Goal: Task Accomplishment & Management: Use online tool/utility

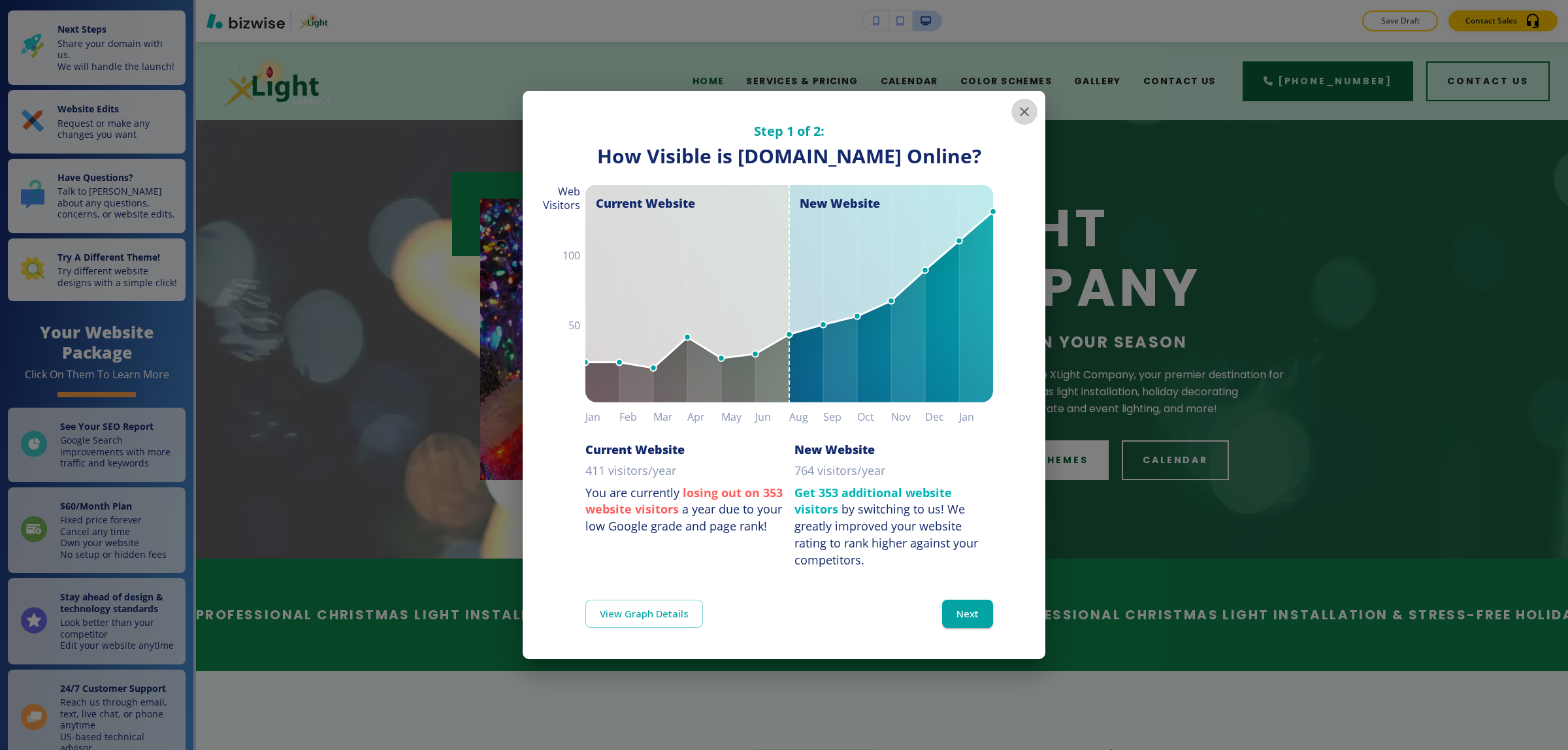
drag, startPoint x: 1029, startPoint y: 99, endPoint x: 1030, endPoint y: 106, distance: 7.1
click at [1029, 104] on icon "button" at bounding box center [1024, 112] width 15 height 15
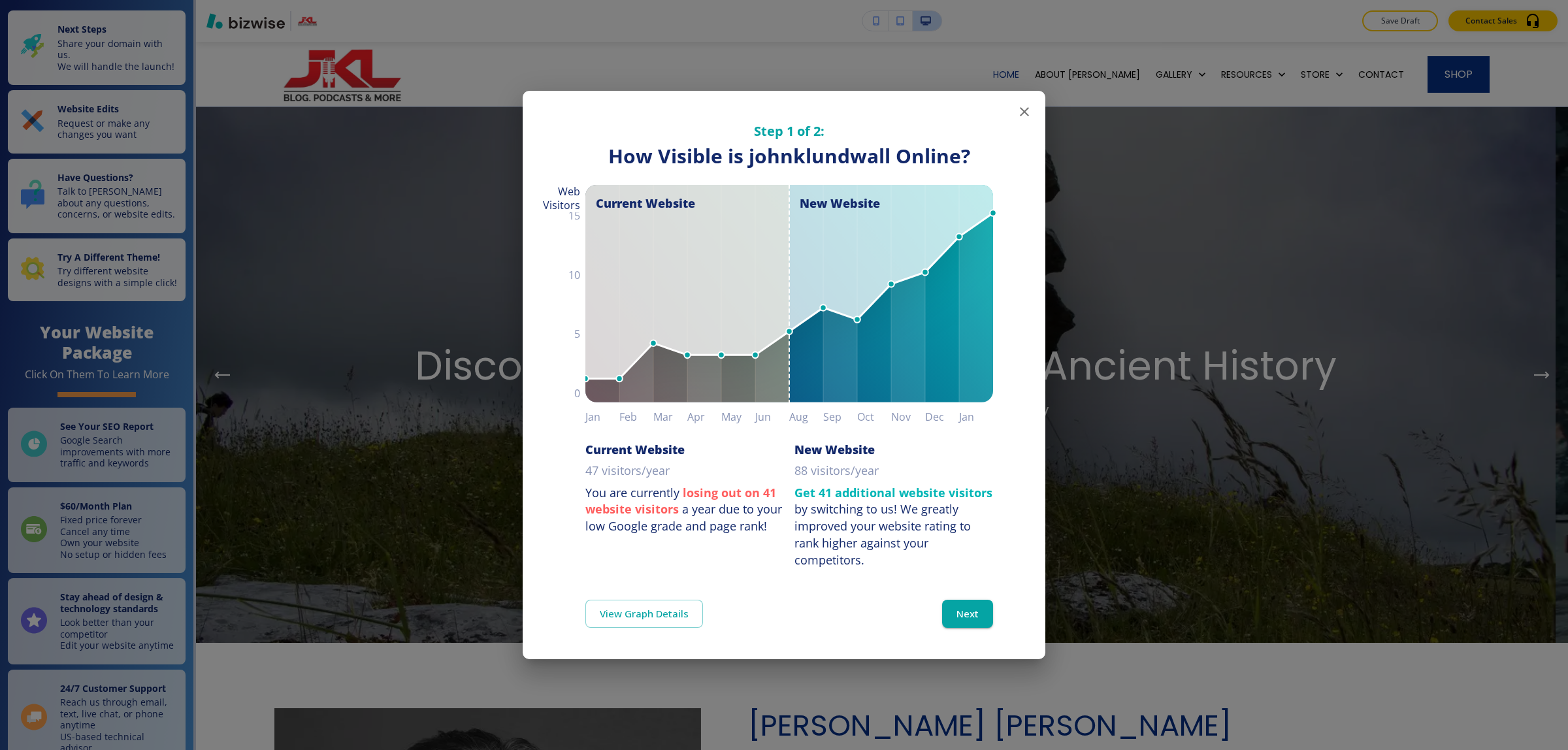
click at [1026, 113] on icon "button" at bounding box center [1024, 112] width 15 height 15
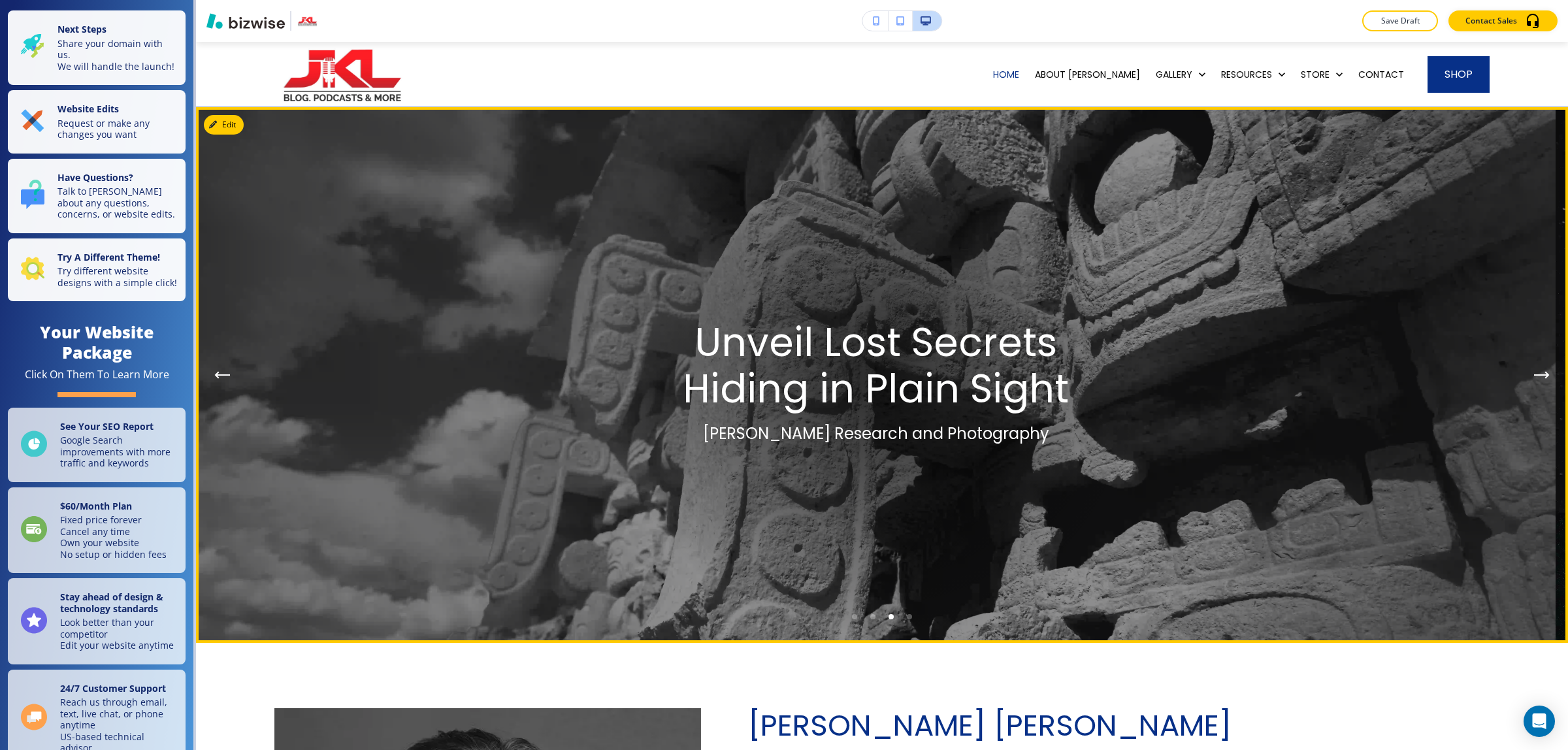
click at [1534, 375] on icon "Next Hero Image" at bounding box center [1541, 375] width 15 height 8
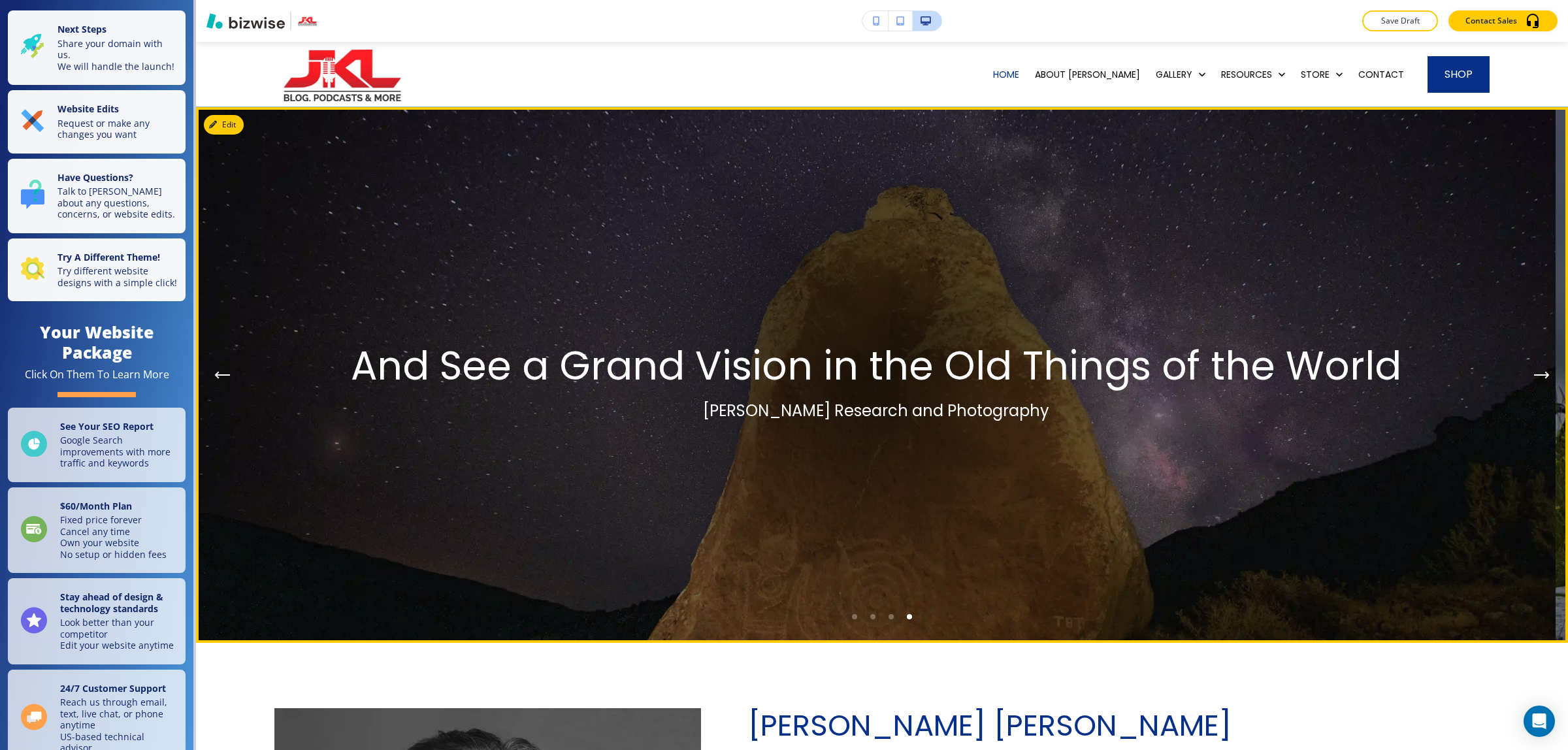
click at [1534, 375] on icon "Next Hero Image" at bounding box center [1541, 375] width 15 height 8
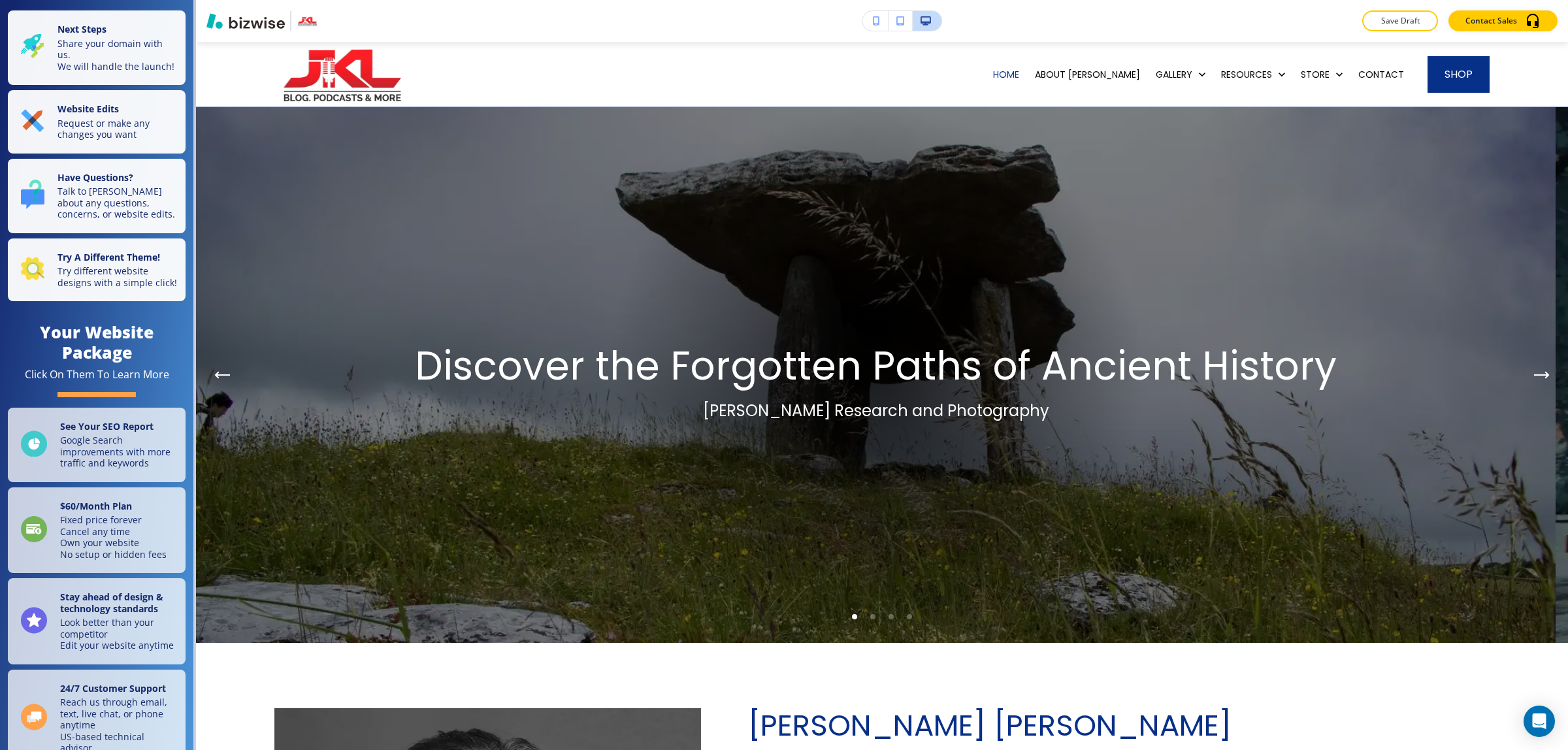
click at [219, 125] on div "Edit And See a Grand Vision in the Old Things of the World John K. Lundwall's R…" at bounding box center [882, 375] width 1372 height 535
click at [229, 165] on img at bounding box center [875, 375] width 1359 height 535
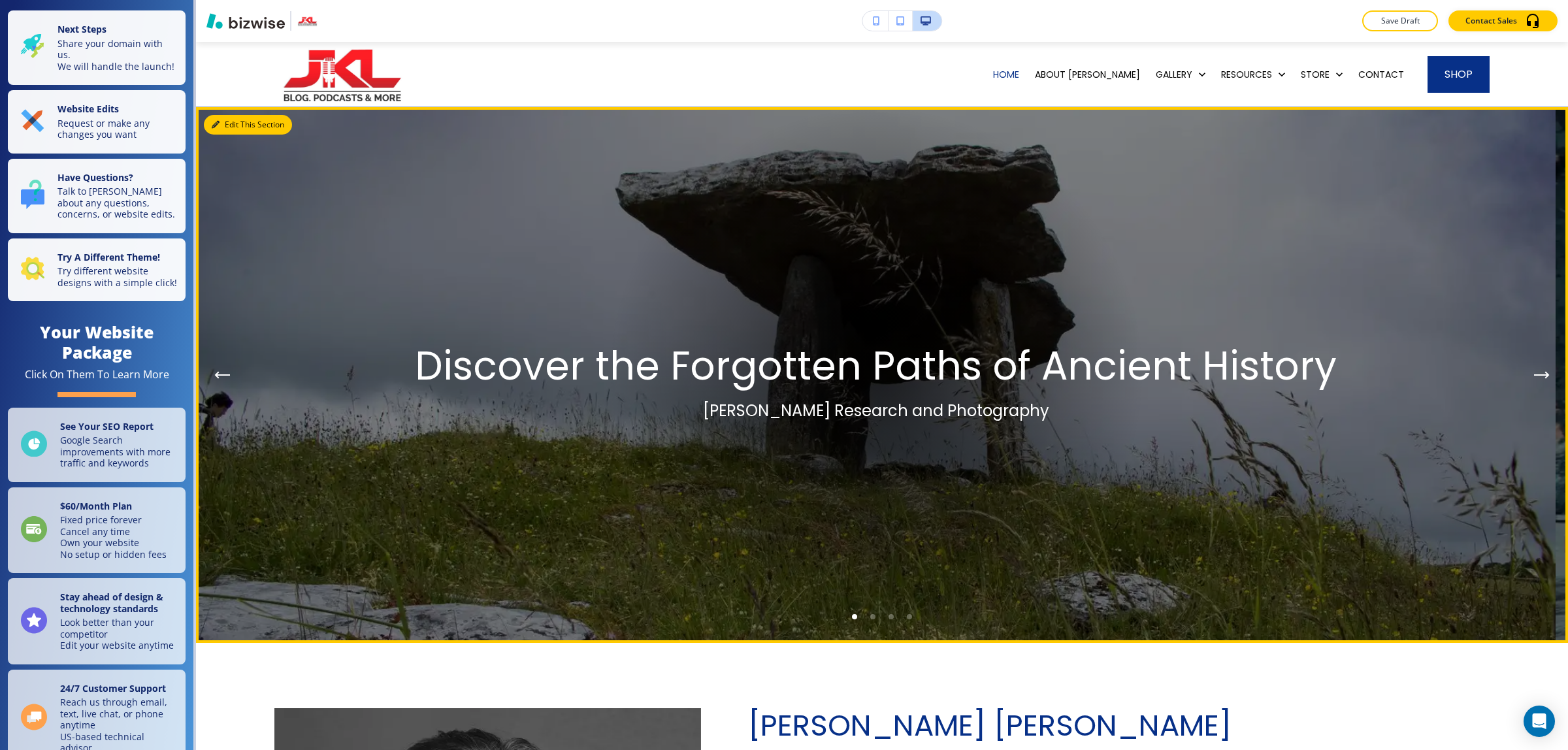
click at [226, 123] on button "Edit This Section" at bounding box center [248, 124] width 88 height 20
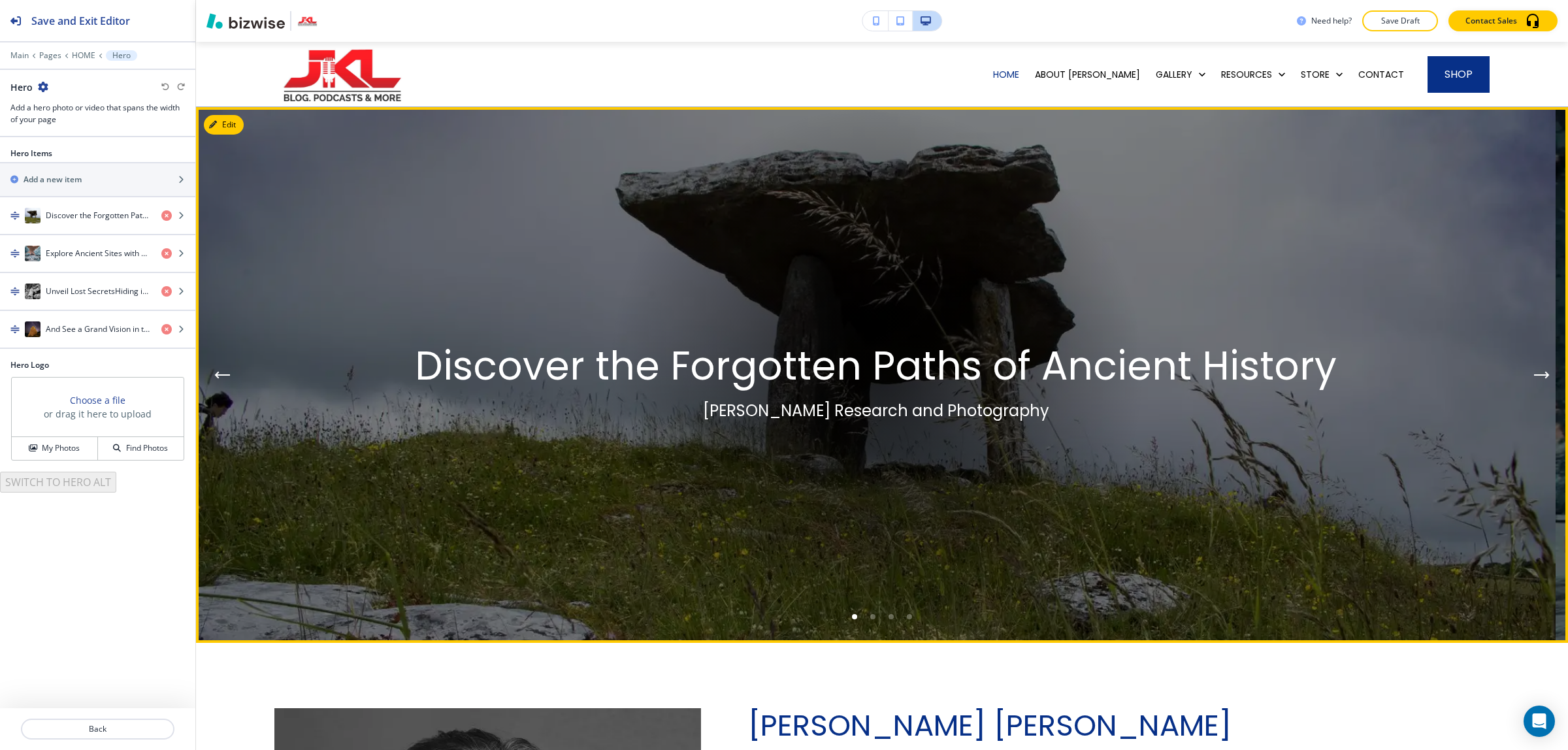
scroll to position [65, 0]
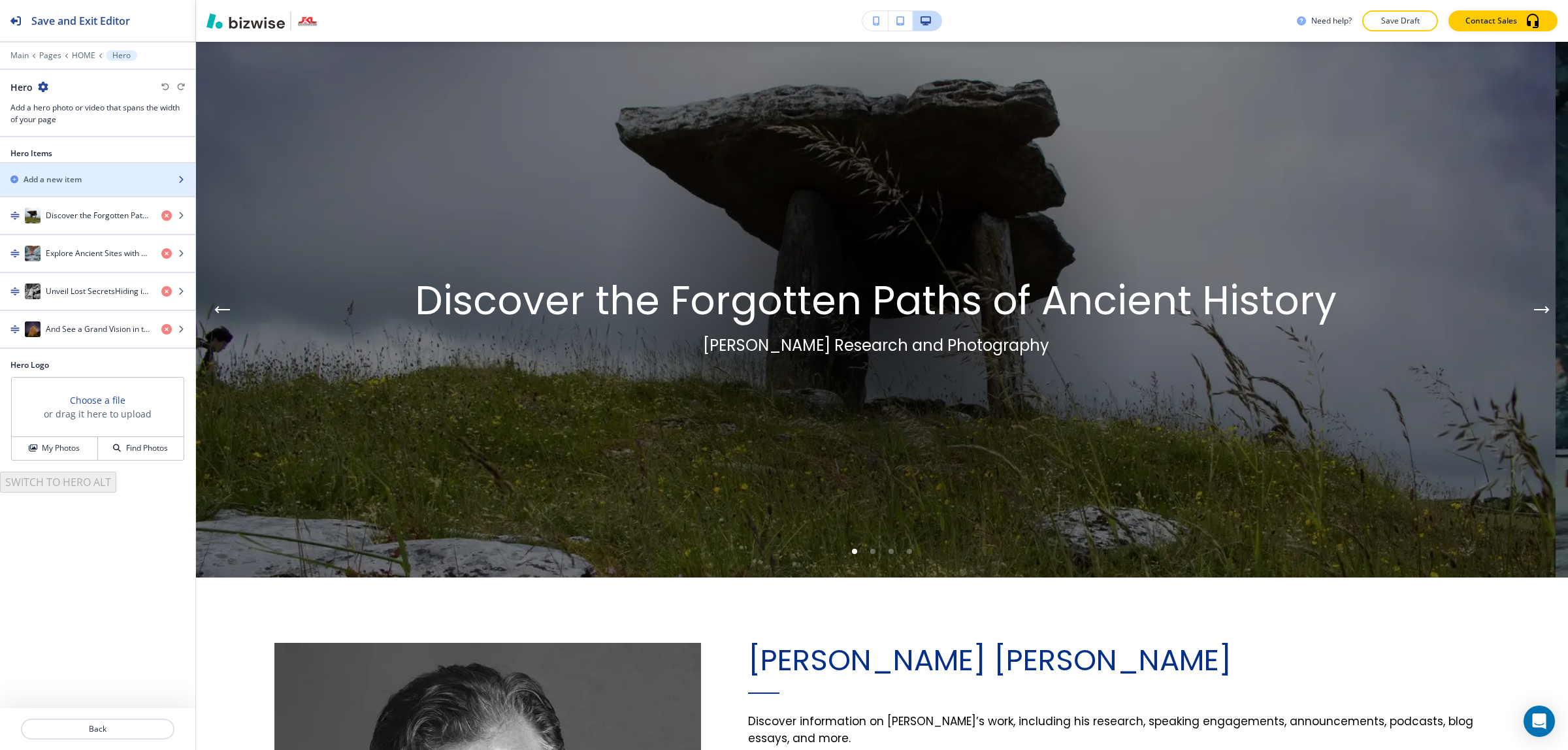
click at [65, 174] on h2 "Add a new item" at bounding box center [52, 180] width 58 height 12
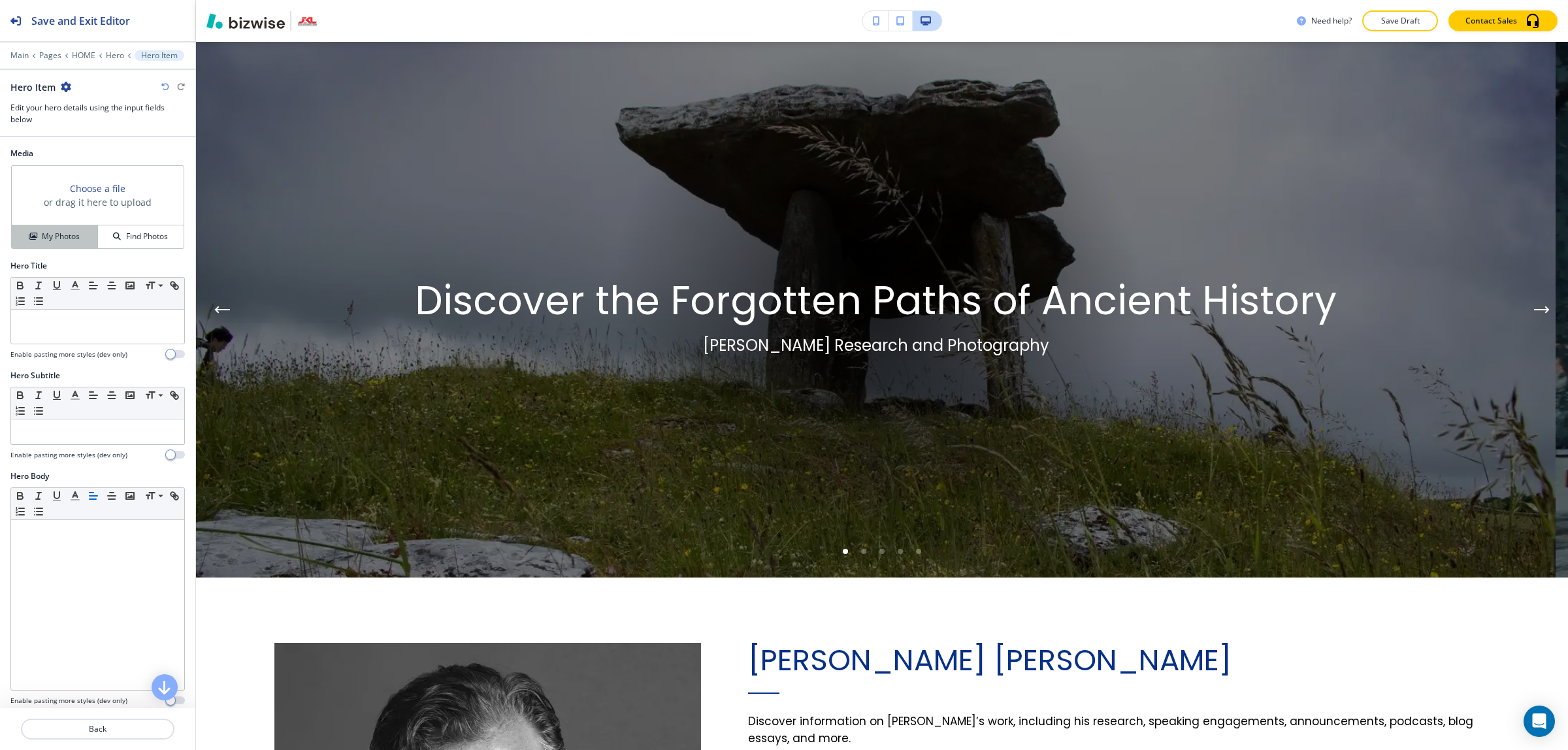
click at [51, 235] on h4 "My Photos" at bounding box center [61, 236] width 38 height 12
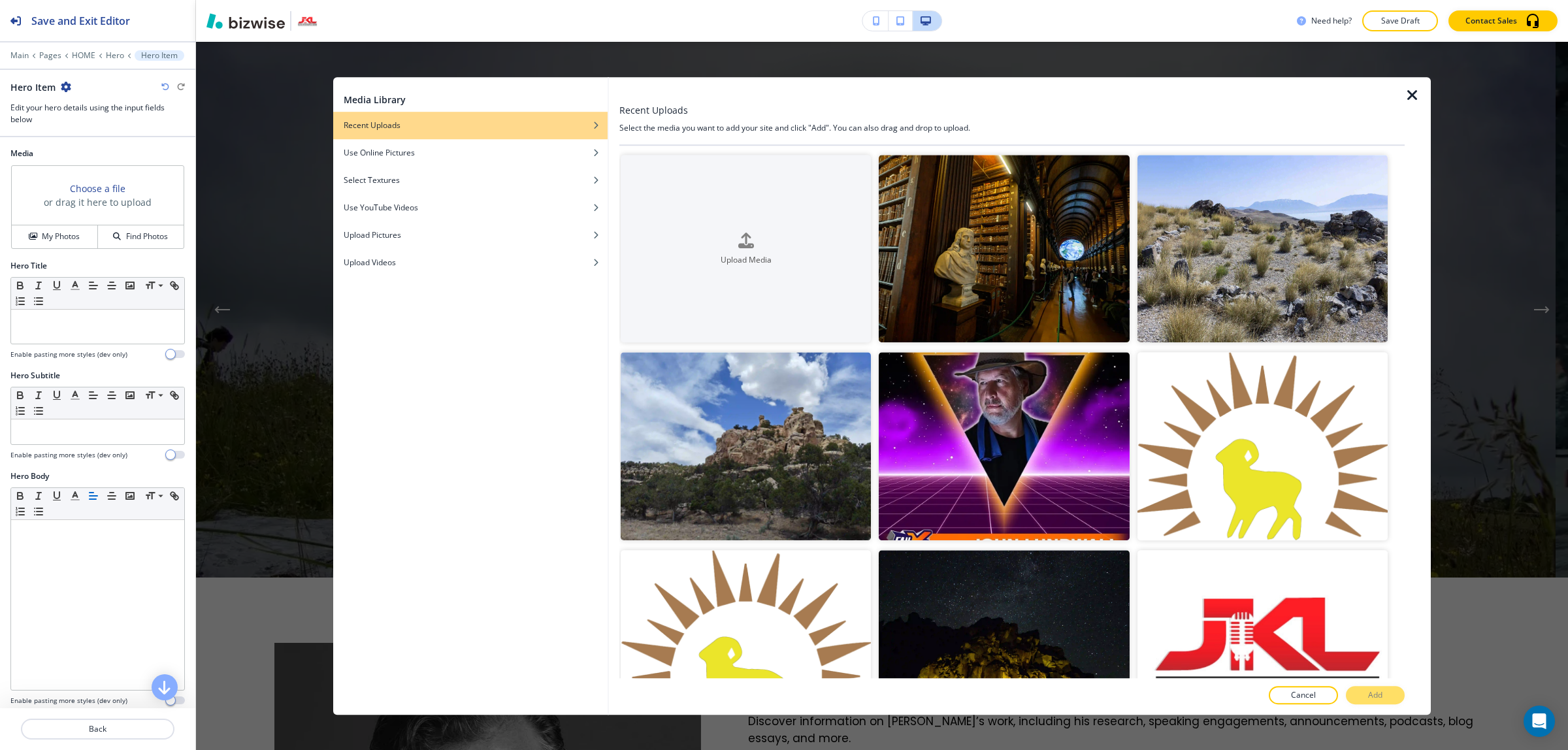
click at [1419, 90] on icon "button" at bounding box center [1412, 95] width 15 height 15
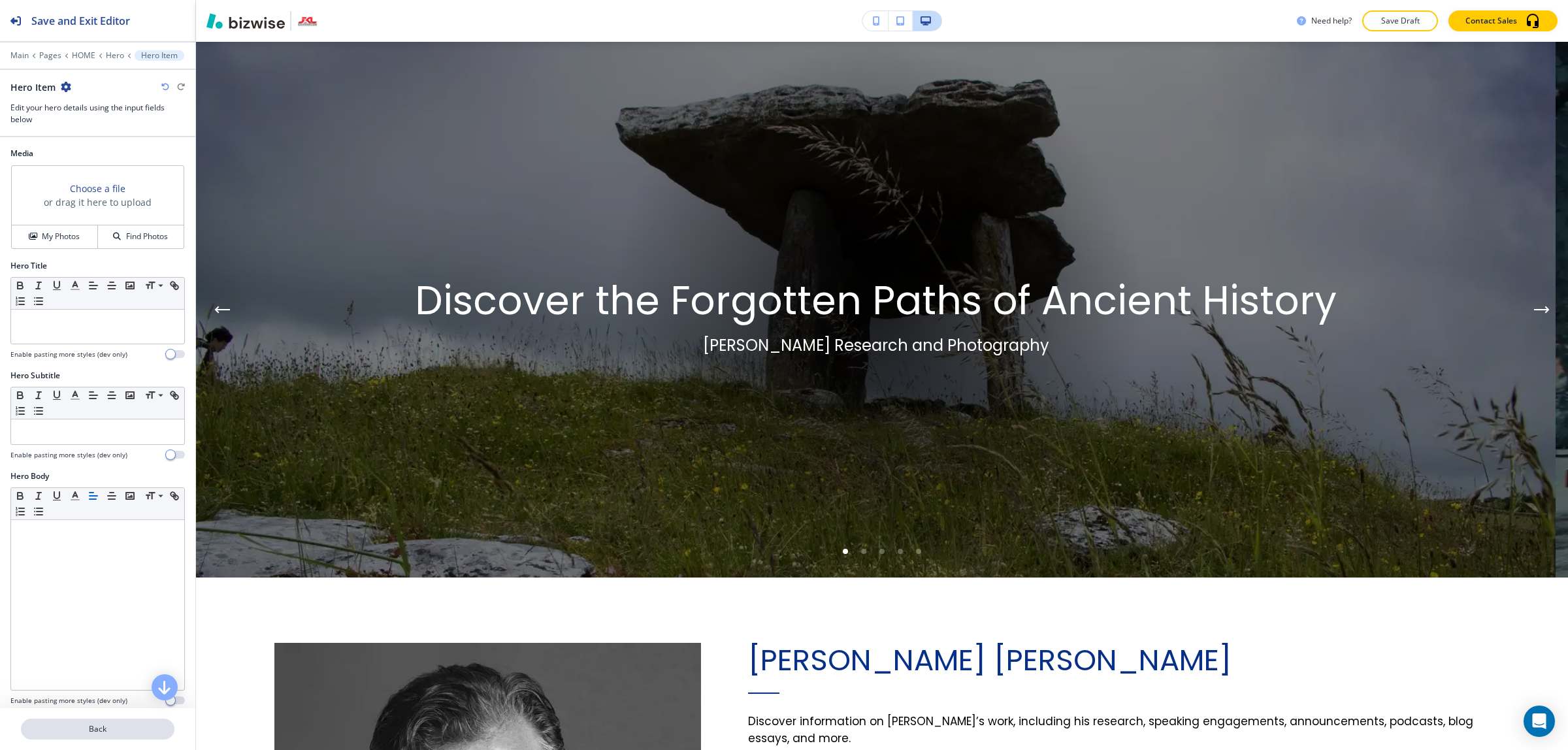
click at [136, 727] on p "Back" at bounding box center [98, 728] width 151 height 12
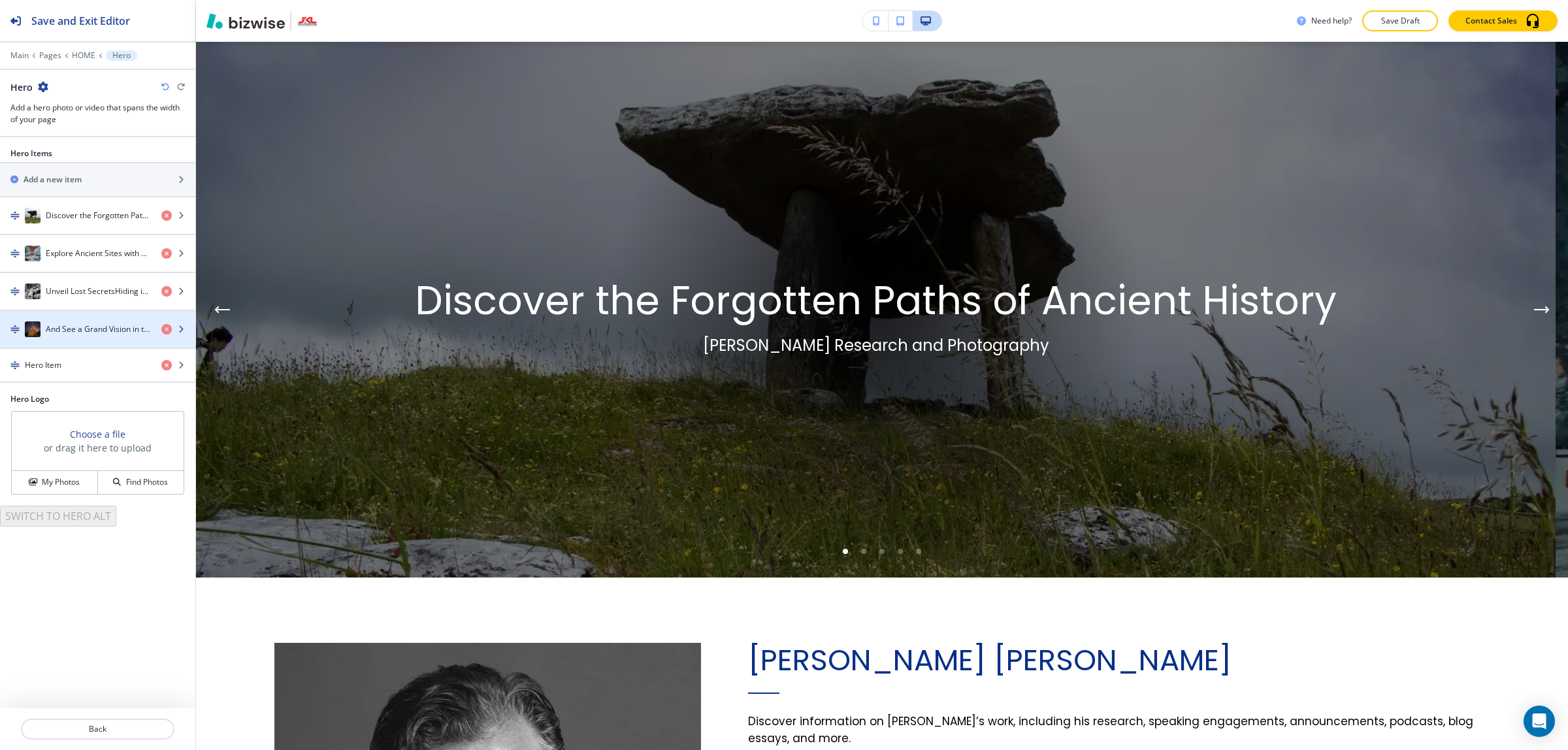
click at [100, 326] on h4 "And See a Grand Vision in the Old Things of the World" at bounding box center [98, 329] width 105 height 12
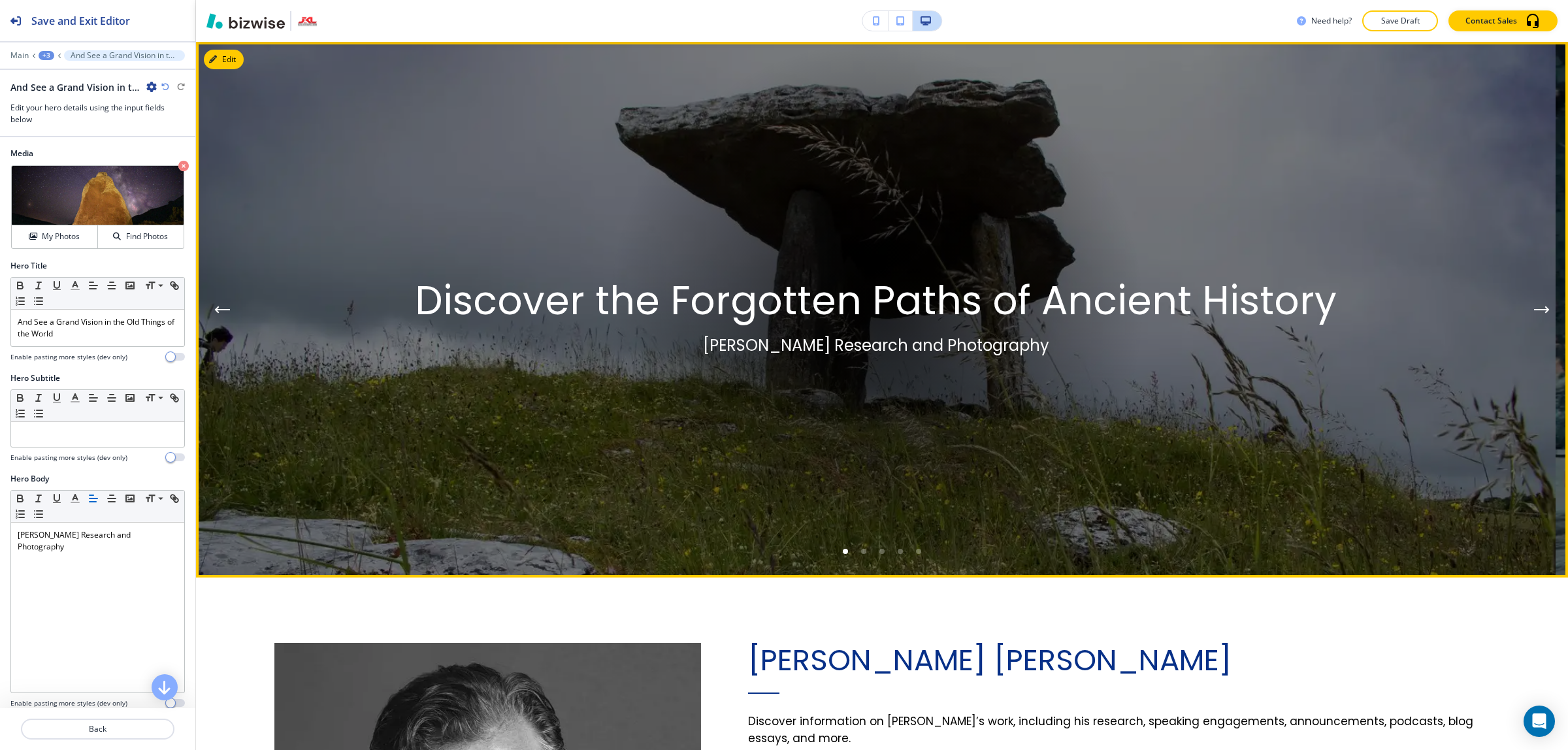
click at [1528, 303] on button "Next Hero Image" at bounding box center [1541, 309] width 26 height 26
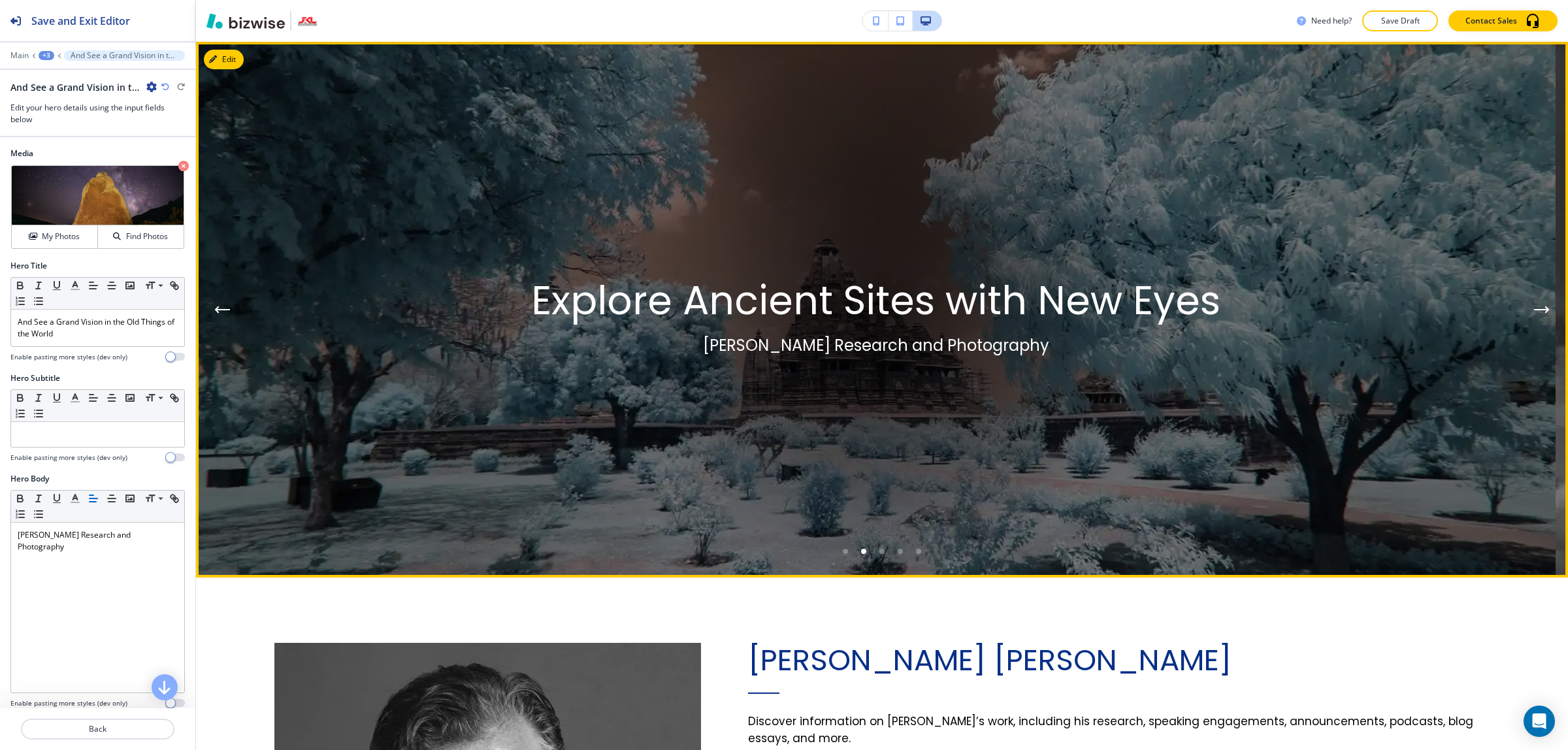
click at [1528, 303] on button "Next Hero Image" at bounding box center [1541, 309] width 26 height 26
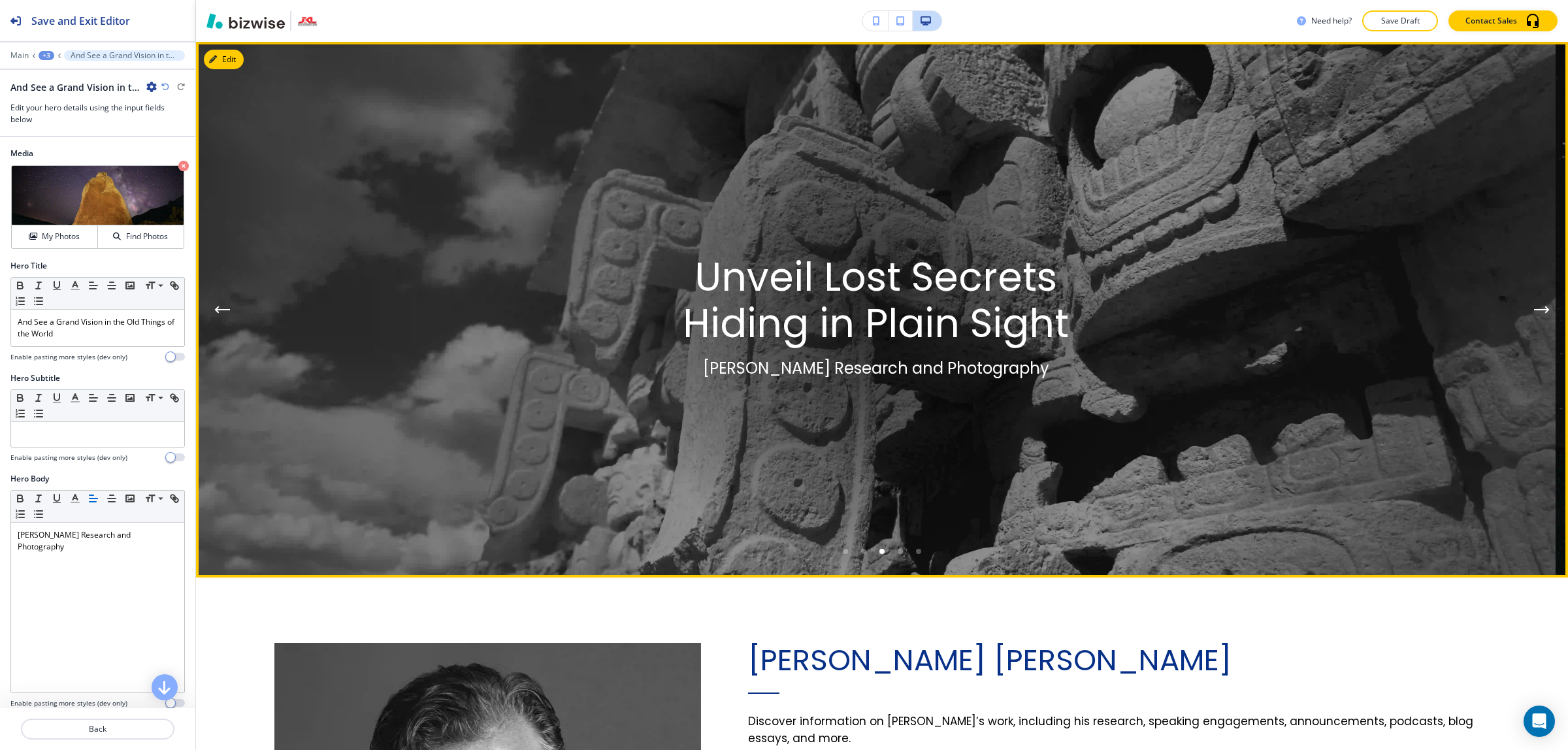
click at [1528, 303] on button "Next Hero Image" at bounding box center [1541, 309] width 26 height 26
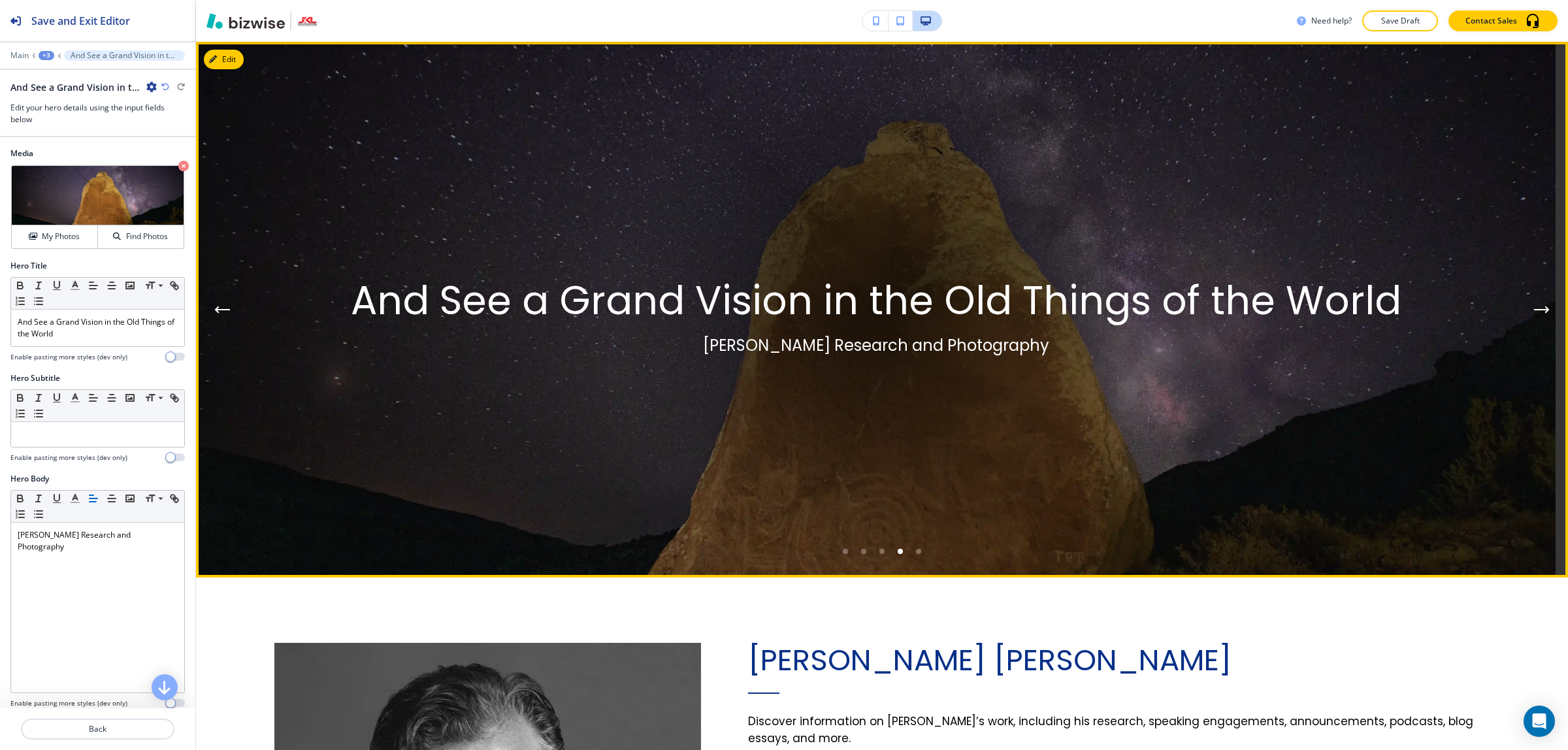
click at [1528, 303] on button "Next Hero Image" at bounding box center [1541, 309] width 26 height 26
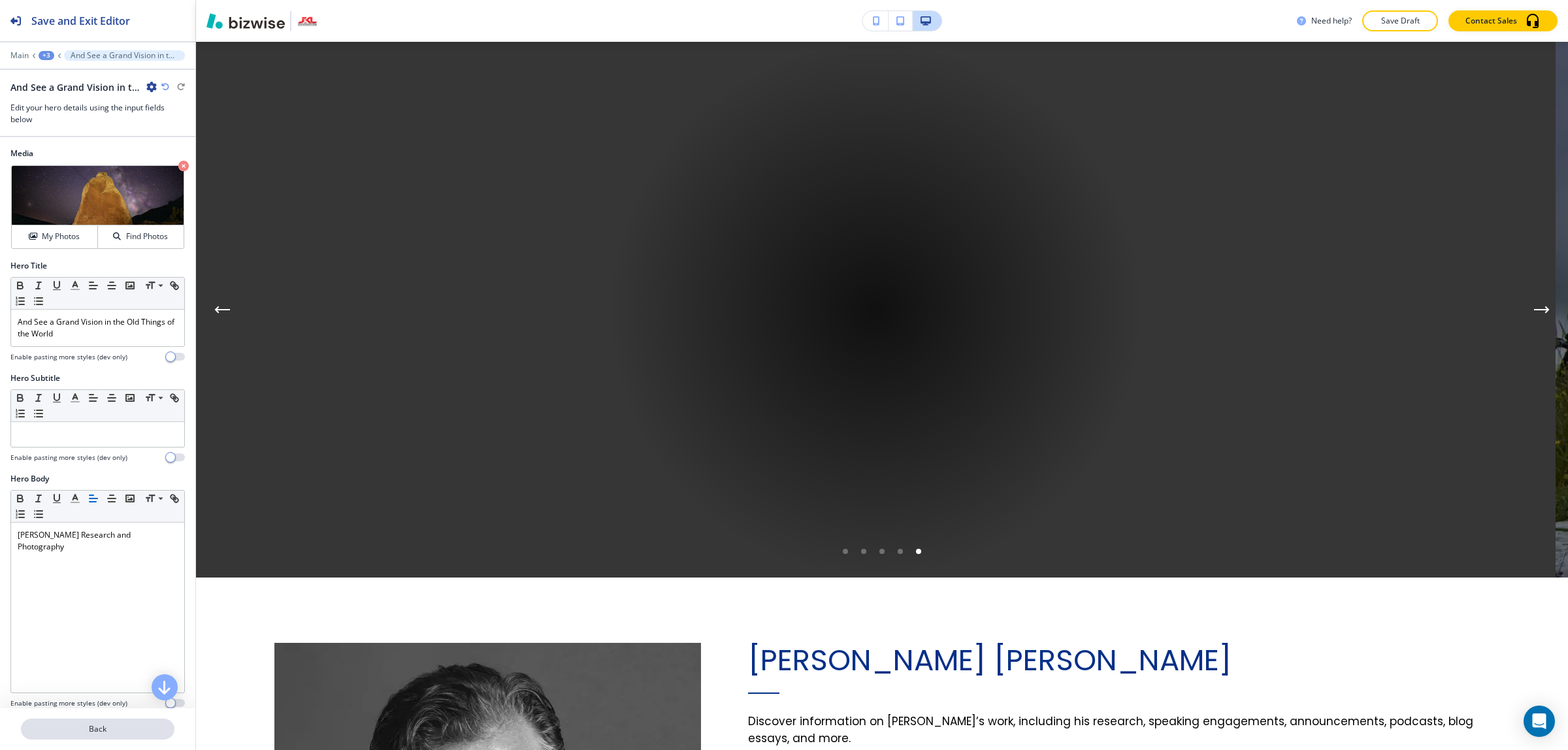
click at [106, 733] on p "Back" at bounding box center [98, 728] width 151 height 12
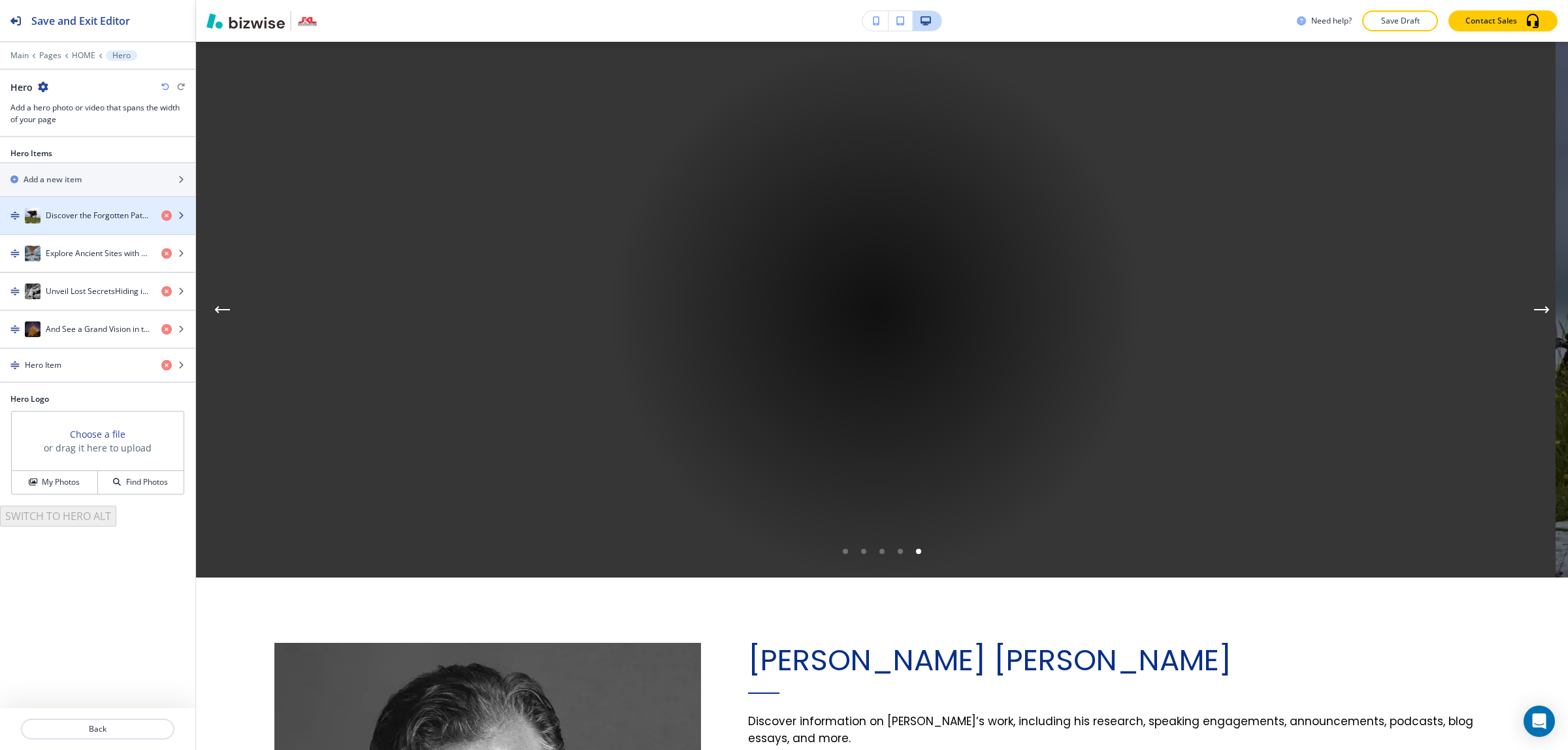
click at [75, 226] on div "button" at bounding box center [97, 229] width 195 height 10
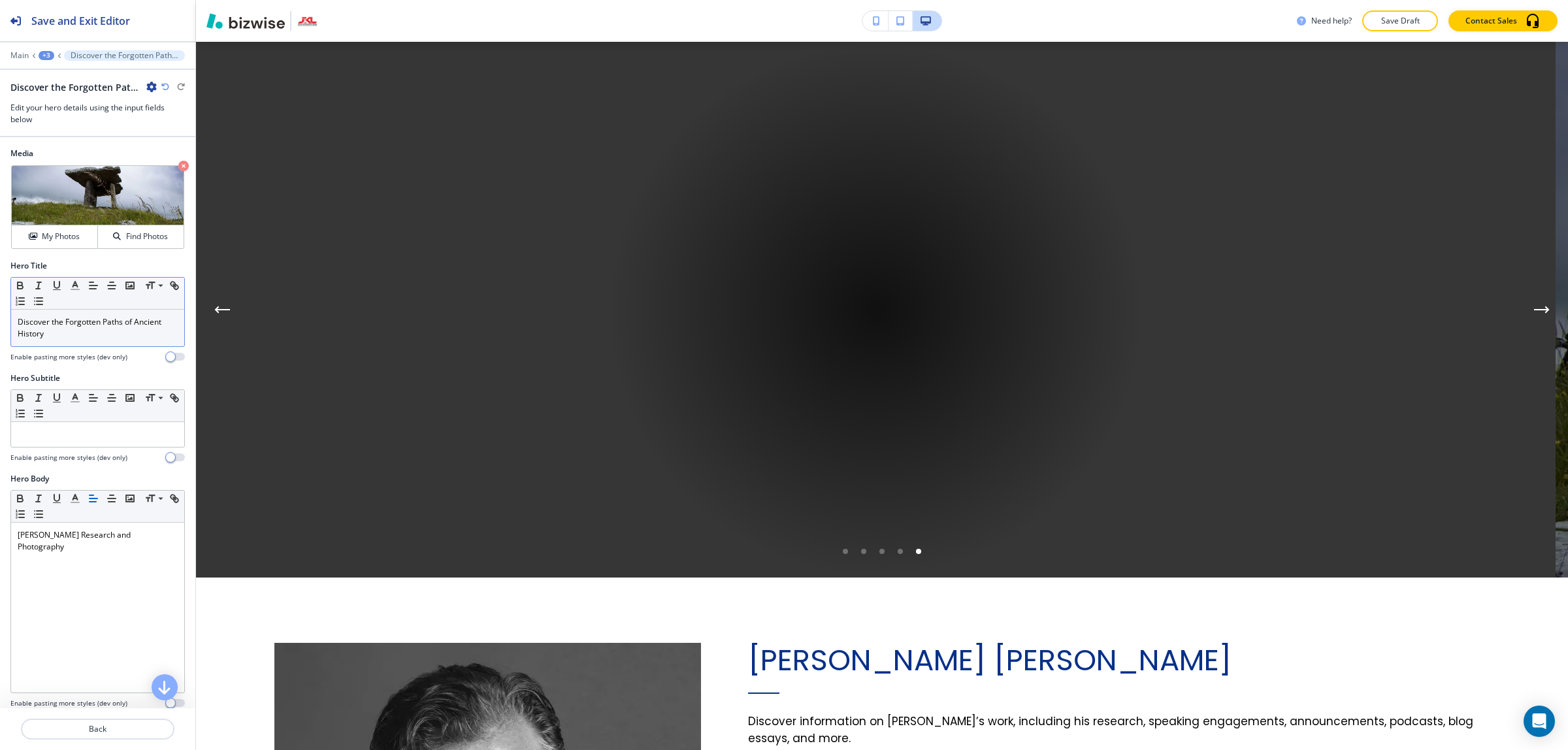
click at [119, 338] on p "Discover the Forgotten Paths of Ancient History" at bounding box center [97, 328] width 160 height 24
copy p "Discover the Forgotten Paths of Ancient History"
click at [117, 736] on button "Back" at bounding box center [98, 729] width 154 height 21
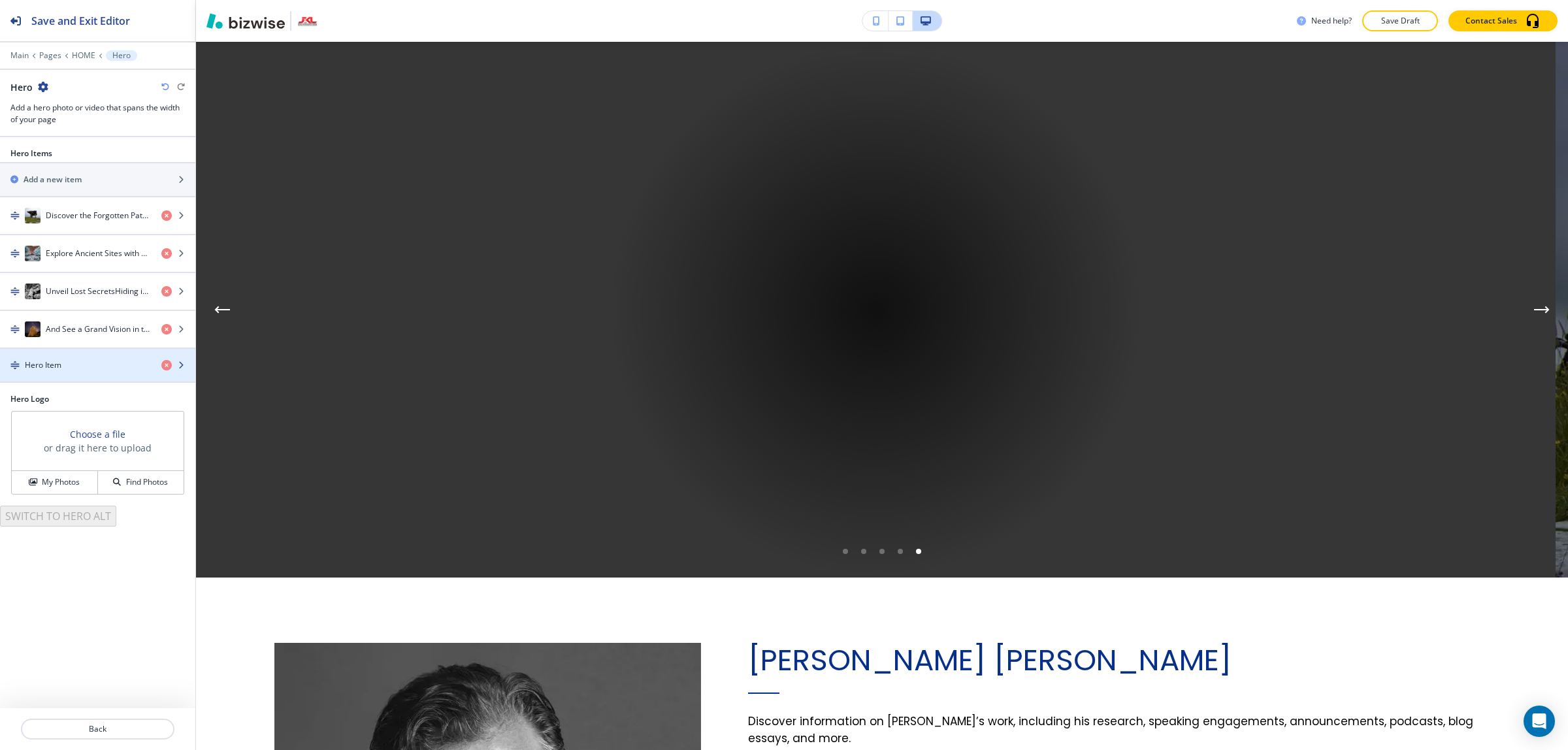
click at [87, 366] on div "Hero Item" at bounding box center [75, 365] width 151 height 12
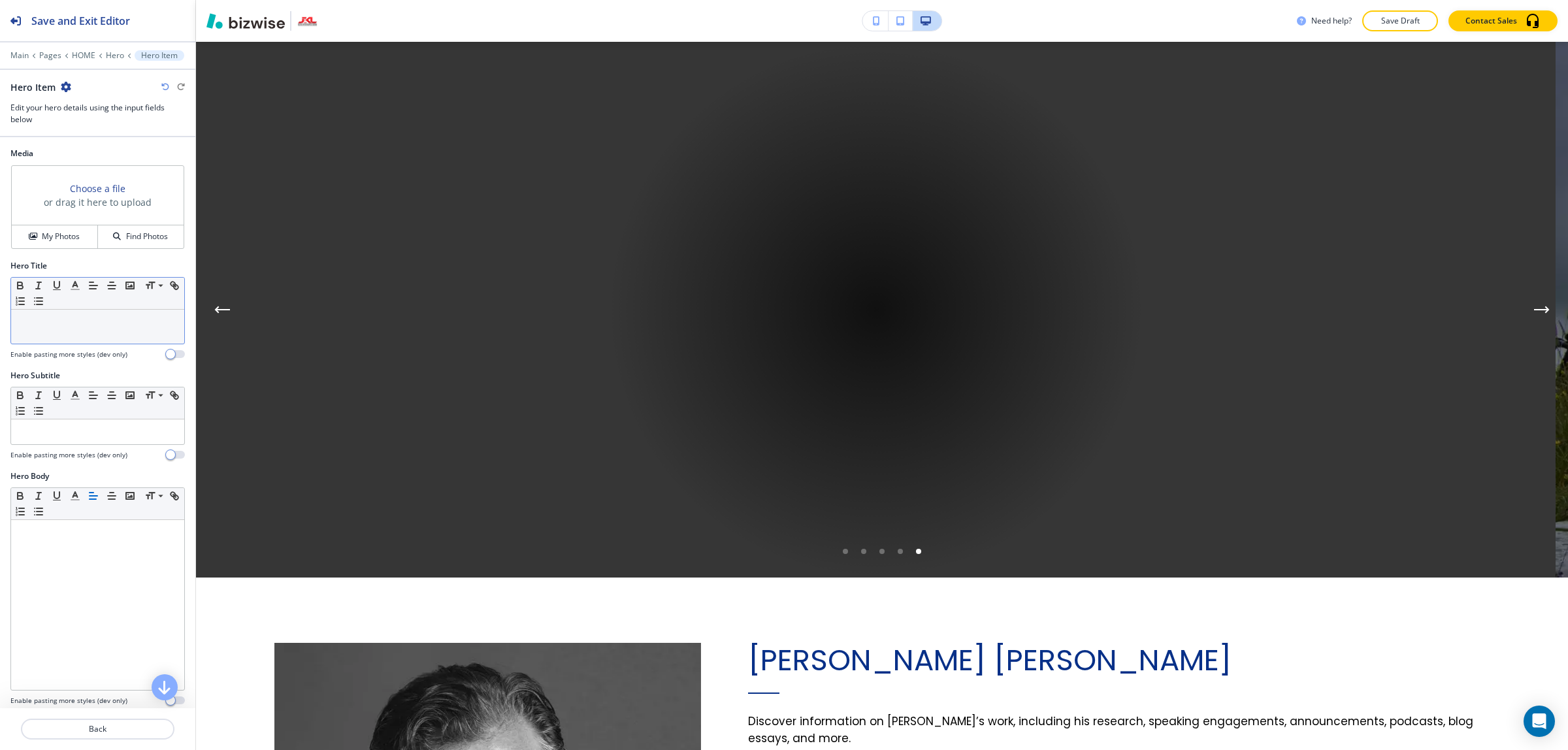
click at [79, 332] on div at bounding box center [98, 326] width 173 height 34
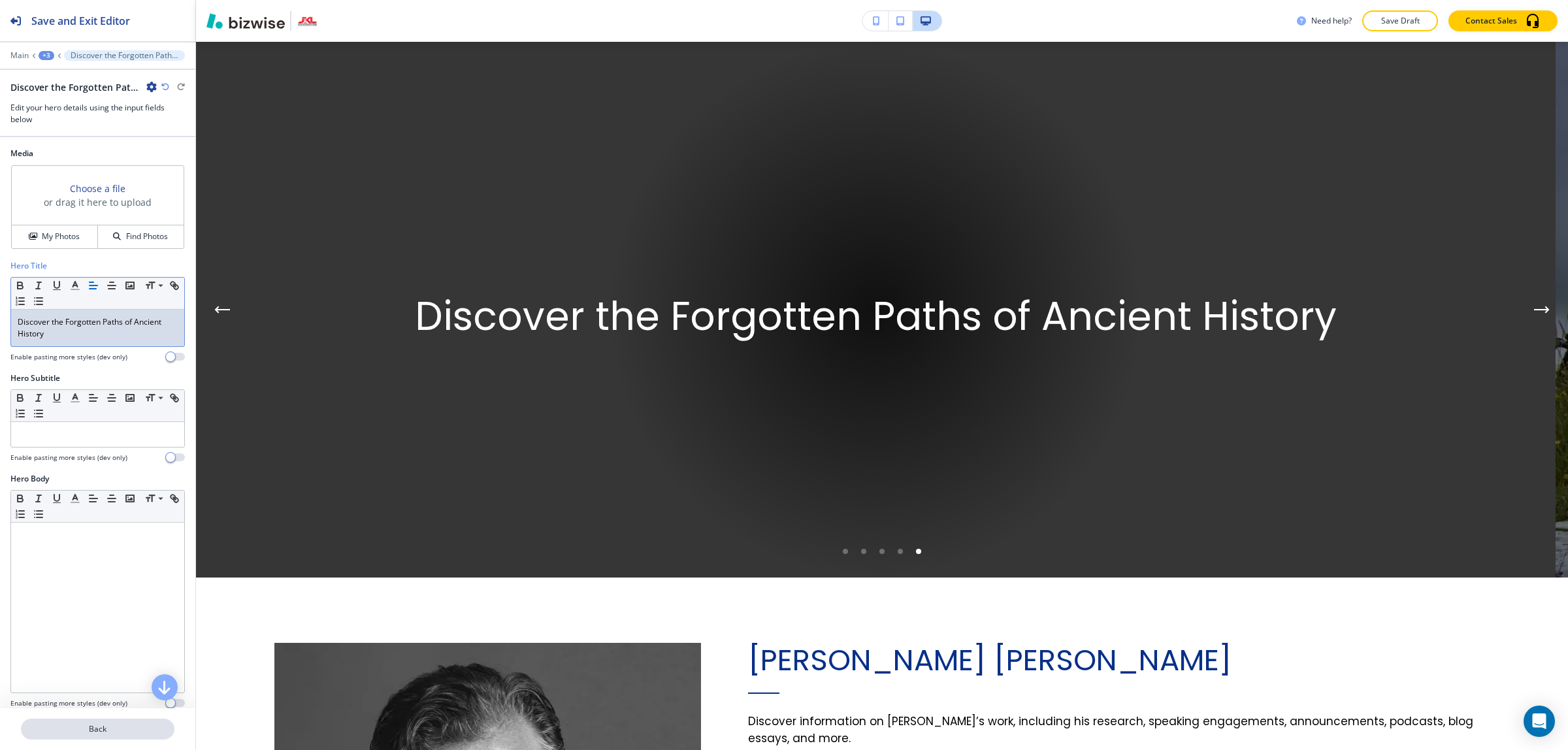
click at [94, 730] on p "Back" at bounding box center [98, 728] width 151 height 12
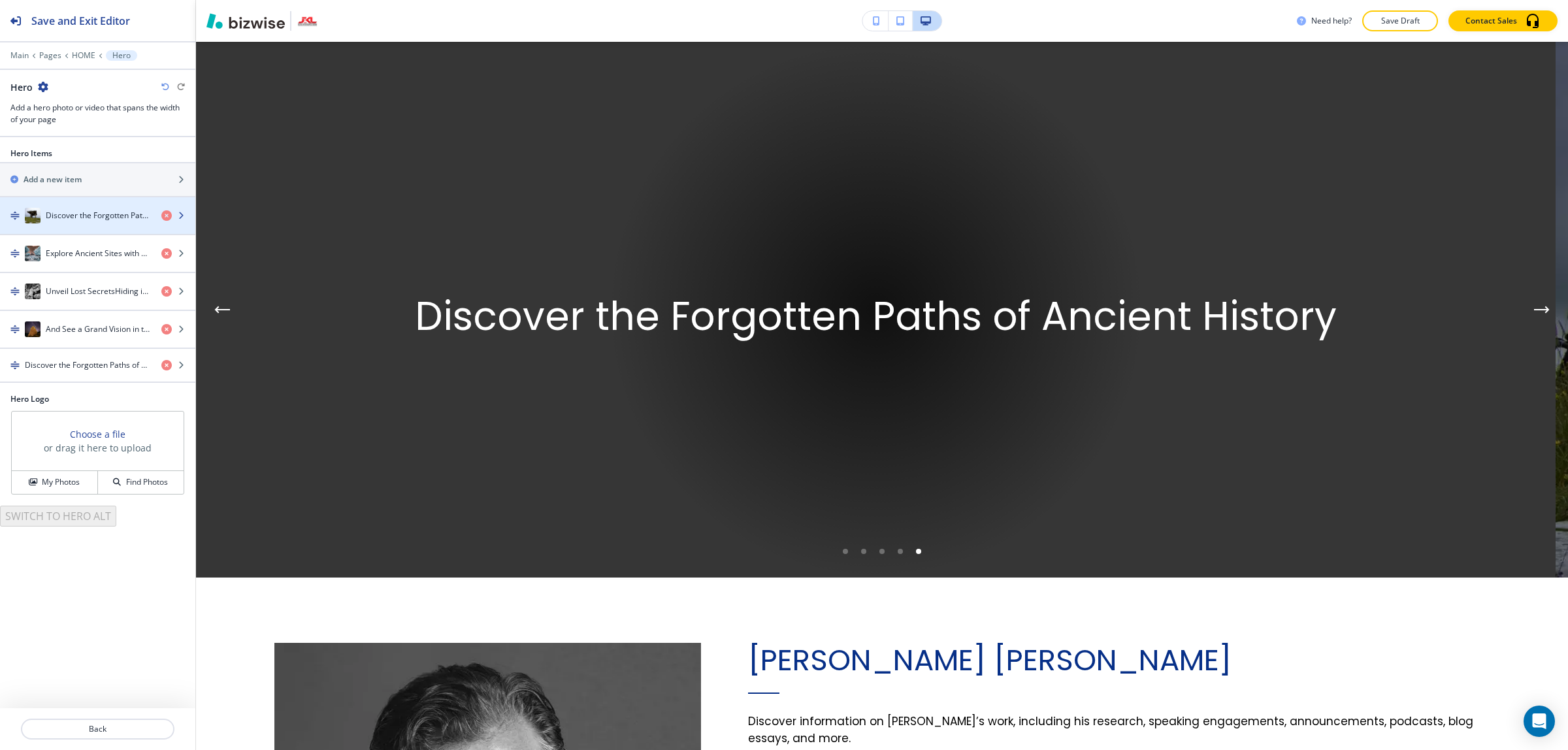
click at [86, 214] on h4 "Discover the Forgotten Paths of Ancient History" at bounding box center [98, 215] width 105 height 12
click at [98, 223] on div "Discover the Forgotten Paths of Ancient History" at bounding box center [75, 215] width 151 height 15
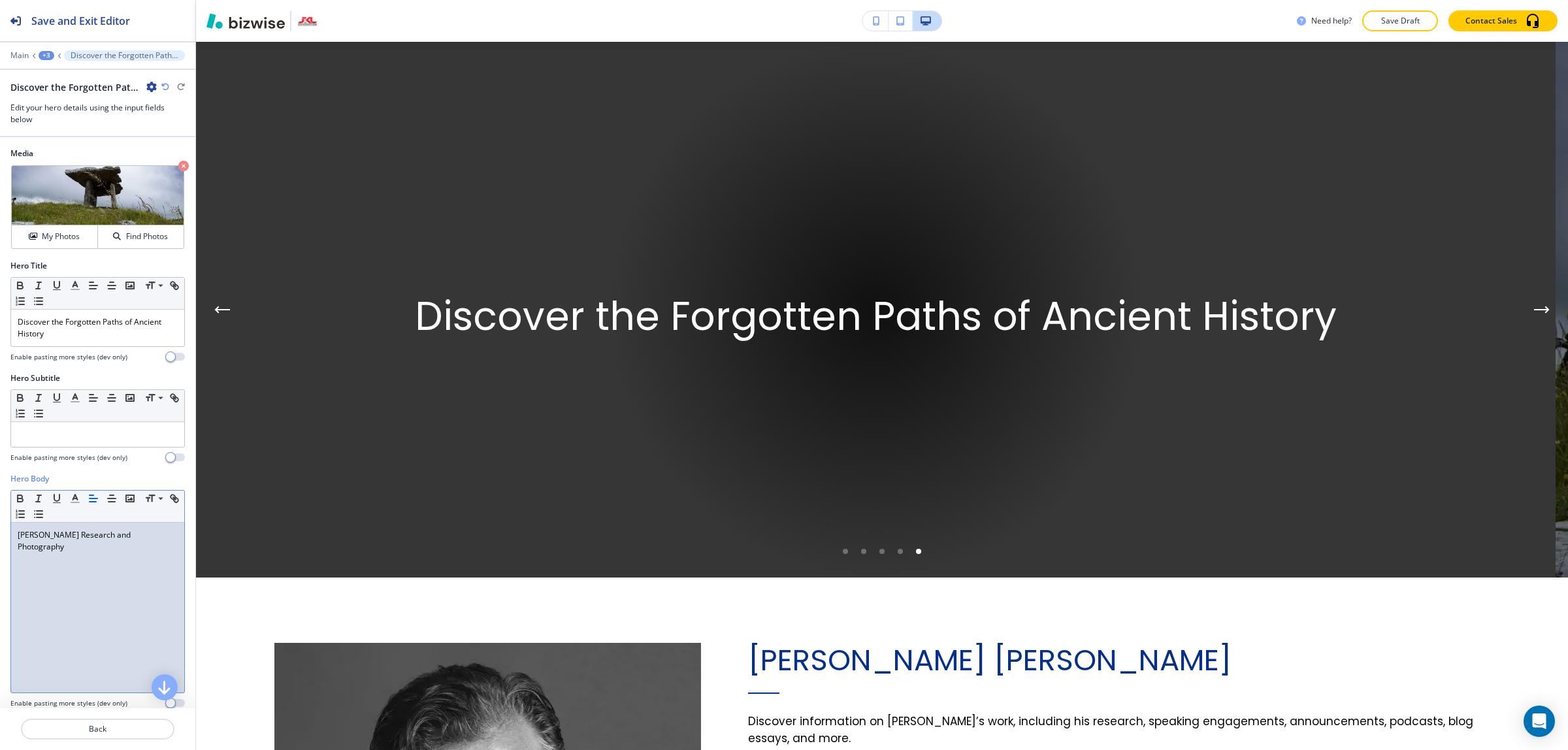
click at [101, 552] on p "John K. Lundwall's Research and Photography" at bounding box center [97, 541] width 160 height 24
copy p "John K. Lundwall's Research and Photography"
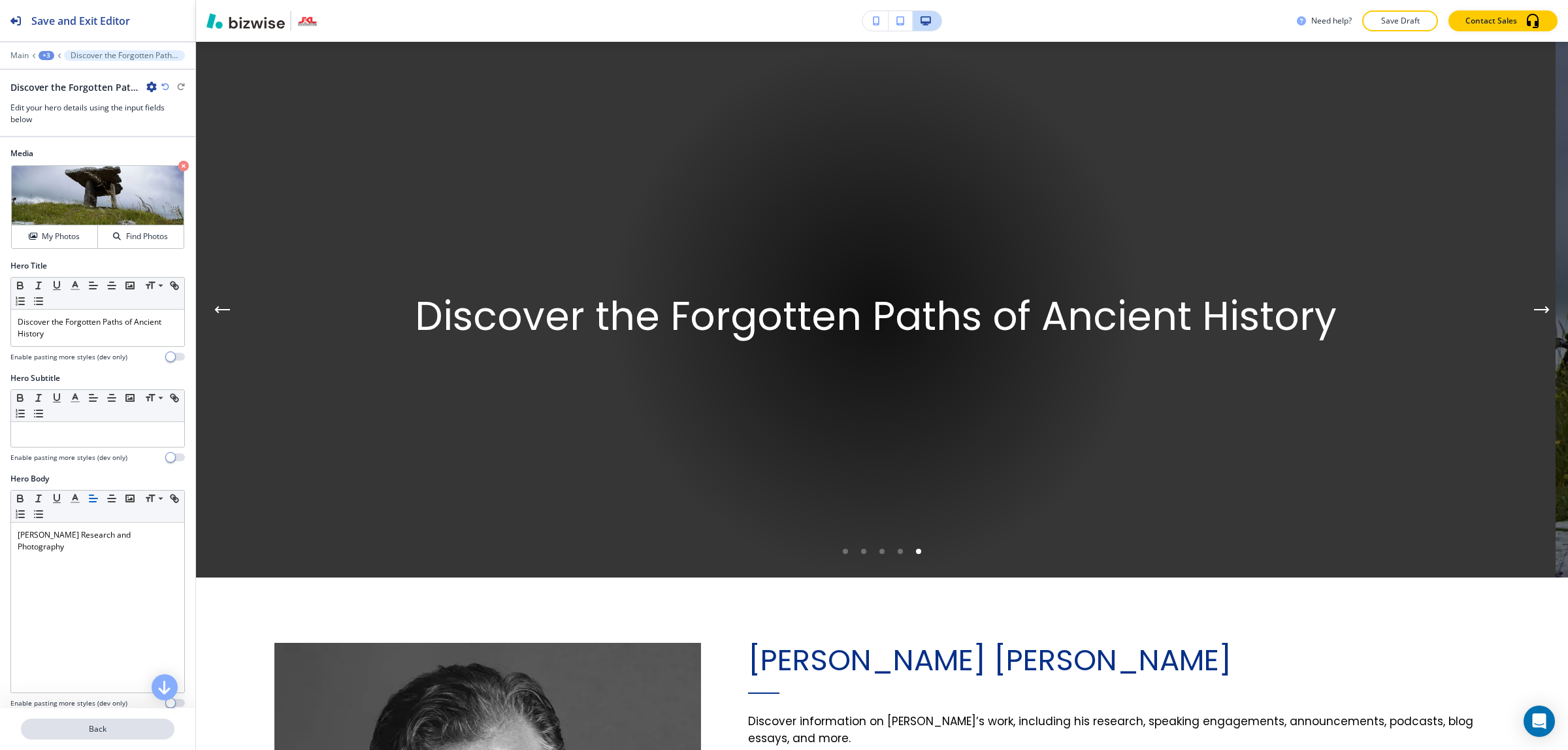
click at [74, 735] on button "Back" at bounding box center [98, 729] width 154 height 21
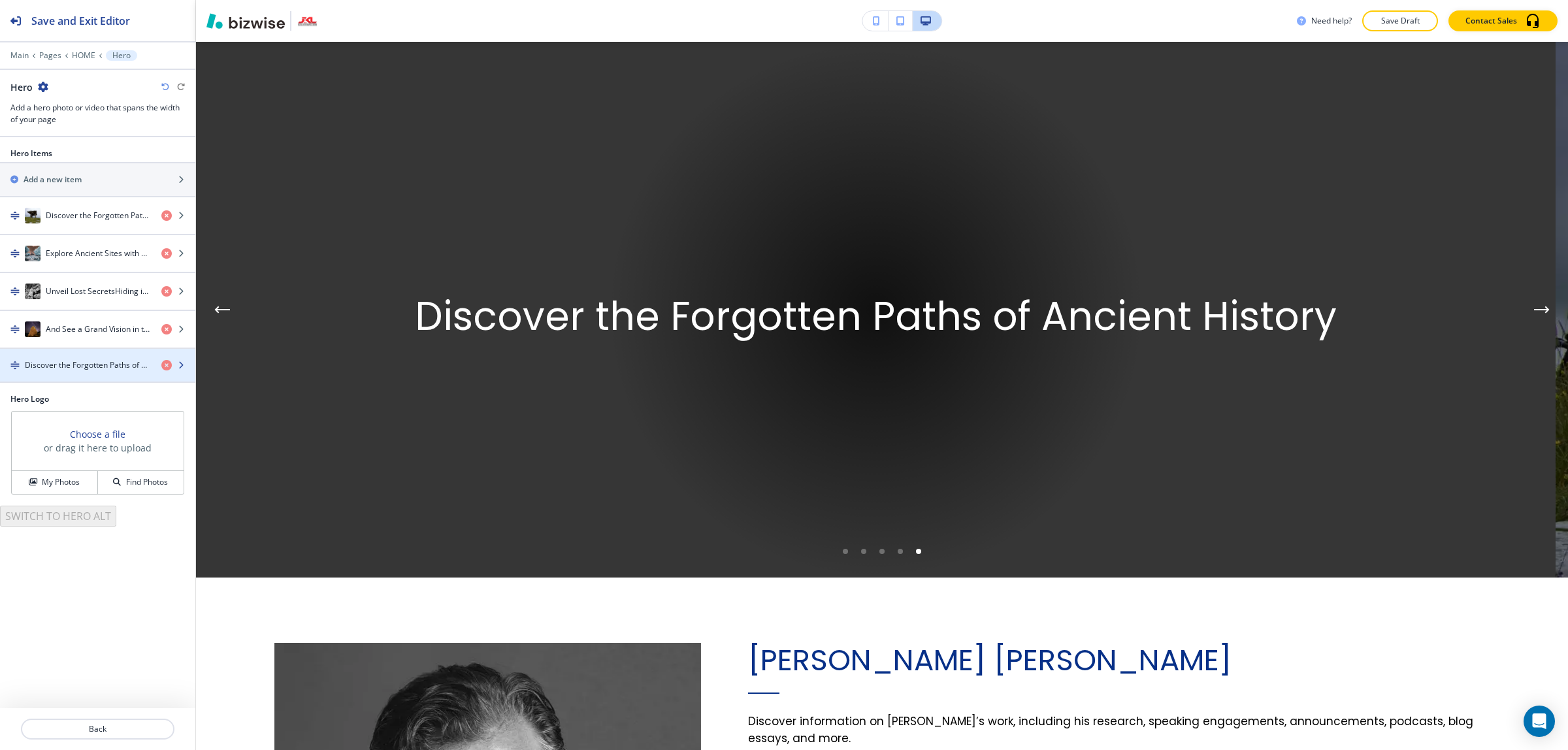
click at [73, 370] on h4 "Discover the Forgotten Paths of Ancient History" at bounding box center [88, 365] width 126 height 12
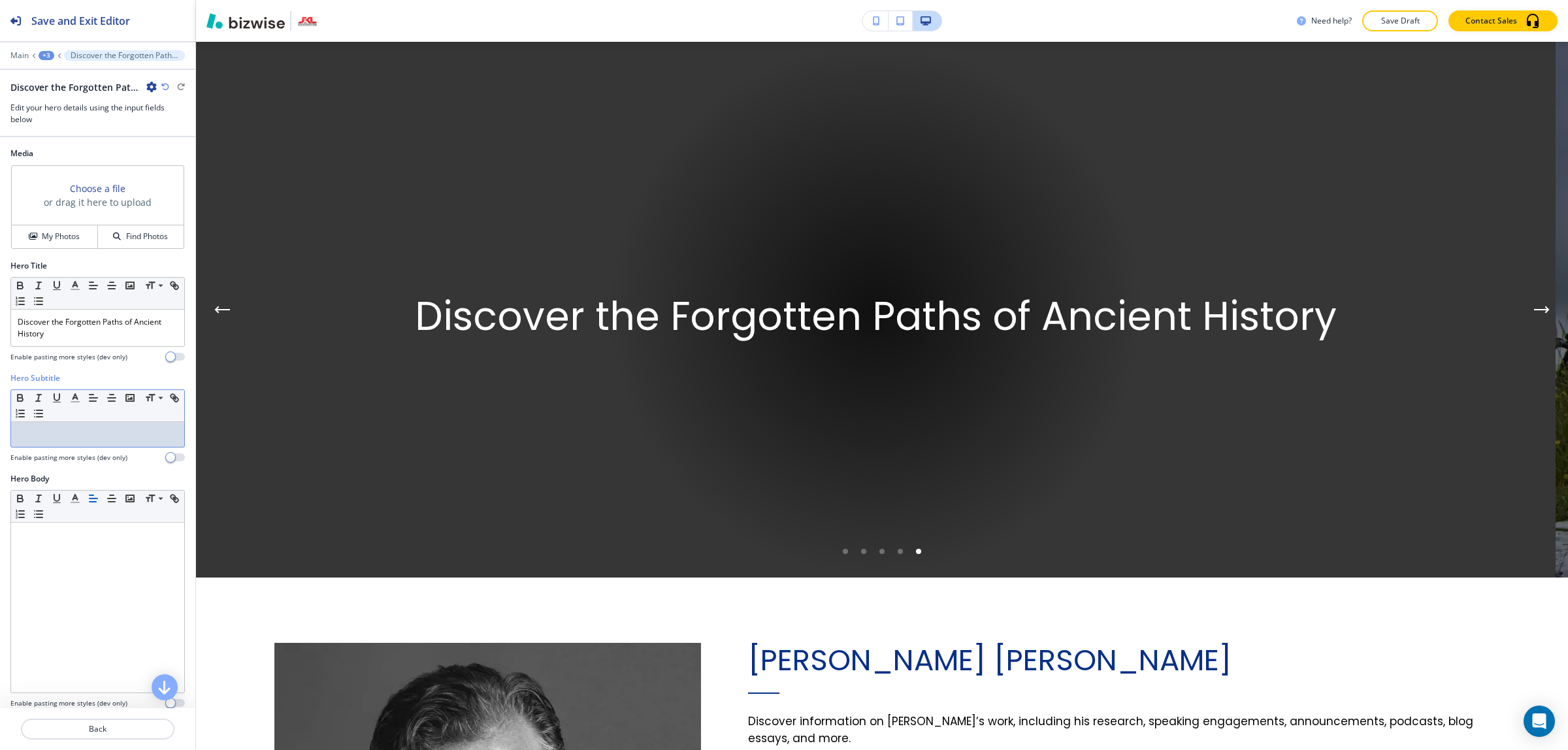
click at [82, 445] on div at bounding box center [98, 435] width 173 height 25
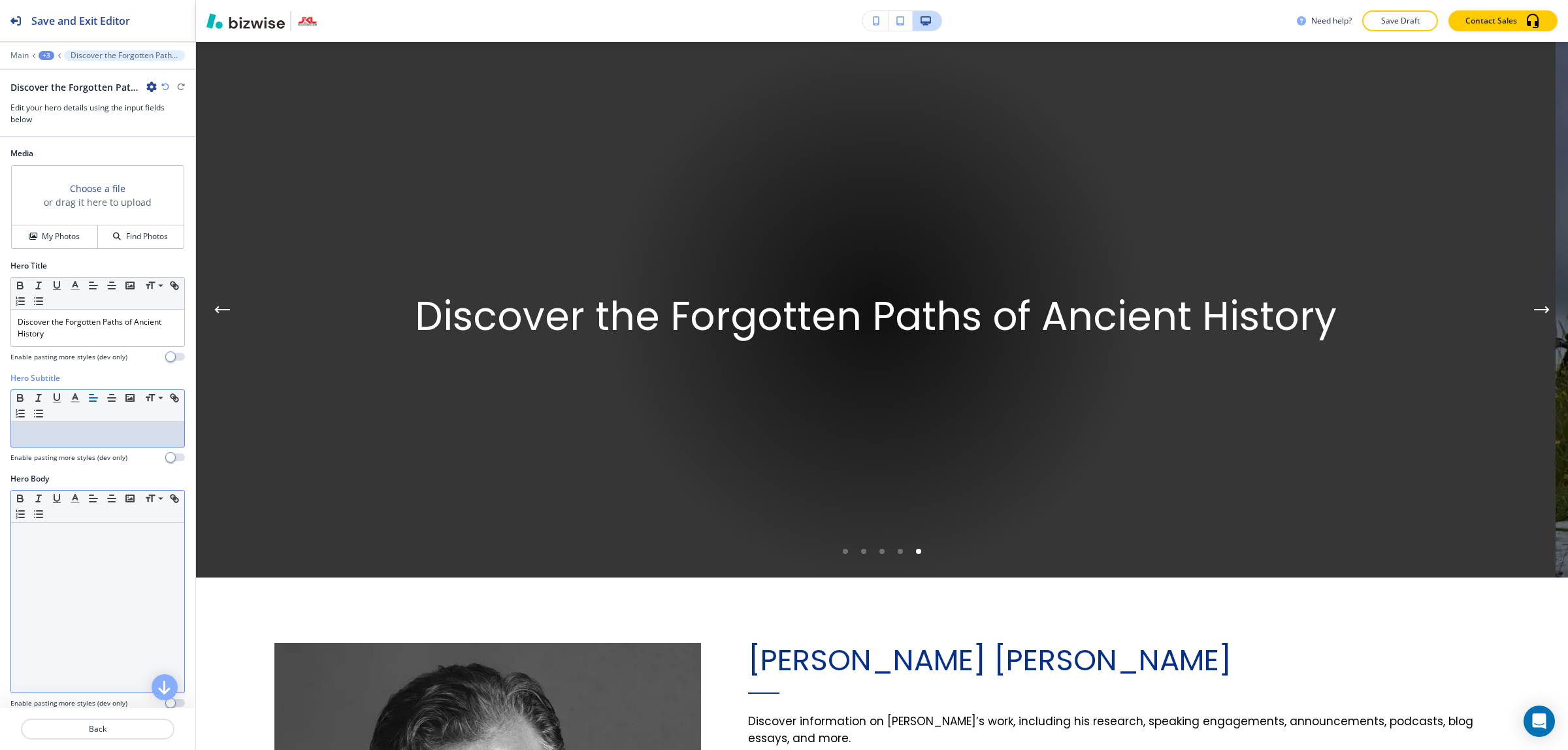
click at [70, 538] on p at bounding box center [97, 535] width 160 height 12
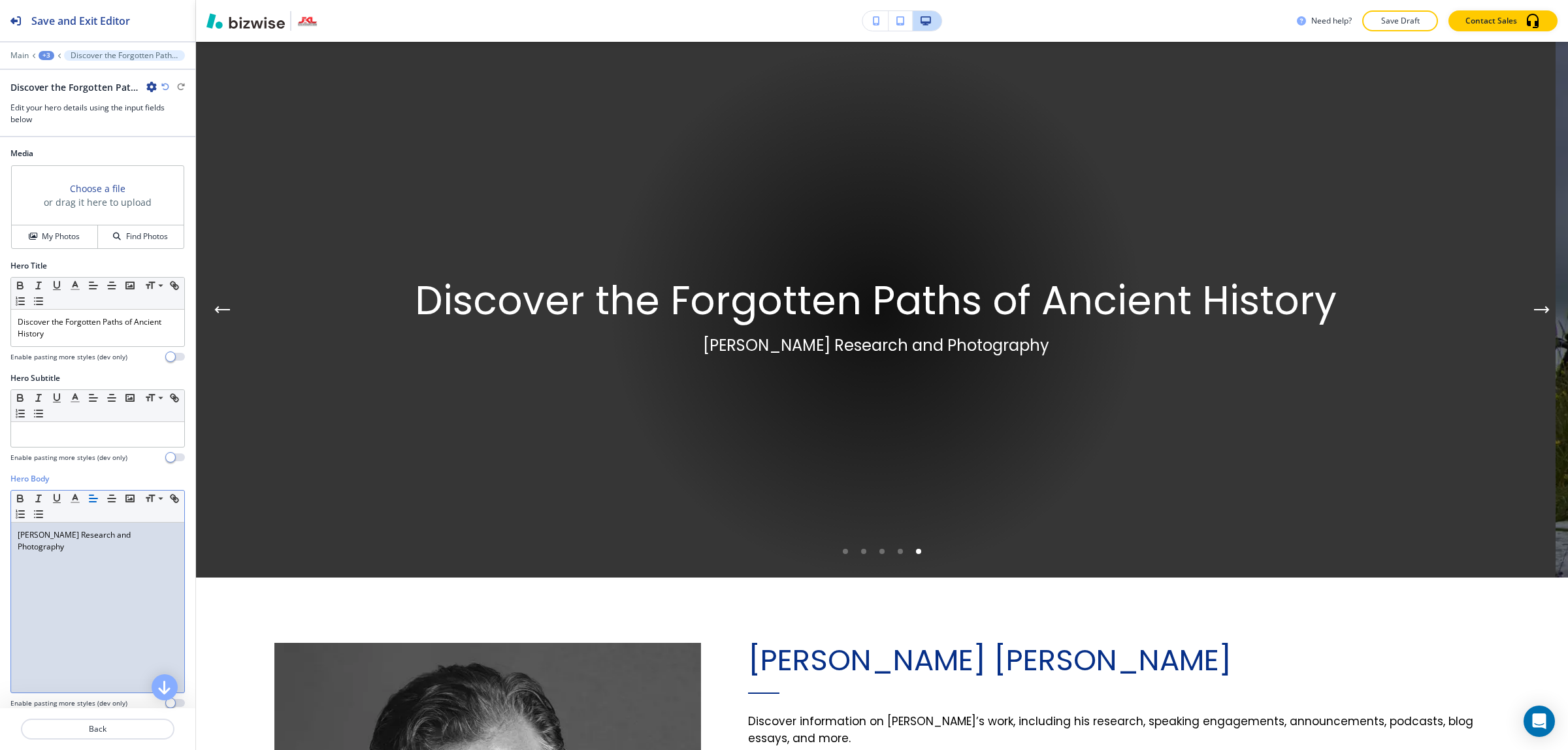
click at [78, 200] on h3 "or drag it here to upload" at bounding box center [98, 202] width 108 height 14
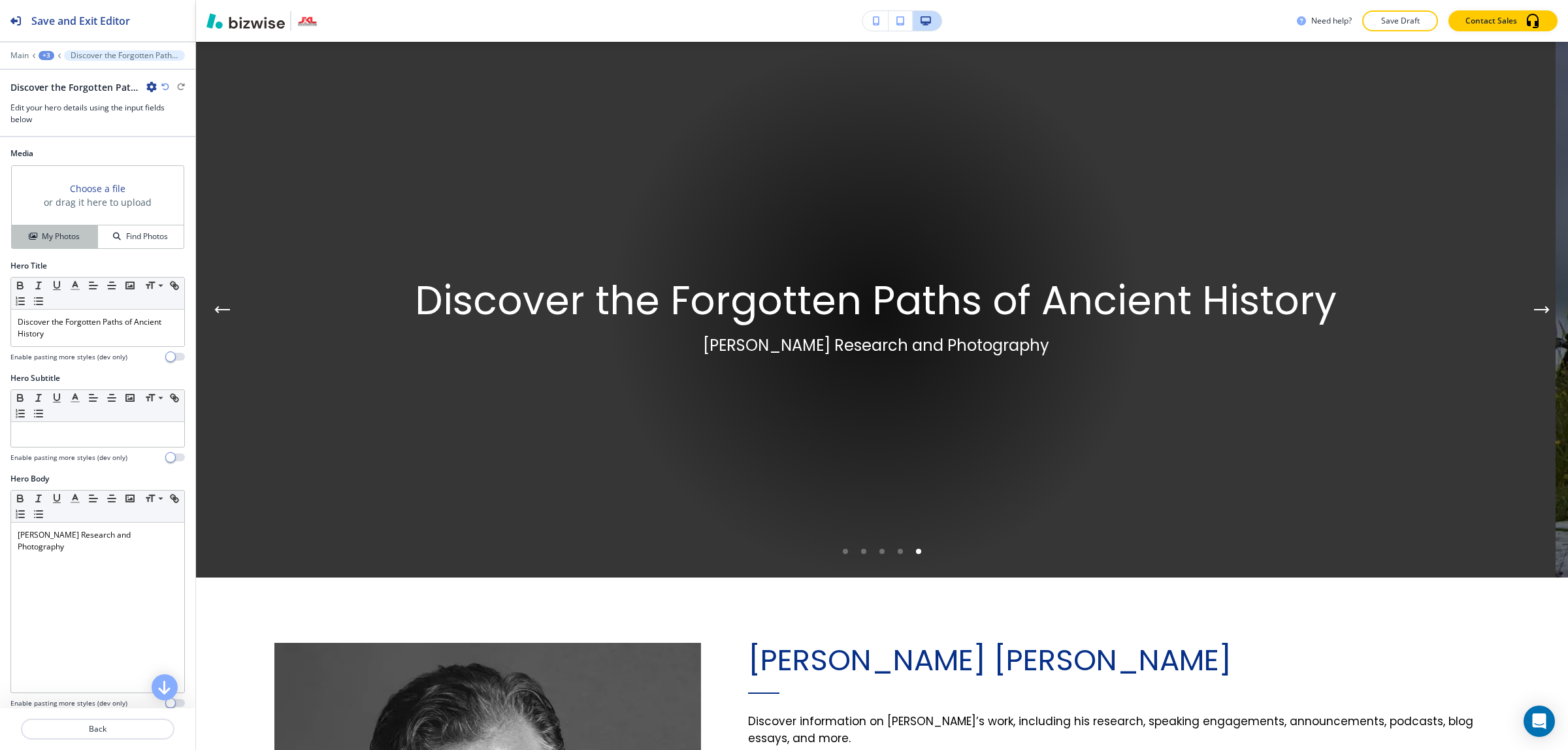
click at [72, 225] on button "My Photos" at bounding box center [55, 236] width 86 height 23
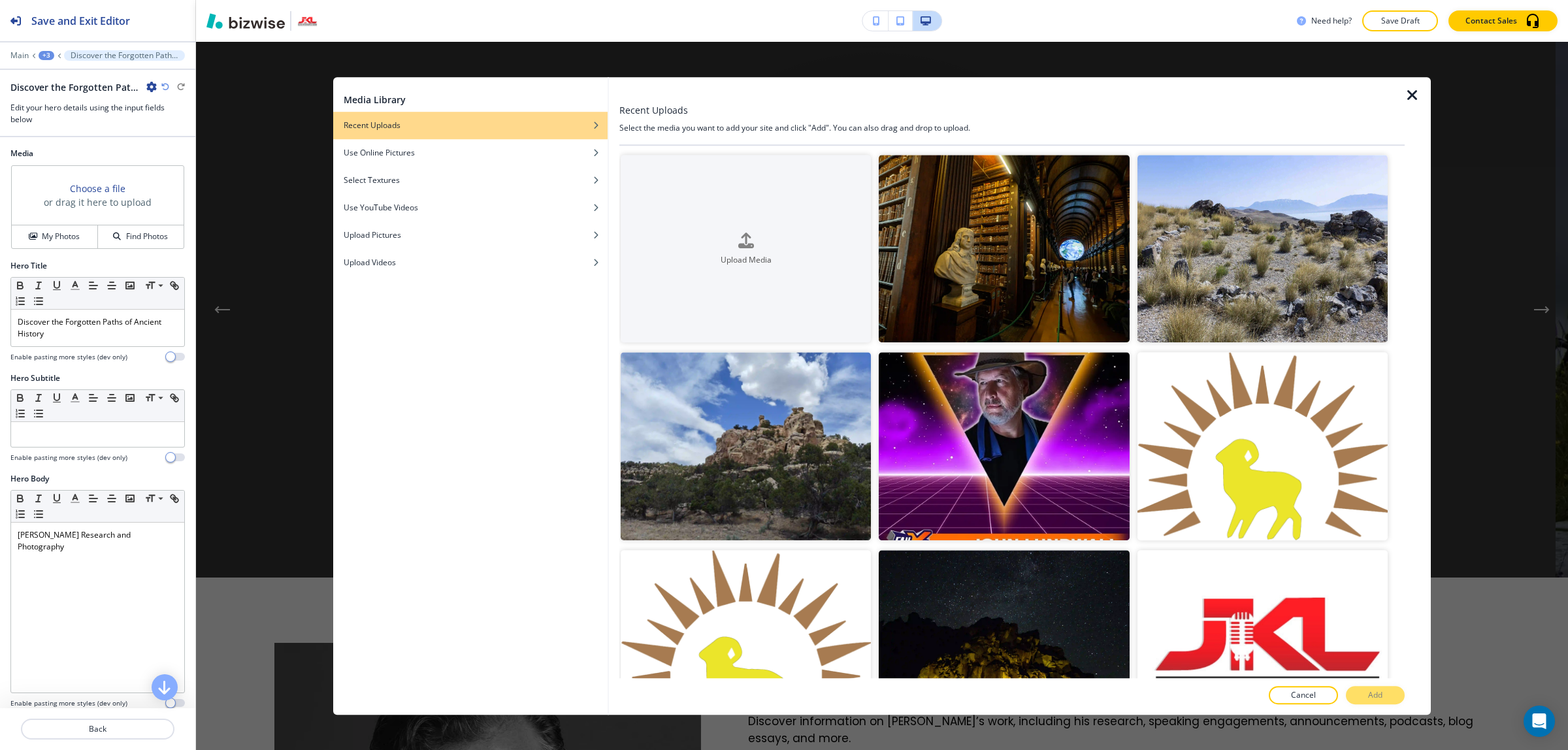
click at [1411, 90] on icon "button" at bounding box center [1412, 95] width 15 height 15
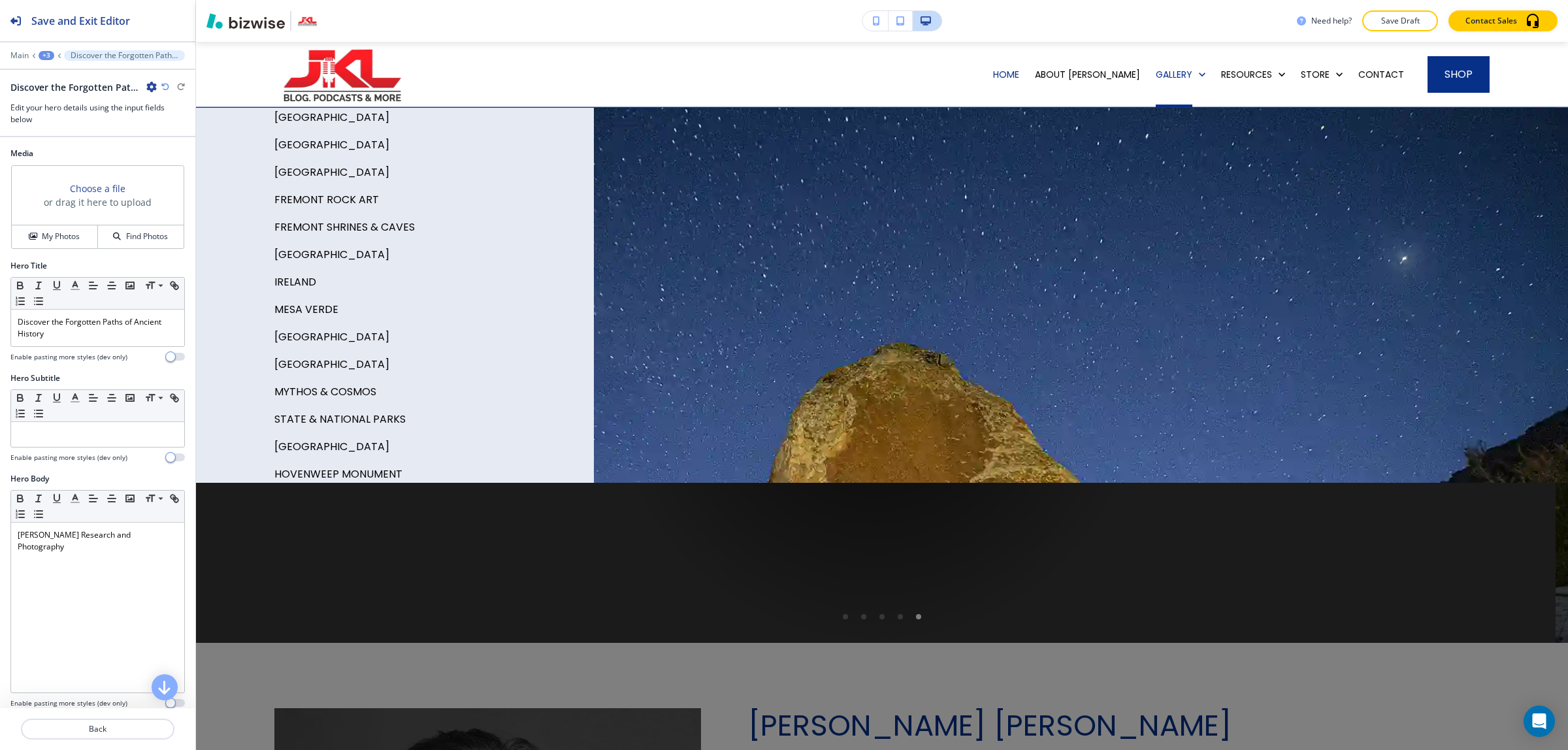
scroll to position [141, 0]
click at [788, 317] on div at bounding box center [882, 449] width 1372 height 684
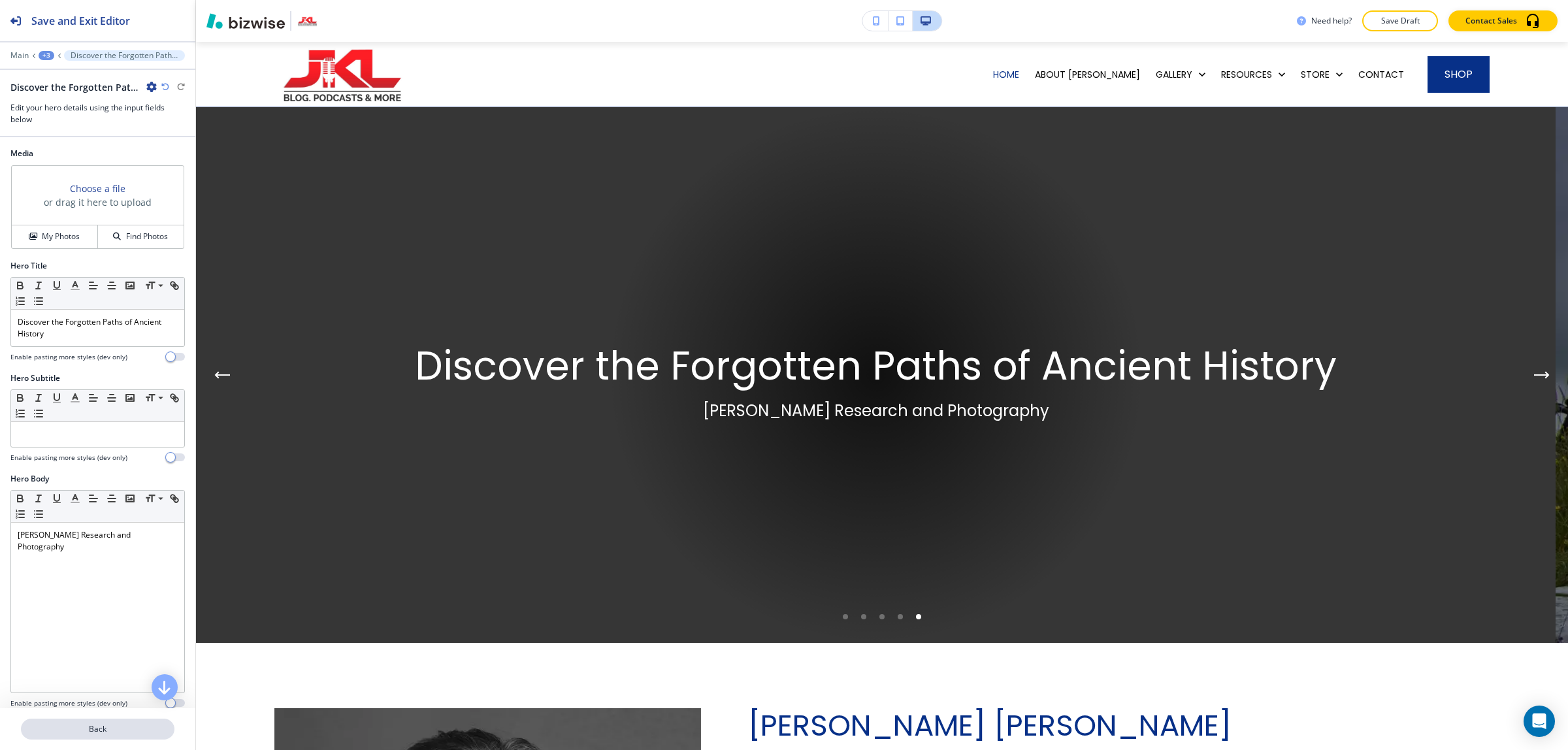
click at [66, 733] on p "Back" at bounding box center [98, 728] width 151 height 12
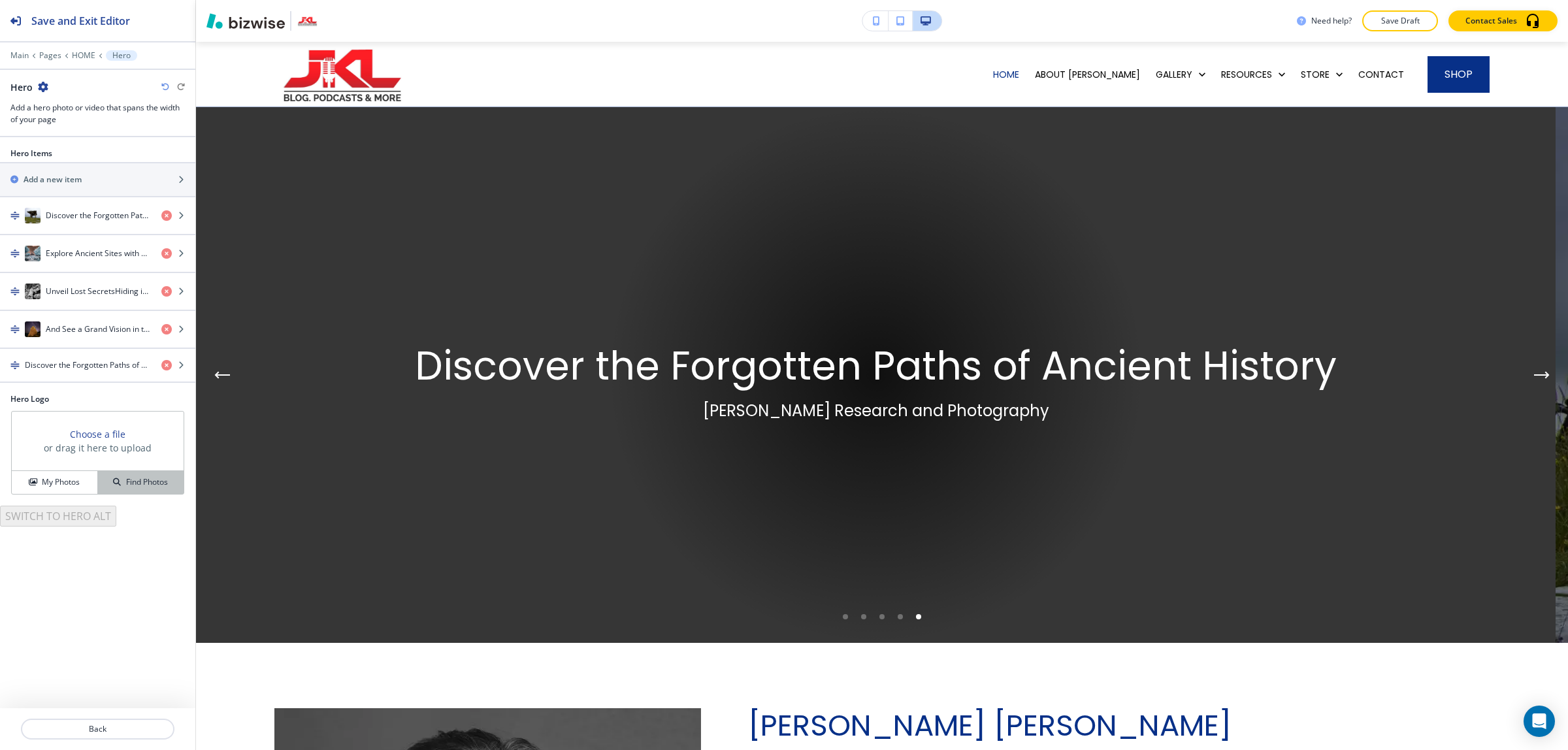
scroll to position [65, 0]
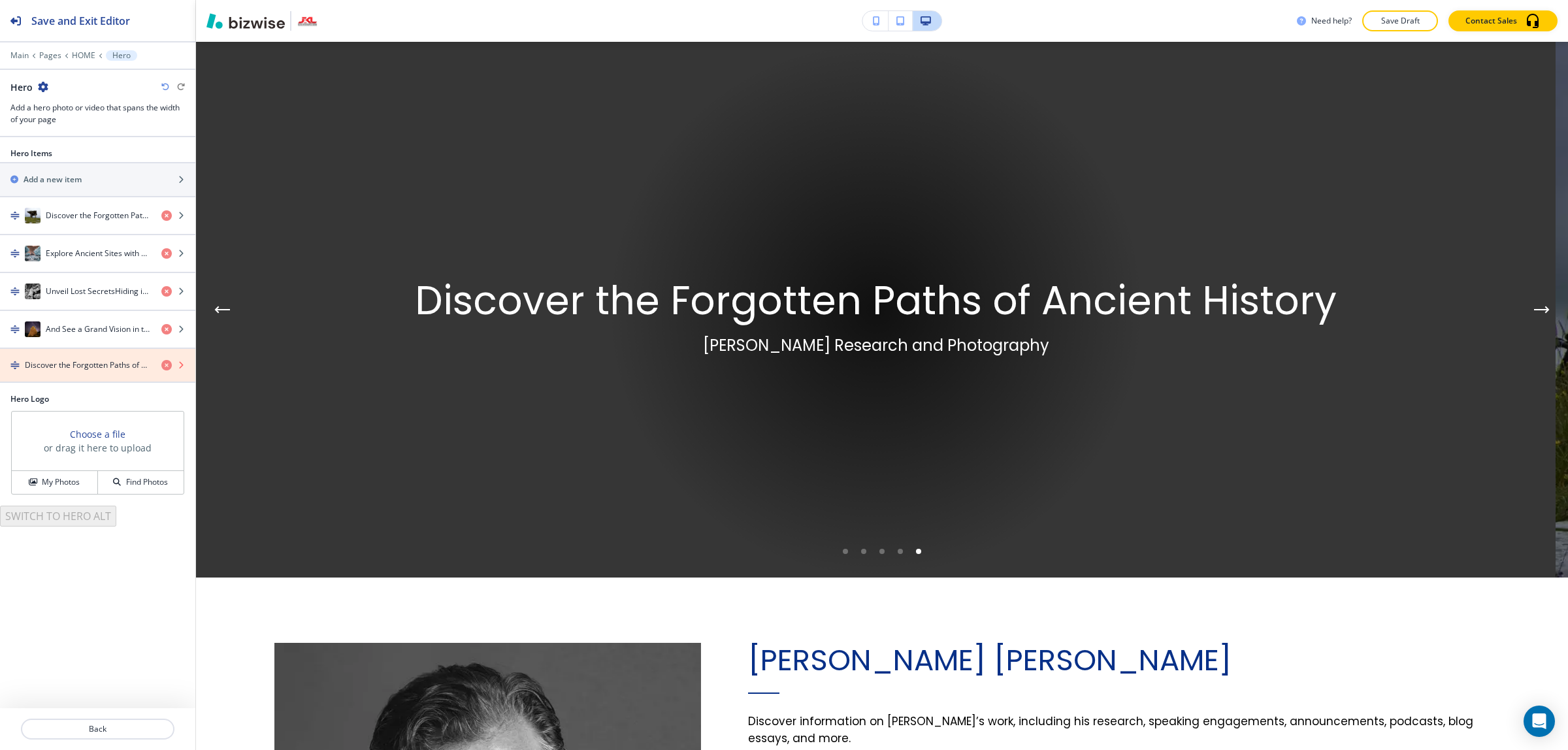
click at [168, 363] on icon "button" at bounding box center [166, 365] width 10 height 10
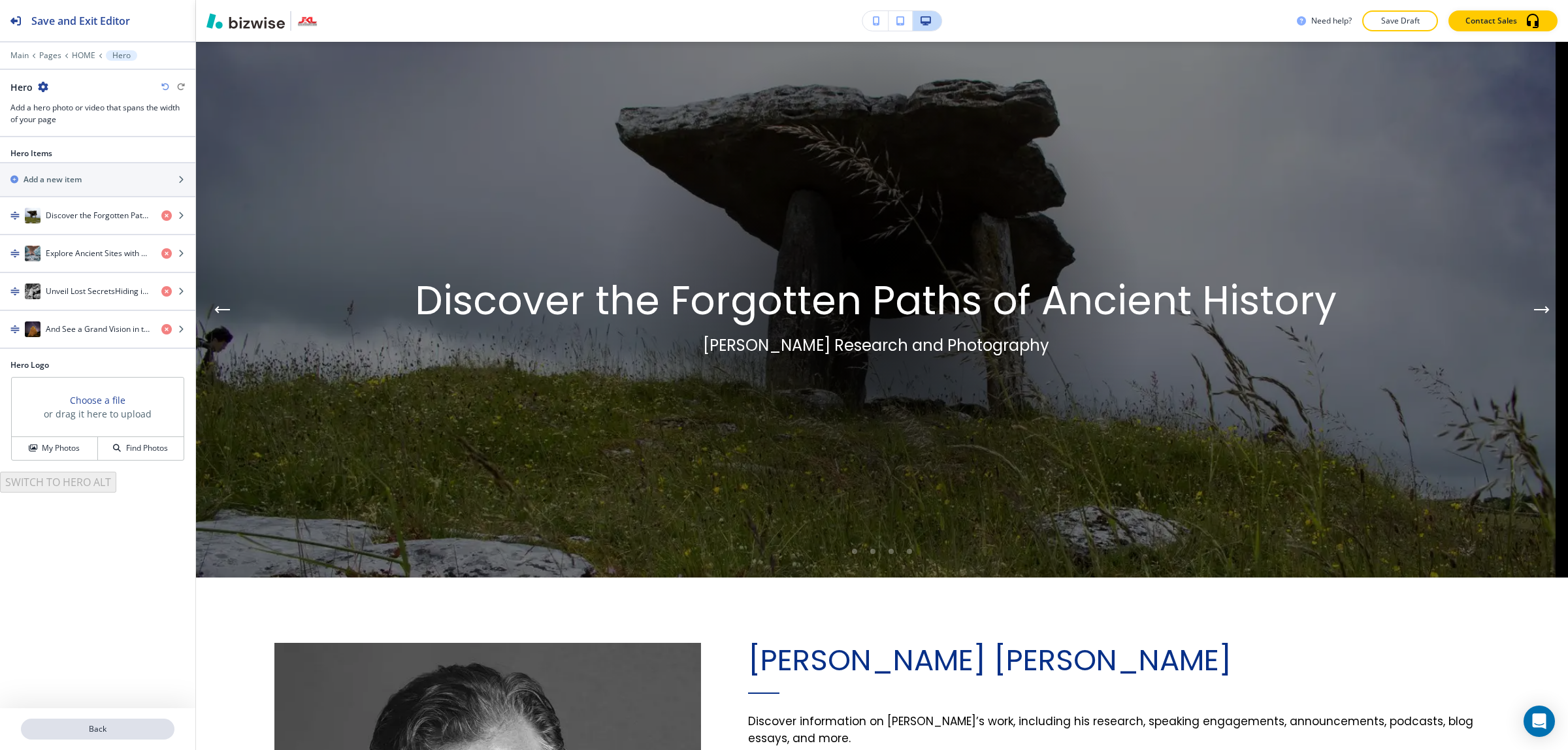
click at [96, 737] on button "Back" at bounding box center [98, 729] width 154 height 21
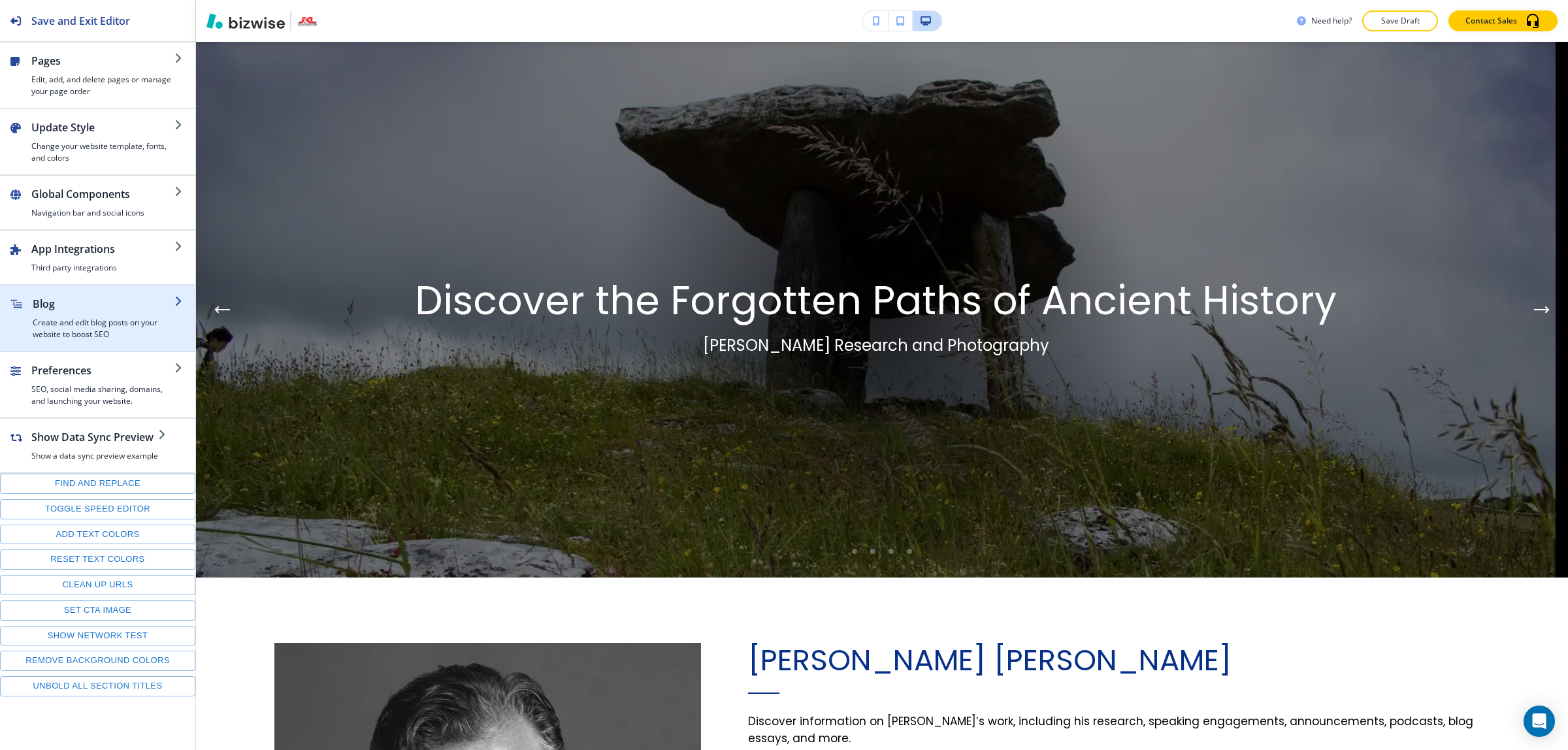
click at [105, 314] on div "button" at bounding box center [103, 314] width 142 height 5
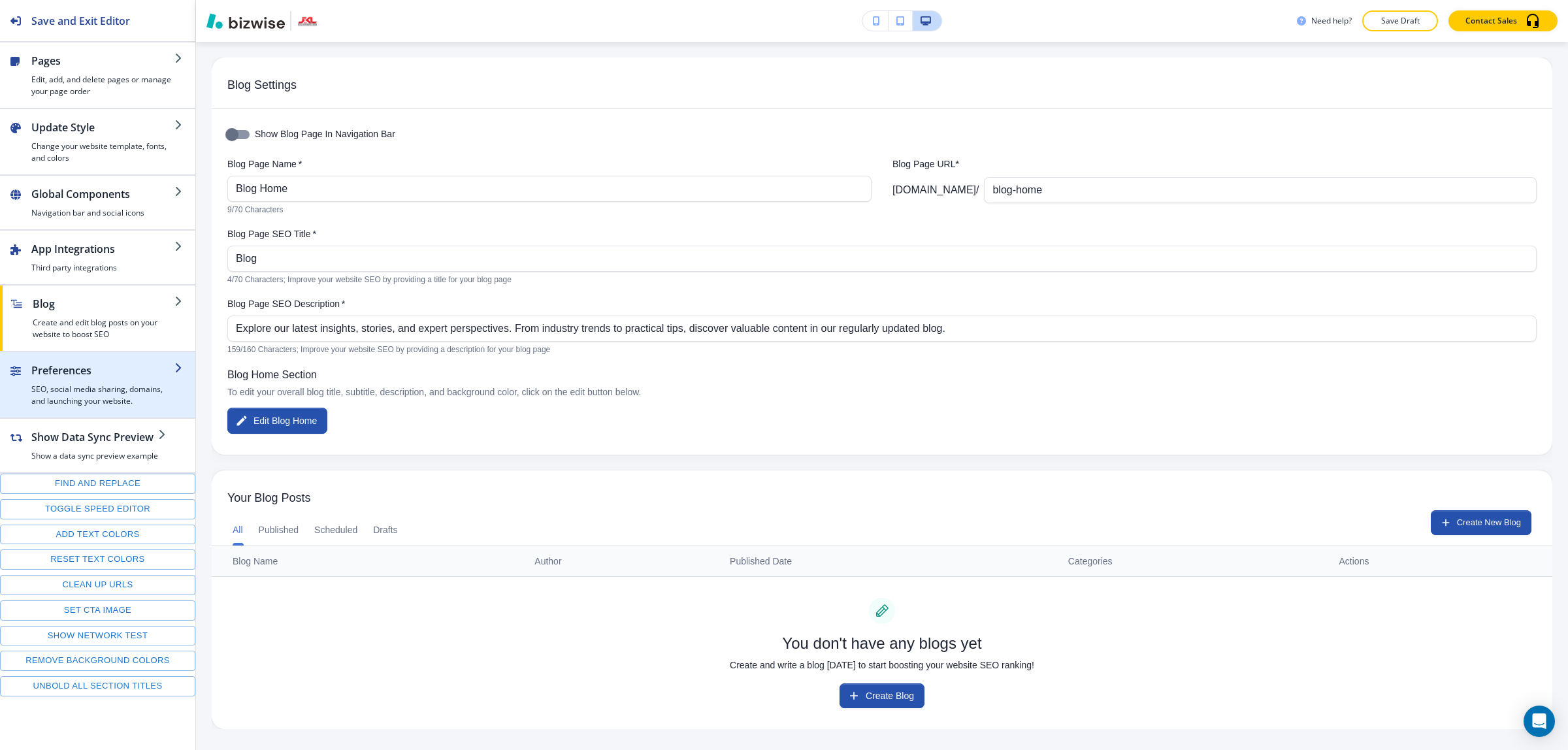
click at [96, 396] on h4 "SEO, social media sharing, domains, and launching your website." at bounding box center [103, 395] width 143 height 24
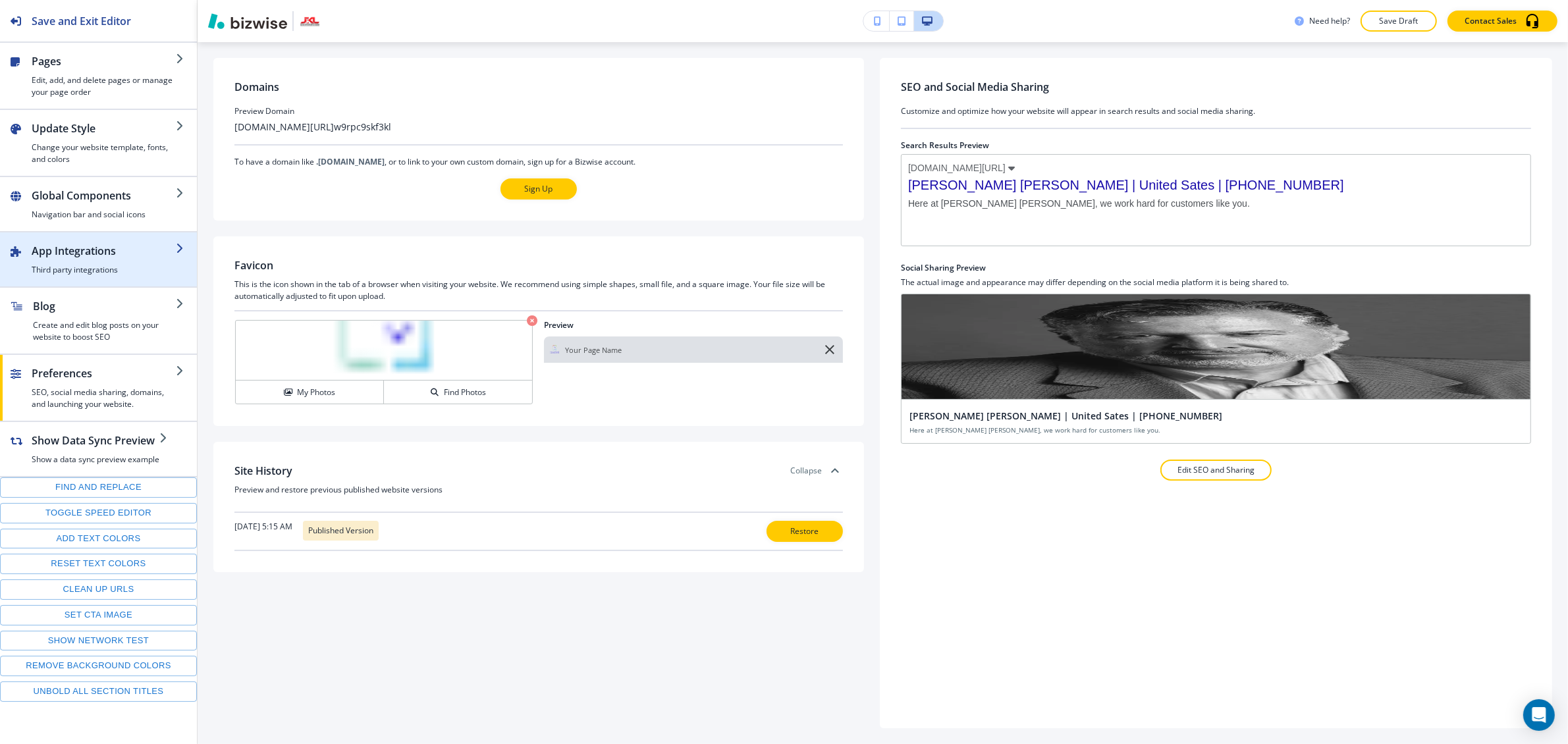
click at [85, 268] on h4 "Third party integrations" at bounding box center [104, 270] width 144 height 12
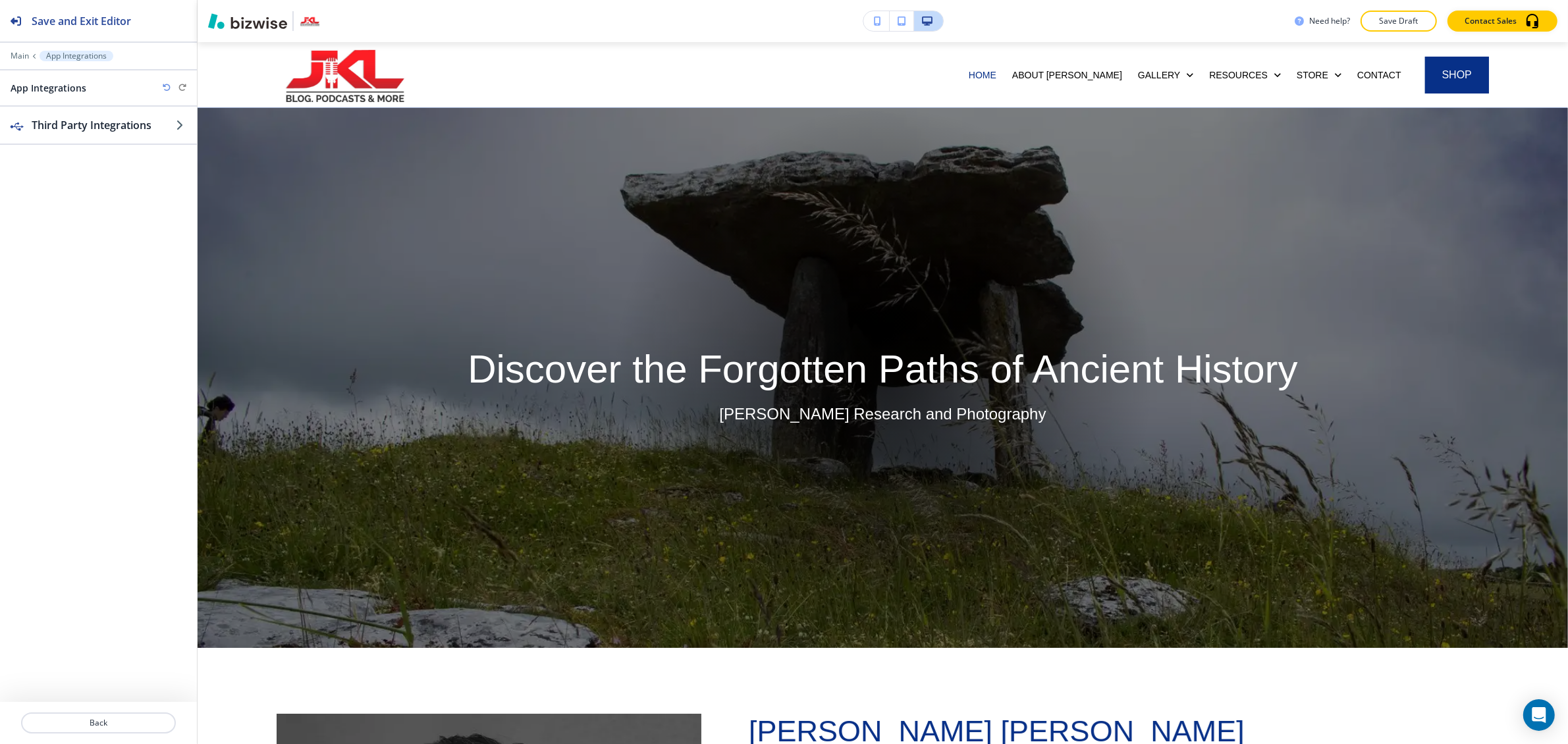
click at [90, 201] on div "Third Party Integrations" at bounding box center [98, 404] width 197 height 595
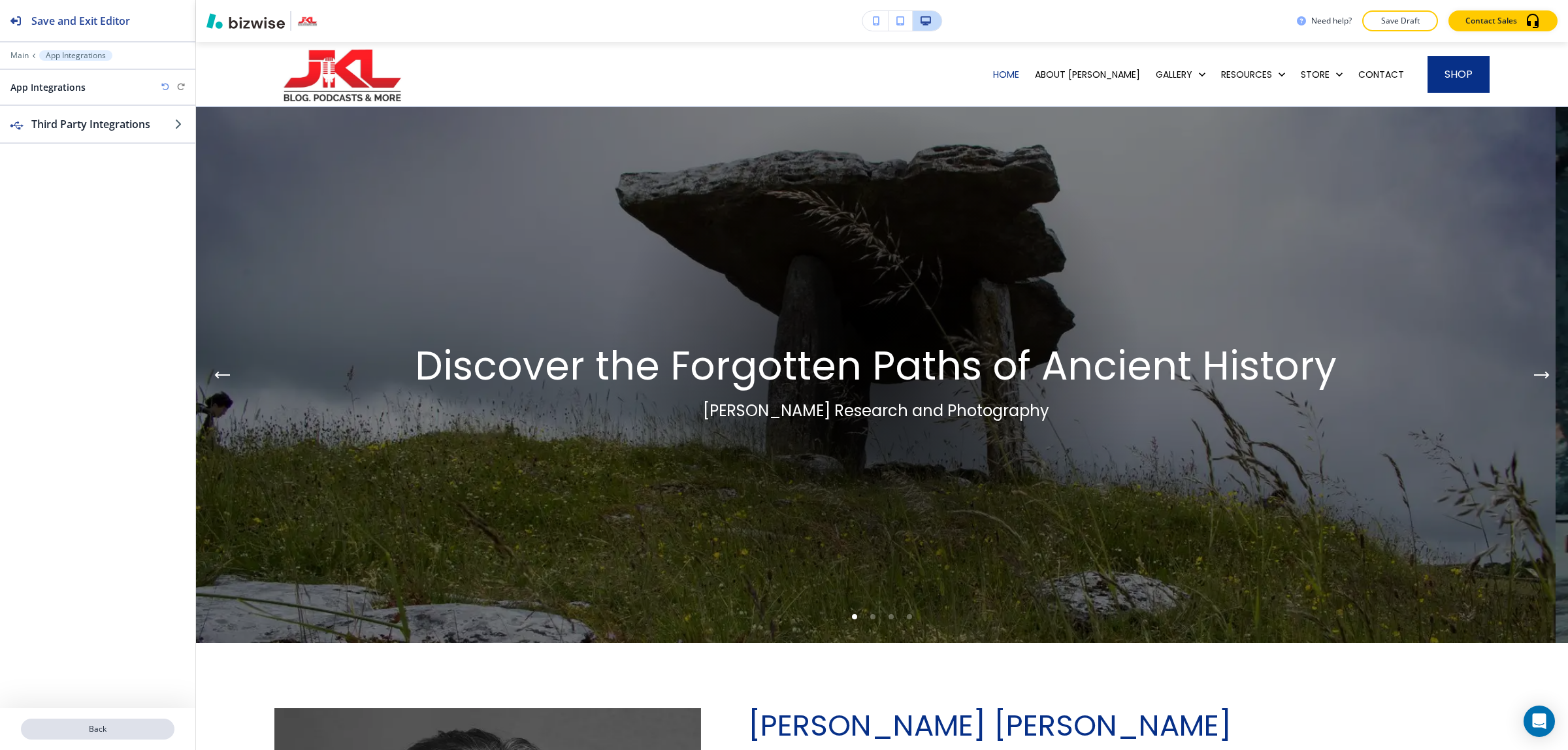
click at [98, 727] on p "Back" at bounding box center [98, 728] width 151 height 12
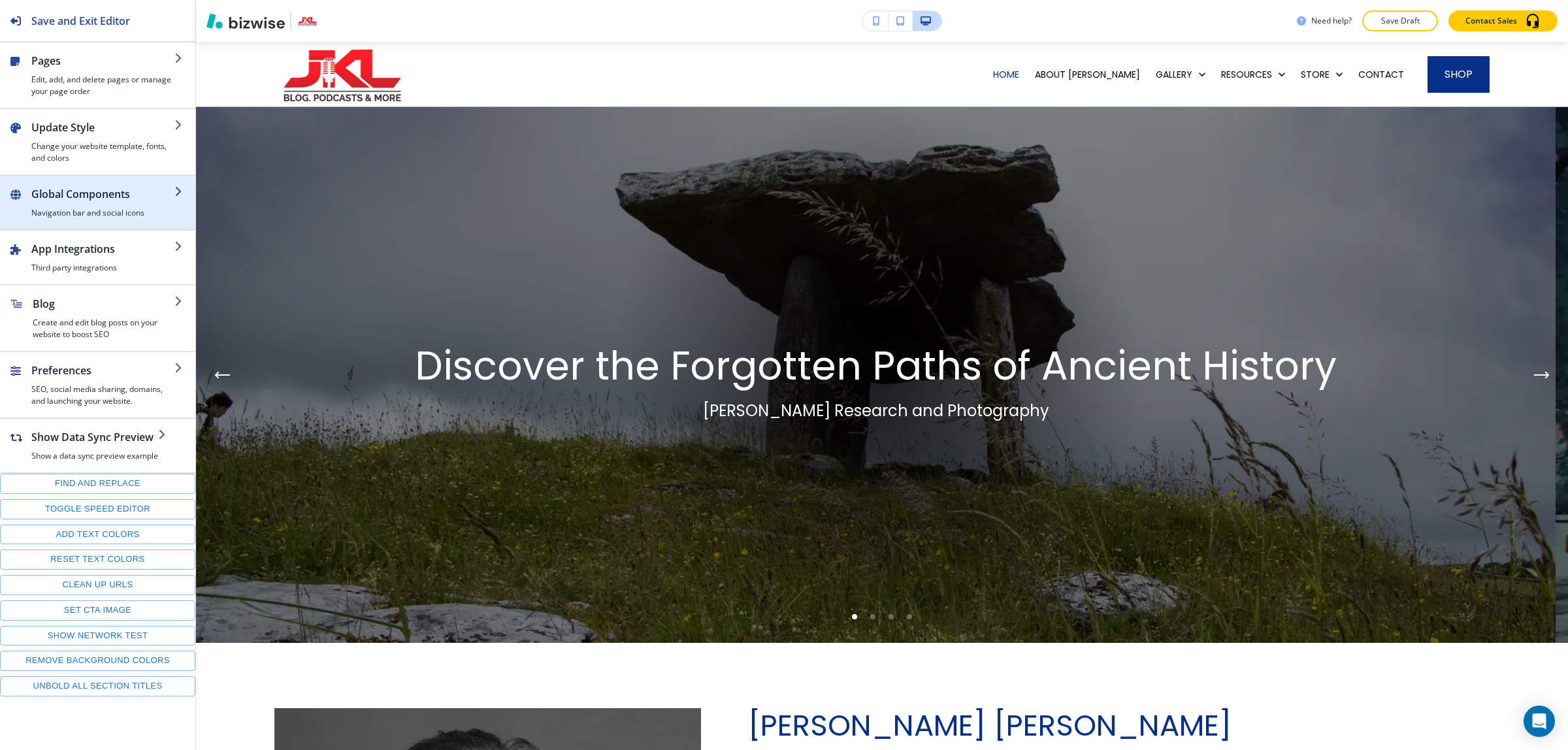
click at [96, 211] on h4 "Navigation bar and social icons" at bounding box center [103, 212] width 143 height 12
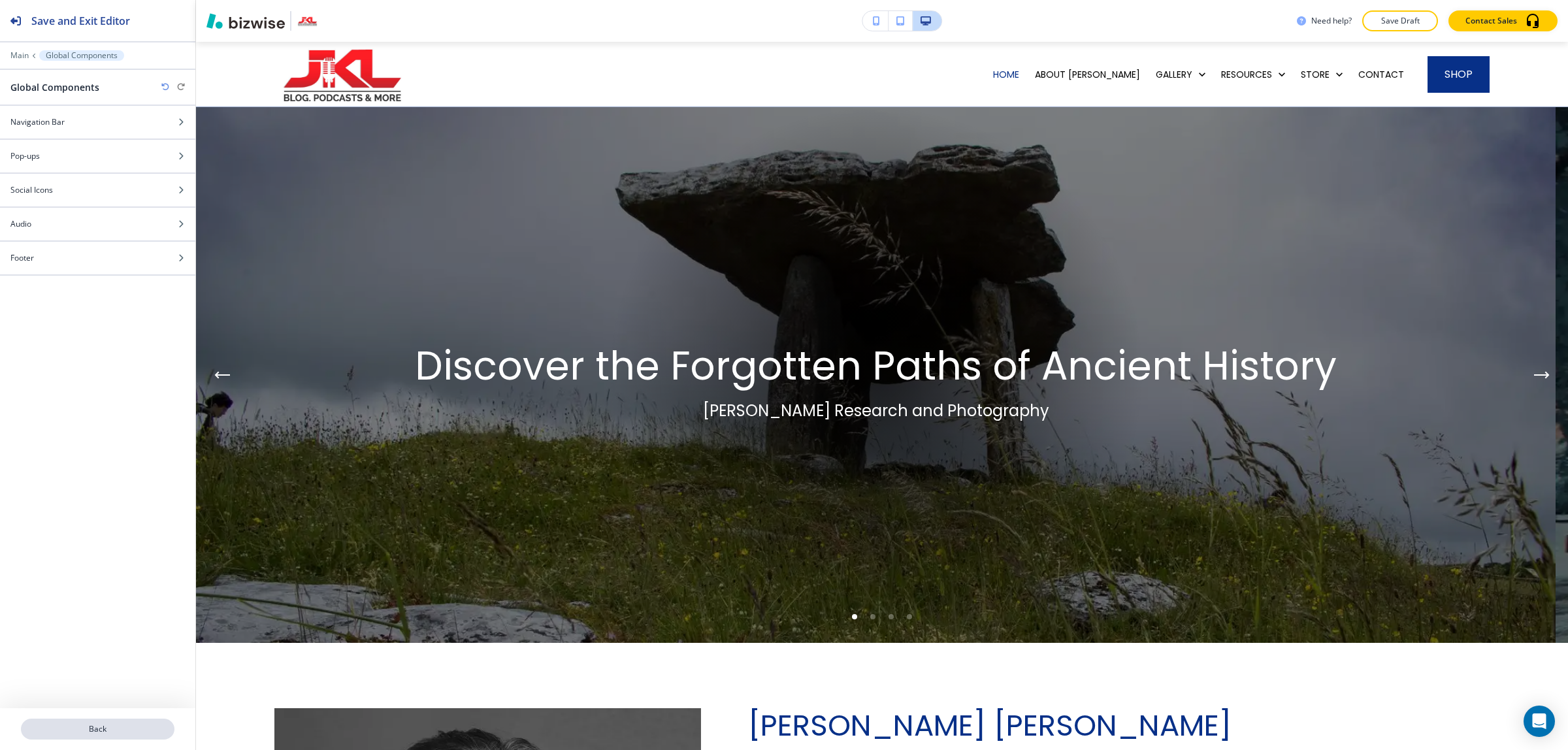
click at [92, 729] on p "Back" at bounding box center [98, 728] width 151 height 12
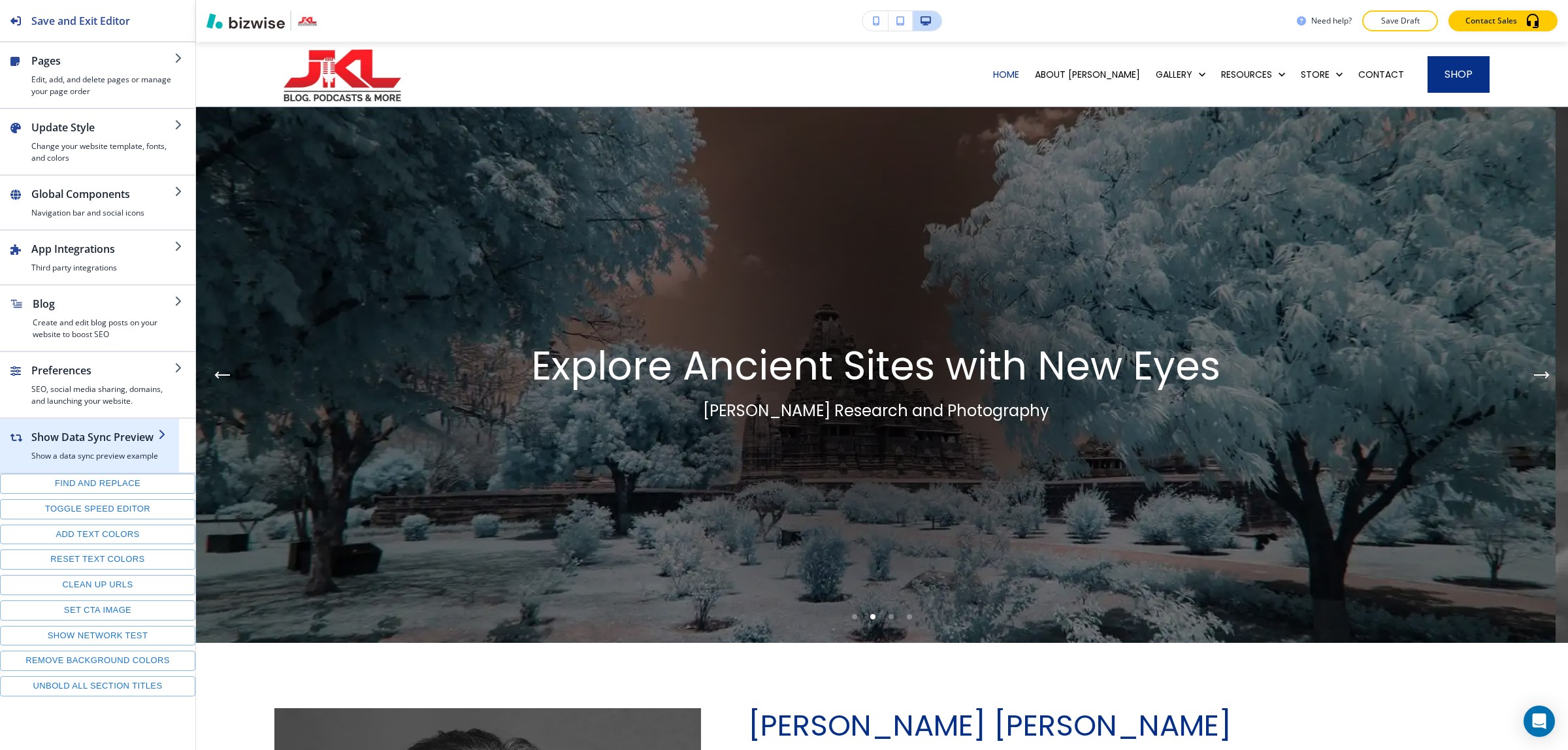
drag, startPoint x: 92, startPoint y: 144, endPoint x: 138, endPoint y: 440, distance: 299.6
click at [159, 345] on div "Pages Edit, add, and delete pages or manage your page order Update Style Change…" at bounding box center [97, 369] width 195 height 654
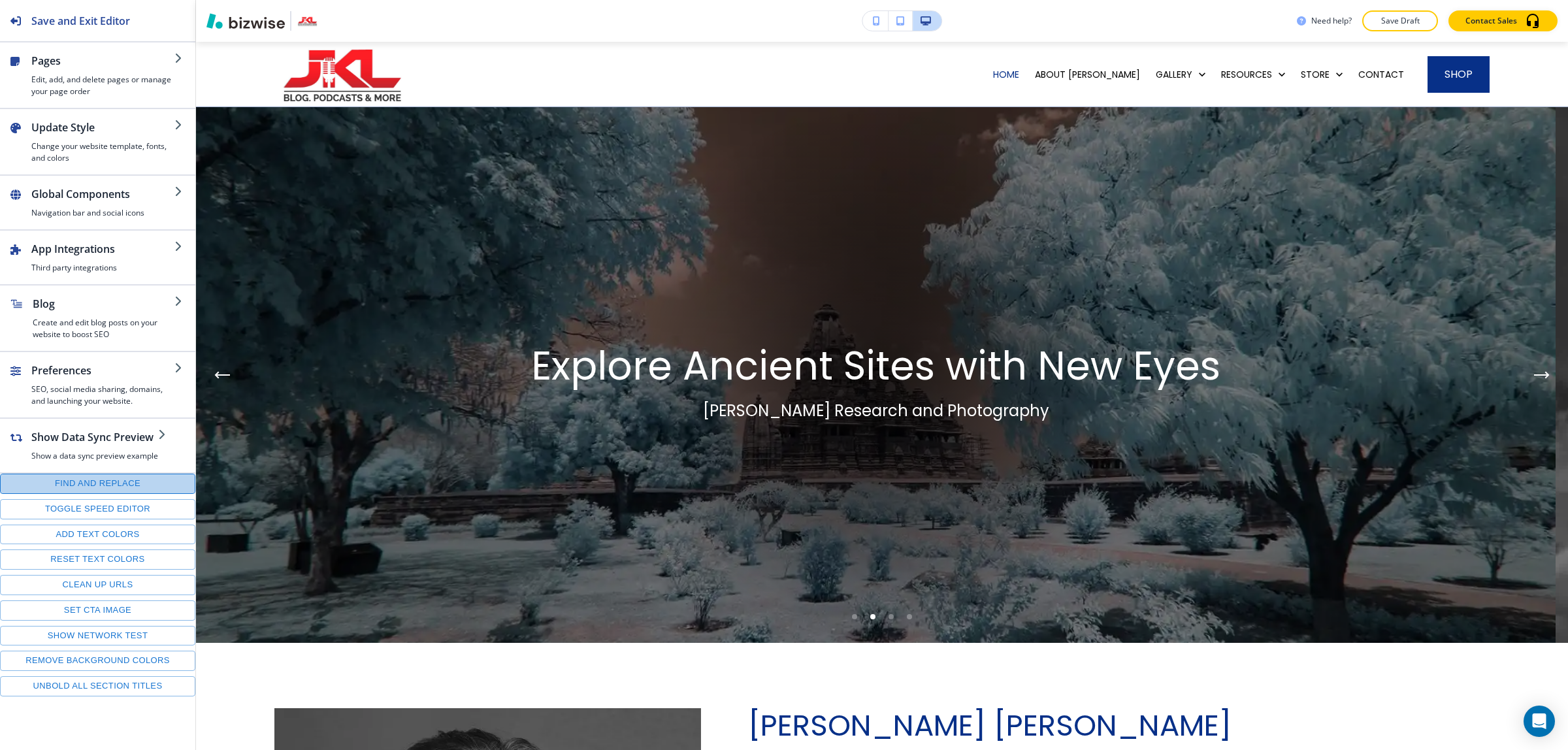
click at [94, 490] on button "Find and replace" at bounding box center [97, 483] width 195 height 20
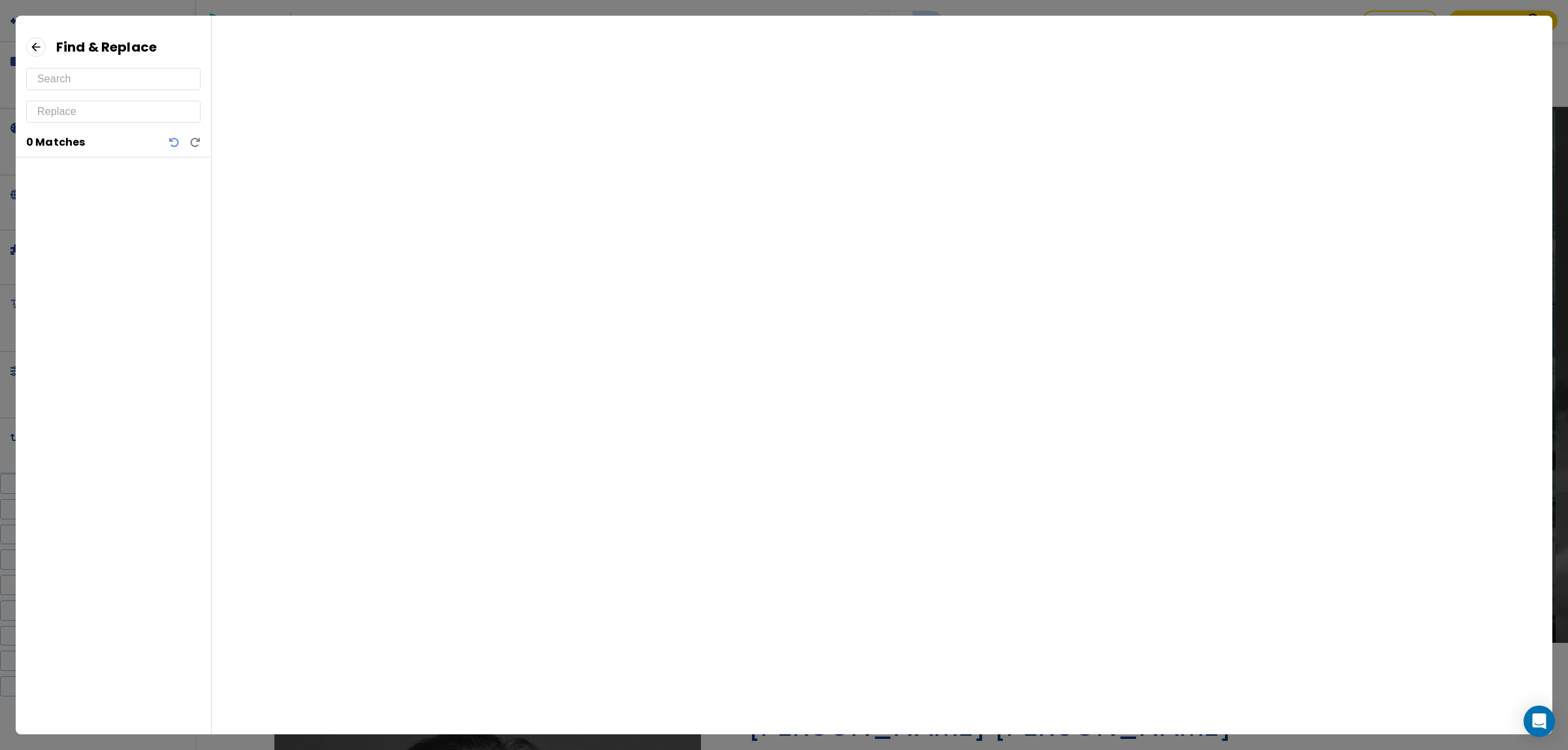
click at [145, 77] on input "text" at bounding box center [113, 79] width 152 height 21
paste input "https://www.youtube.com/watch?v=iWggxej3TNg"
type input "https://www.youtube.com/watch?v=iWggxej3TNg"
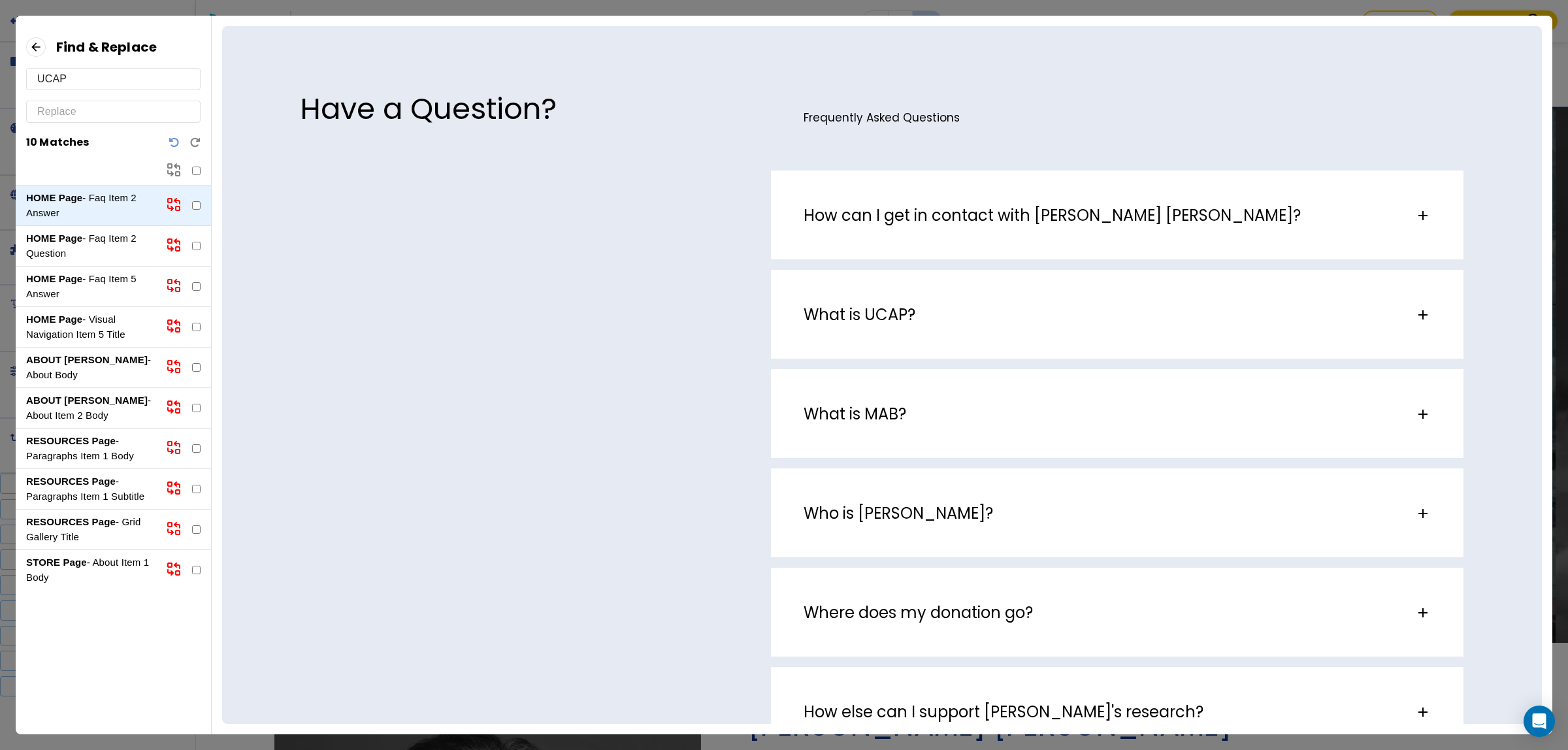
scroll to position [10, 0]
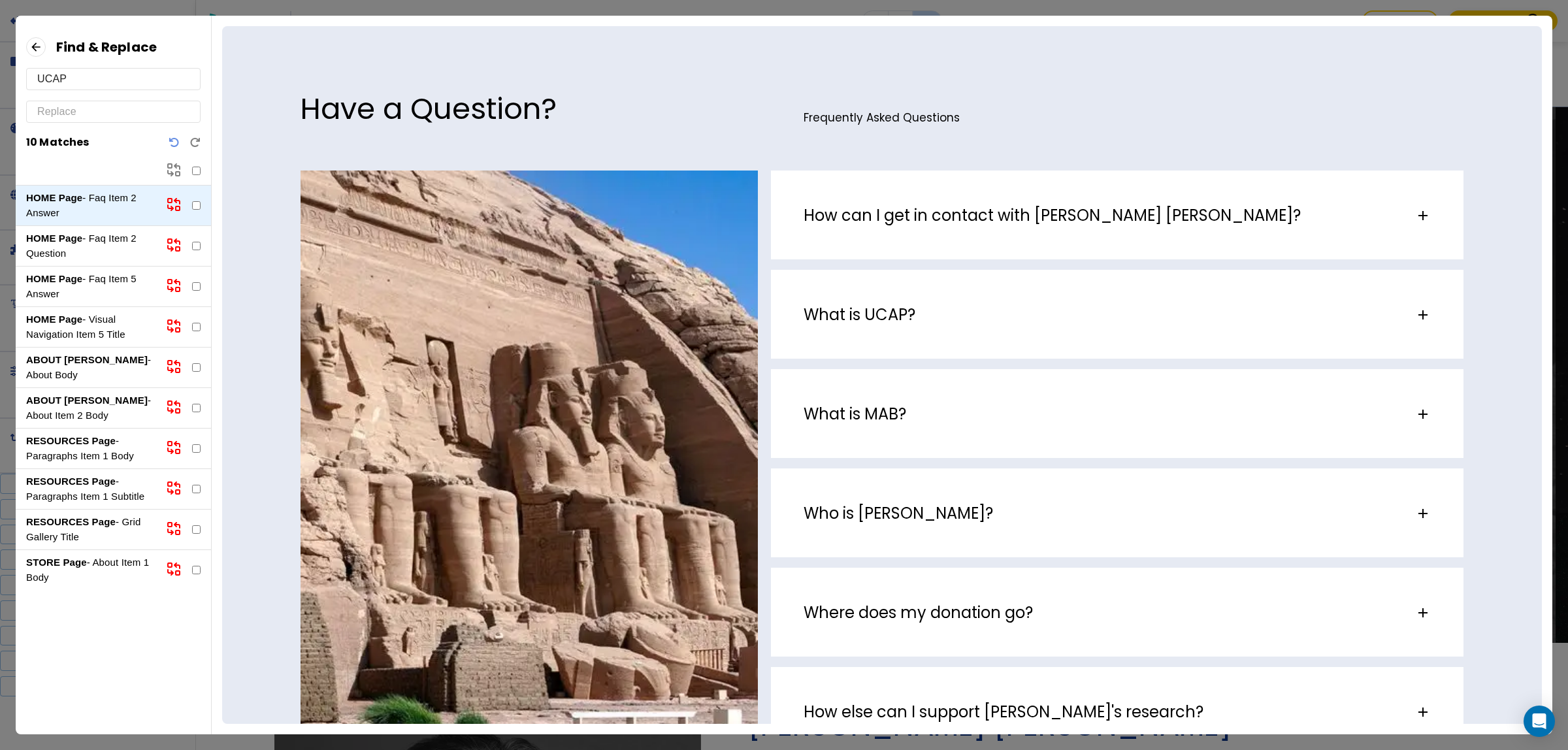
type input "UCAP"
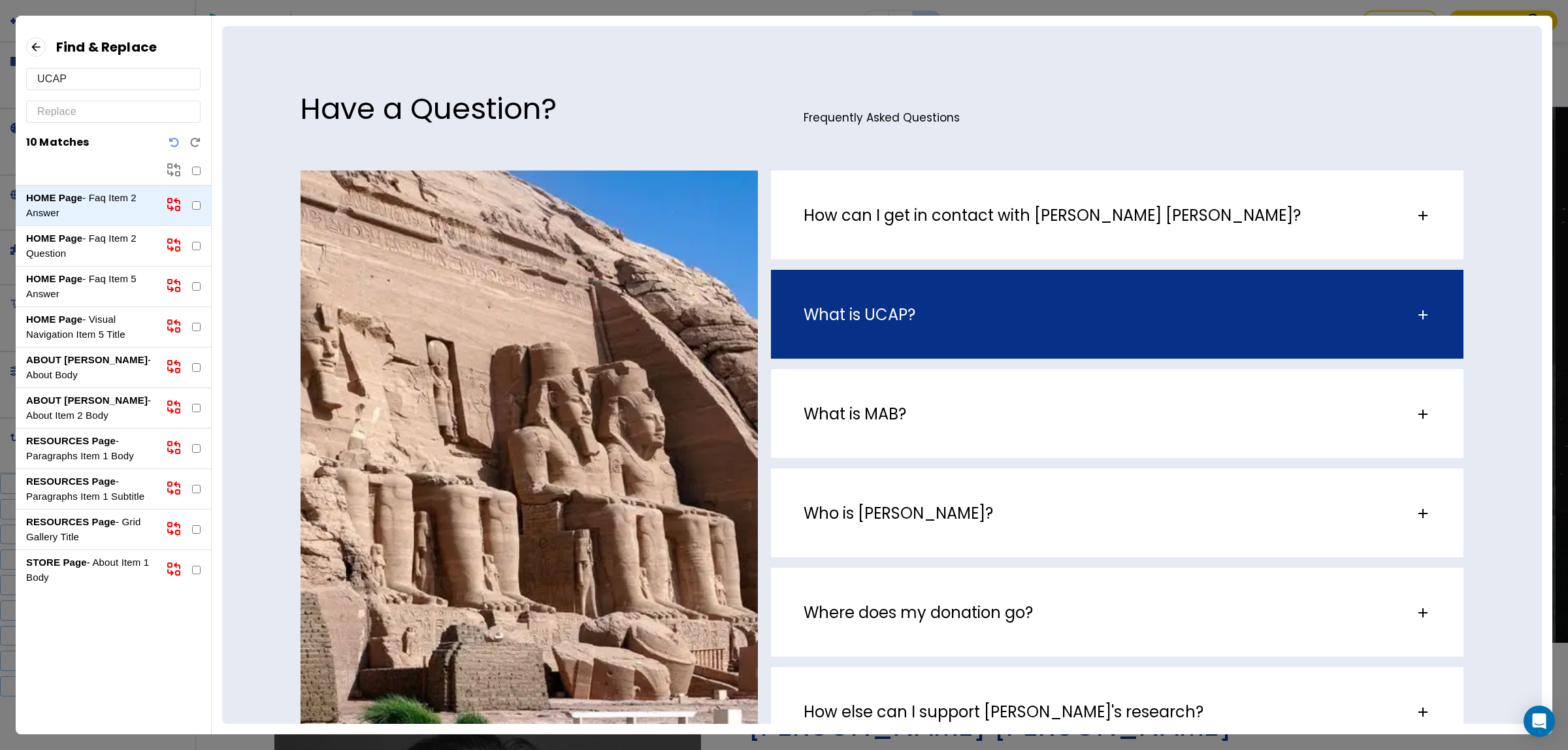
click at [1094, 305] on div "What is UCAP?" at bounding box center [1109, 315] width 612 height 20
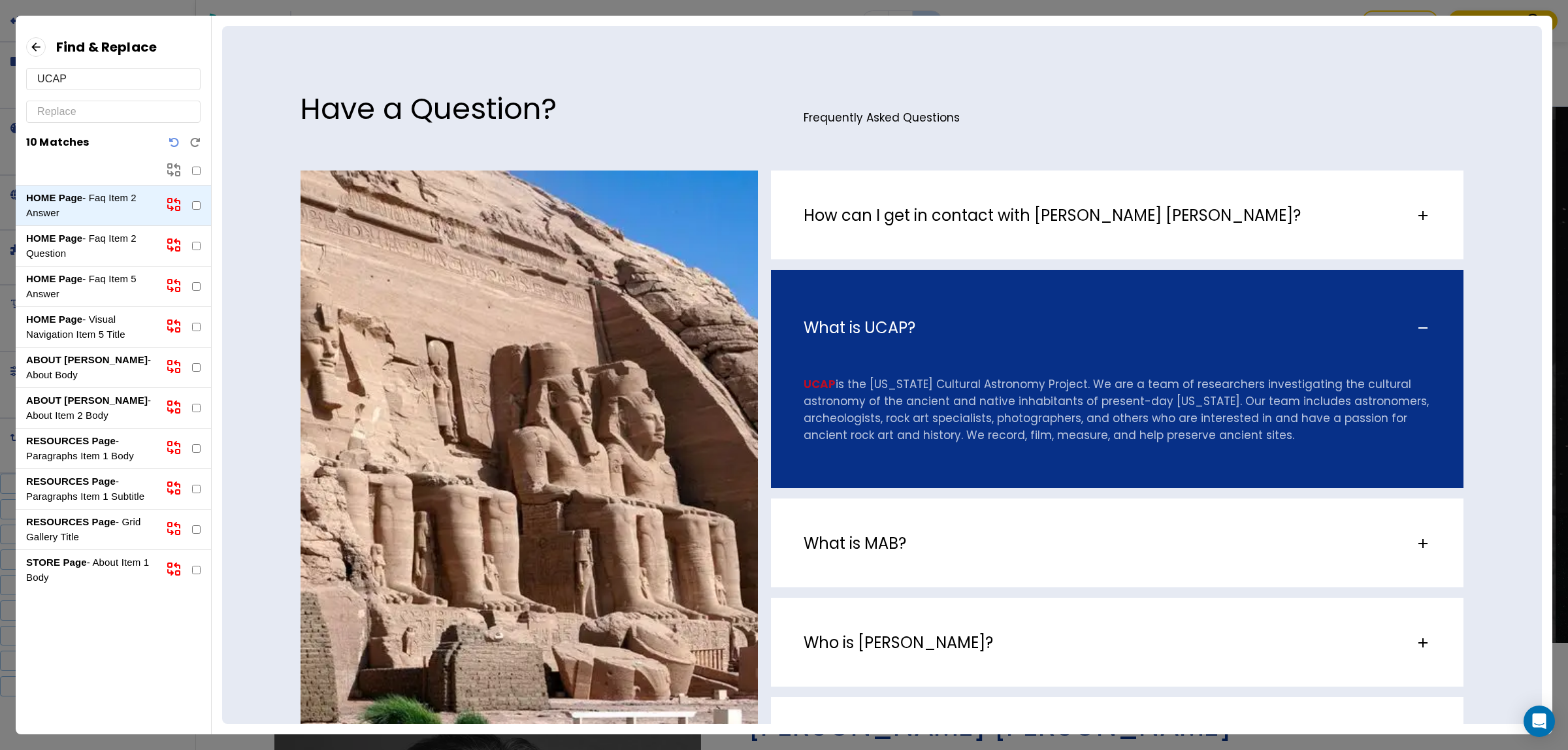
scroll to position [0, 0]
click at [849, 335] on p "What is UCAP?" at bounding box center [859, 328] width 112 height 20
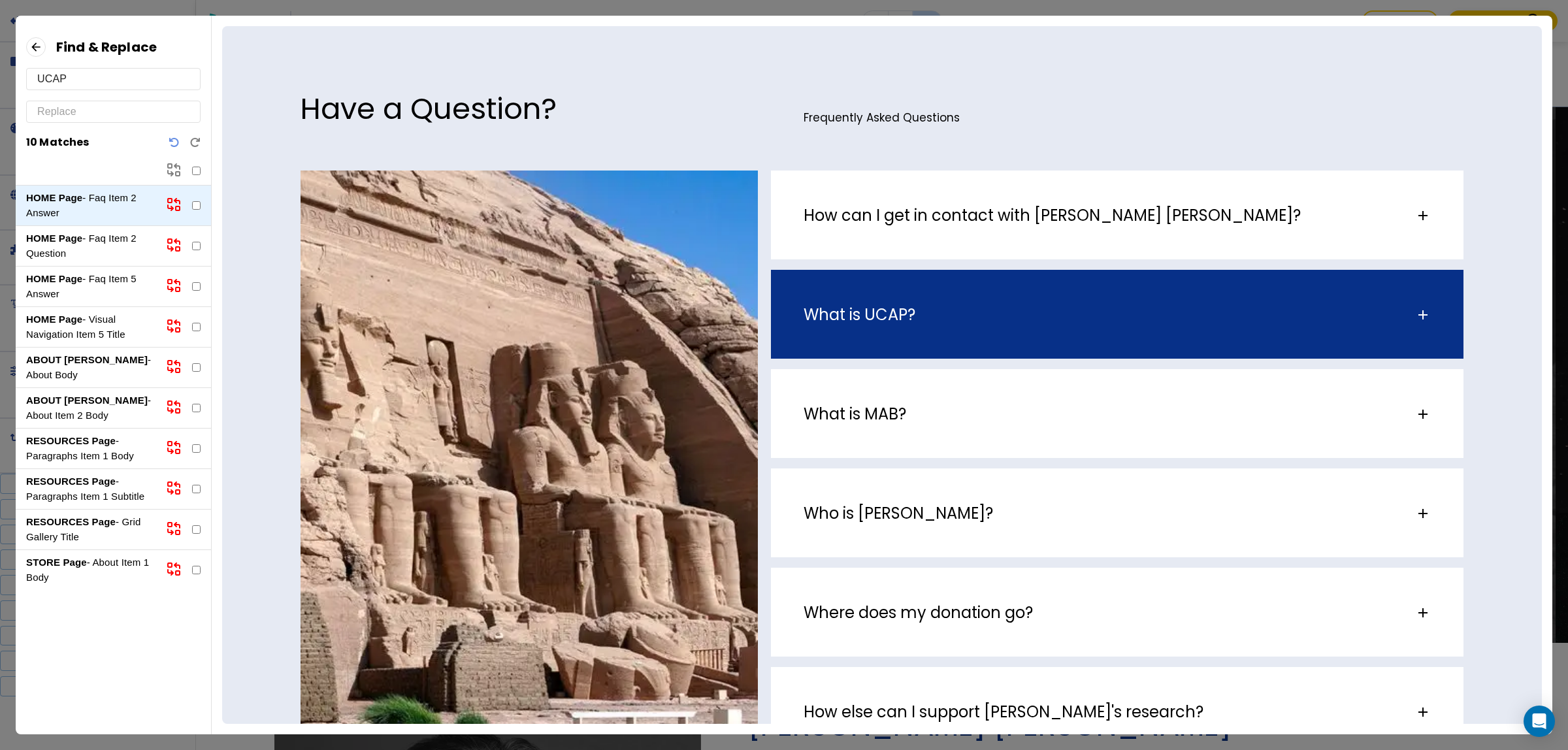
click at [851, 317] on p "What is UCAP?" at bounding box center [859, 315] width 112 height 20
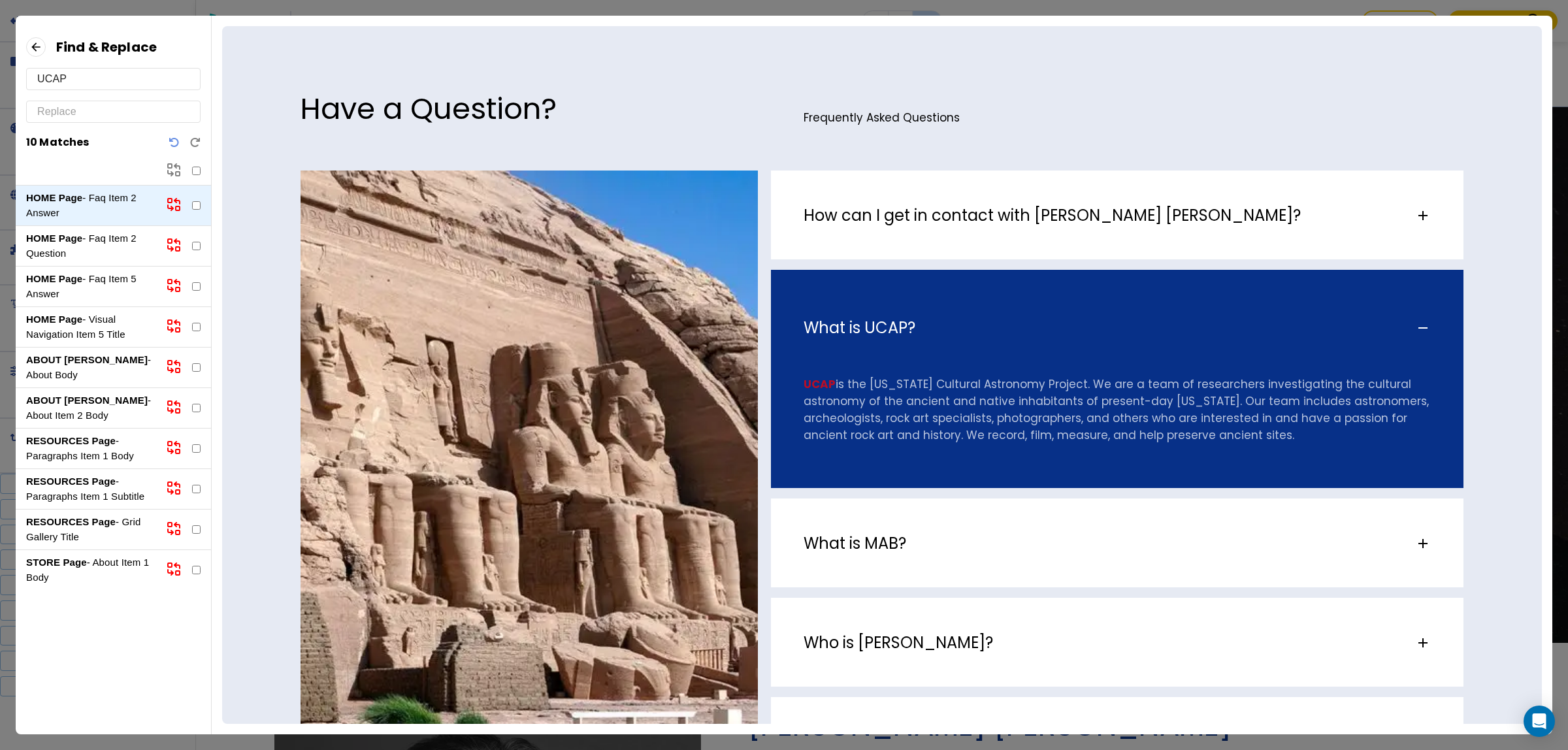
click at [1200, 354] on div "What is UCAP?" at bounding box center [1117, 322] width 692 height 103
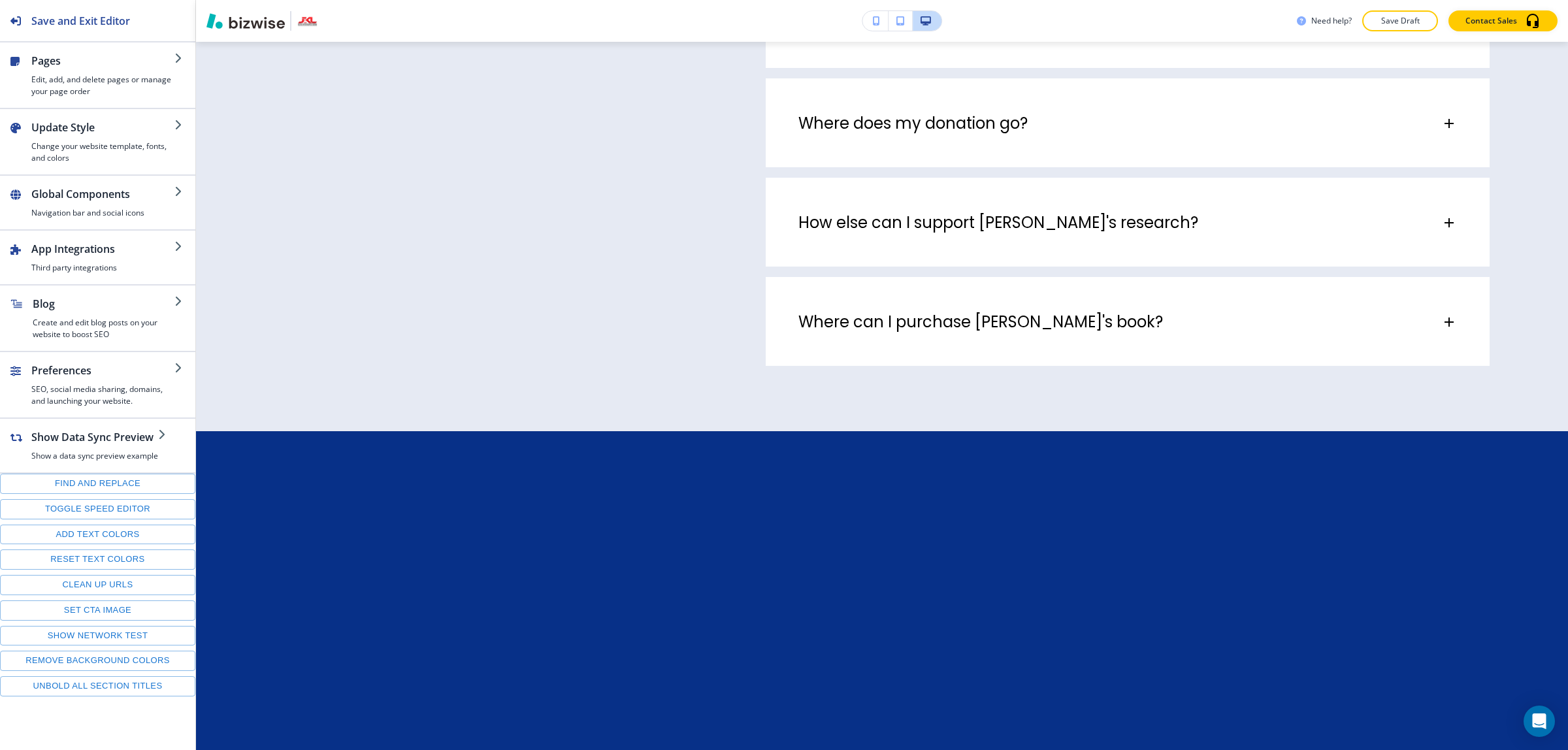
scroll to position [3184, 0]
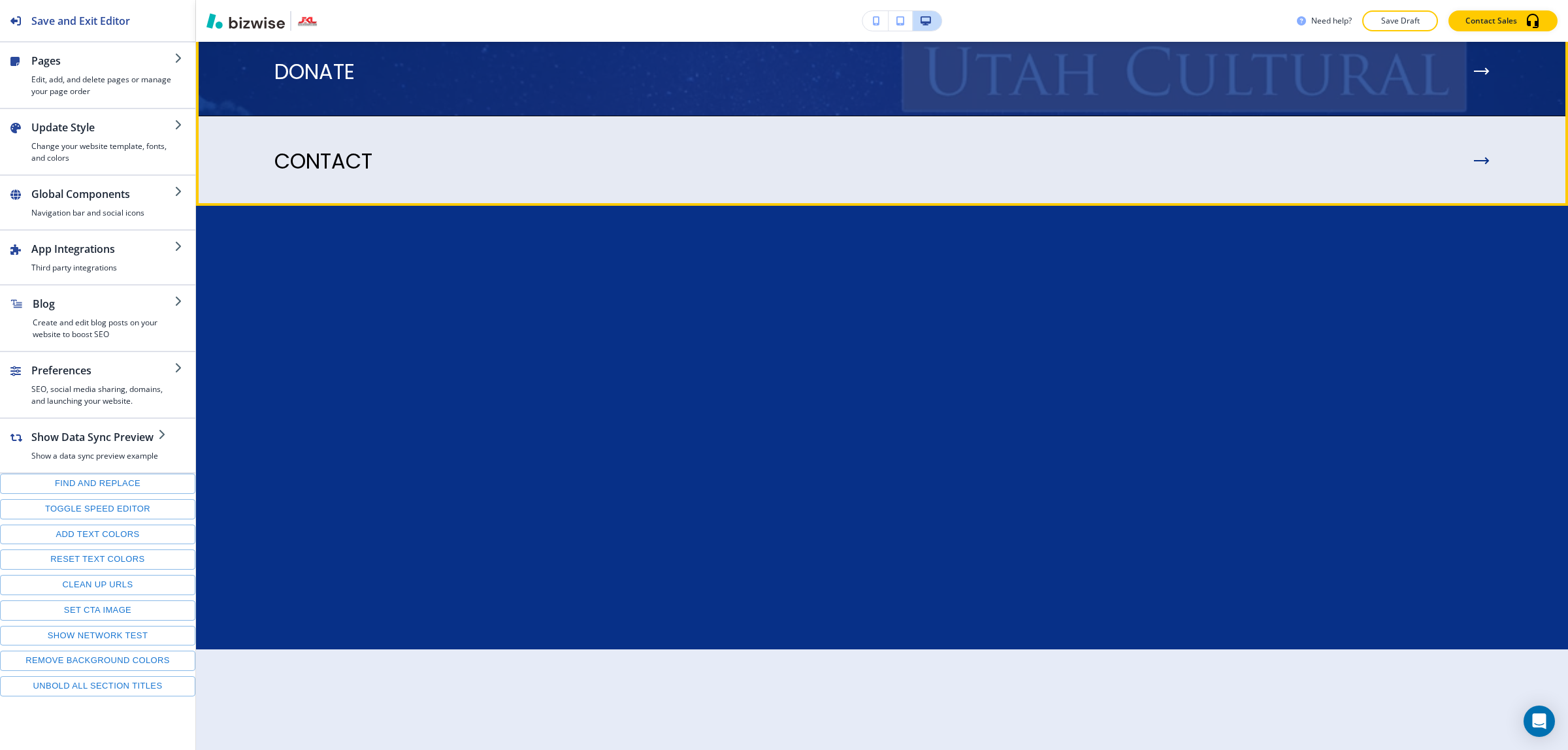
scroll to position [4817, 0]
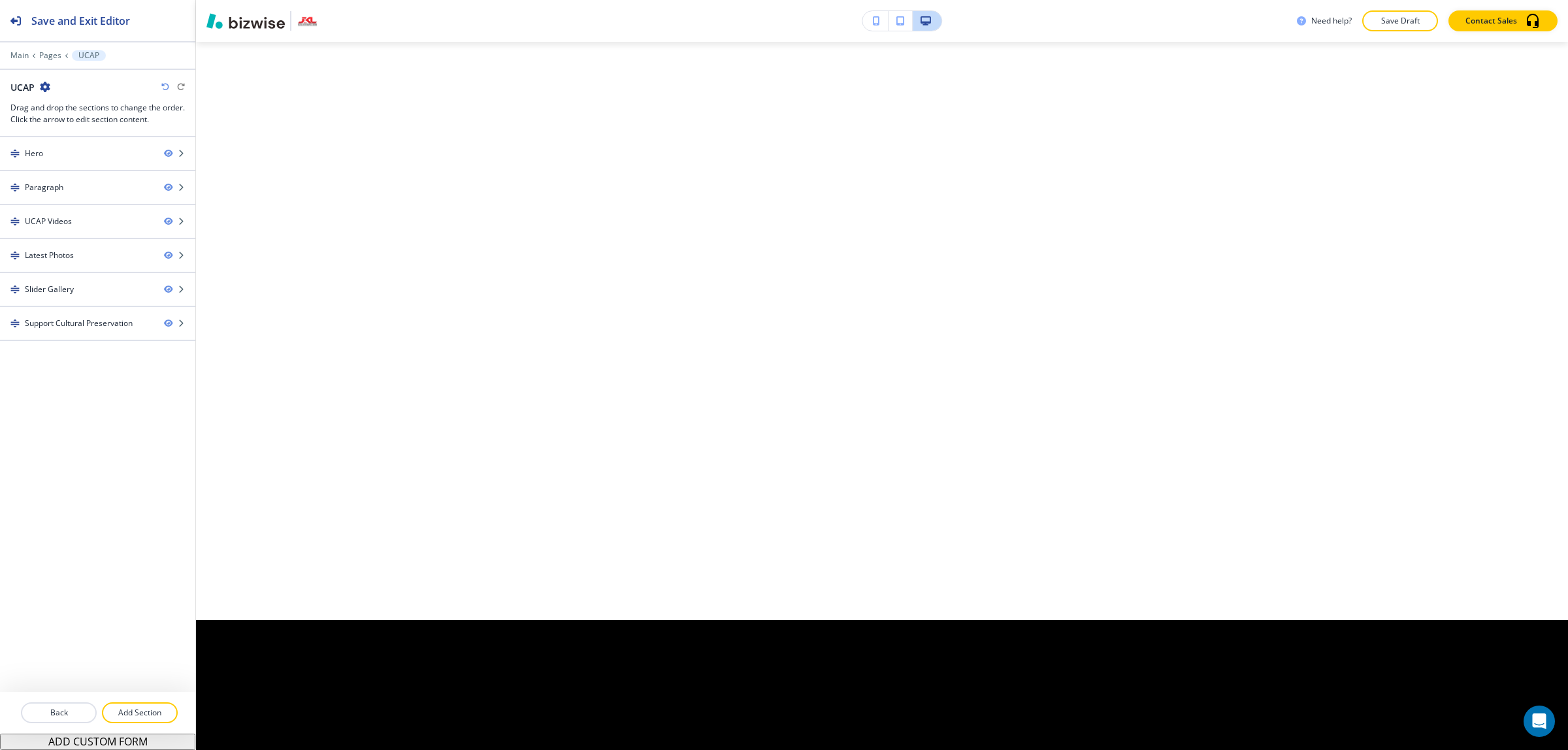
scroll to position [4164, 0]
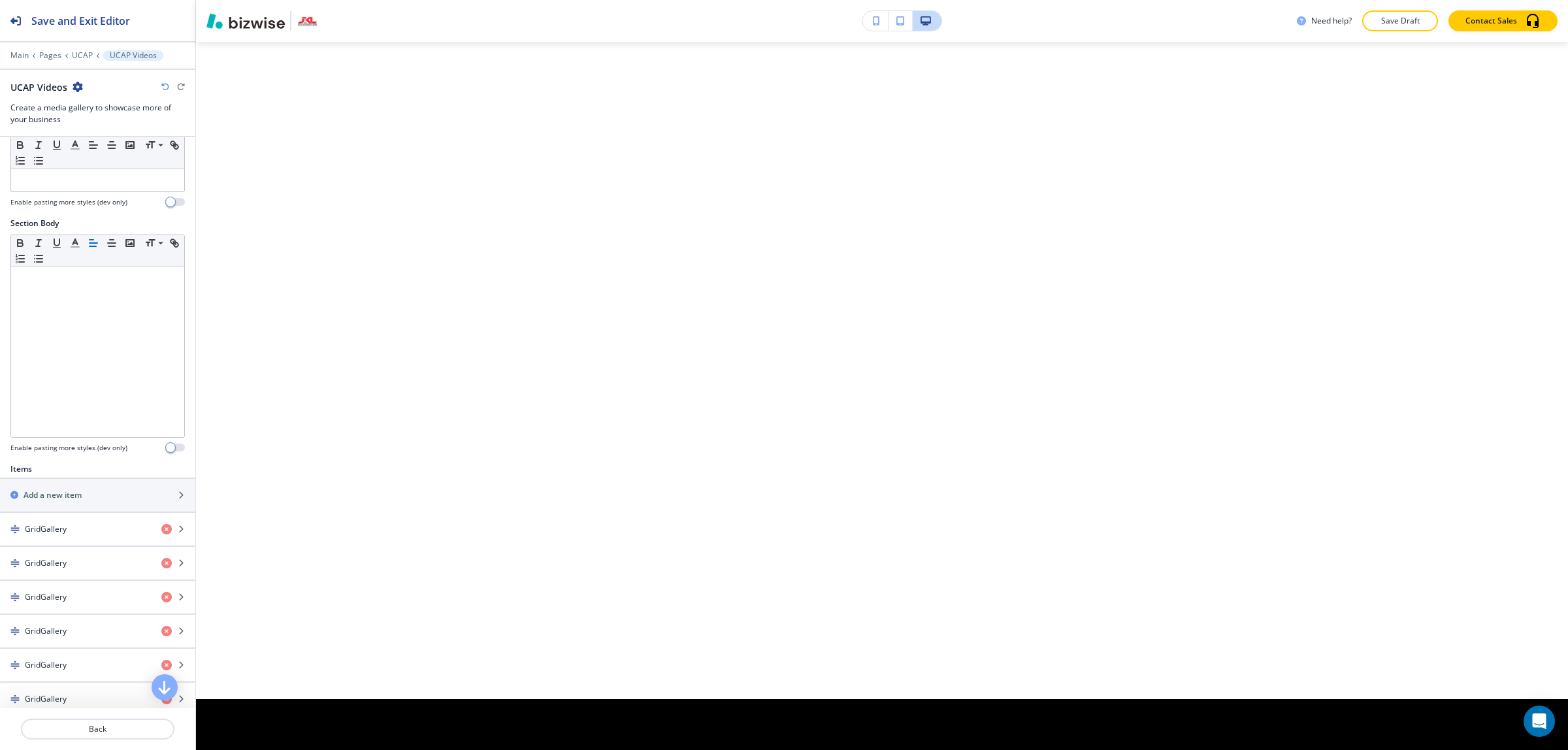
scroll to position [245, 0]
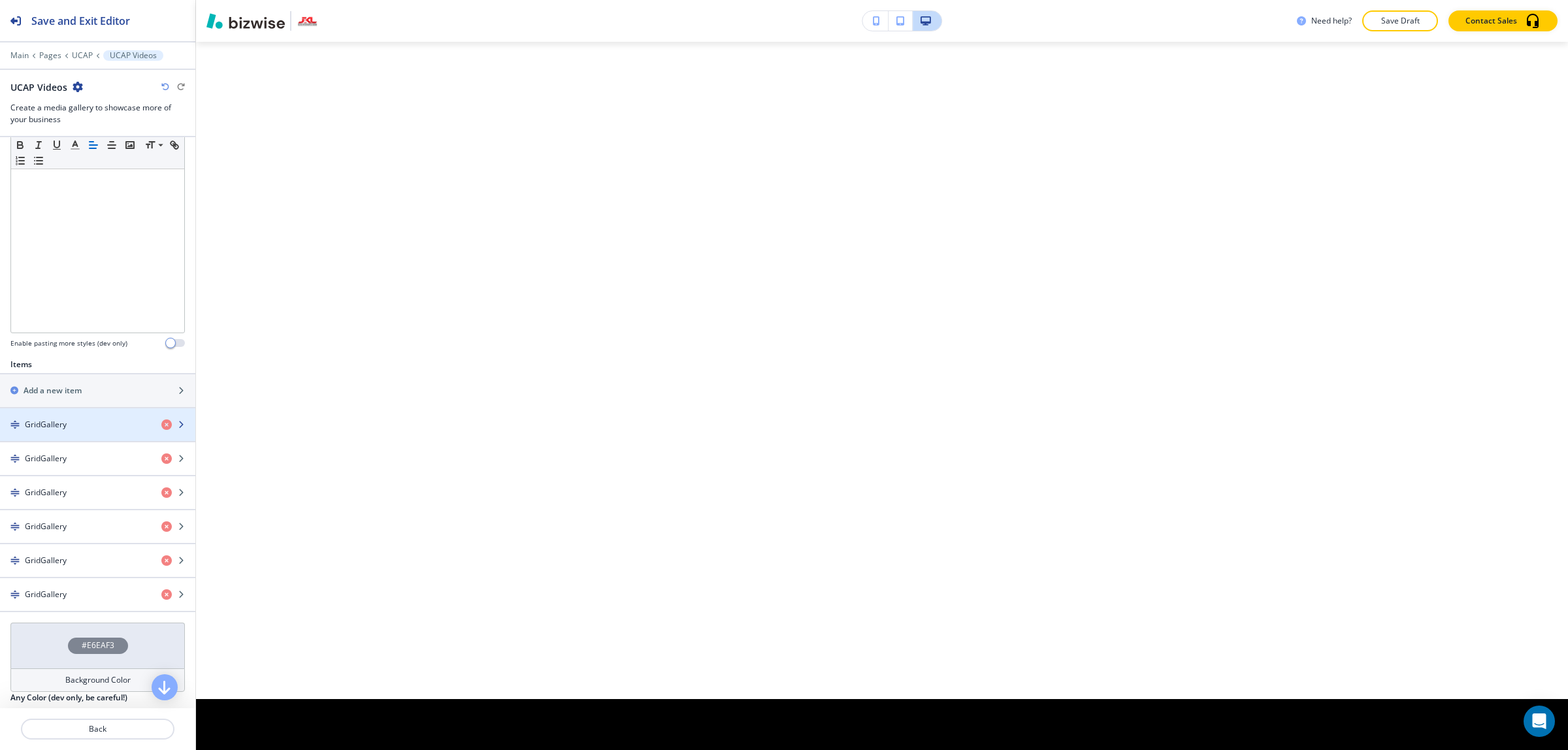
click at [44, 438] on div "button" at bounding box center [97, 435] width 195 height 10
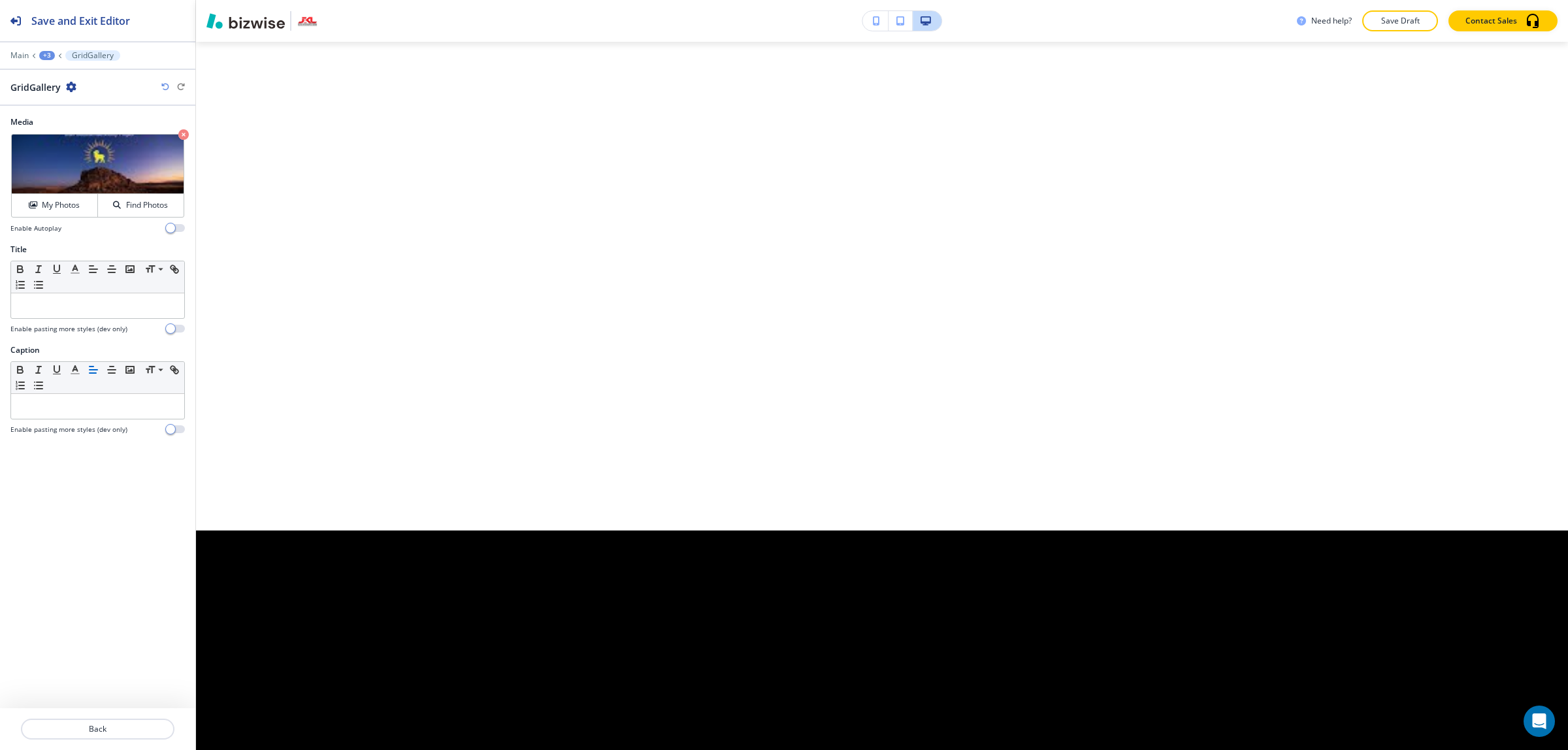
scroll to position [4234, 0]
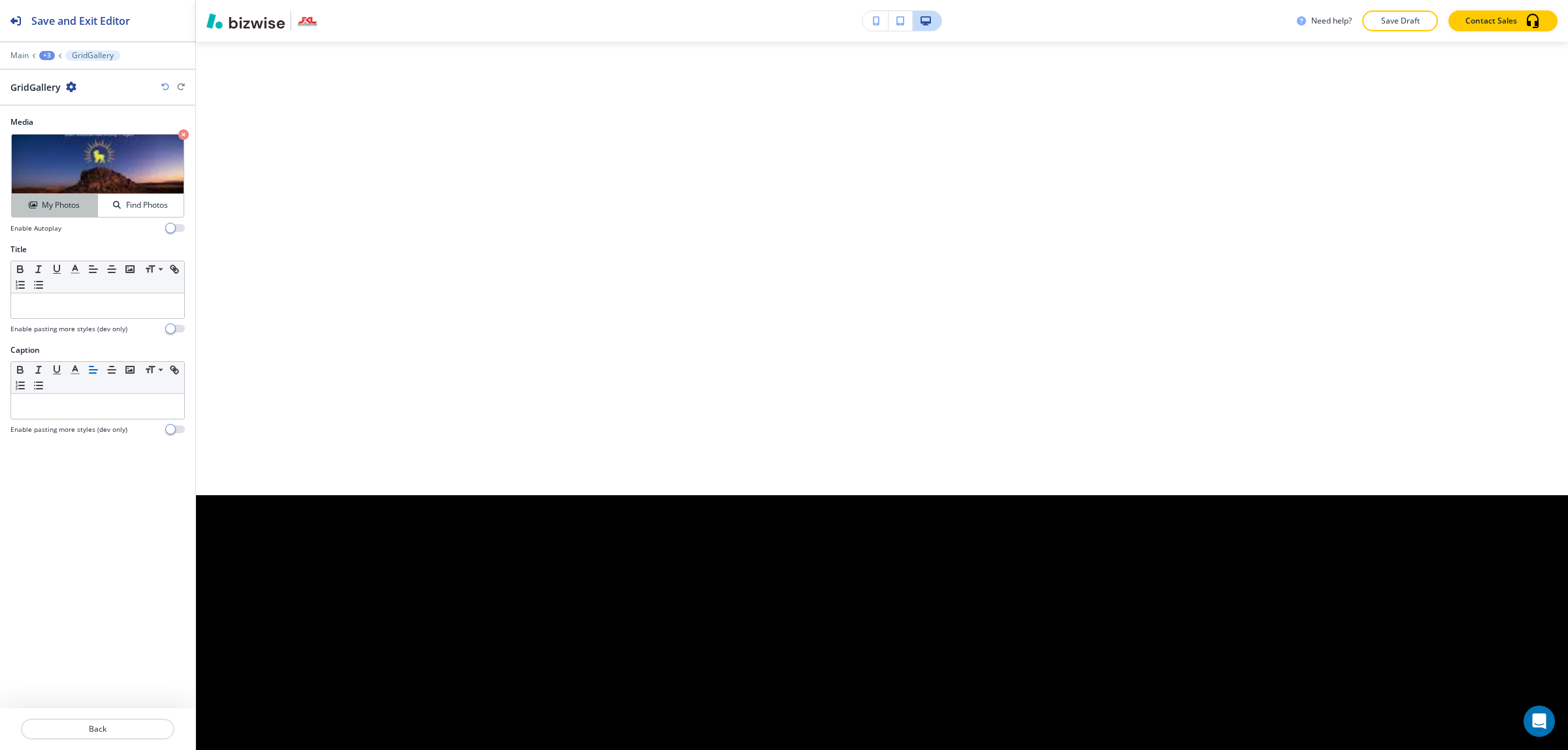
click at [71, 206] on h4 "My Photos" at bounding box center [61, 205] width 38 height 12
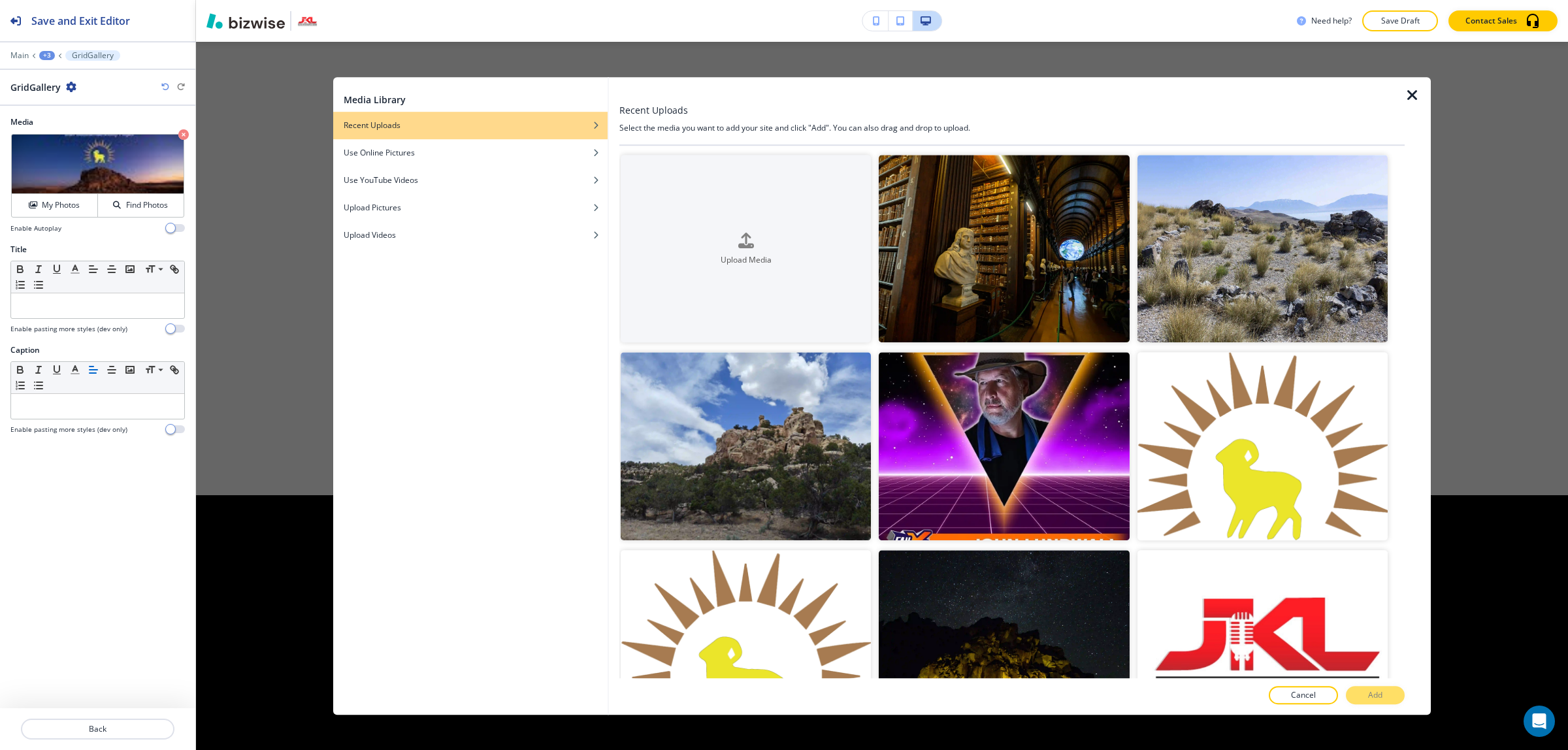
click at [1411, 92] on icon "button" at bounding box center [1412, 95] width 15 height 15
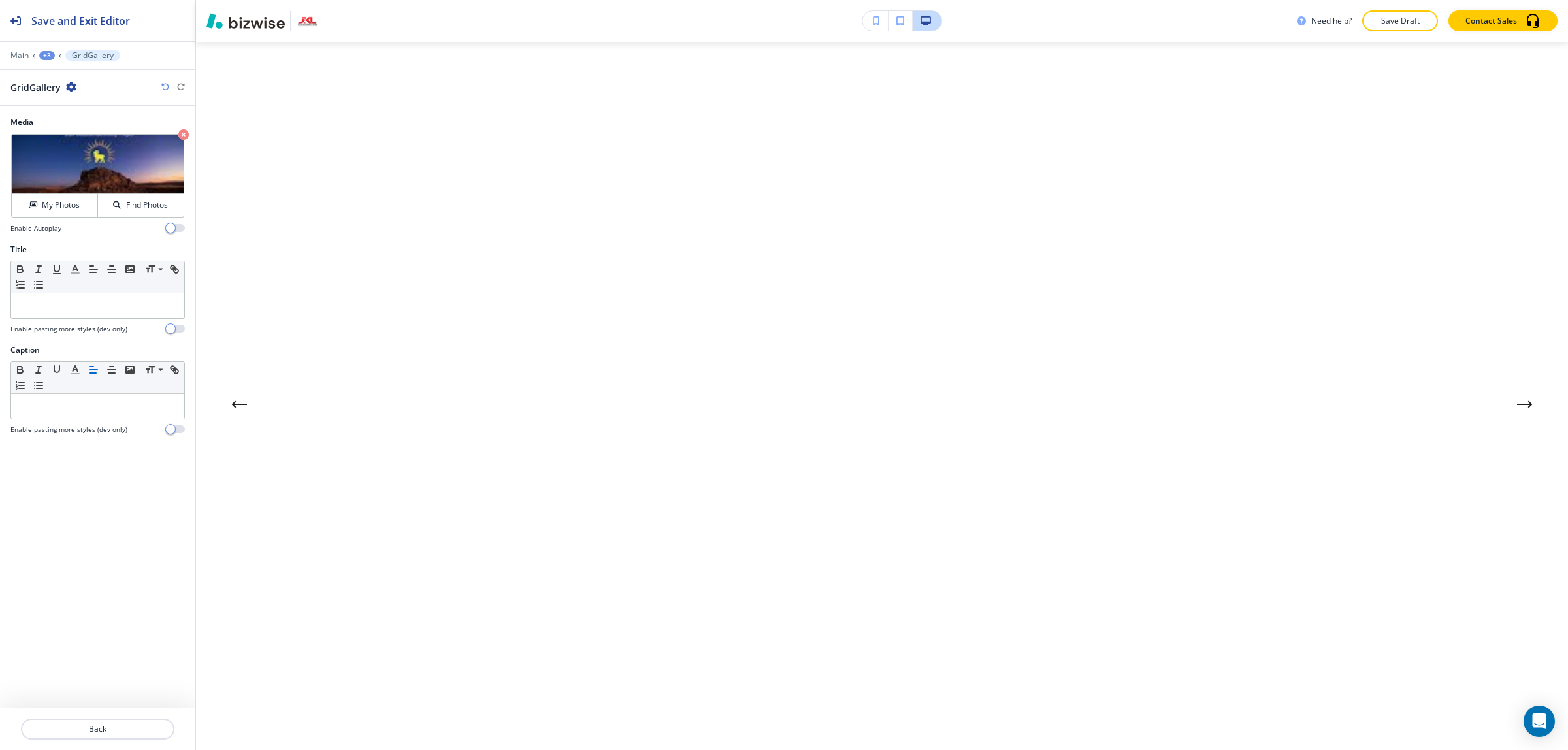
scroll to position [0, 0]
click at [243, 445] on button "Previous Gallery Image" at bounding box center [238, 437] width 26 height 26
click at [1541, 59] on icon "button" at bounding box center [1549, 60] width 21 height 21
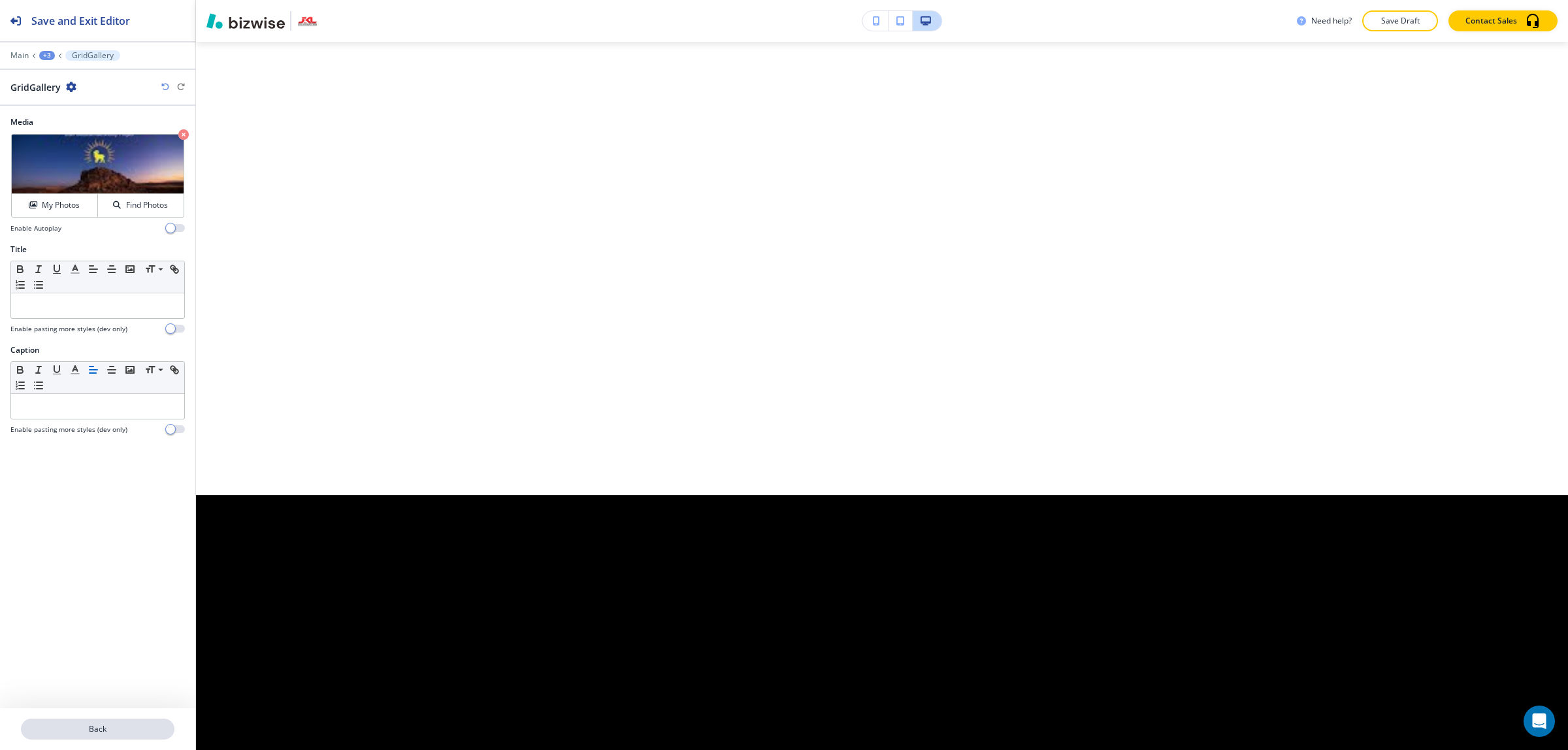
click at [115, 726] on p "Back" at bounding box center [98, 728] width 151 height 12
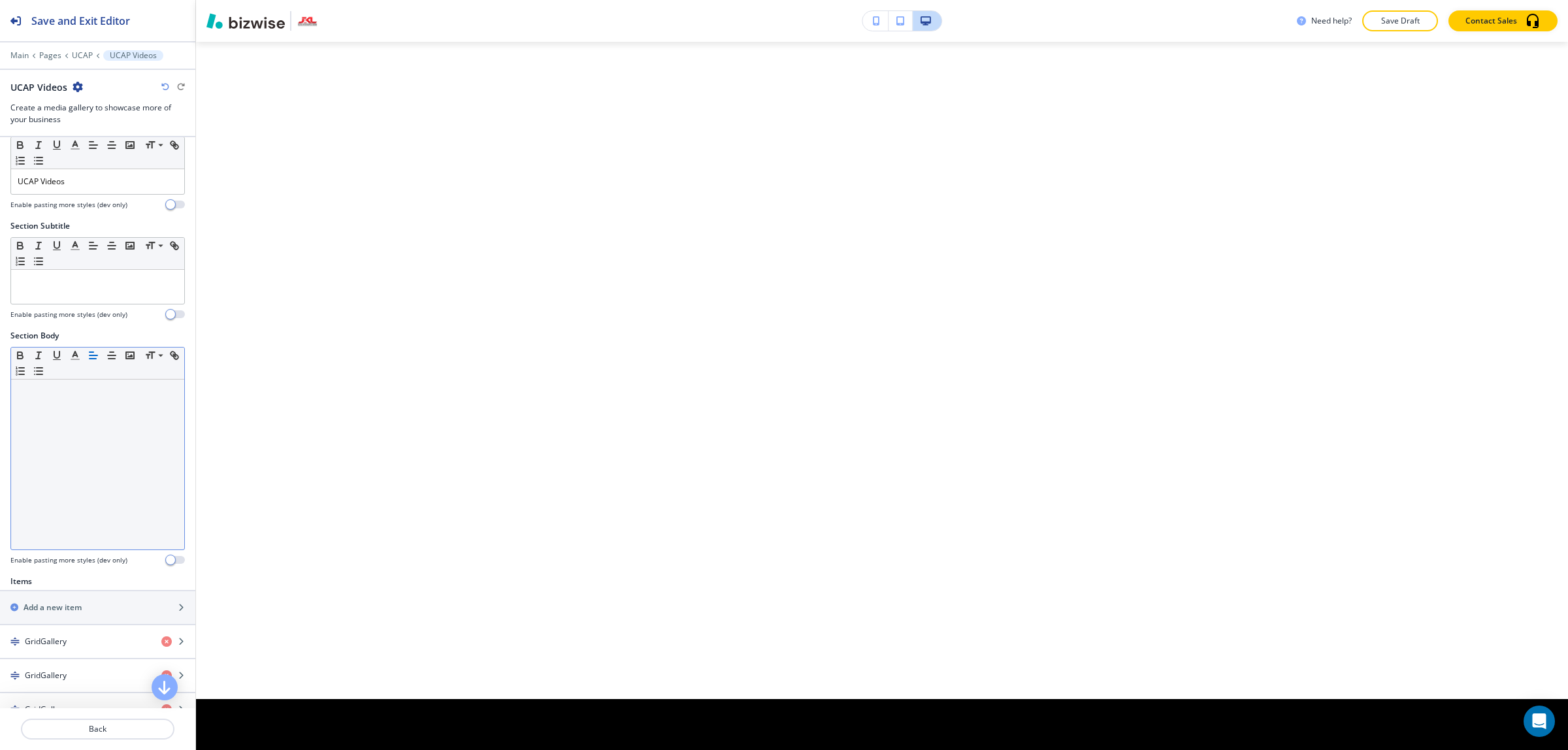
scroll to position [164, 0]
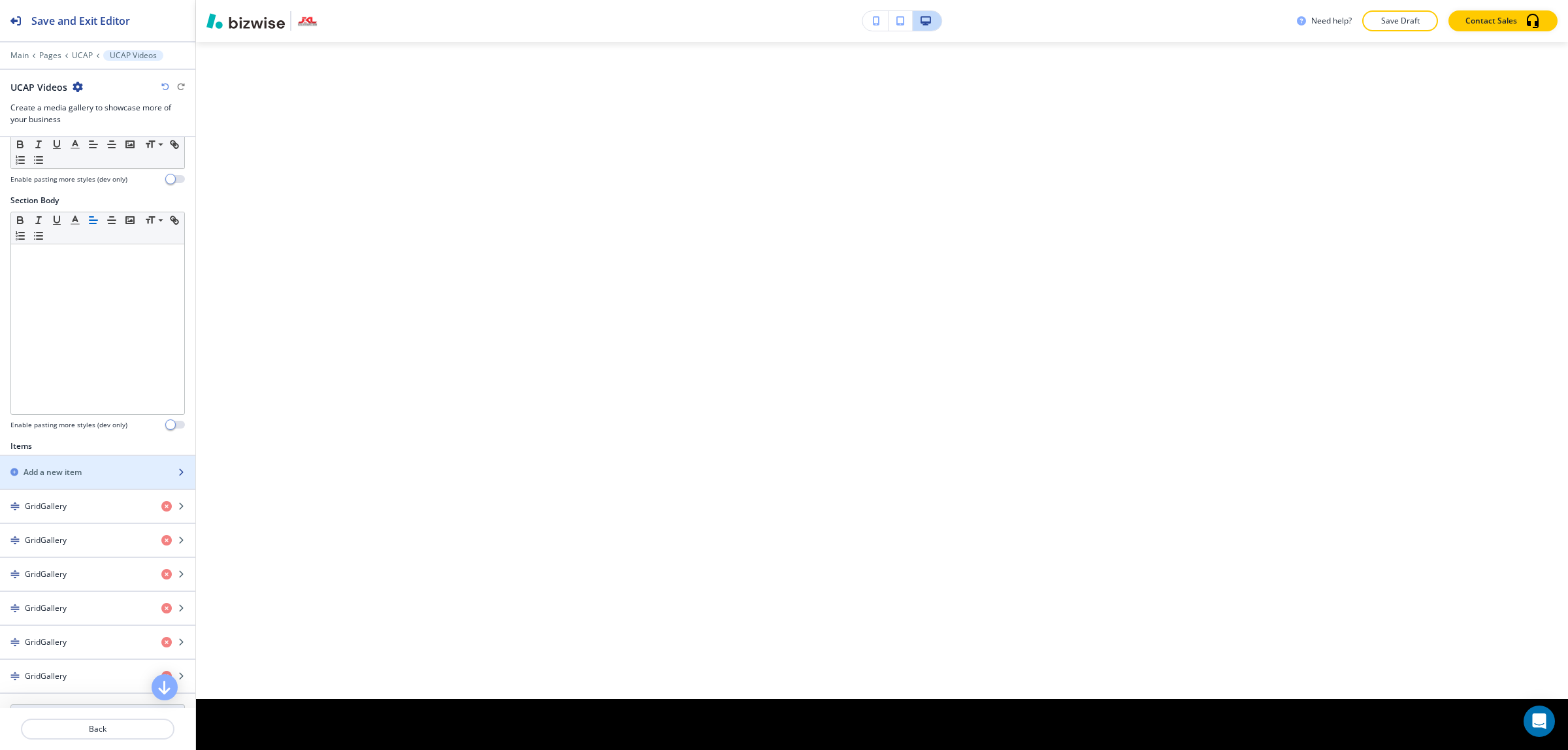
click at [55, 473] on h2 "Add a new item" at bounding box center [52, 472] width 58 height 12
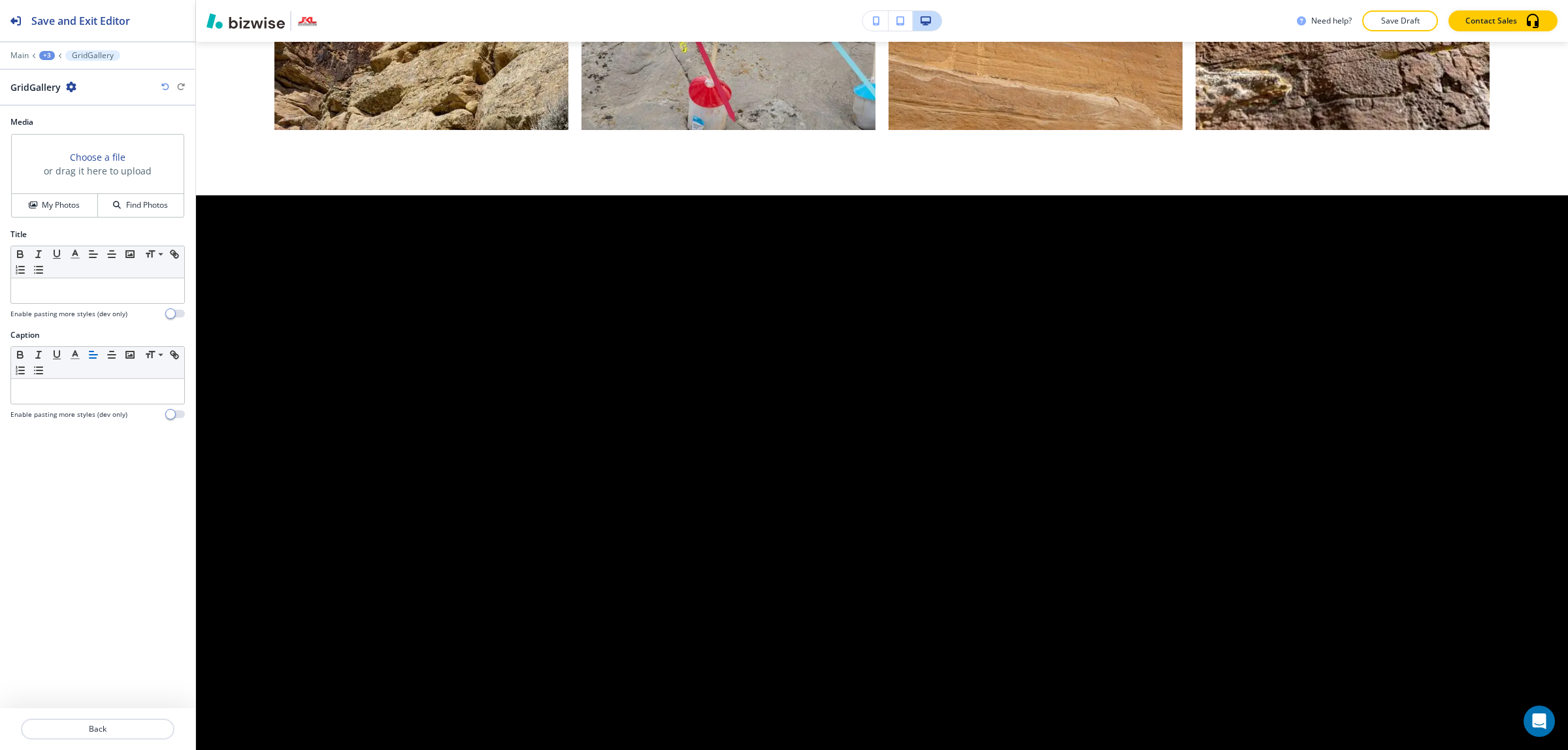
scroll to position [4537, 0]
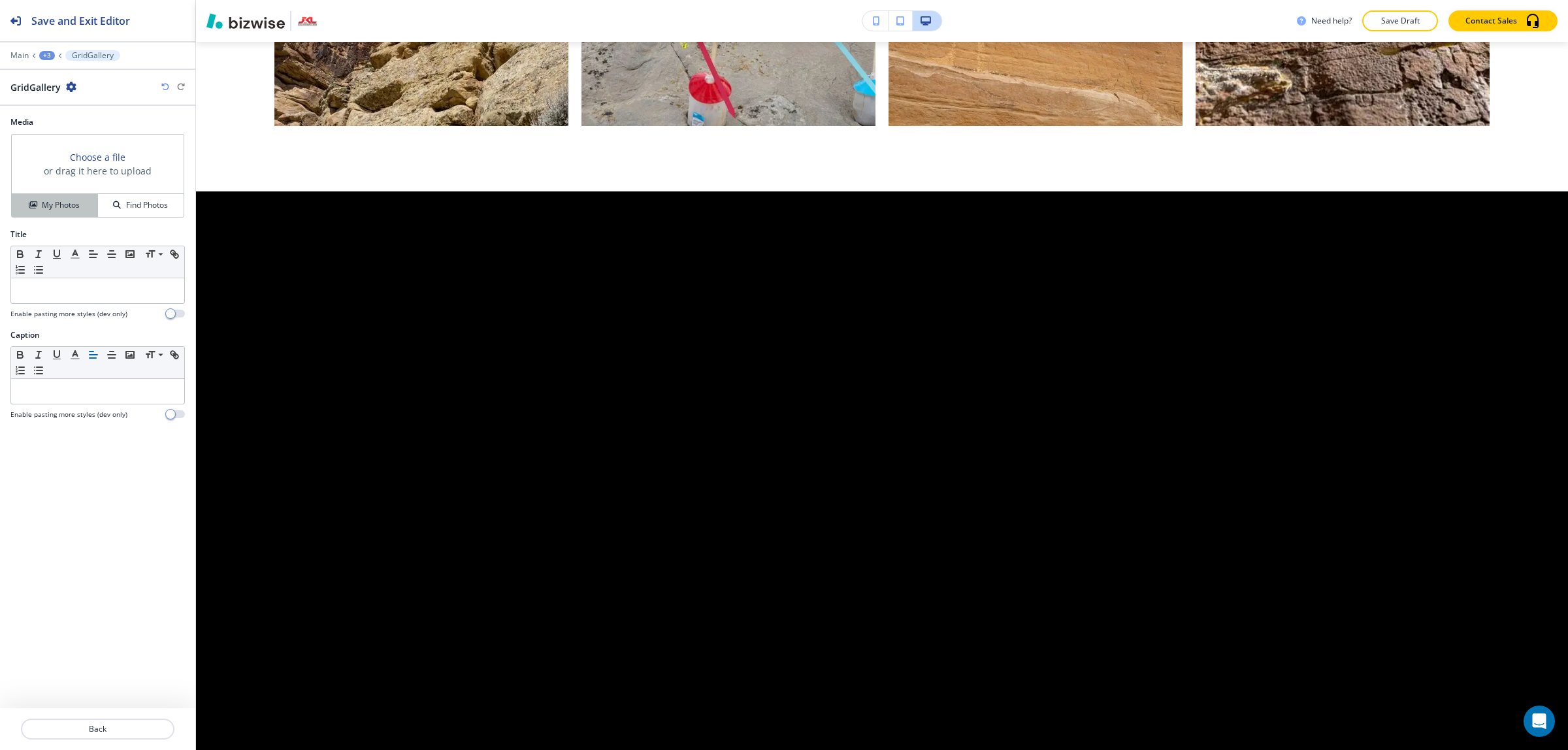
click at [73, 204] on h4 "My Photos" at bounding box center [61, 205] width 38 height 12
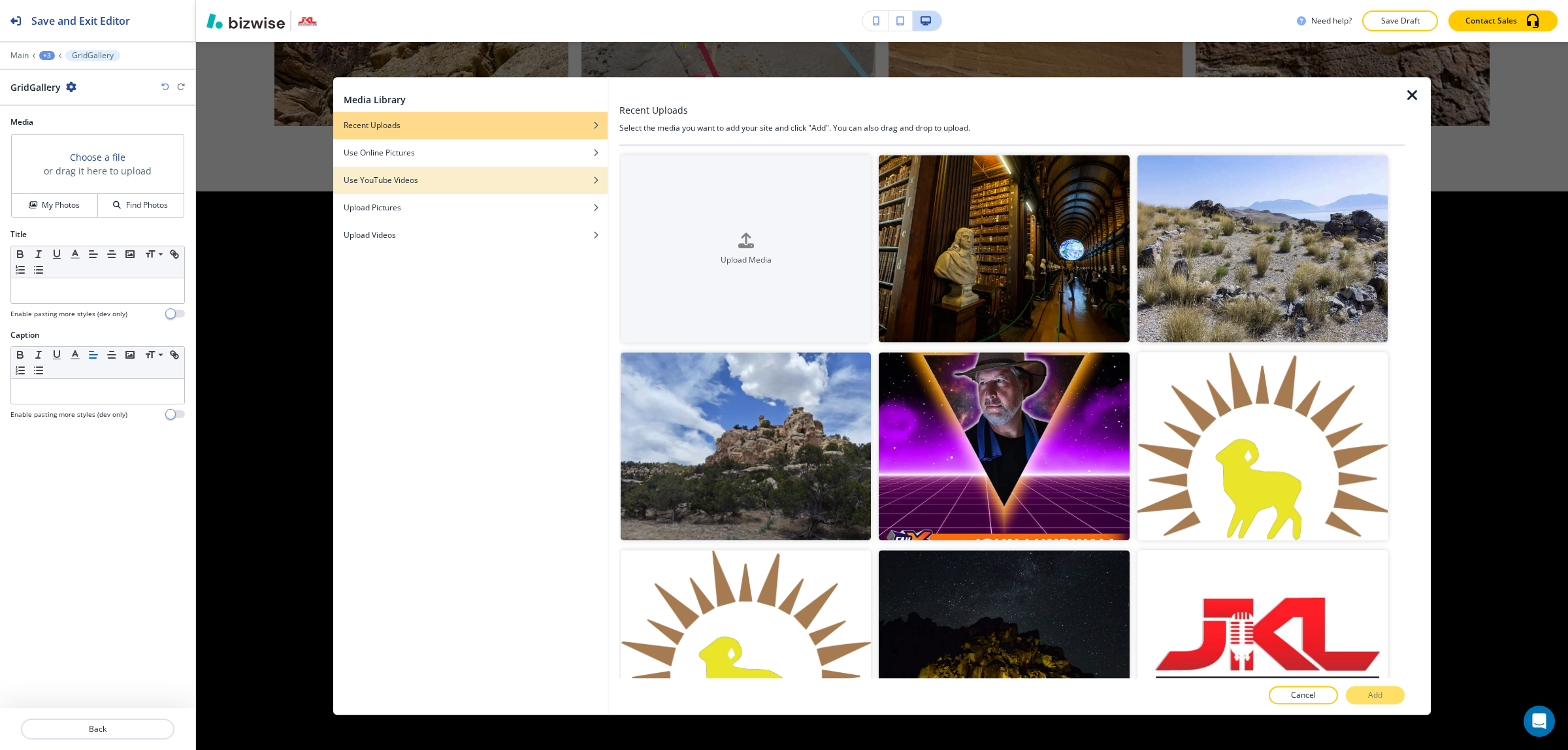
drag, startPoint x: 452, startPoint y: 161, endPoint x: 451, endPoint y: 182, distance: 21.0
click at [451, 182] on div "Media Library Recent Uploads Use Online Pictures Use YouTube Videos Upload Pict…" at bounding box center [470, 396] width 274 height 637
click at [451, 182] on div "Use YouTube Videos" at bounding box center [470, 180] width 274 height 12
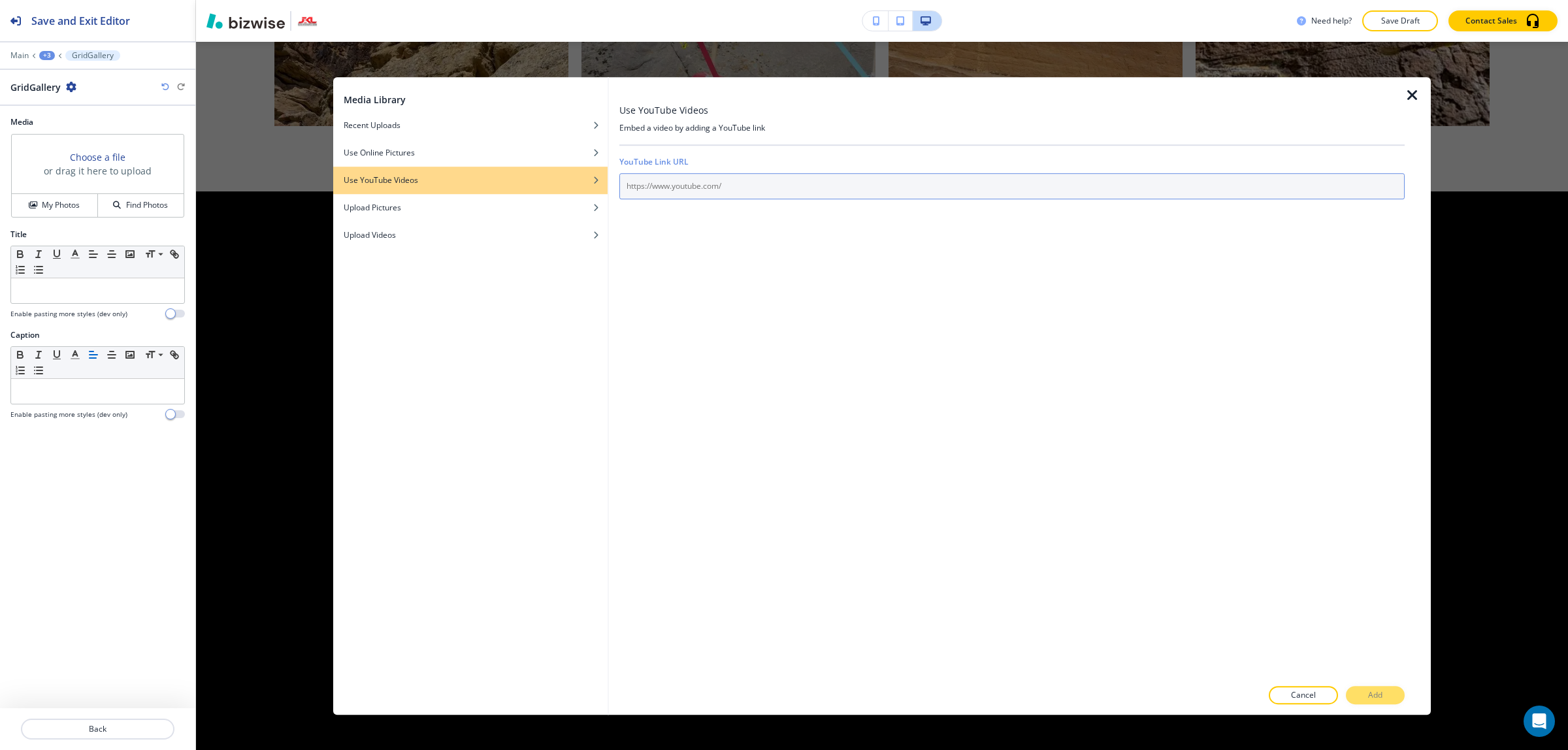
click at [782, 181] on input "text" at bounding box center [1012, 186] width 785 height 26
paste input "https://www.youtube.com/watch?v=iWggxej3TNg"
type input "https://www.youtube.com/watch?v=iWggxej3TNg"
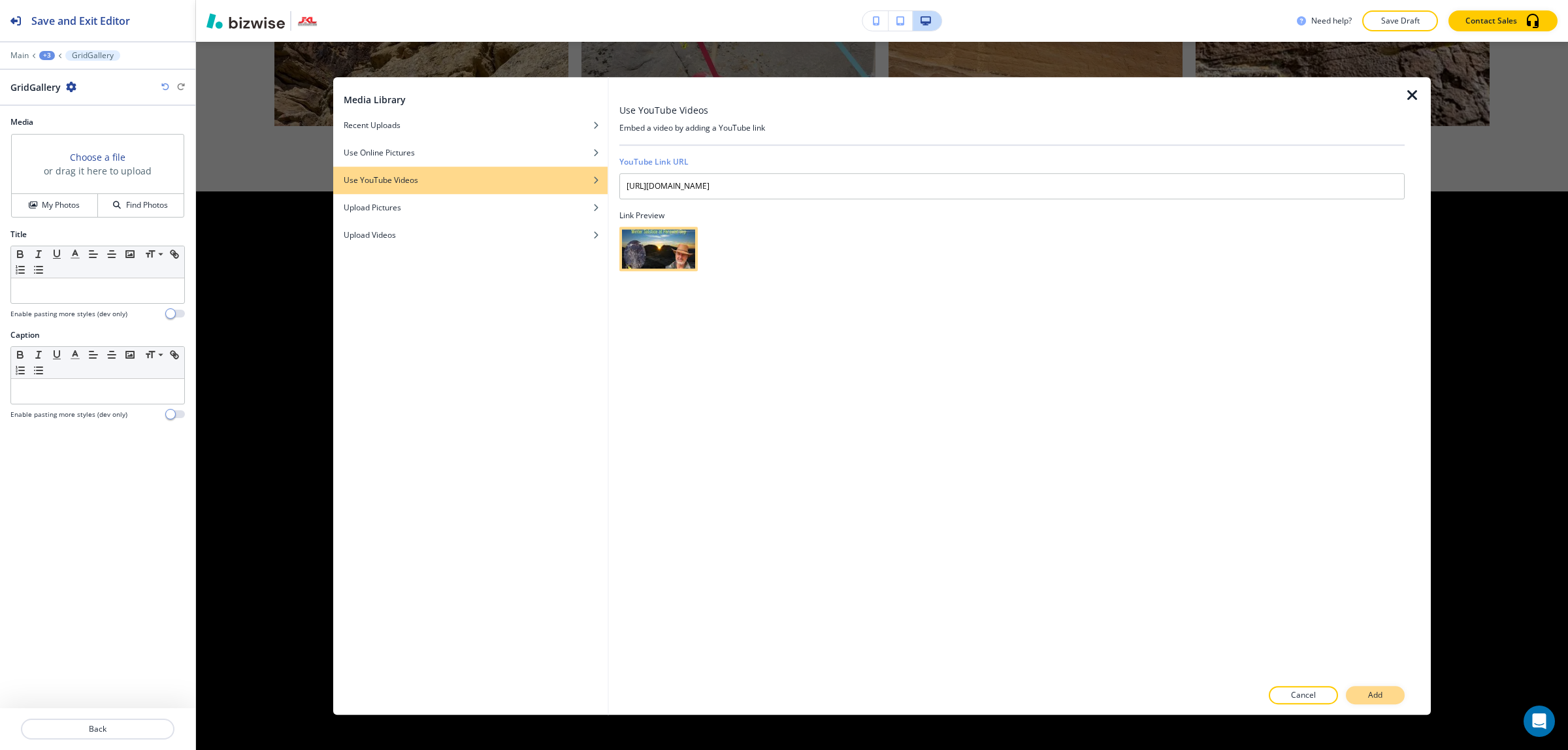
click at [1376, 698] on p "Add" at bounding box center [1375, 695] width 15 height 12
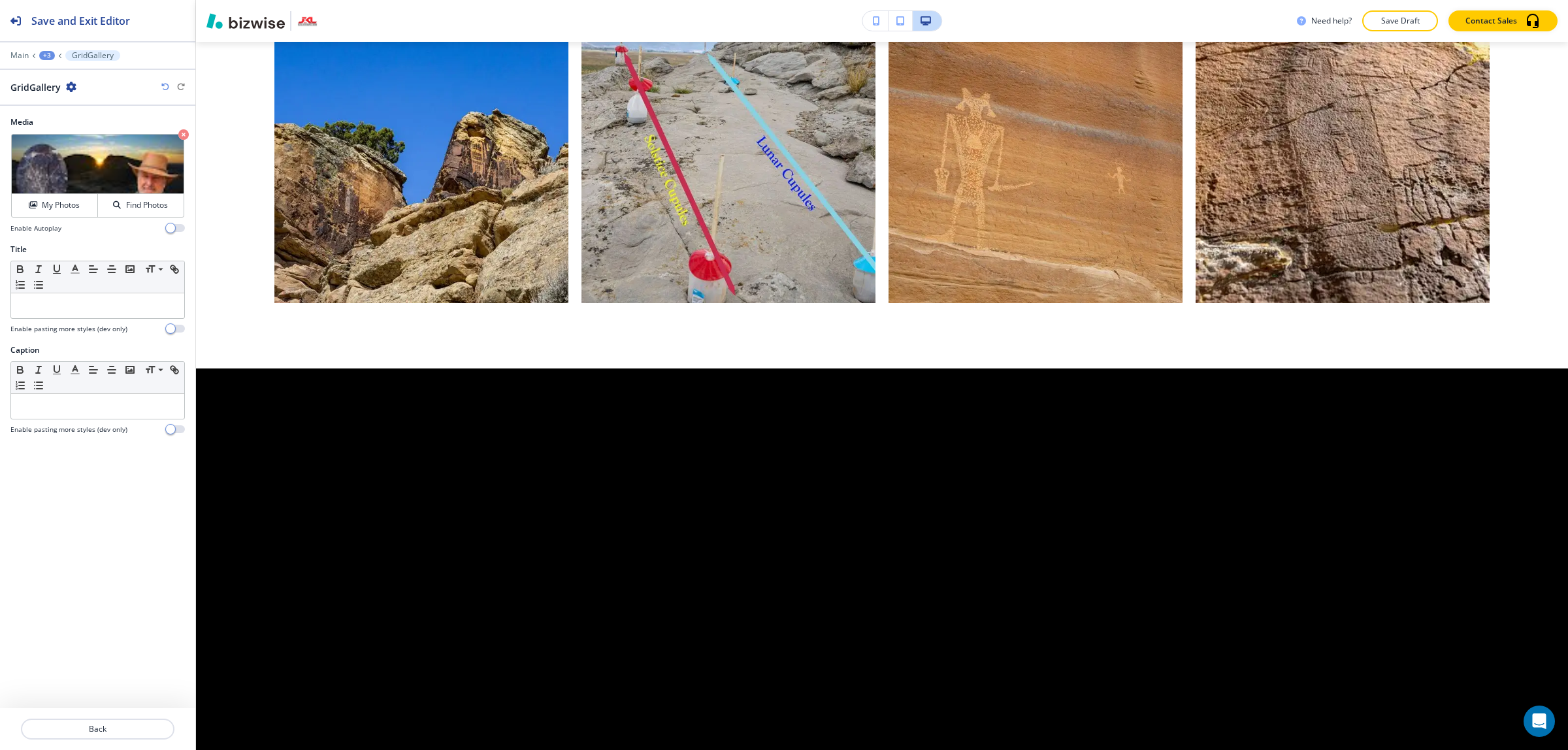
scroll to position [4292, 0]
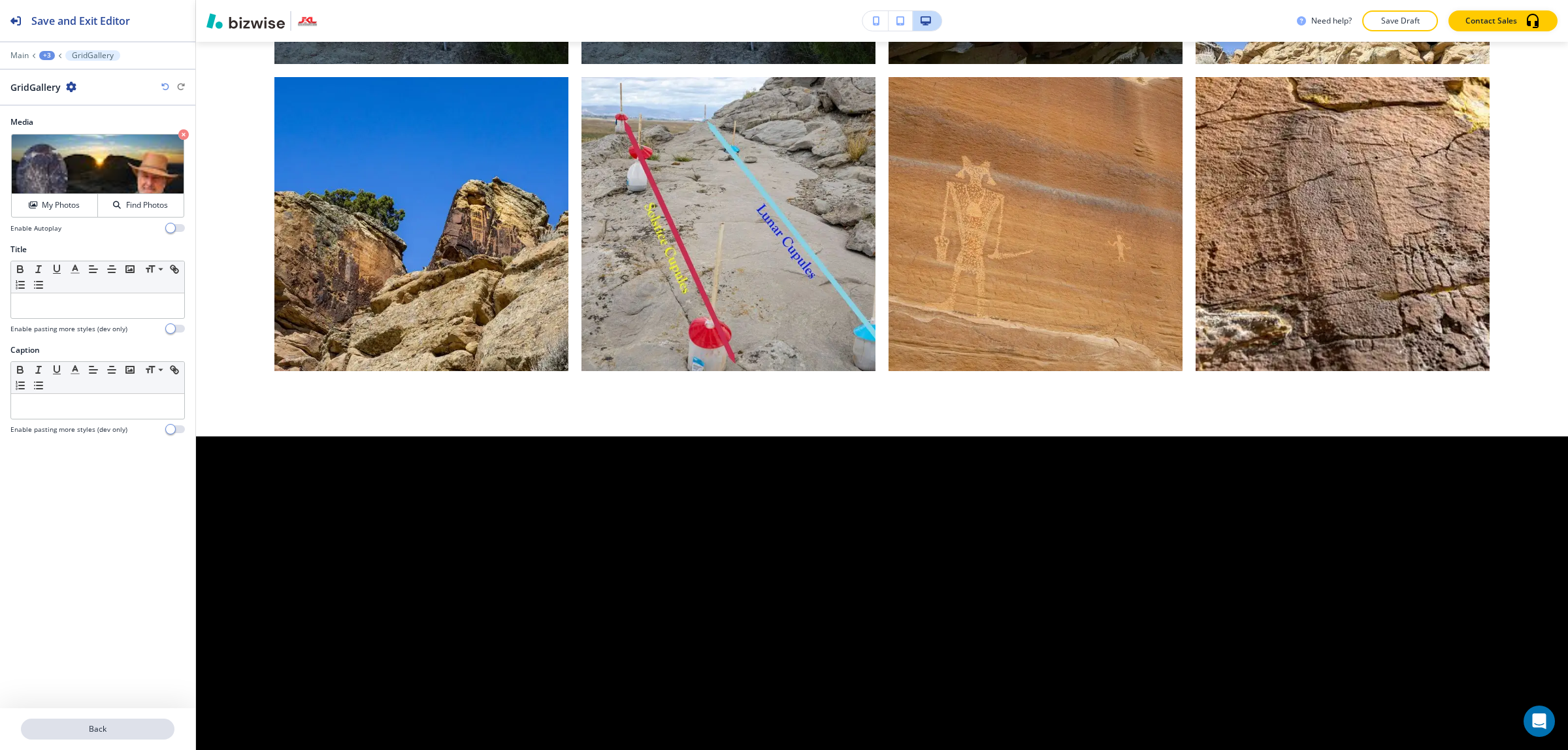
click at [101, 730] on p "Back" at bounding box center [98, 728] width 151 height 12
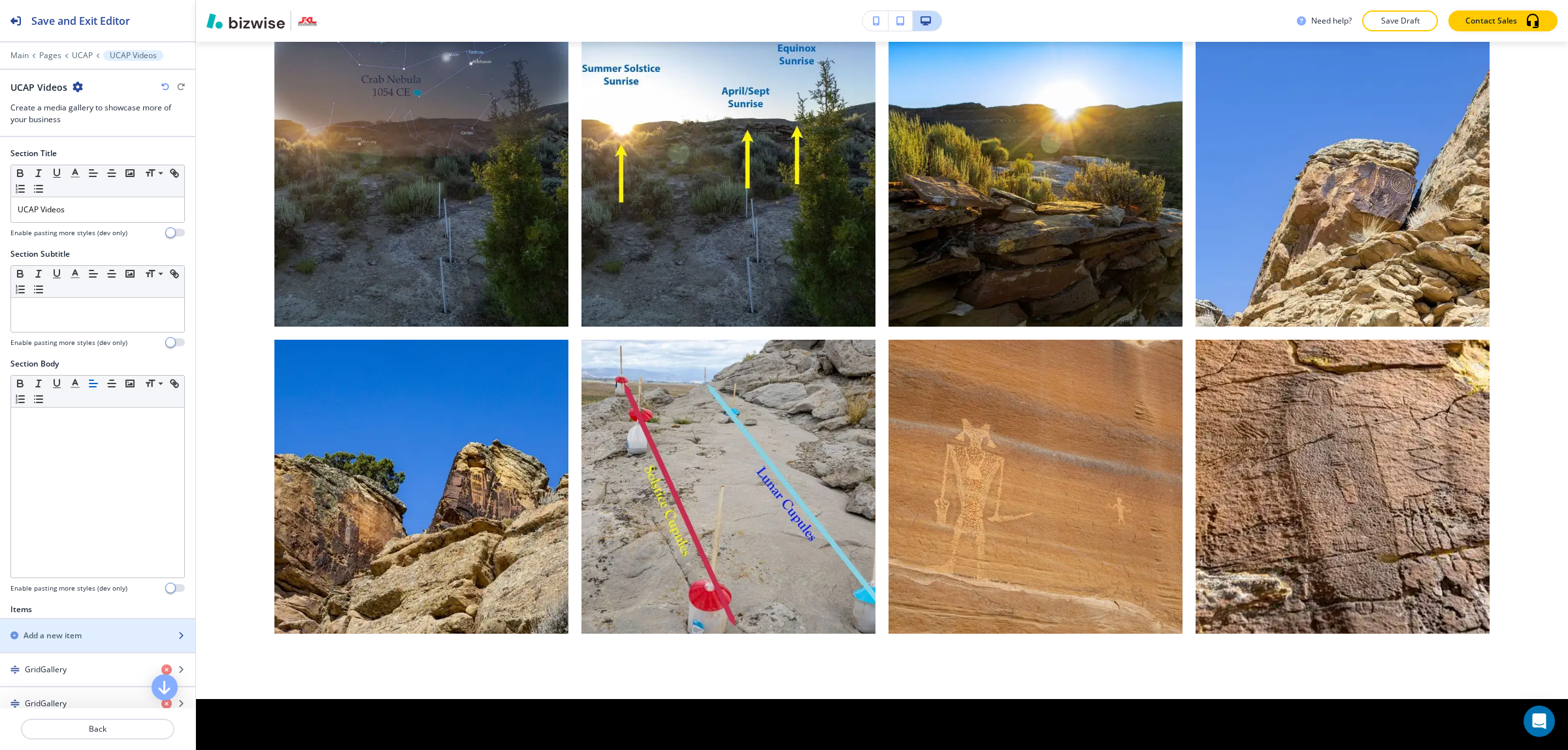
click at [86, 651] on div "button" at bounding box center [97, 647] width 195 height 10
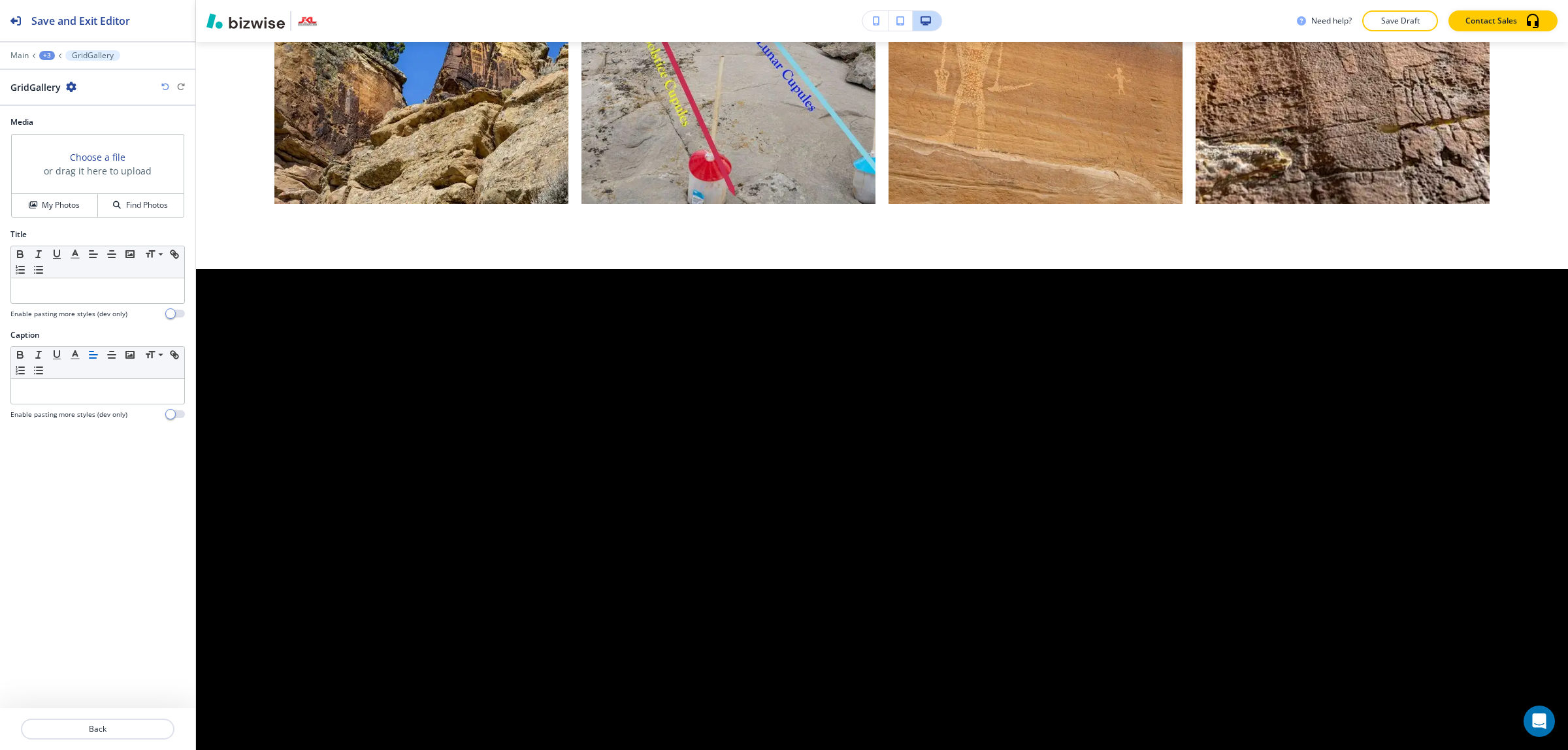
scroll to position [4537, 0]
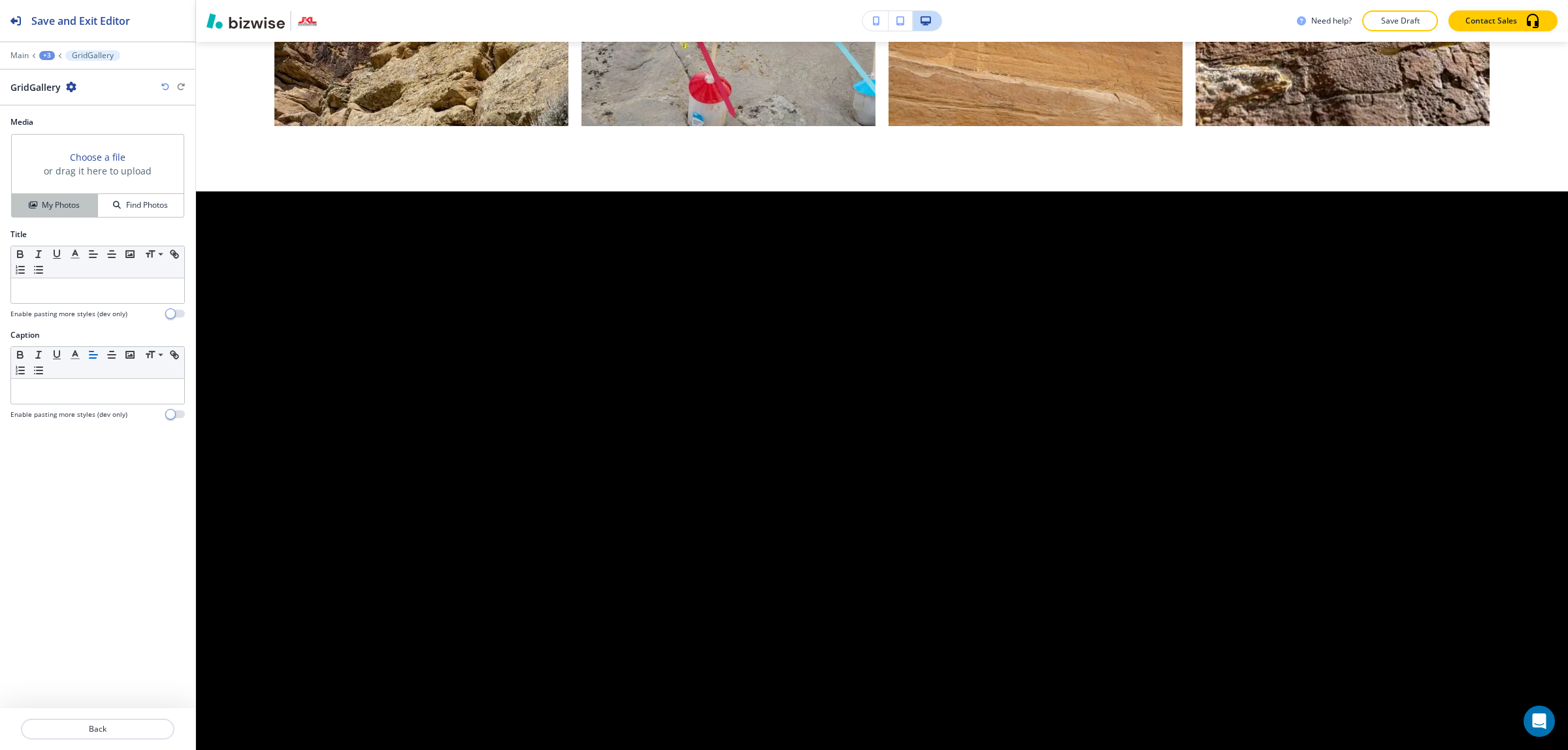
click at [74, 201] on h4 "My Photos" at bounding box center [61, 205] width 38 height 12
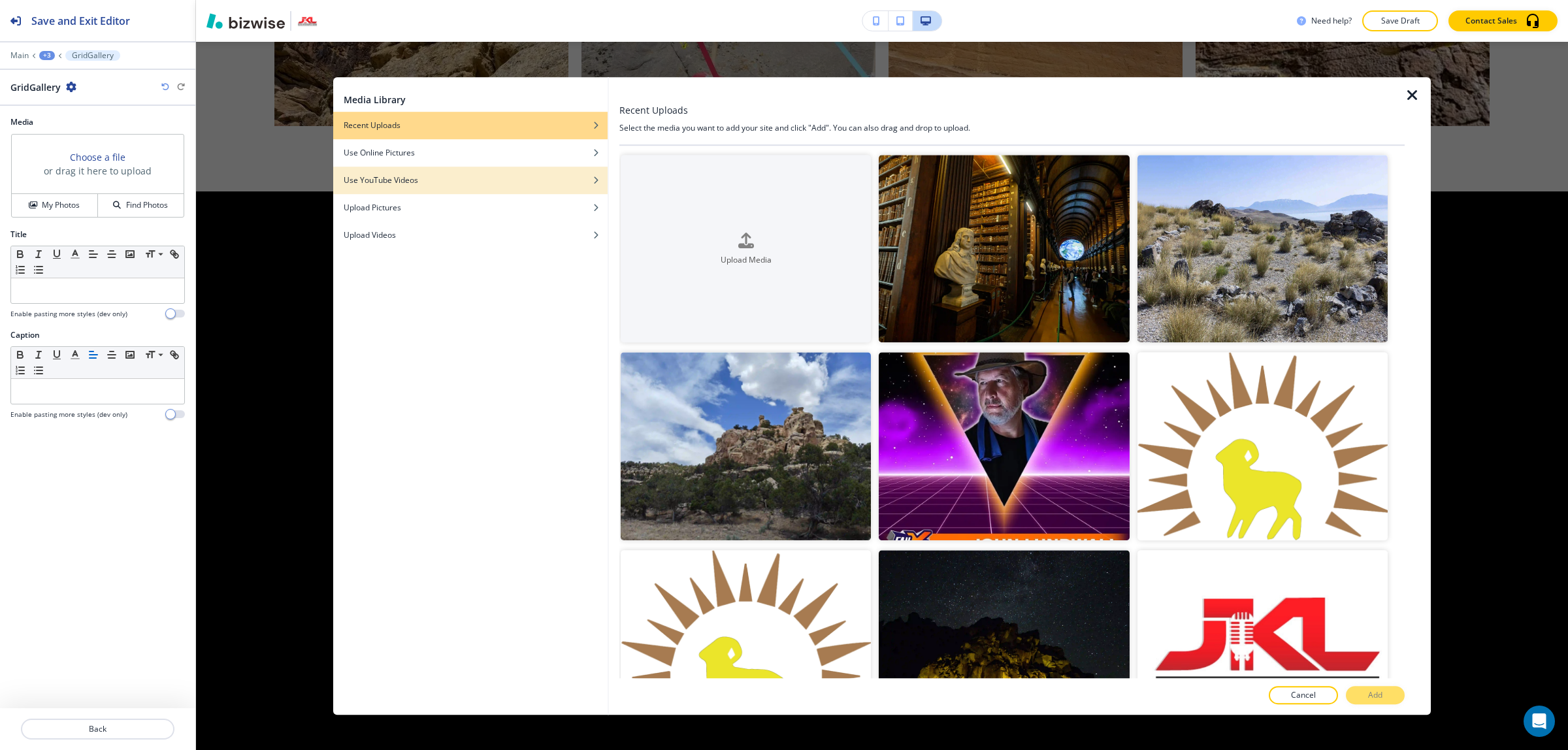
click at [428, 176] on div "Use YouTube Videos" at bounding box center [470, 180] width 274 height 12
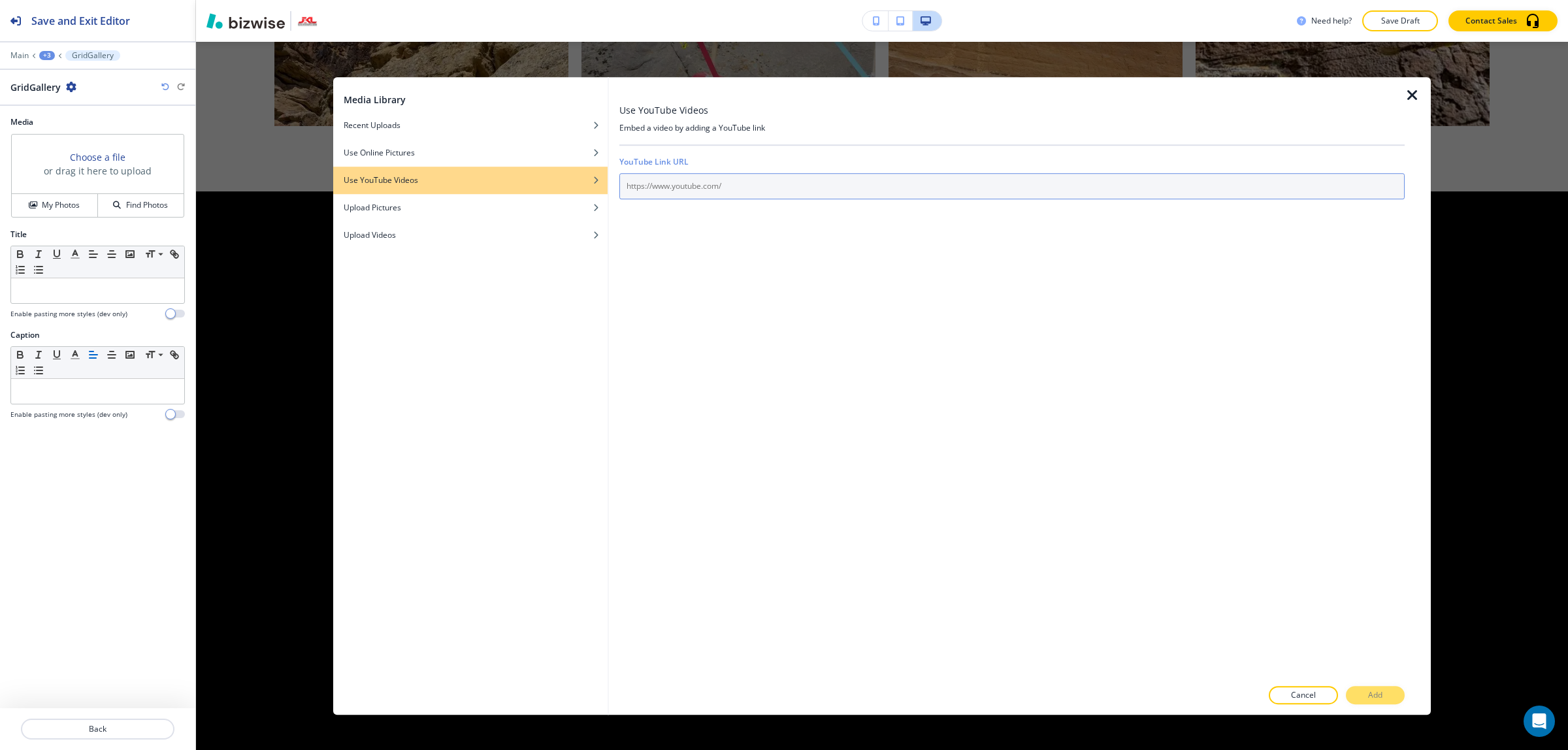
click at [710, 180] on input "text" at bounding box center [1012, 186] width 785 height 26
paste input "https://www.youtube.com/watch?v=iWiJUL0qwdo"
type input "https://www.youtube.com/watch?v=iWiJUL0qwdo"
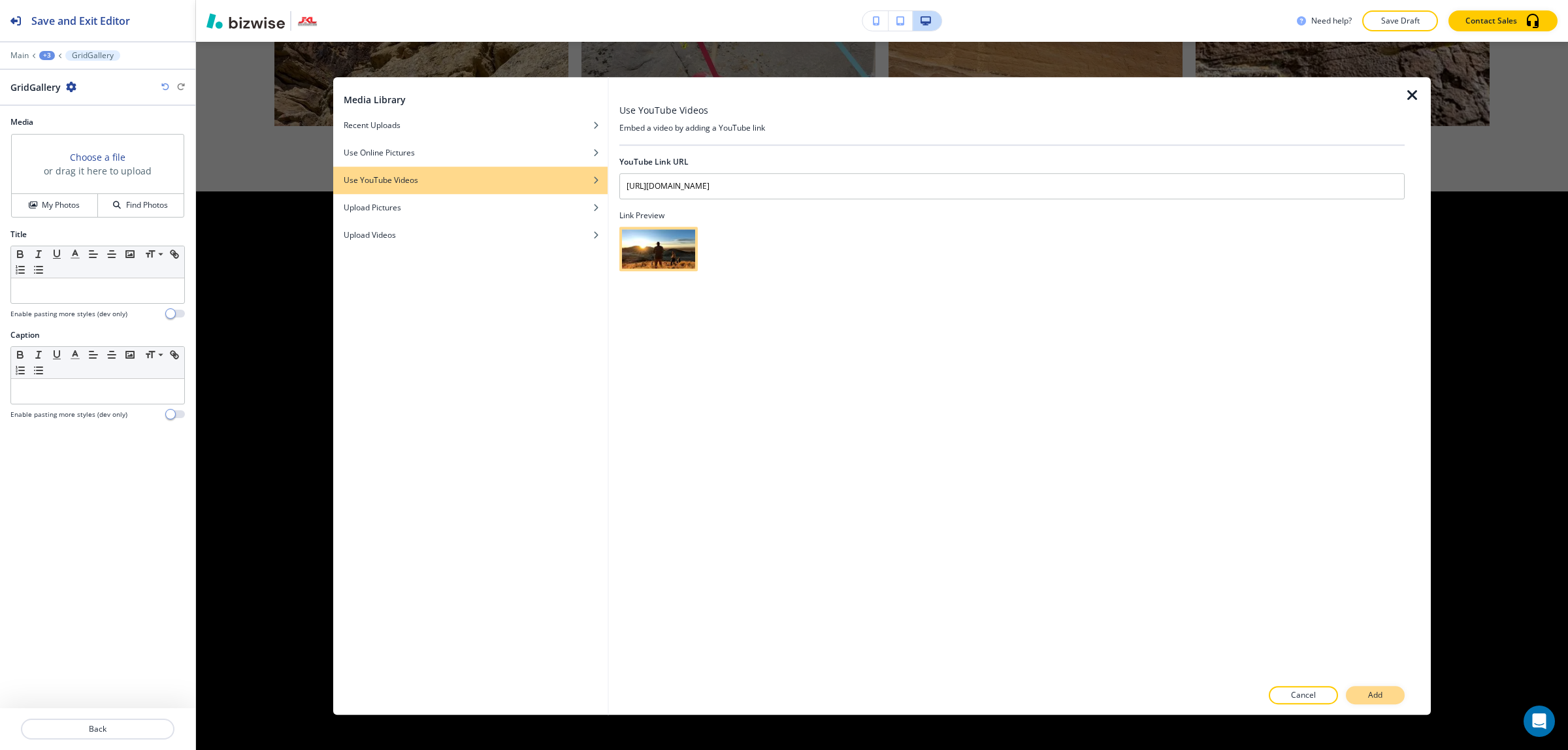
click at [1392, 688] on button "Add" at bounding box center [1375, 695] width 59 height 18
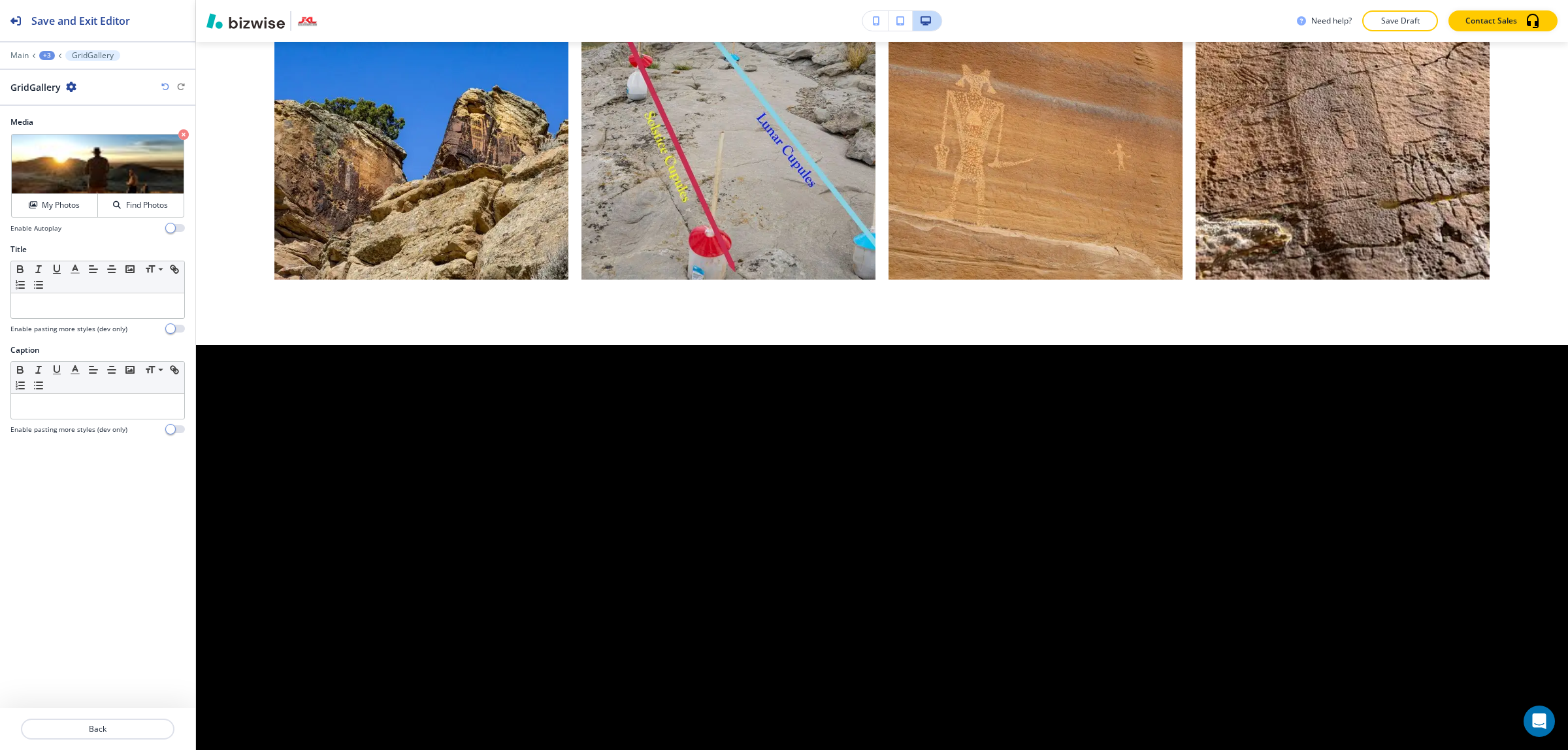
scroll to position [4374, 0]
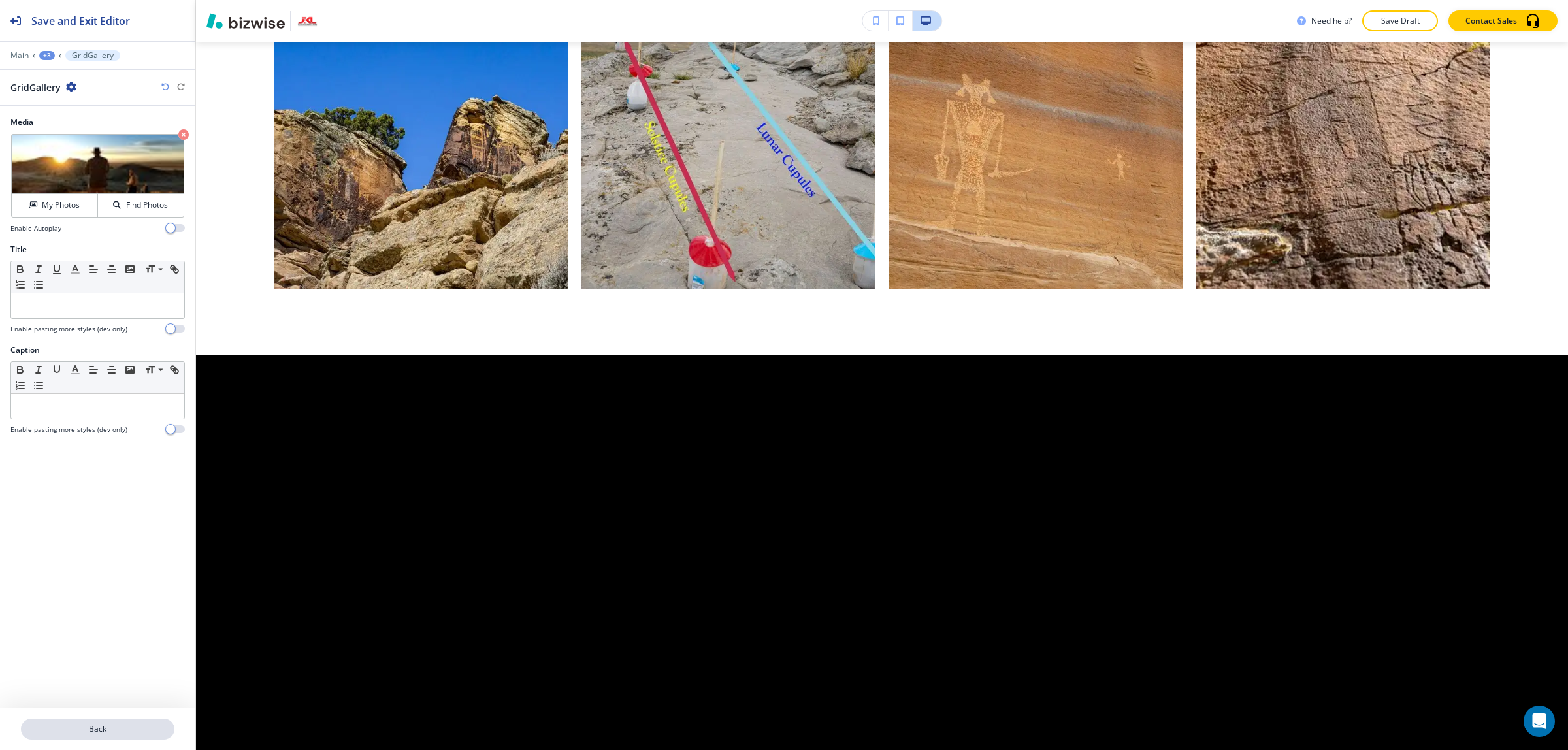
click at [120, 723] on button "Back" at bounding box center [98, 729] width 154 height 21
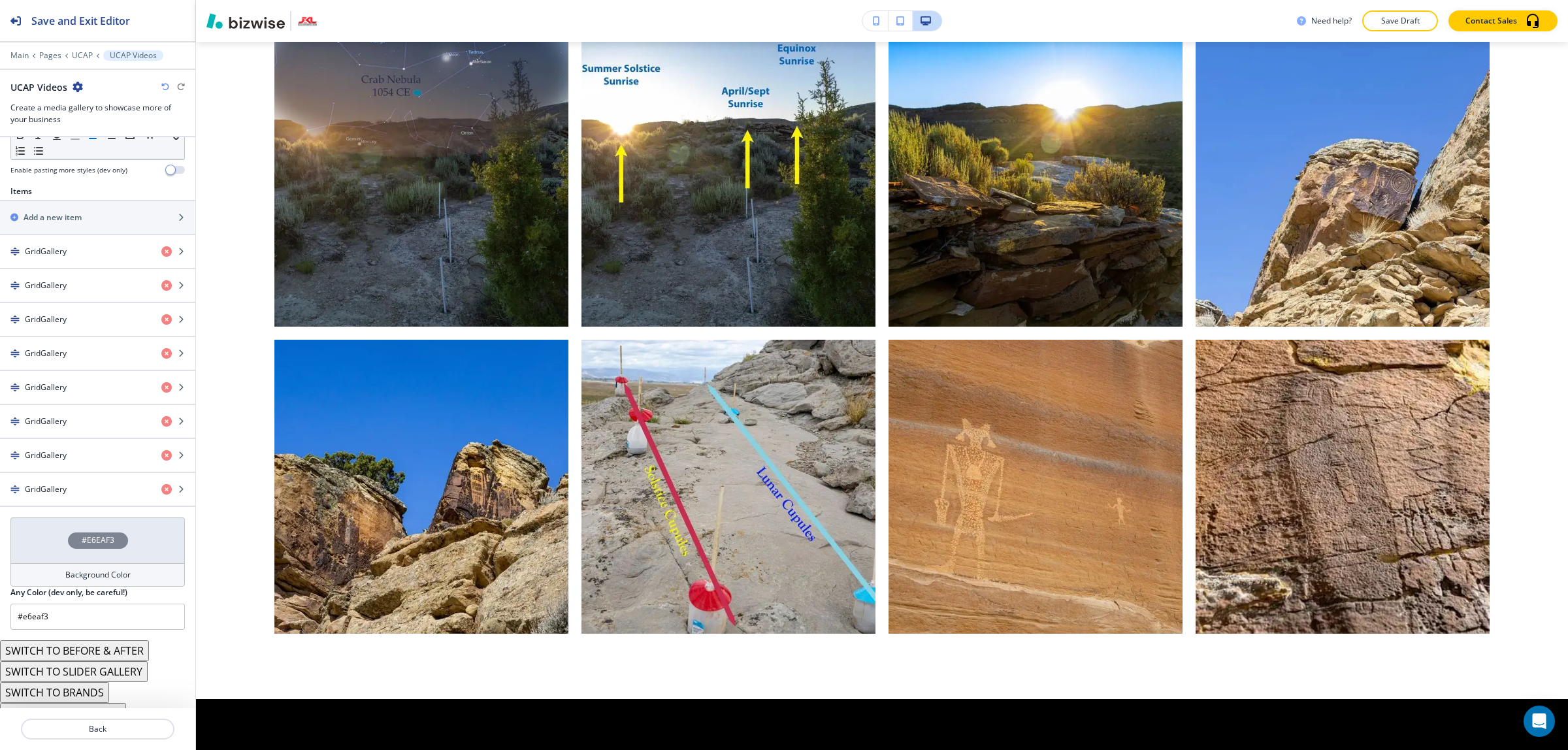
scroll to position [408, 0]
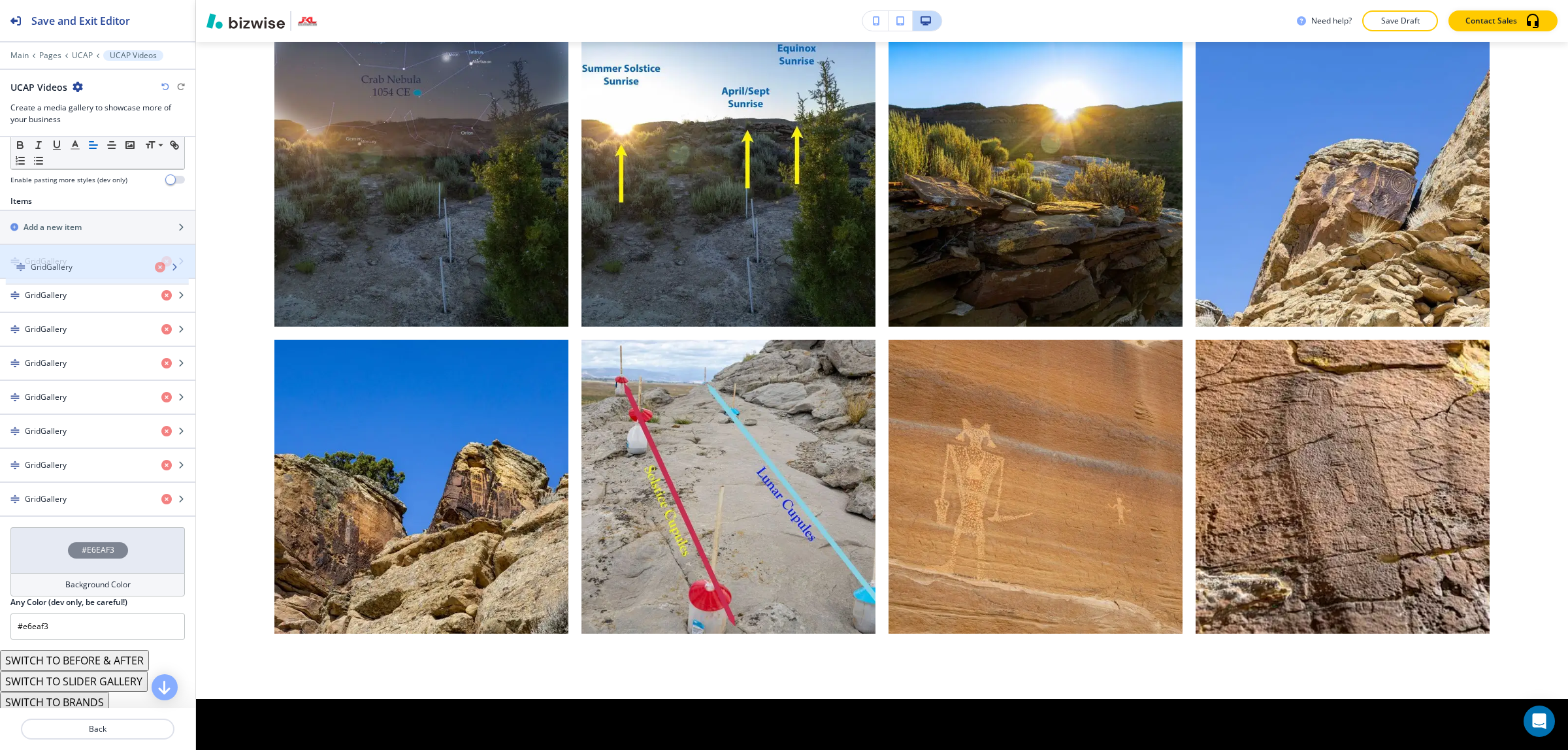
drag, startPoint x: 78, startPoint y: 403, endPoint x: 82, endPoint y: 273, distance: 130.1
drag, startPoint x: 117, startPoint y: 510, endPoint x: 98, endPoint y: 282, distance: 228.8
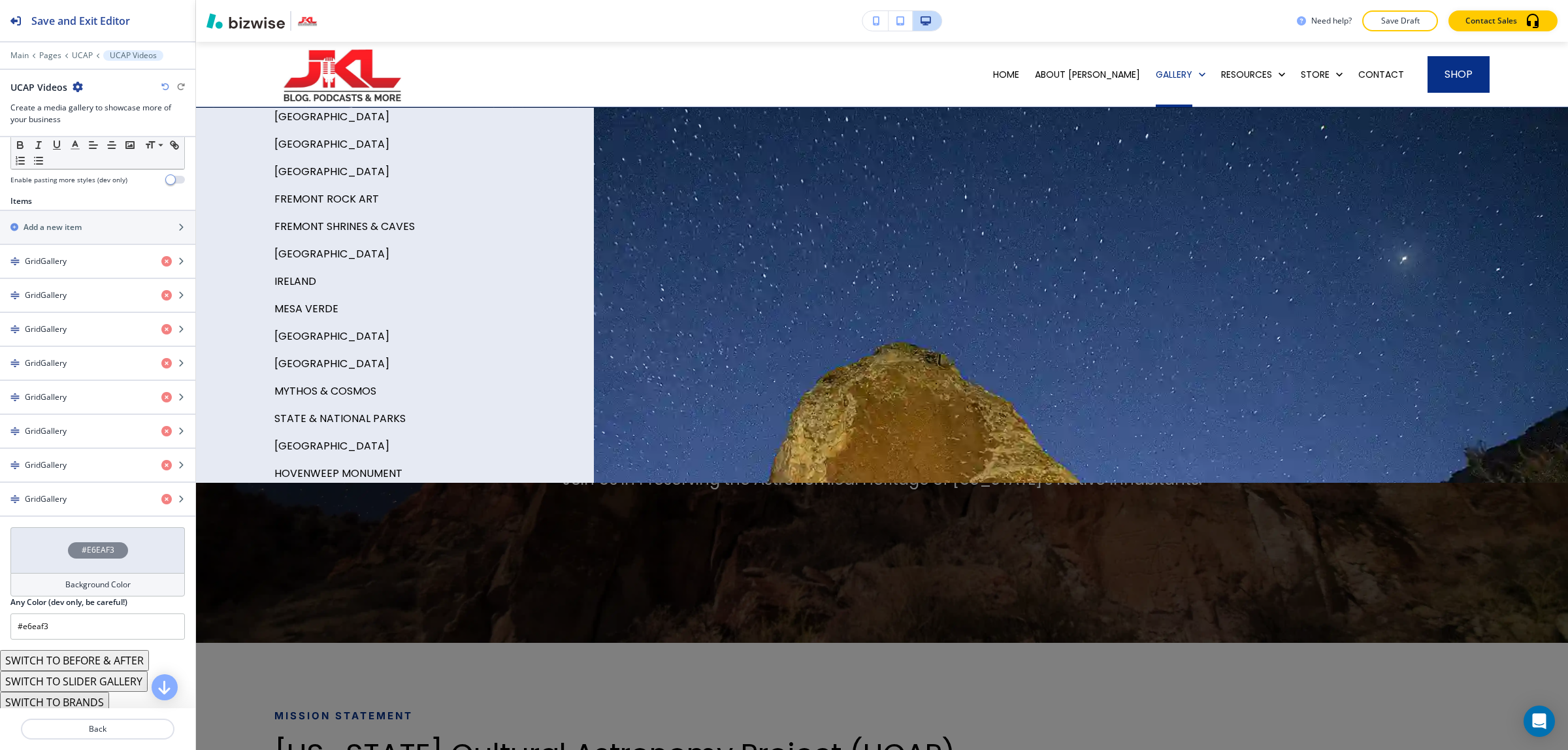
scroll to position [141, 0]
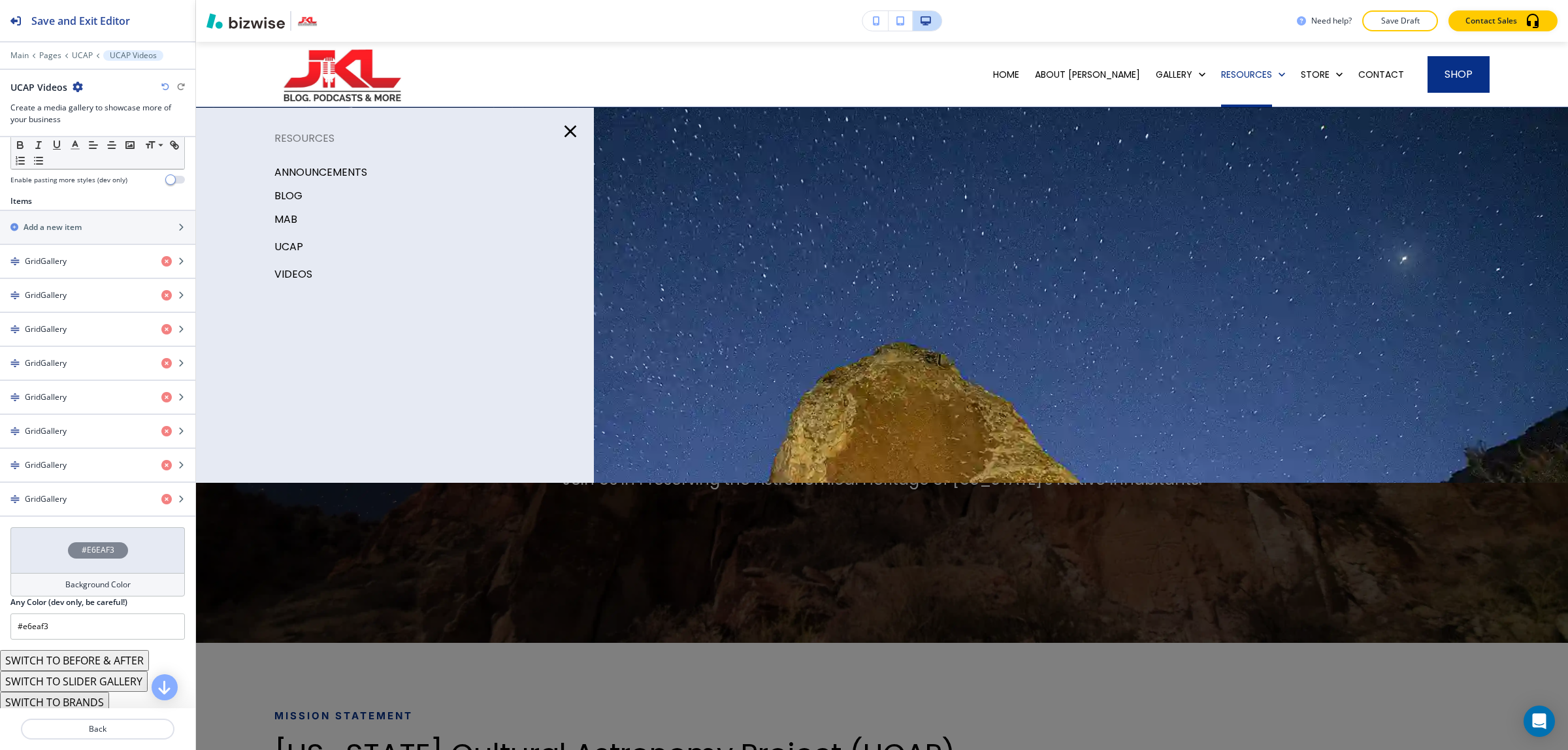
click at [285, 214] on p "MAB" at bounding box center [285, 219] width 23 height 20
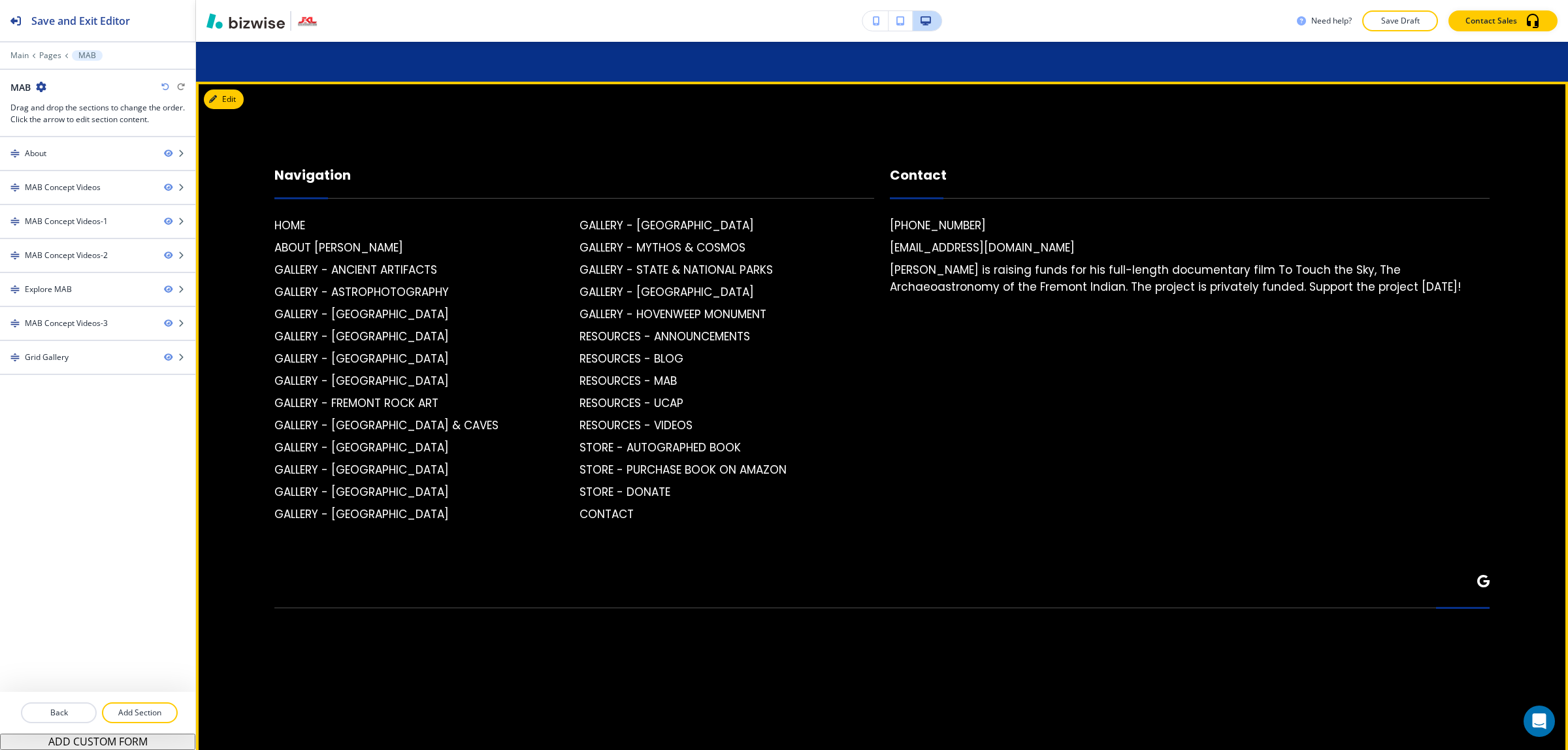
scroll to position [5307, 0]
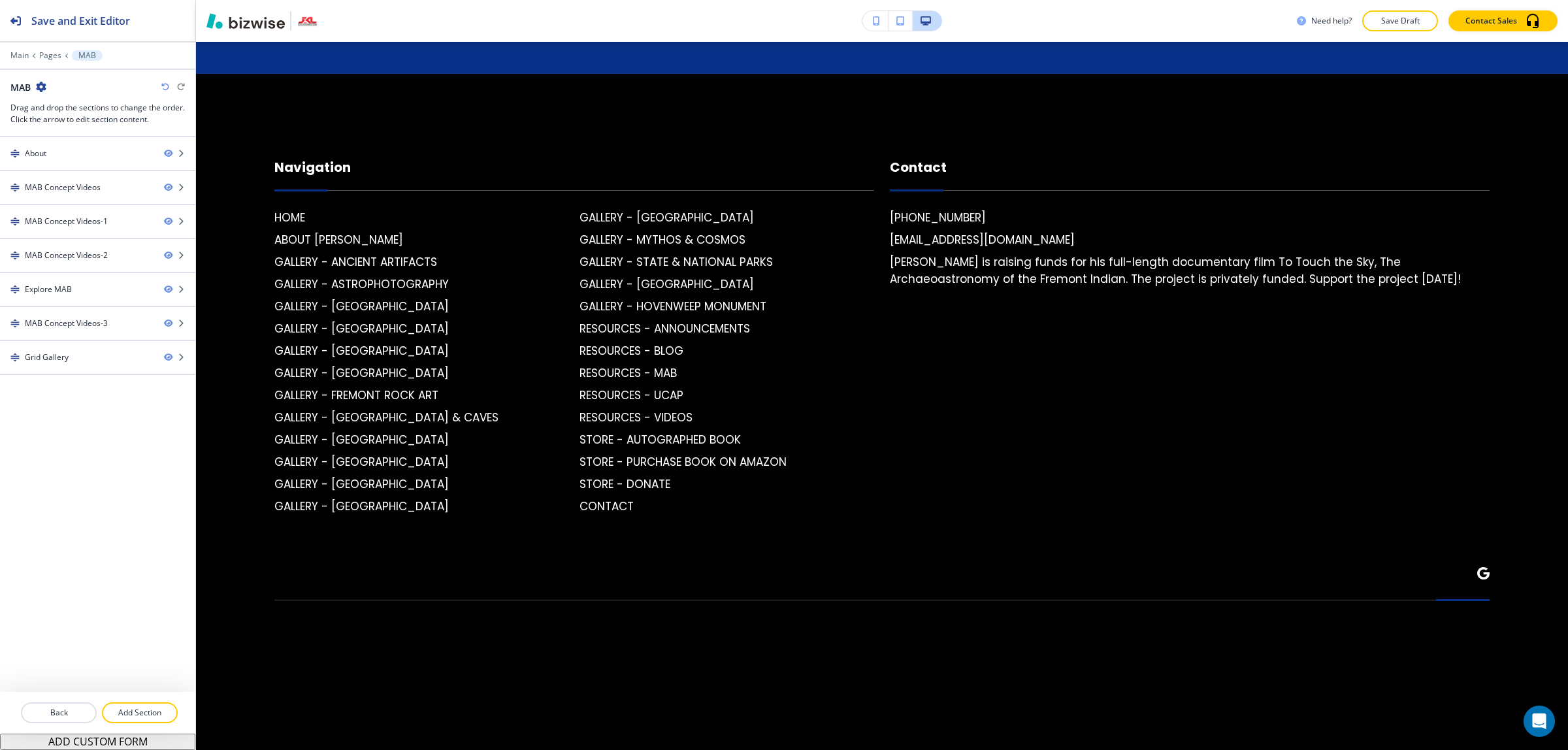
click at [45, 85] on icon "button" at bounding box center [41, 87] width 10 height 10
click at [69, 113] on p "Edit Page Settings" at bounding box center [78, 110] width 66 height 12
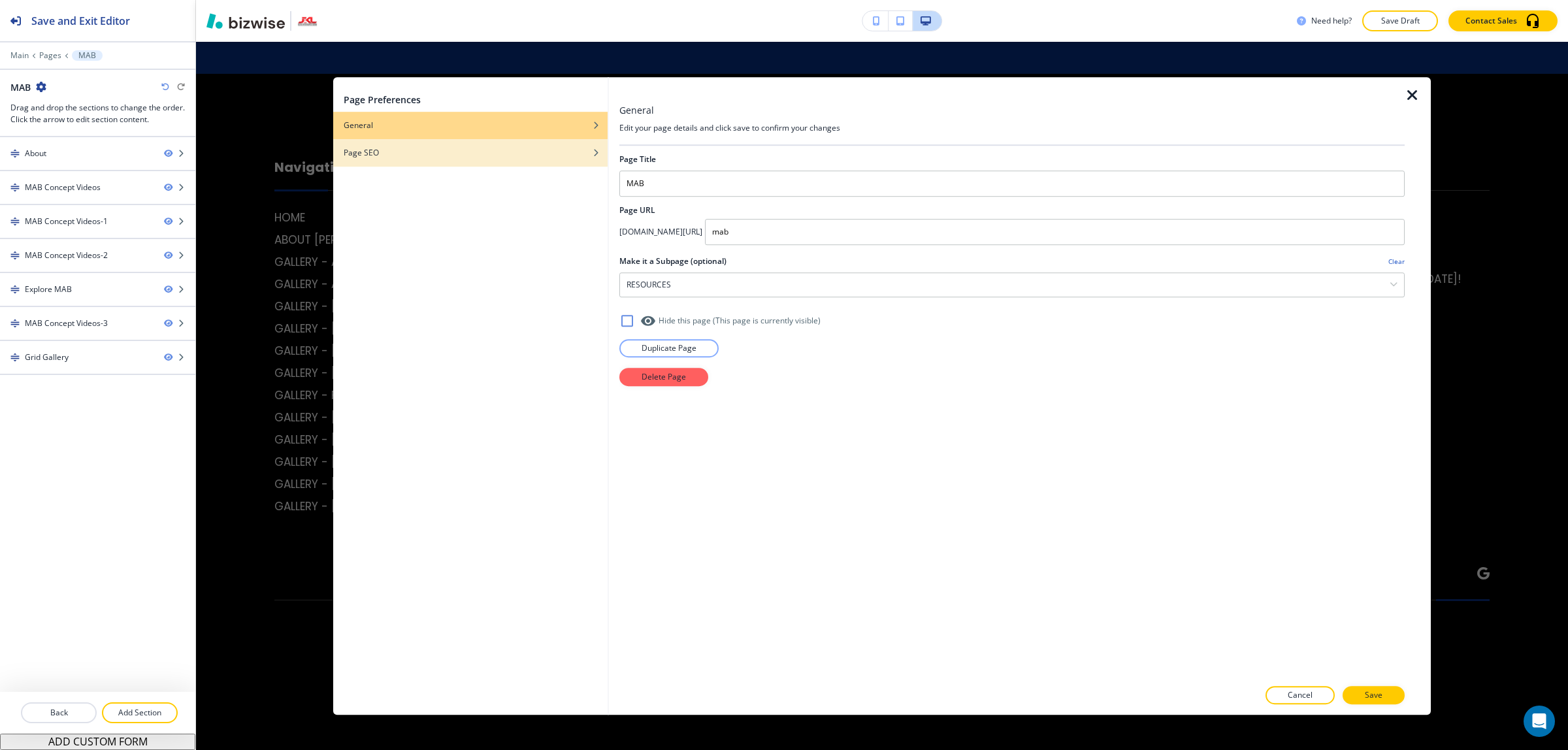
click at [491, 152] on div "Page SEO" at bounding box center [470, 152] width 274 height 12
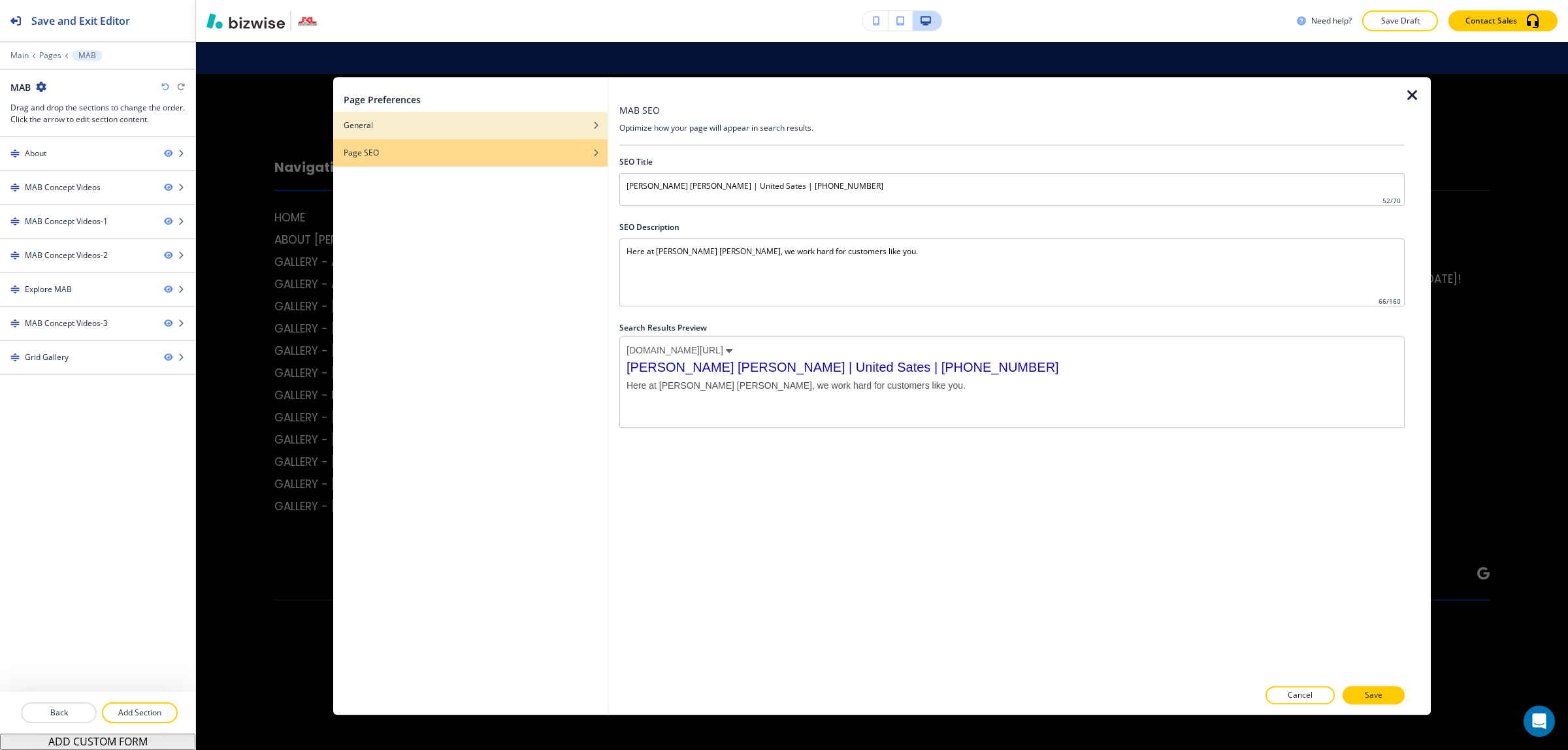
click at [492, 122] on div "General" at bounding box center [470, 125] width 274 height 12
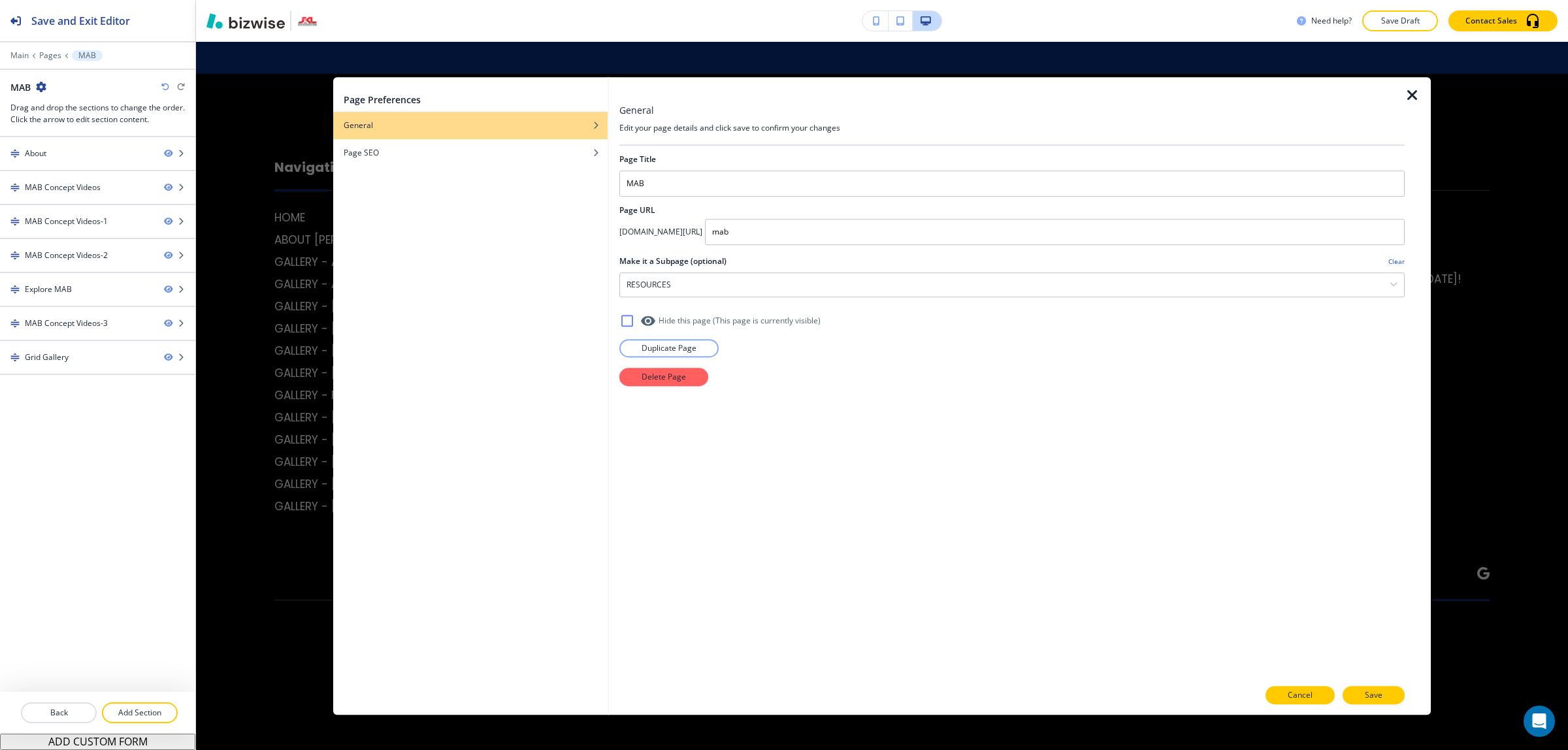
click at [1314, 690] on button "Cancel" at bounding box center [1300, 695] width 69 height 18
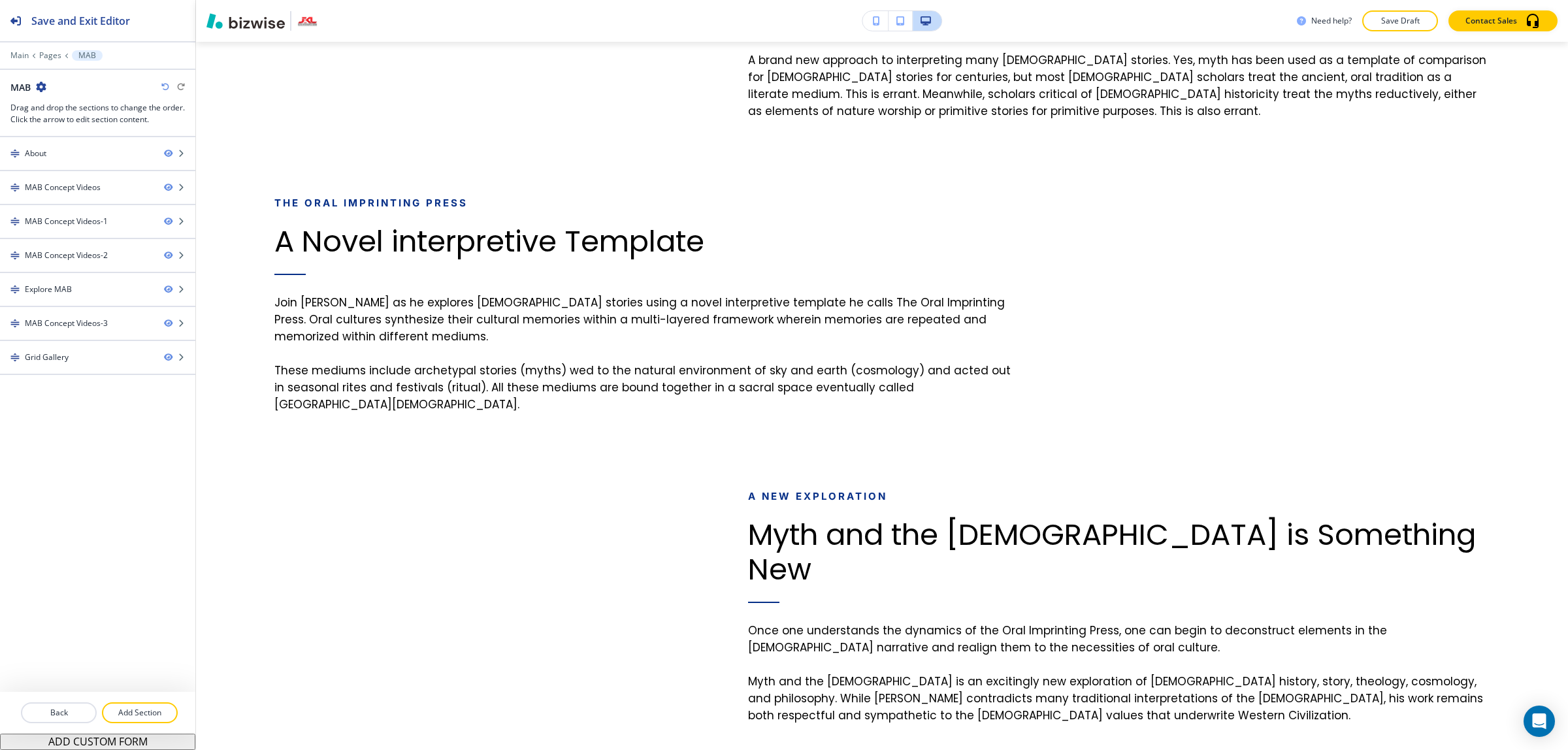
scroll to position [0, 0]
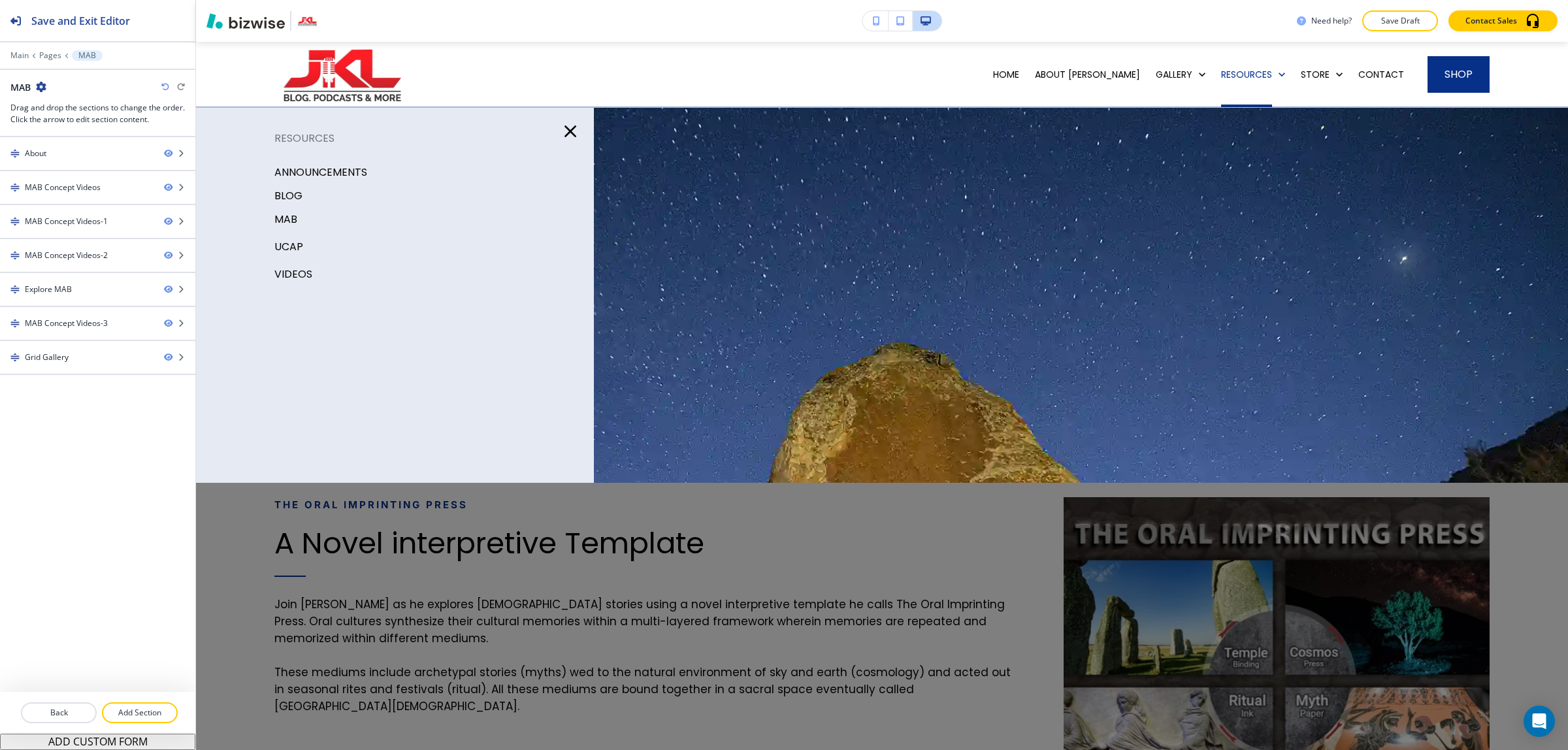
click at [301, 273] on p "VIDEOS" at bounding box center [293, 274] width 38 height 20
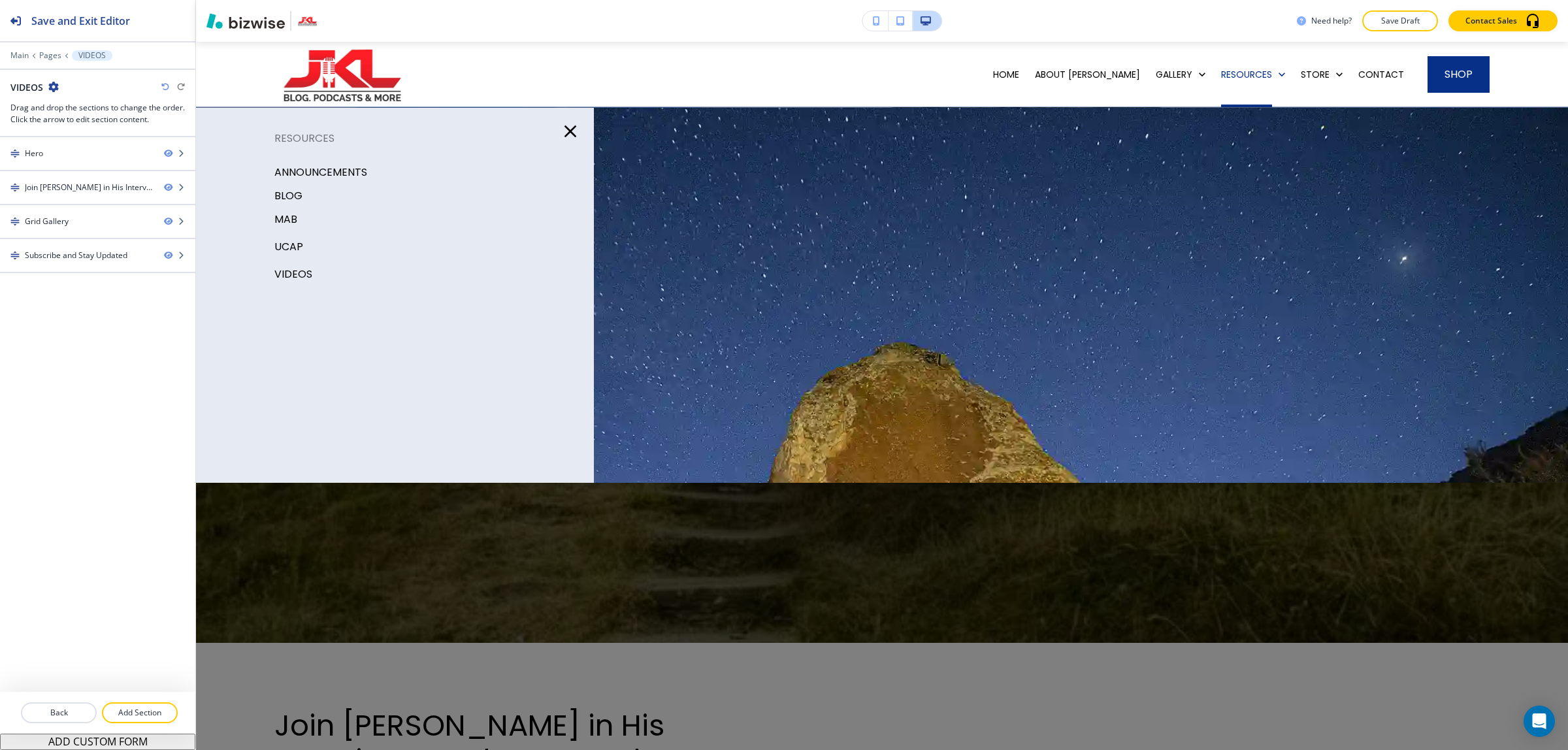
click at [296, 221] on p "MAB" at bounding box center [285, 219] width 23 height 20
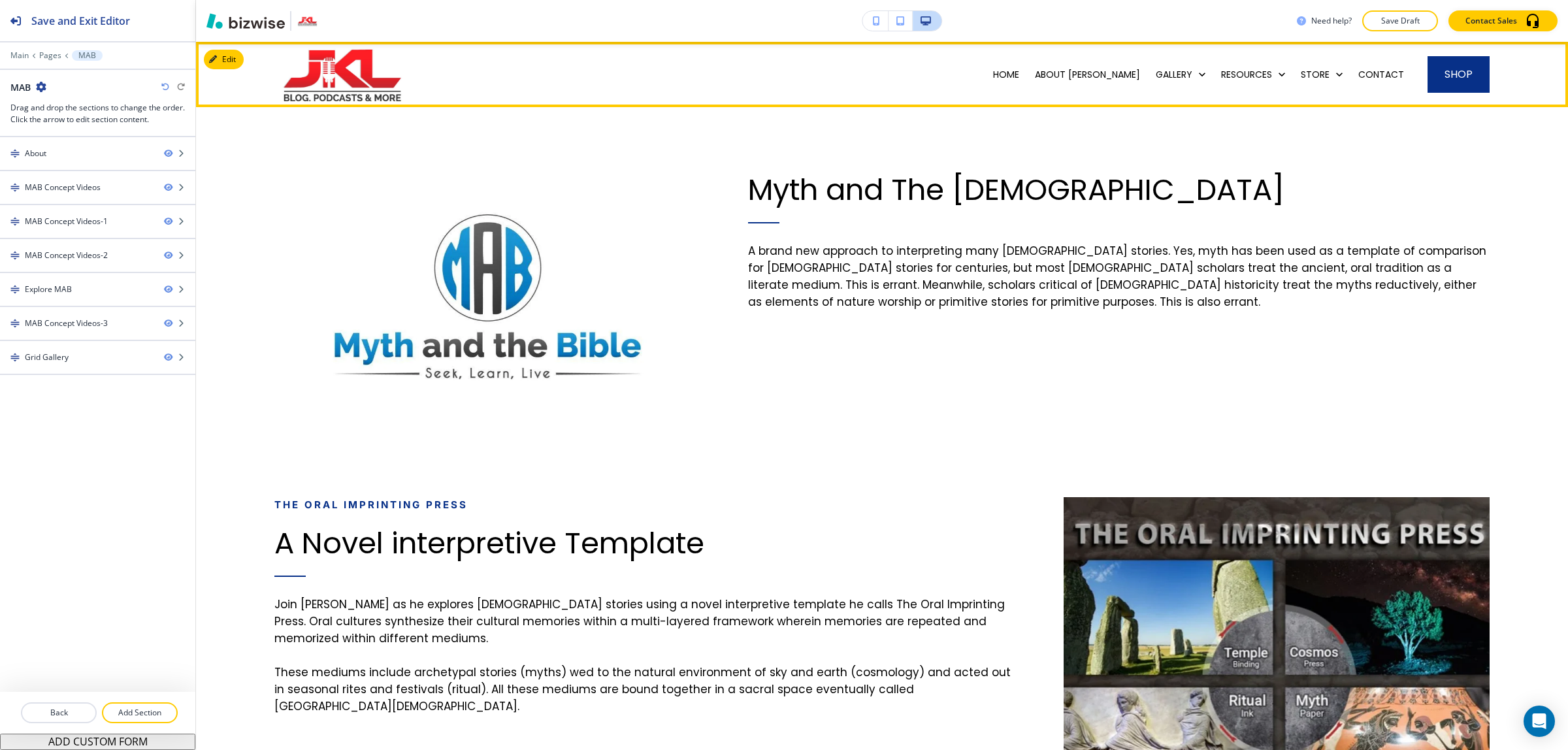
click at [1027, 82] on div "HOME" at bounding box center [1006, 74] width 42 height 65
click at [1019, 71] on p "HOME" at bounding box center [1005, 74] width 26 height 13
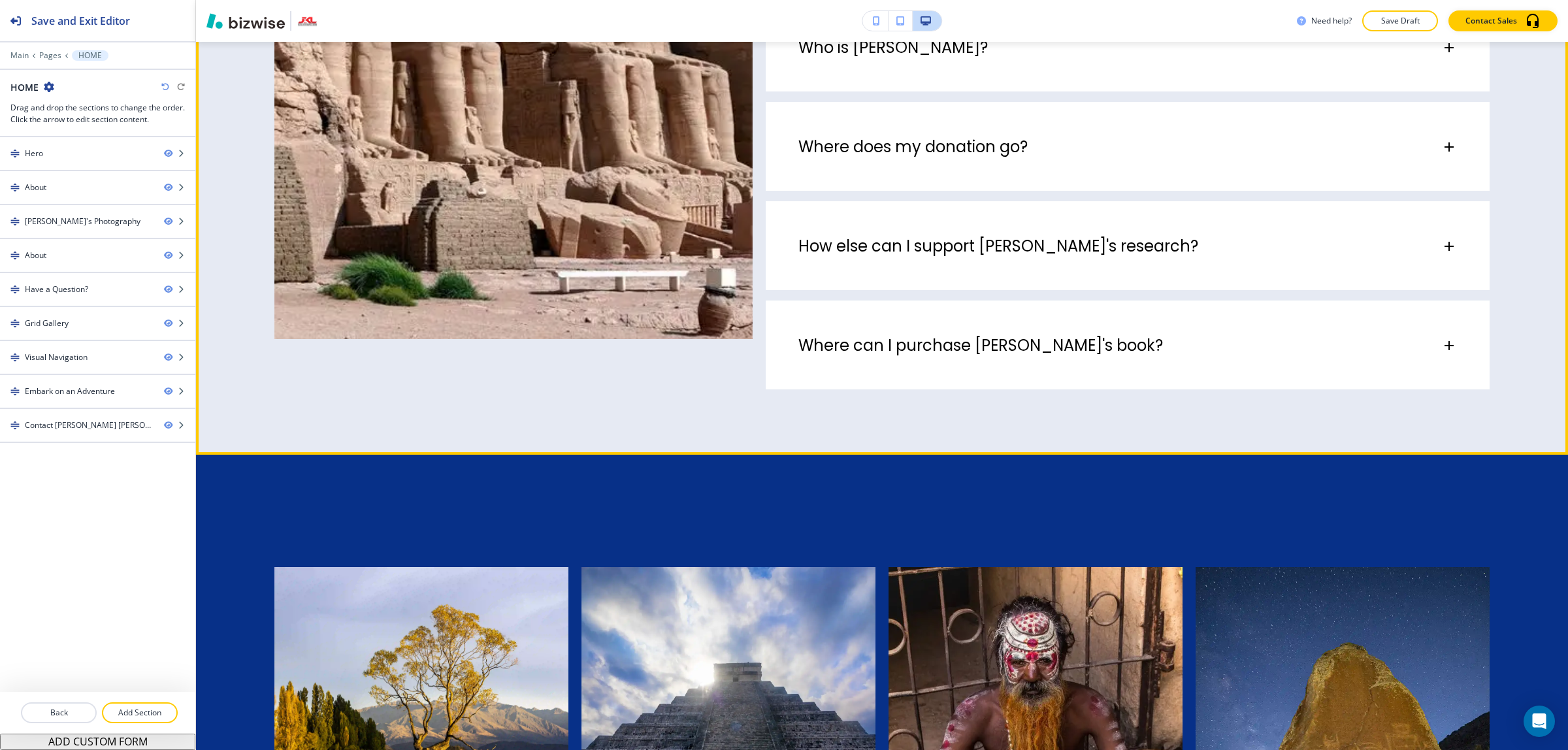
scroll to position [3102, 0]
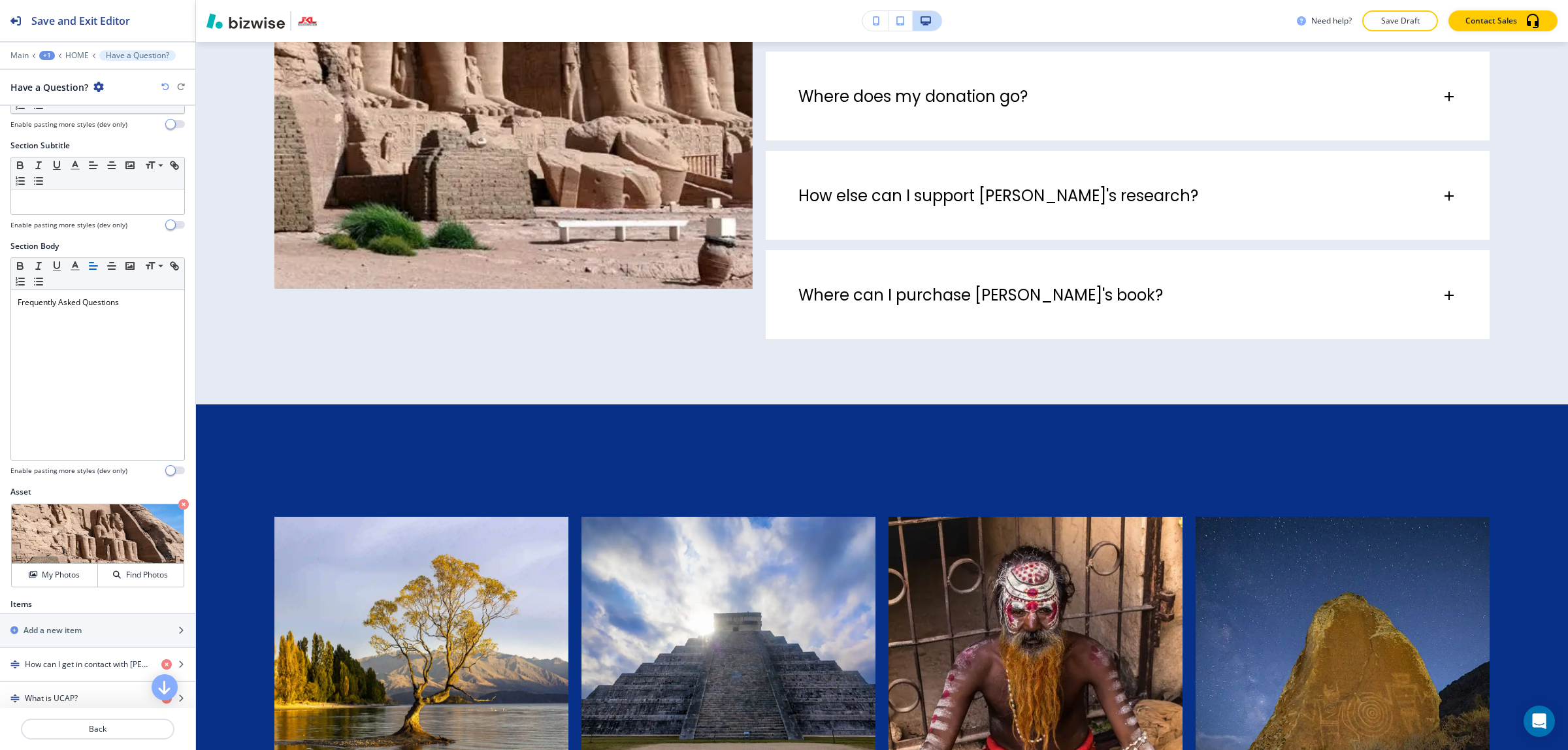
scroll to position [326, 0]
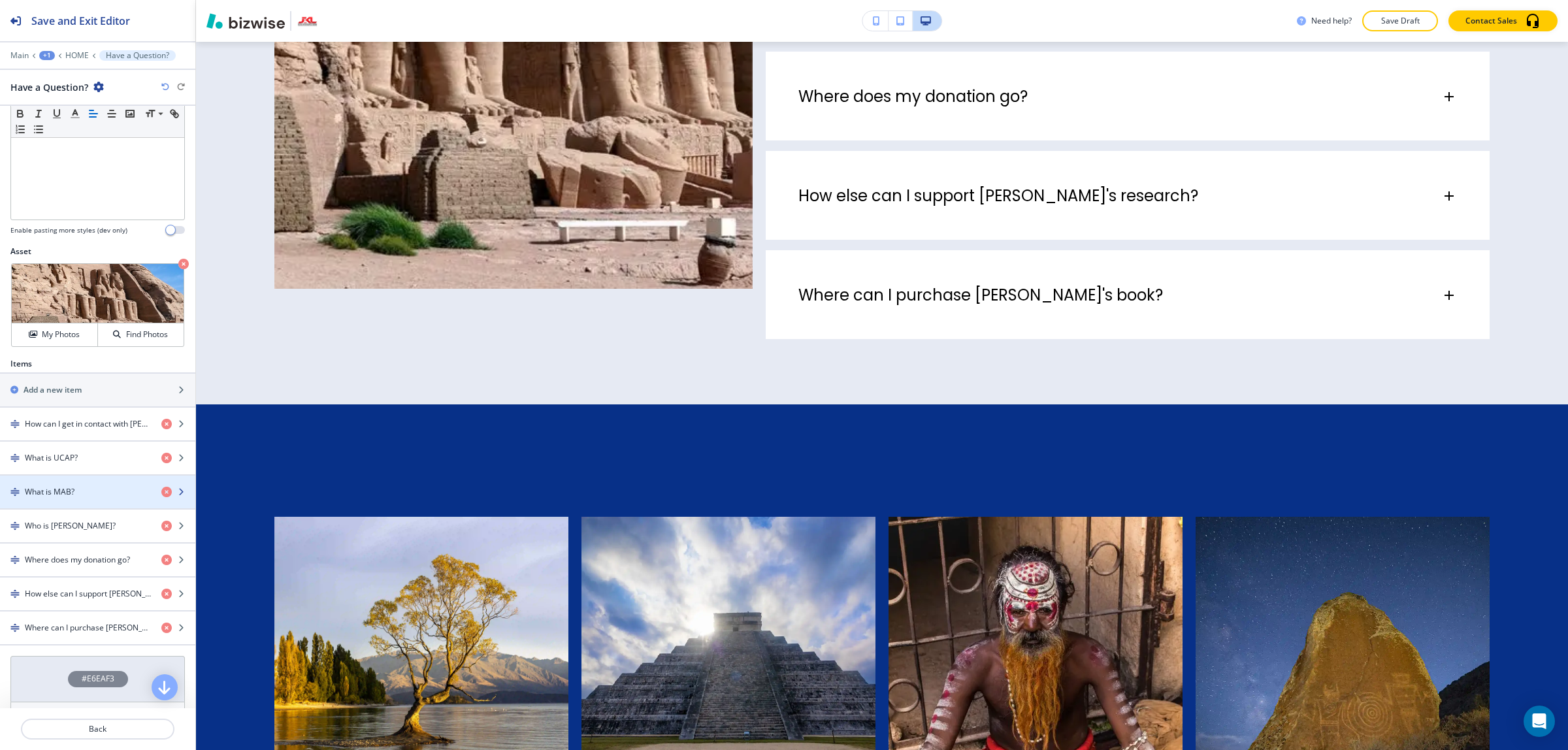
click at [73, 496] on h4 "What is MAB?" at bounding box center [50, 491] width 50 height 12
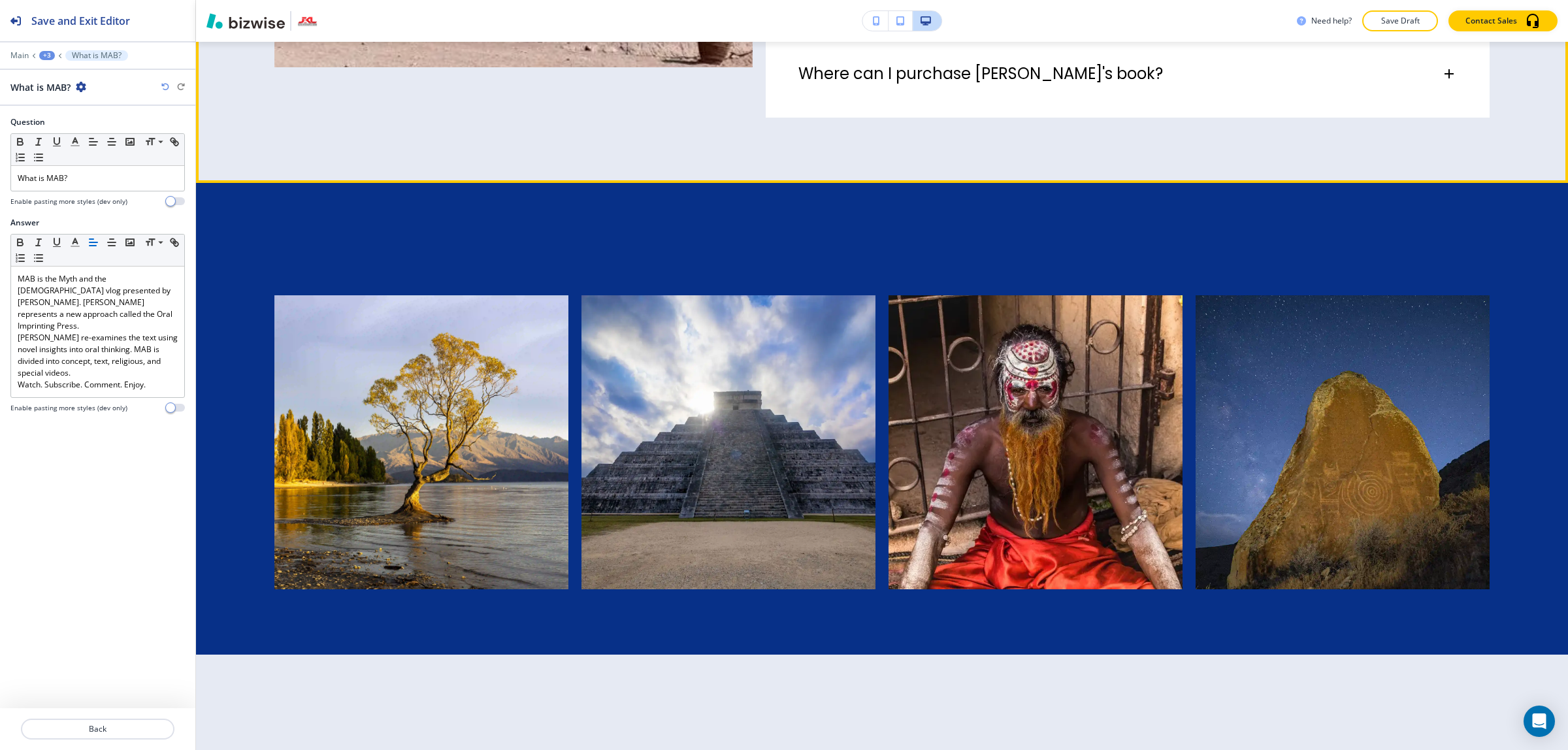
scroll to position [3336, 0]
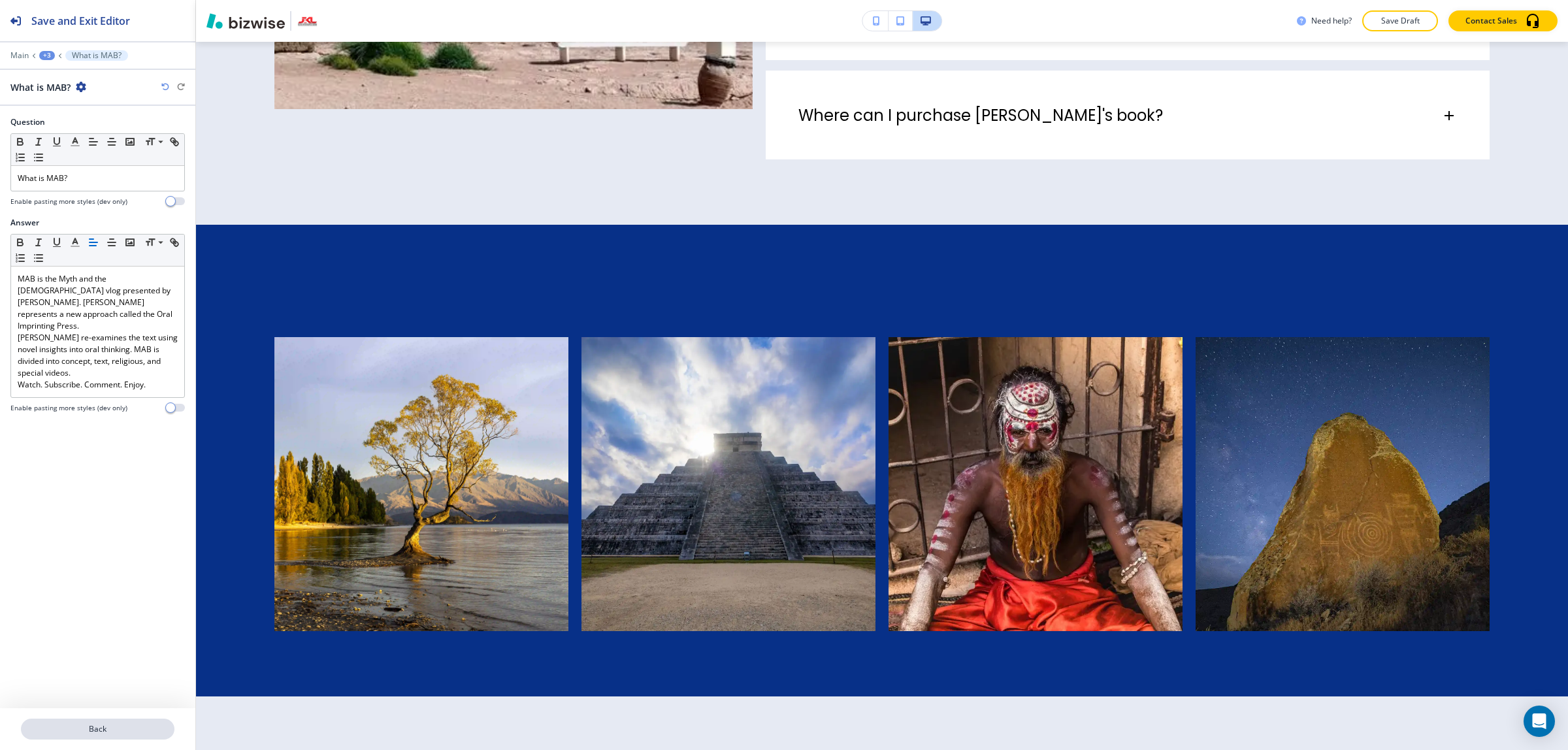
click at [94, 730] on p "Back" at bounding box center [98, 728] width 151 height 12
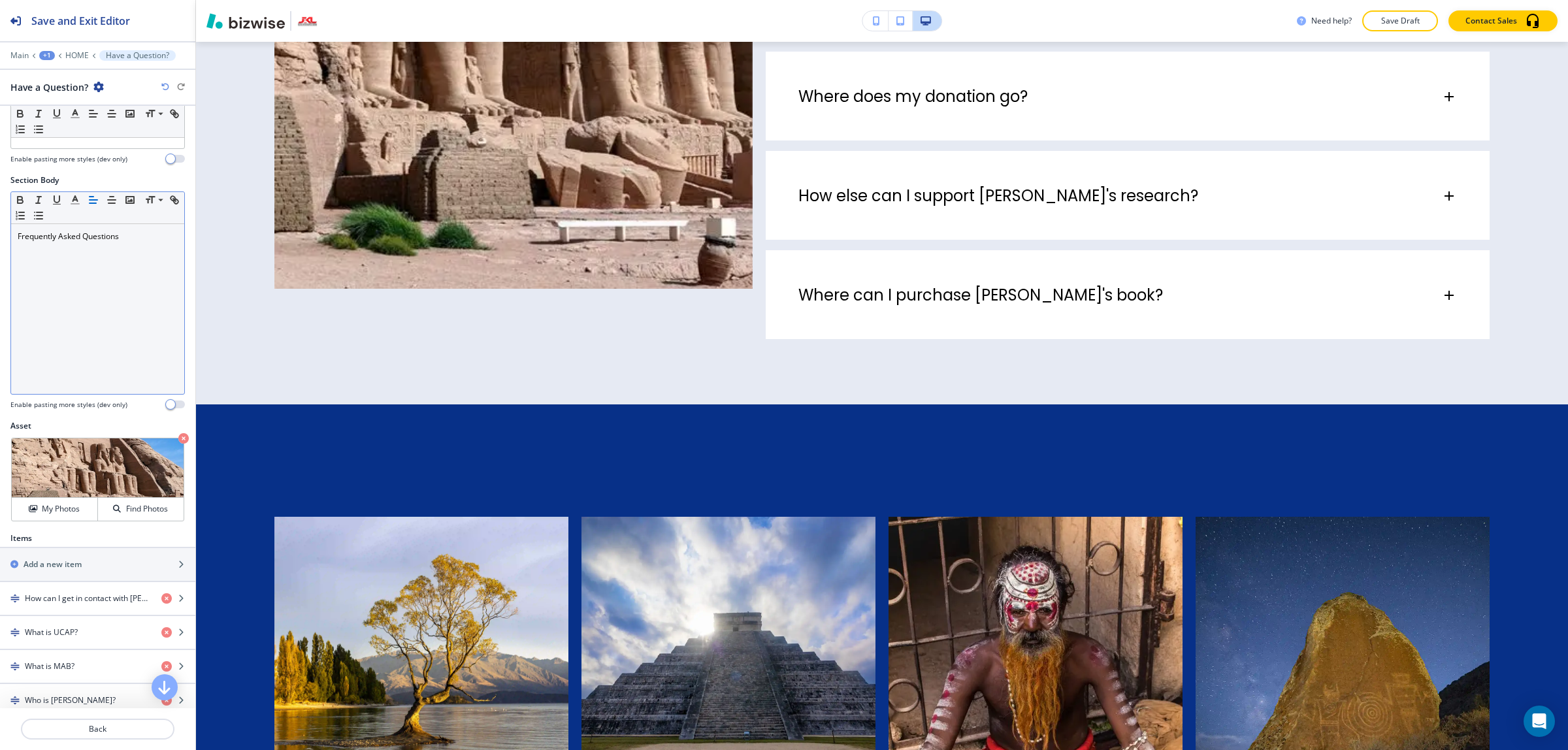
scroll to position [326, 0]
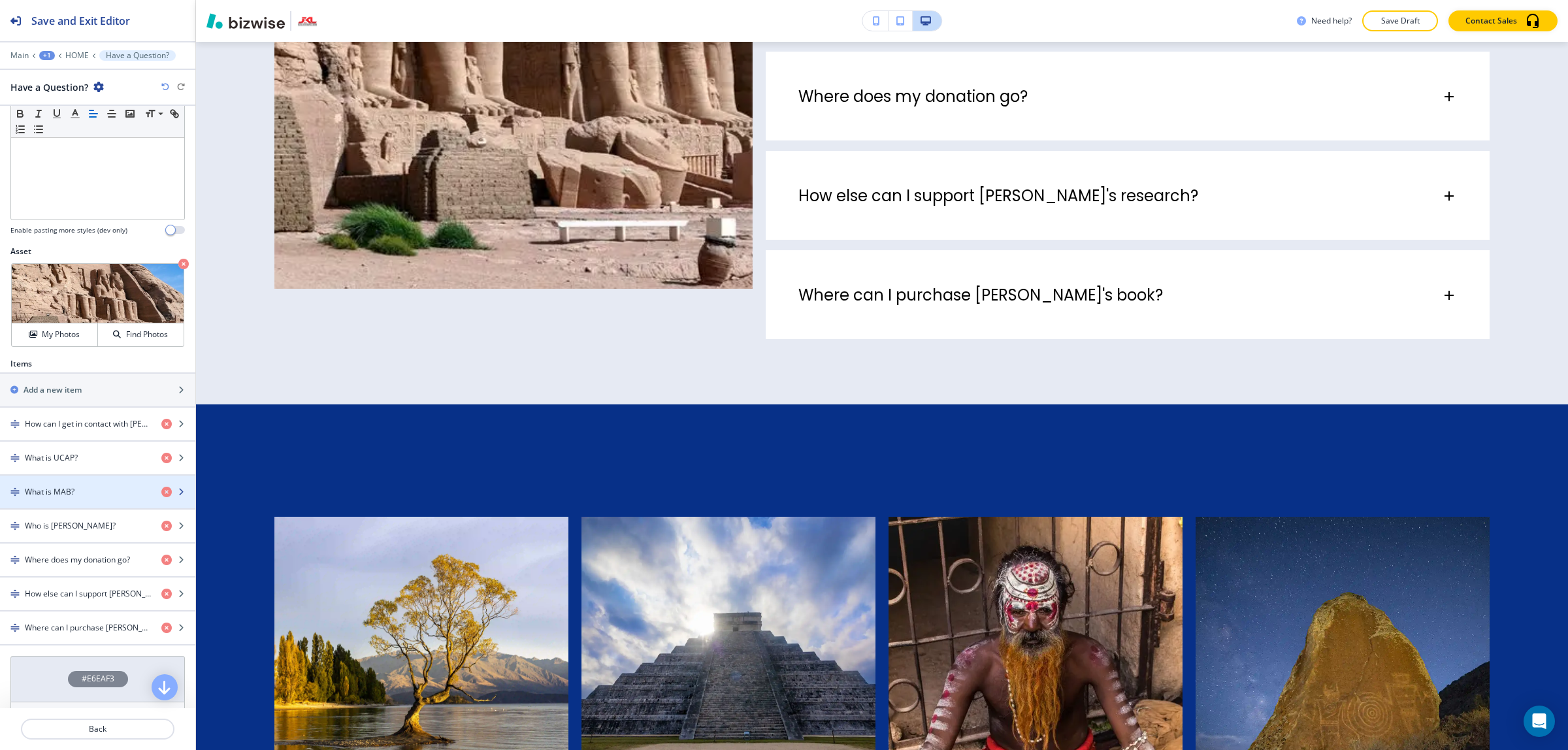
click at [102, 493] on div "What is MAB?" at bounding box center [75, 491] width 151 height 12
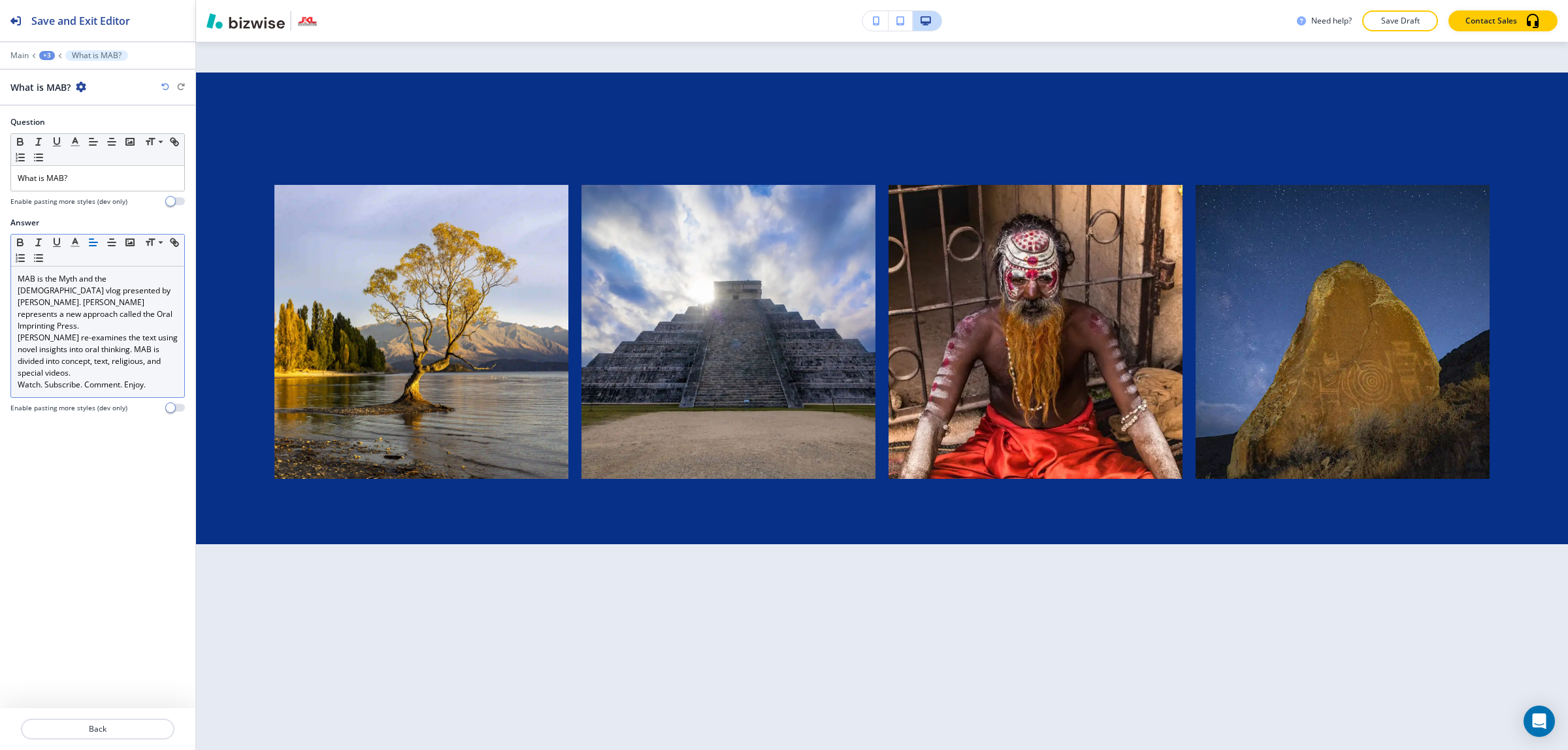
scroll to position [3499, 0]
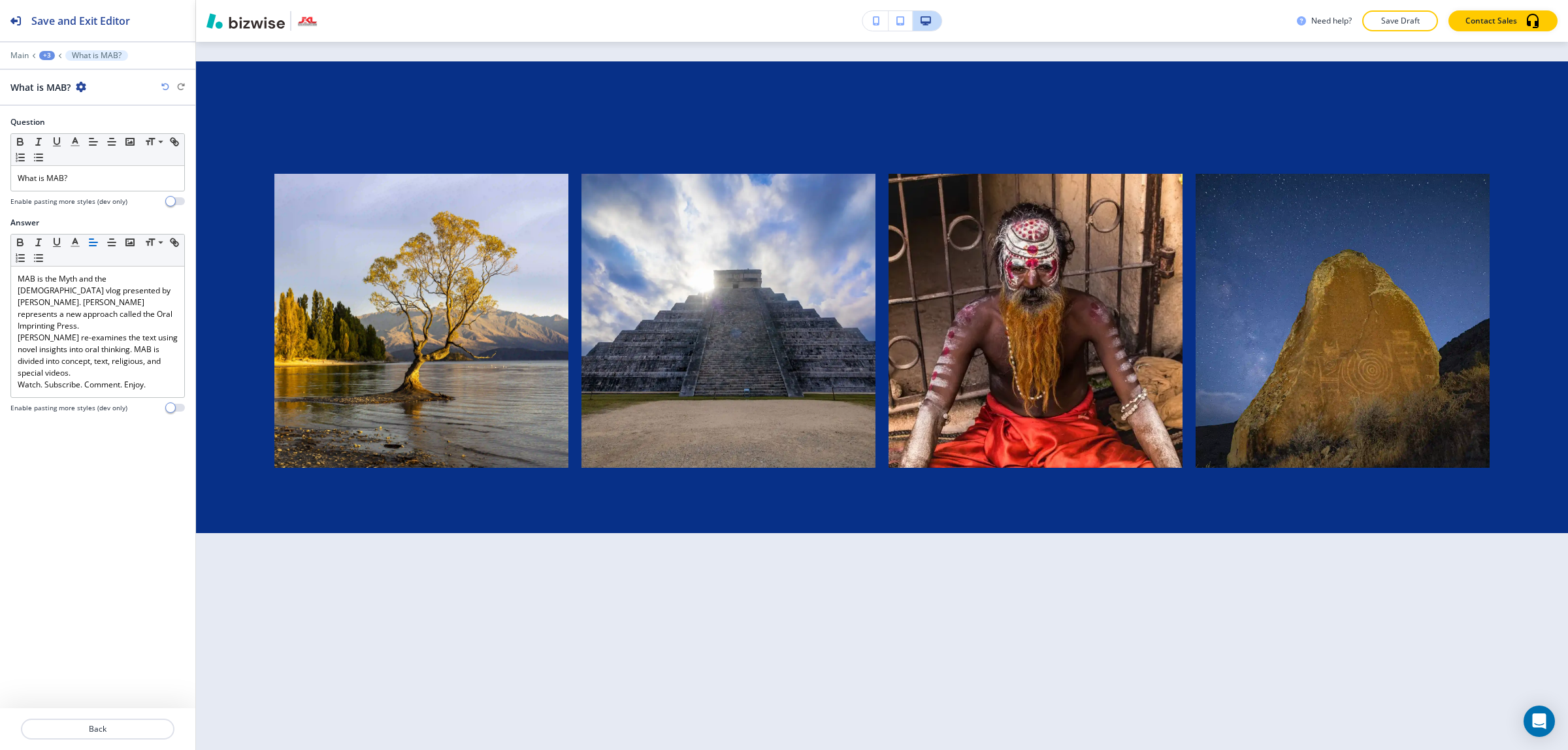
click at [85, 93] on div "What is MAB?" at bounding box center [48, 87] width 75 height 14
click at [83, 86] on icon "button" at bounding box center [80, 87] width 10 height 10
click at [92, 728] on p "Back" at bounding box center [98, 728] width 151 height 12
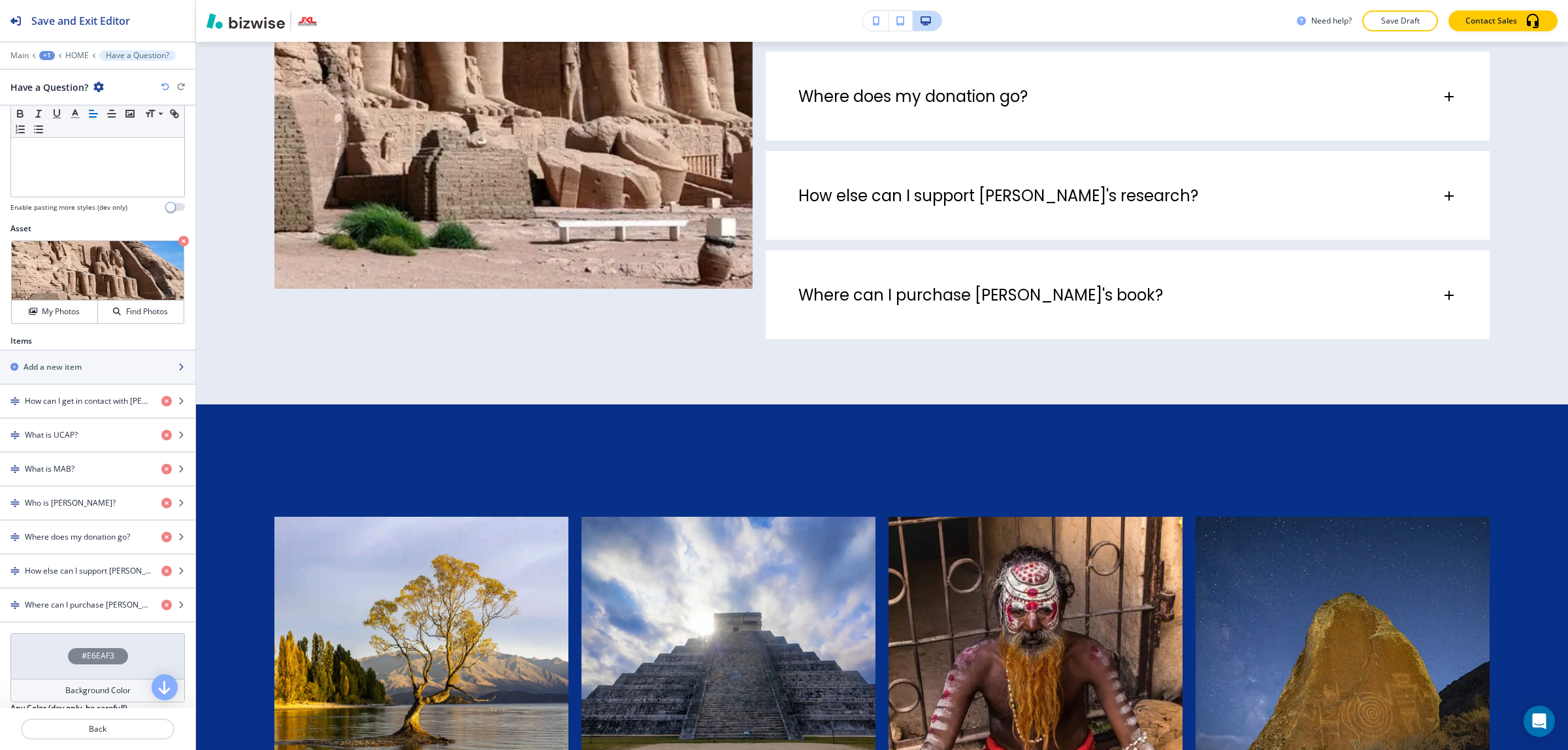
scroll to position [408, 0]
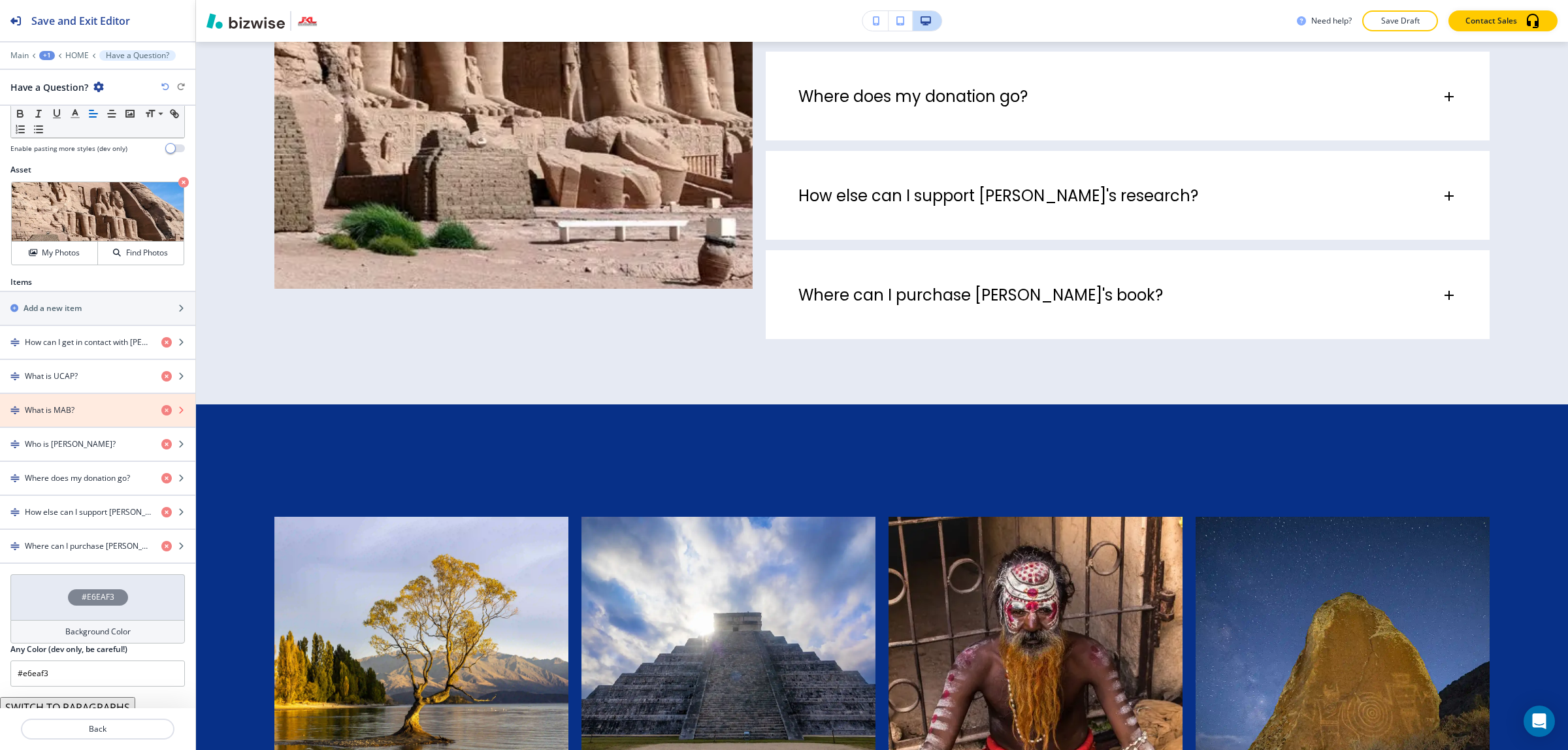
click at [161, 413] on icon "button" at bounding box center [166, 410] width 10 height 10
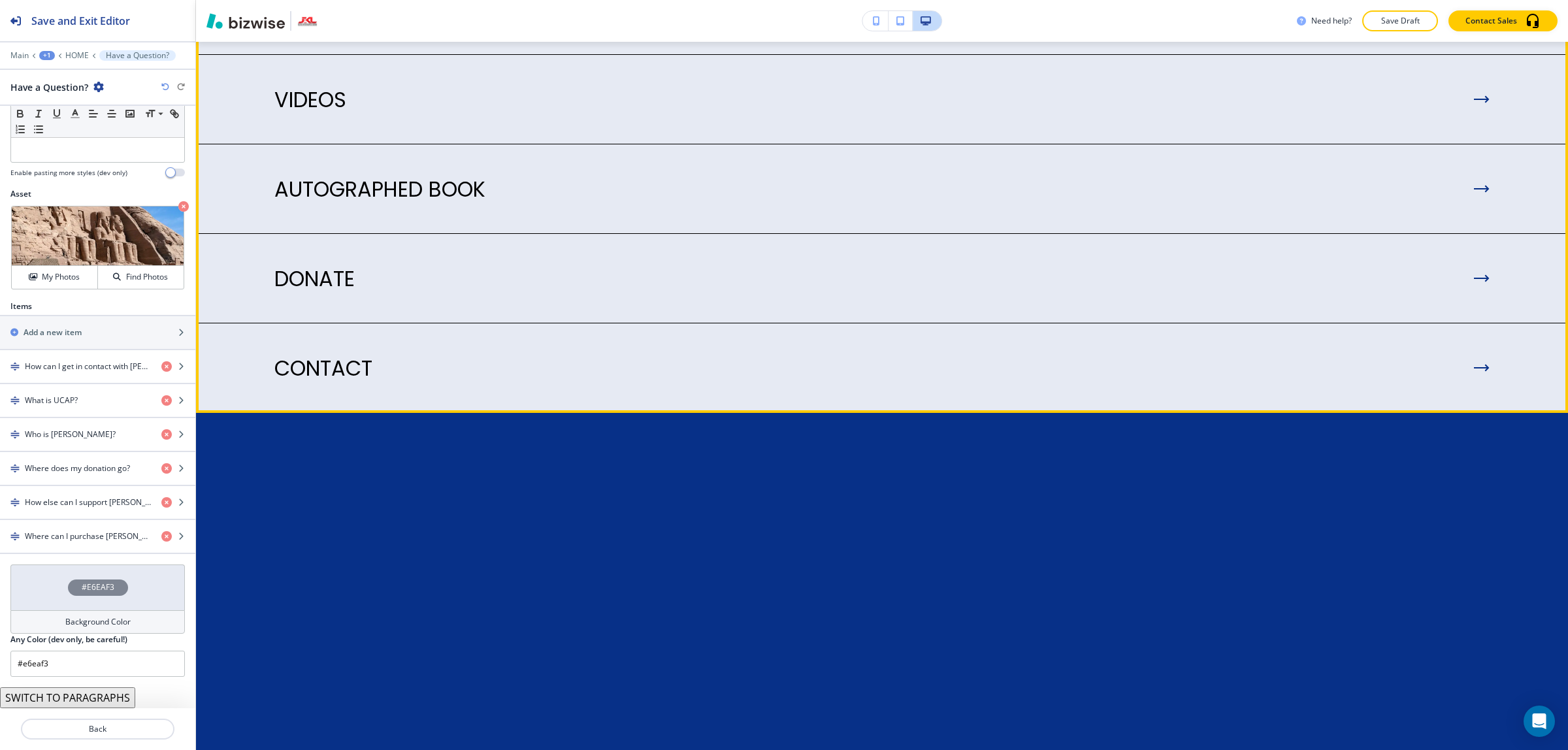
scroll to position [4381, 0]
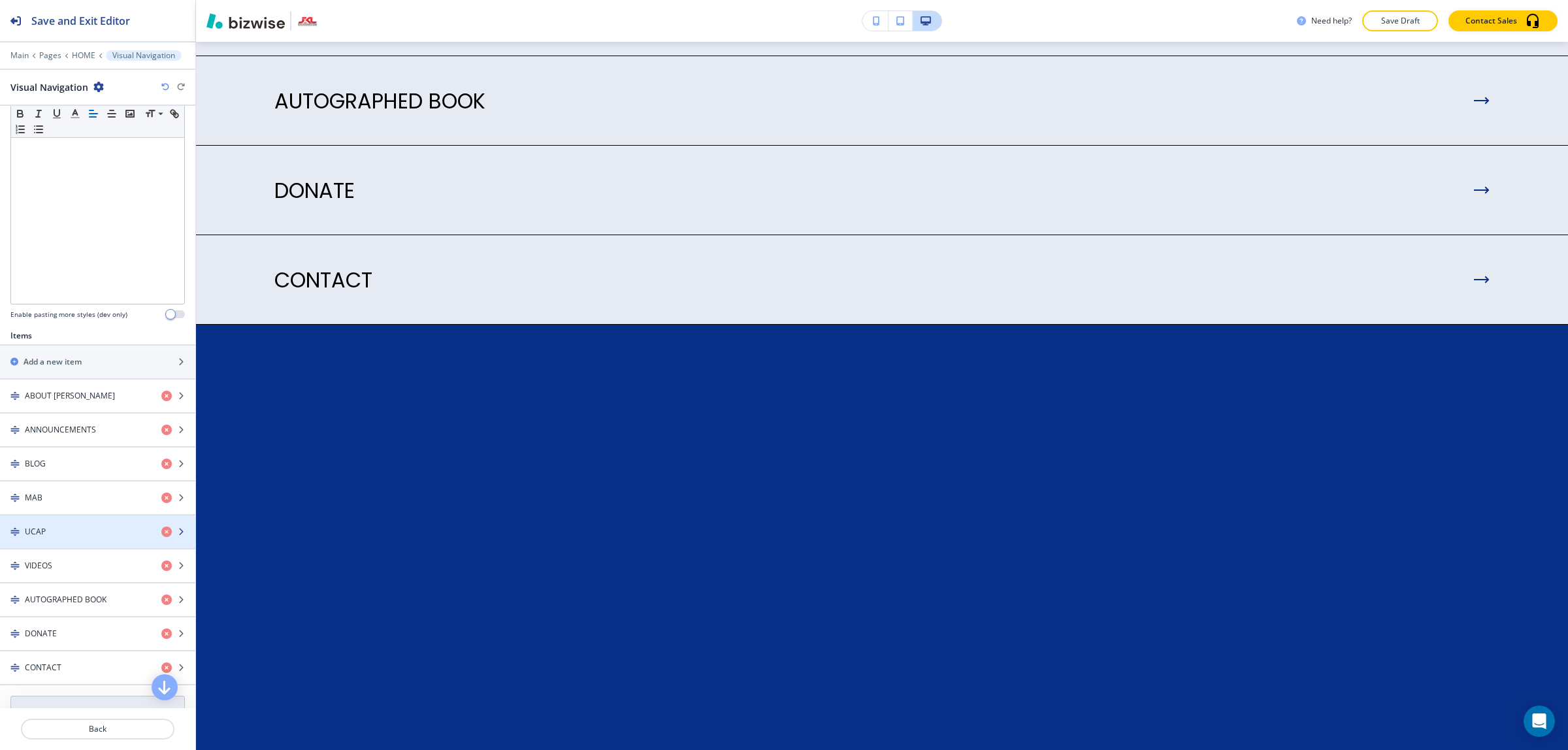
scroll to position [245, 0]
click at [66, 501] on div "MAB" at bounding box center [75, 495] width 151 height 12
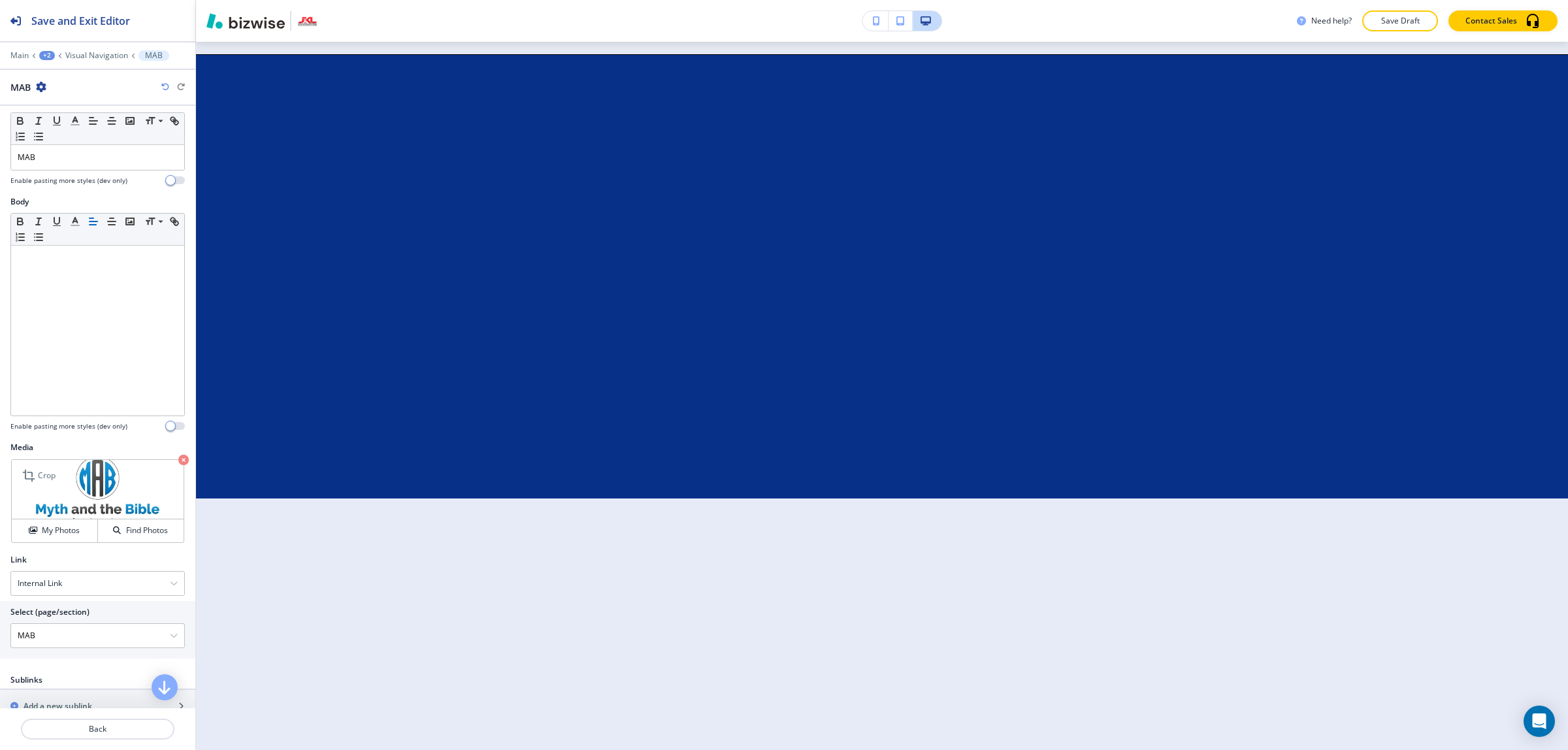
scroll to position [50, 0]
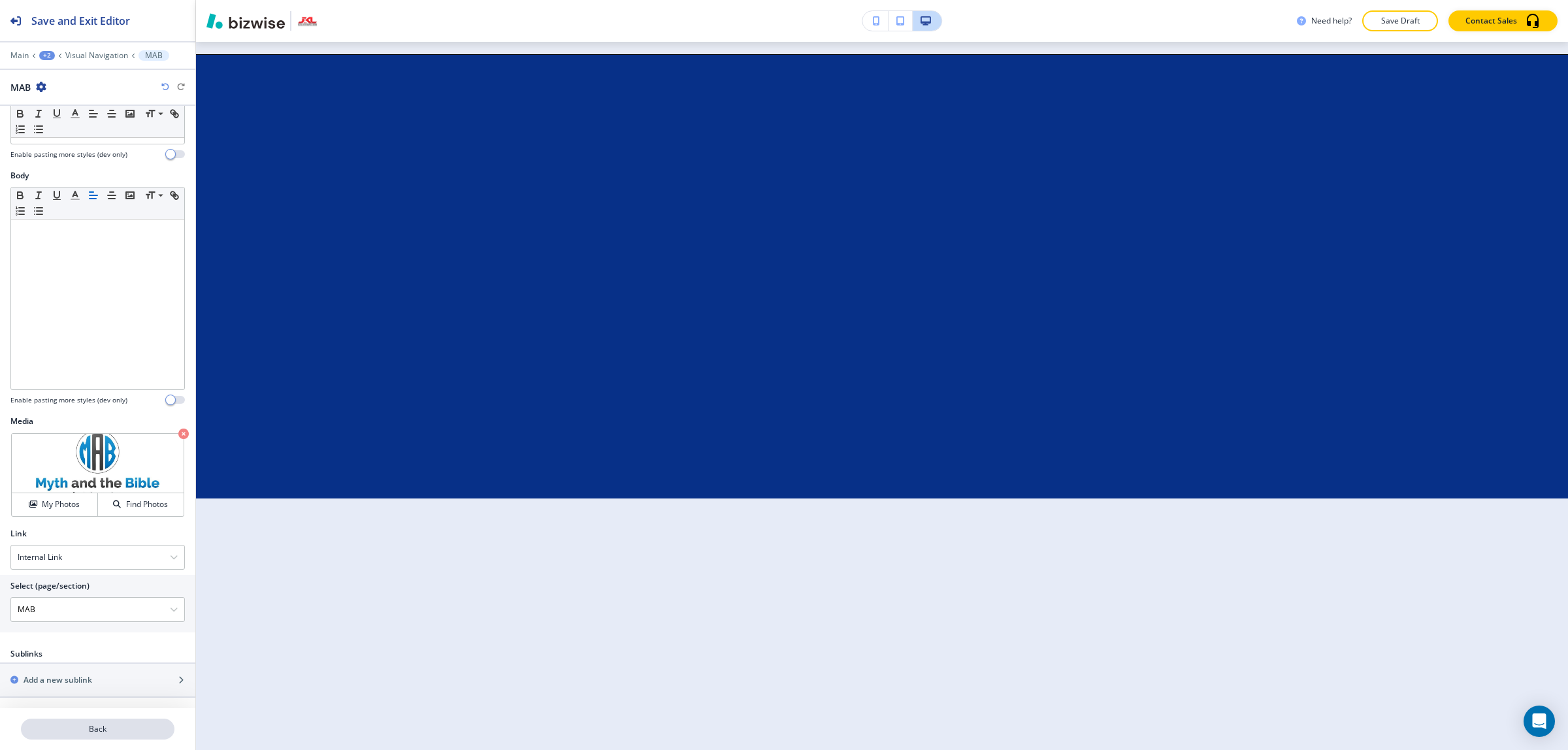
click at [108, 730] on p "Back" at bounding box center [98, 728] width 151 height 12
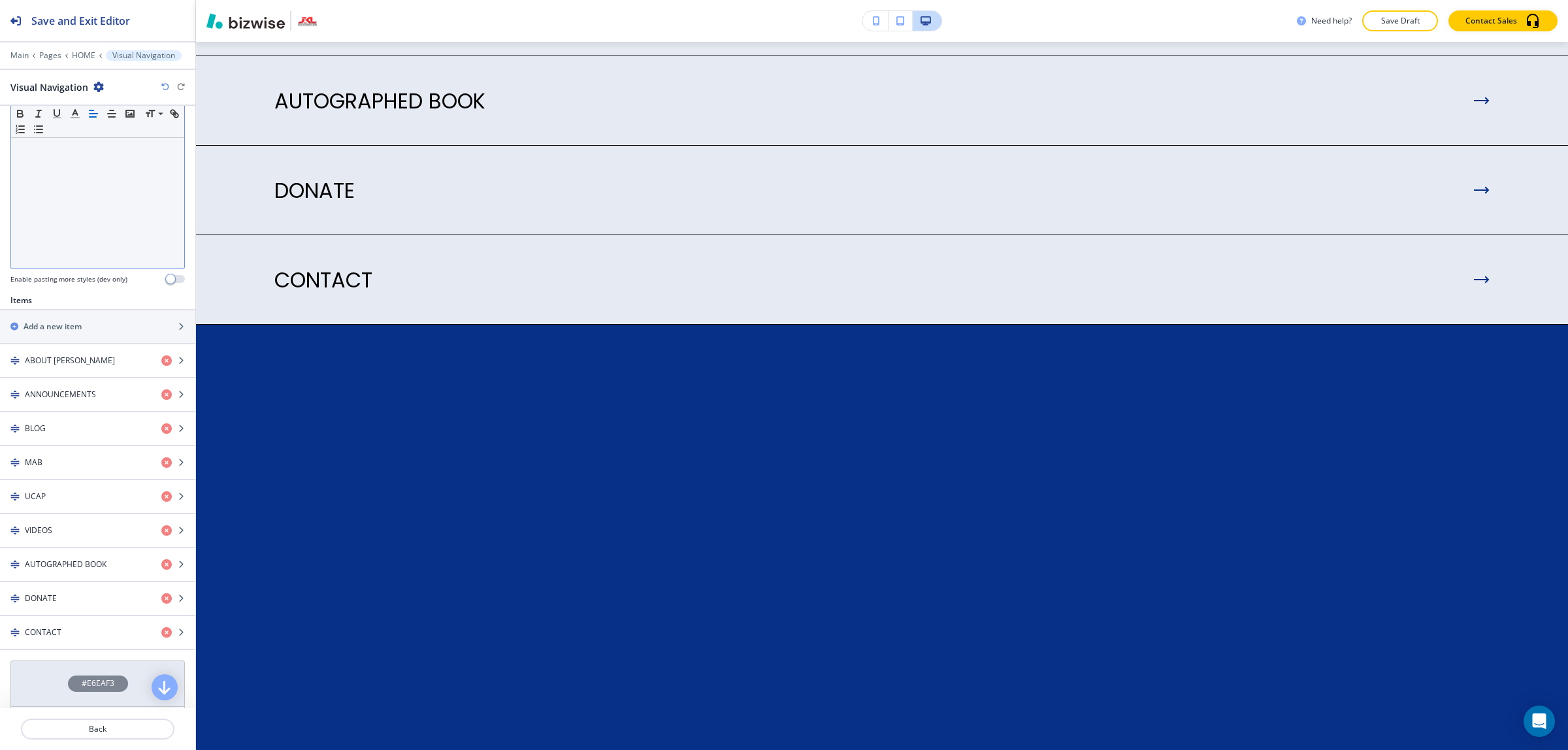
scroll to position [326, 0]
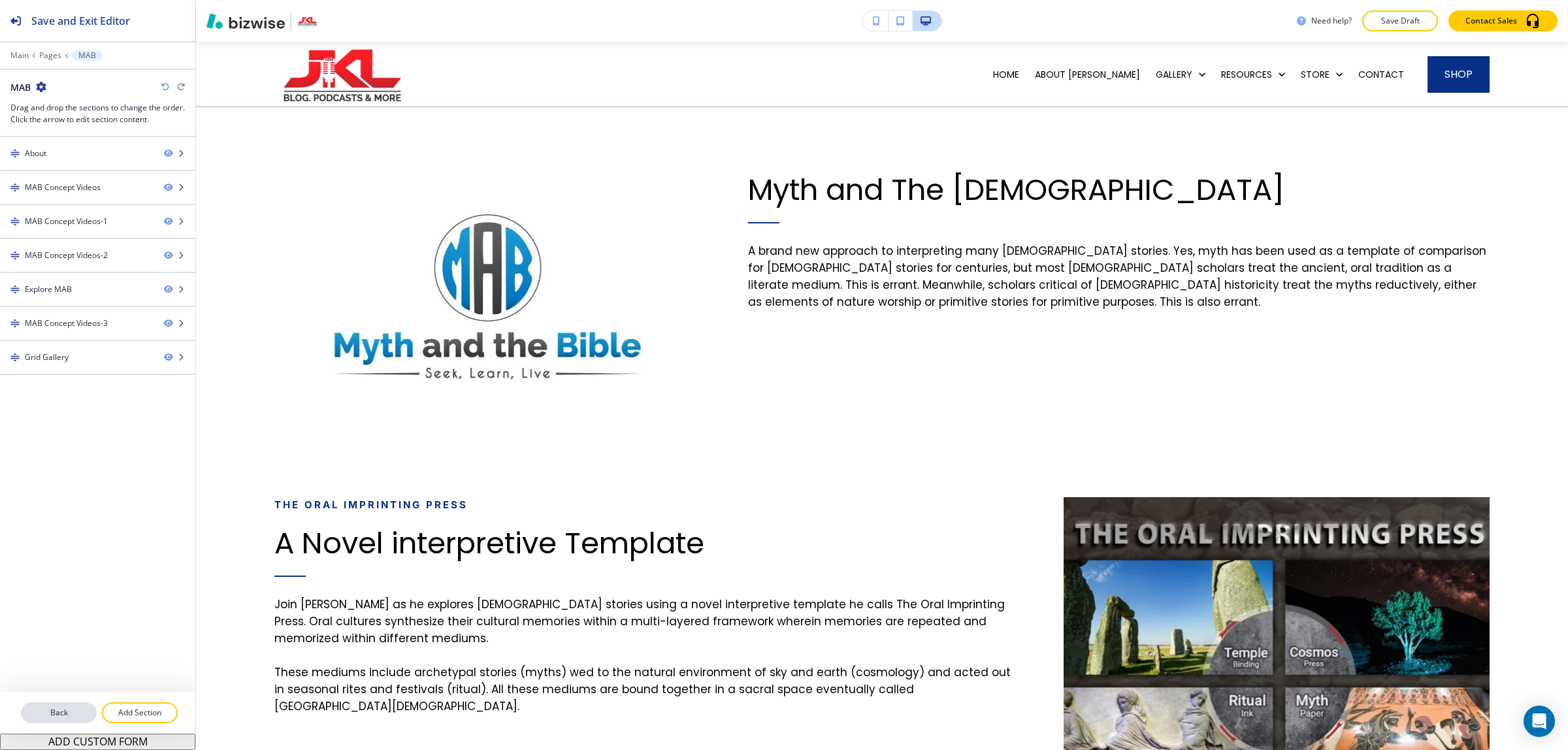
click at [66, 711] on p "Back" at bounding box center [59, 712] width 73 height 12
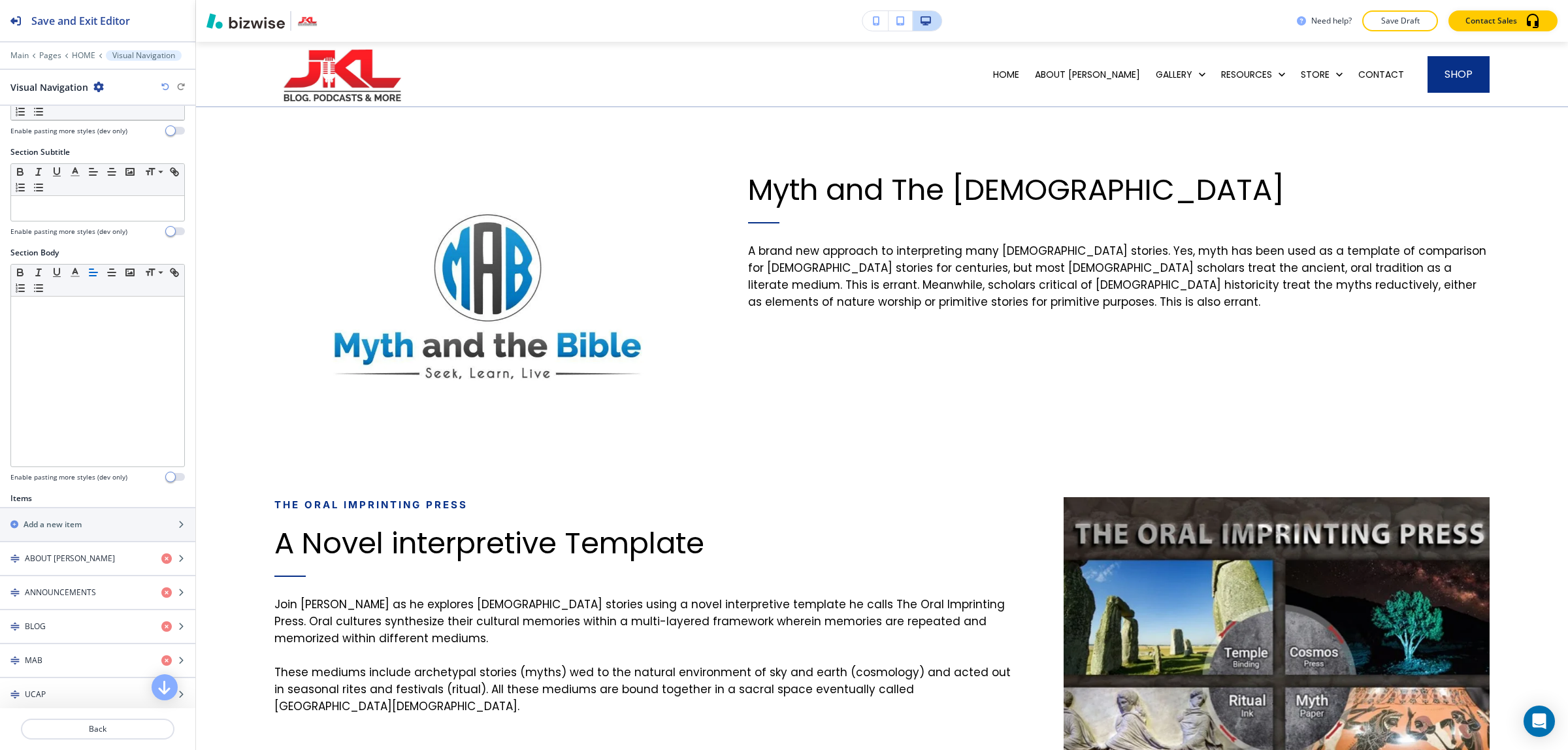
scroll to position [326, 0]
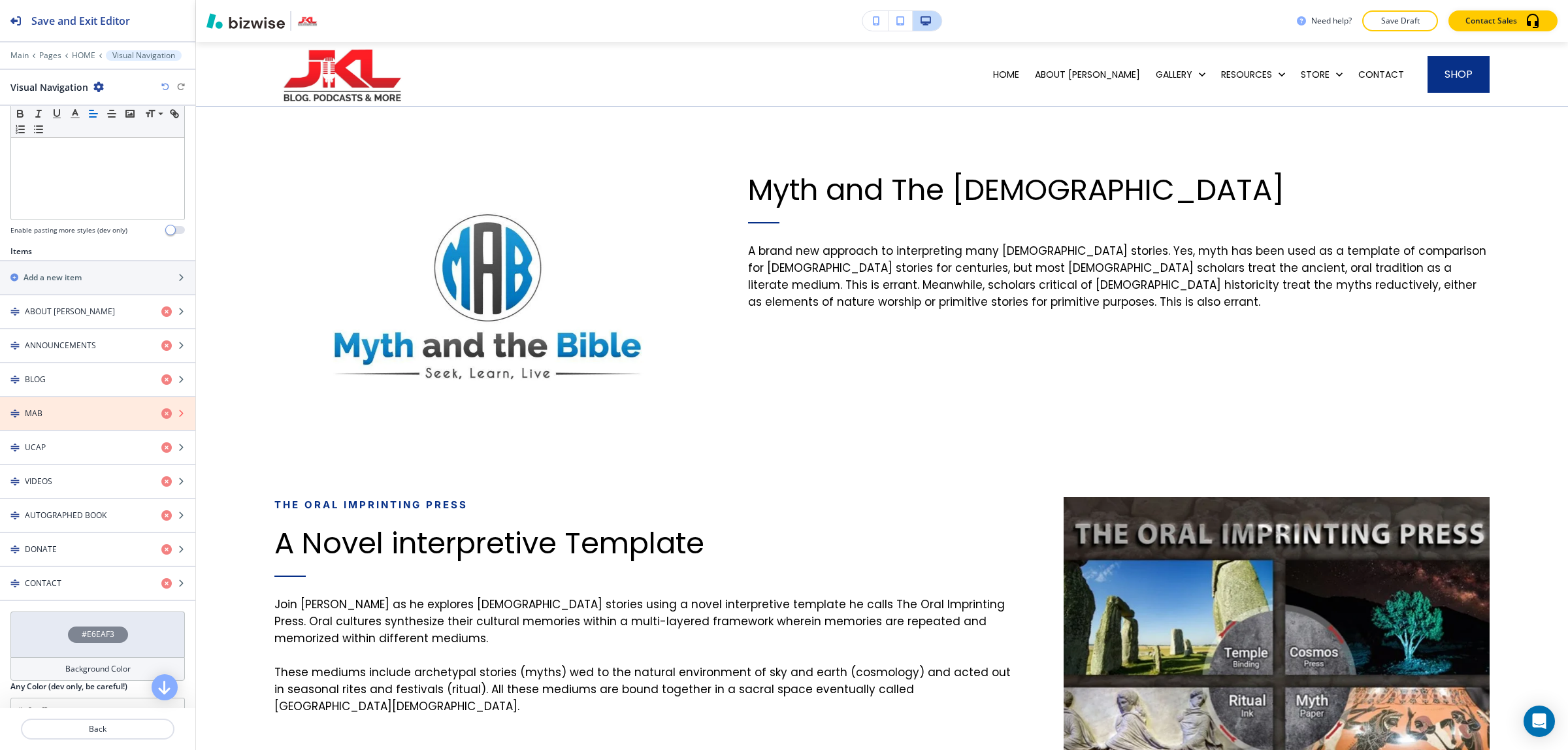
click at [161, 419] on icon "button" at bounding box center [166, 413] width 10 height 10
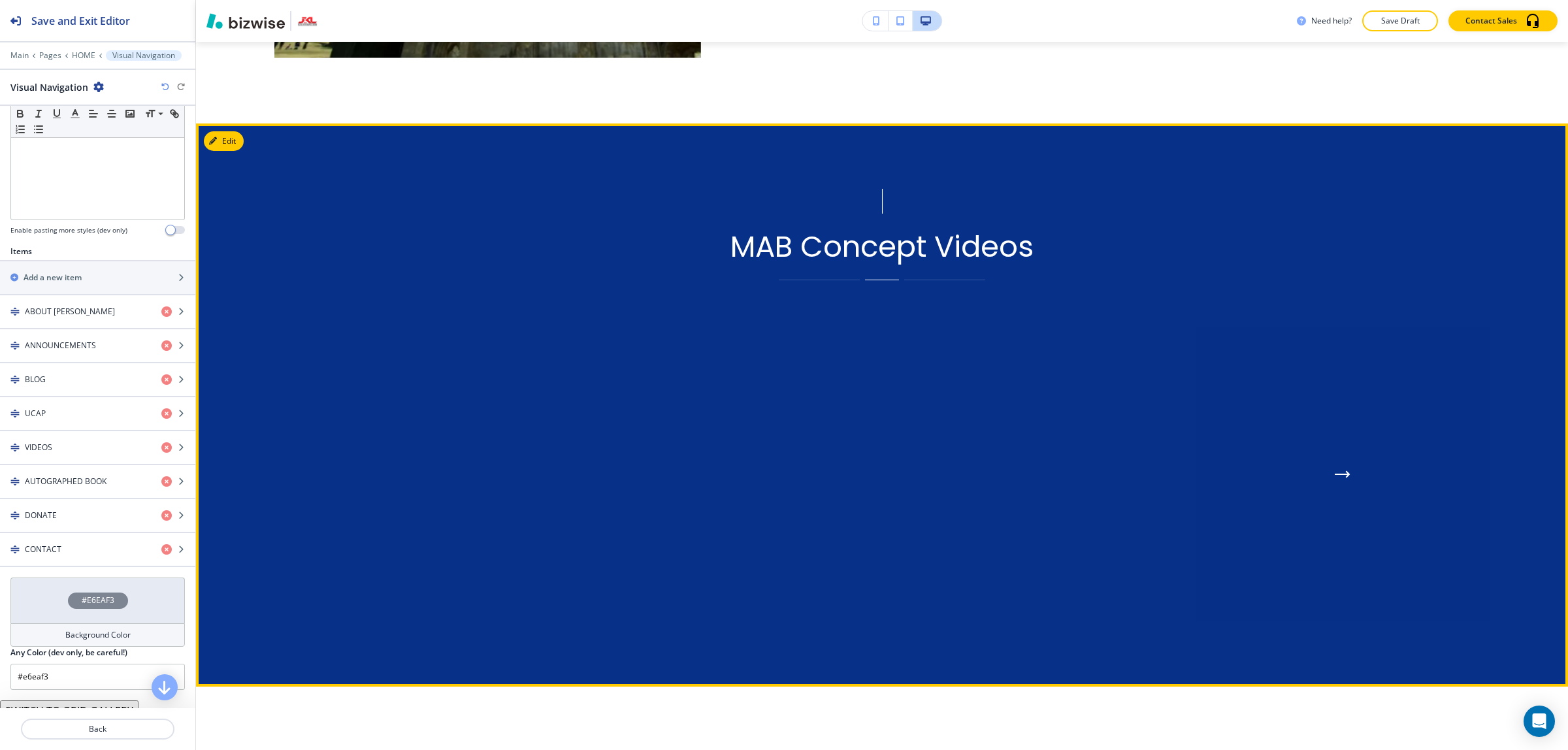
scroll to position [1225, 0]
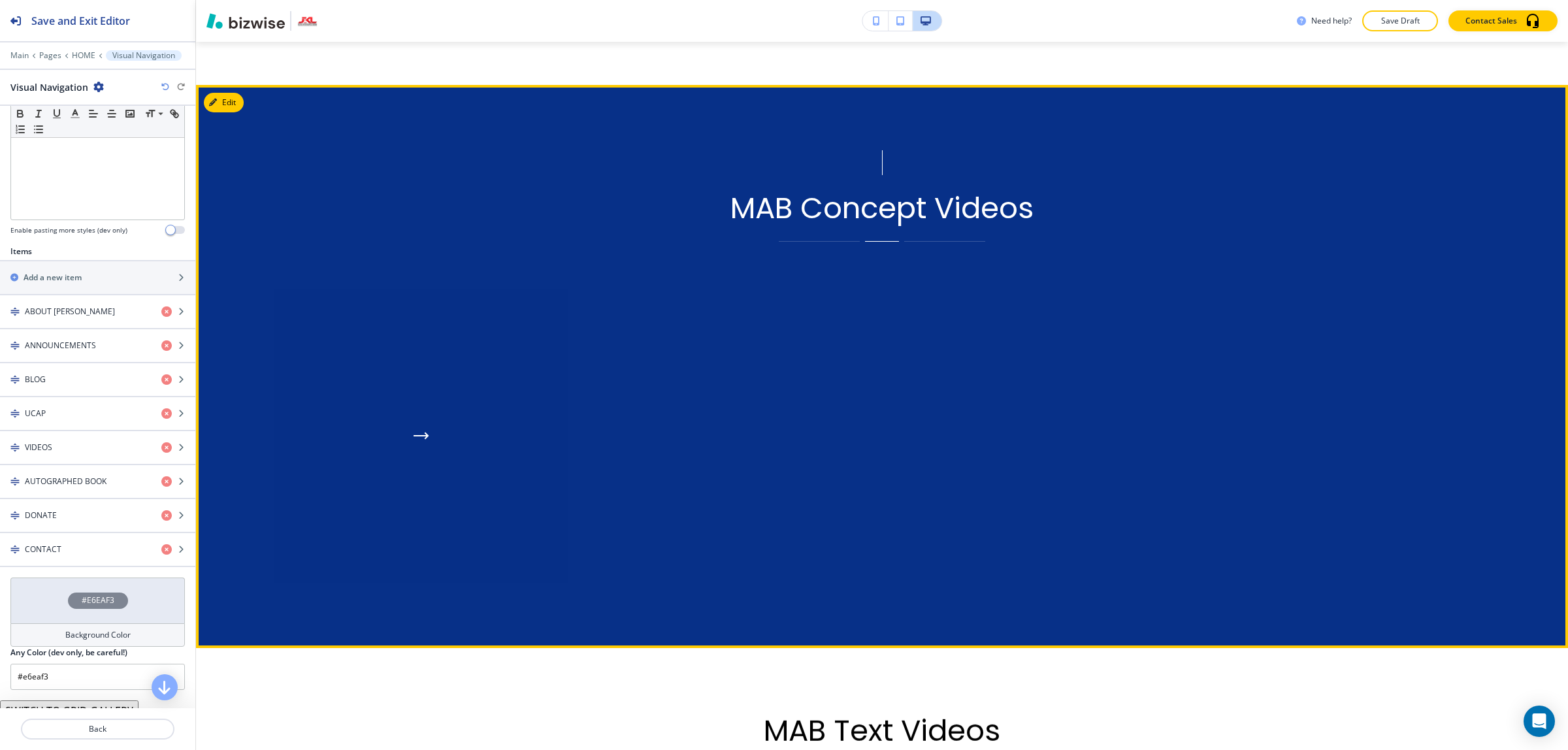
click at [445, 390] on div "button" at bounding box center [421, 435] width 294 height 294
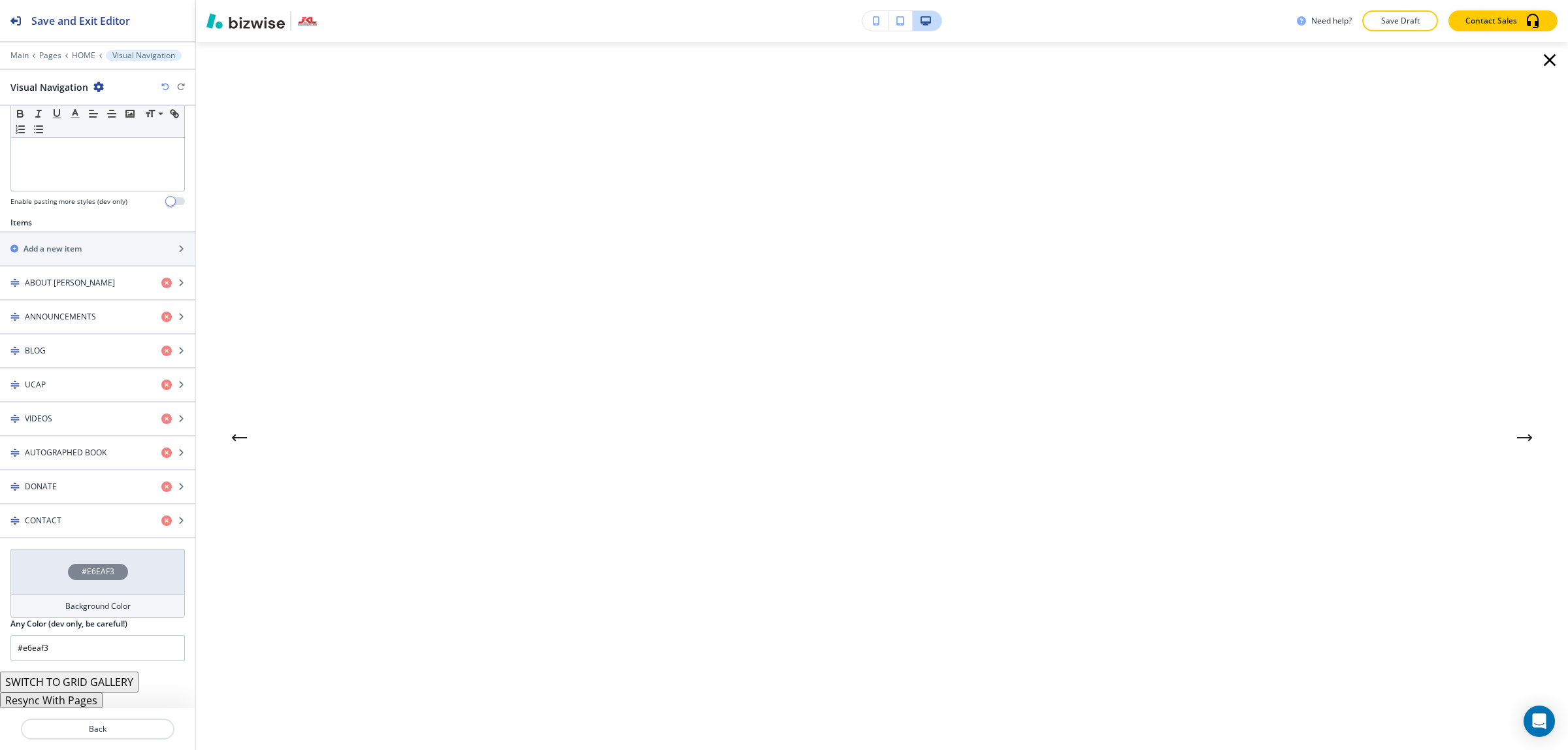
scroll to position [360, 0]
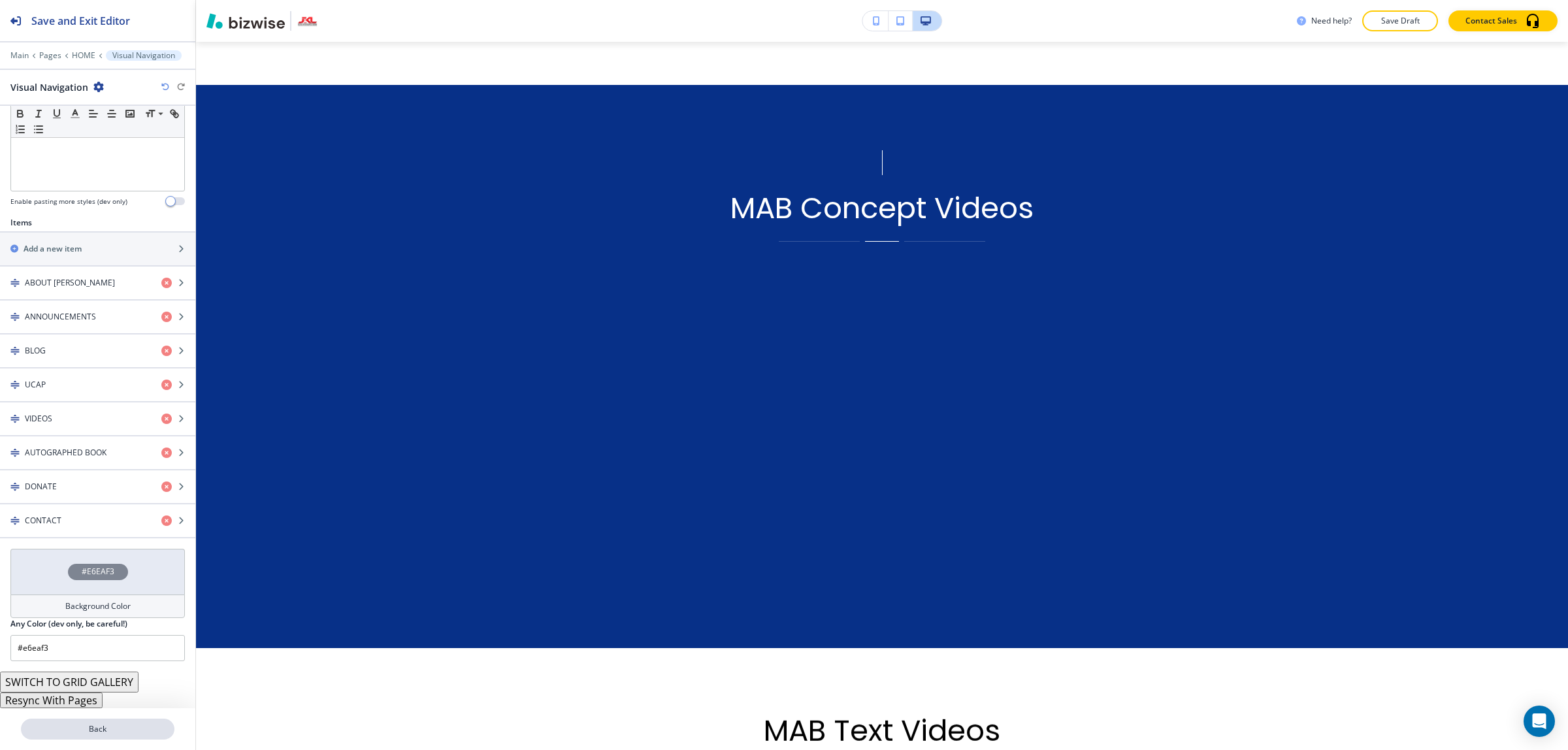
click at [115, 728] on p "Back" at bounding box center [98, 728] width 151 height 12
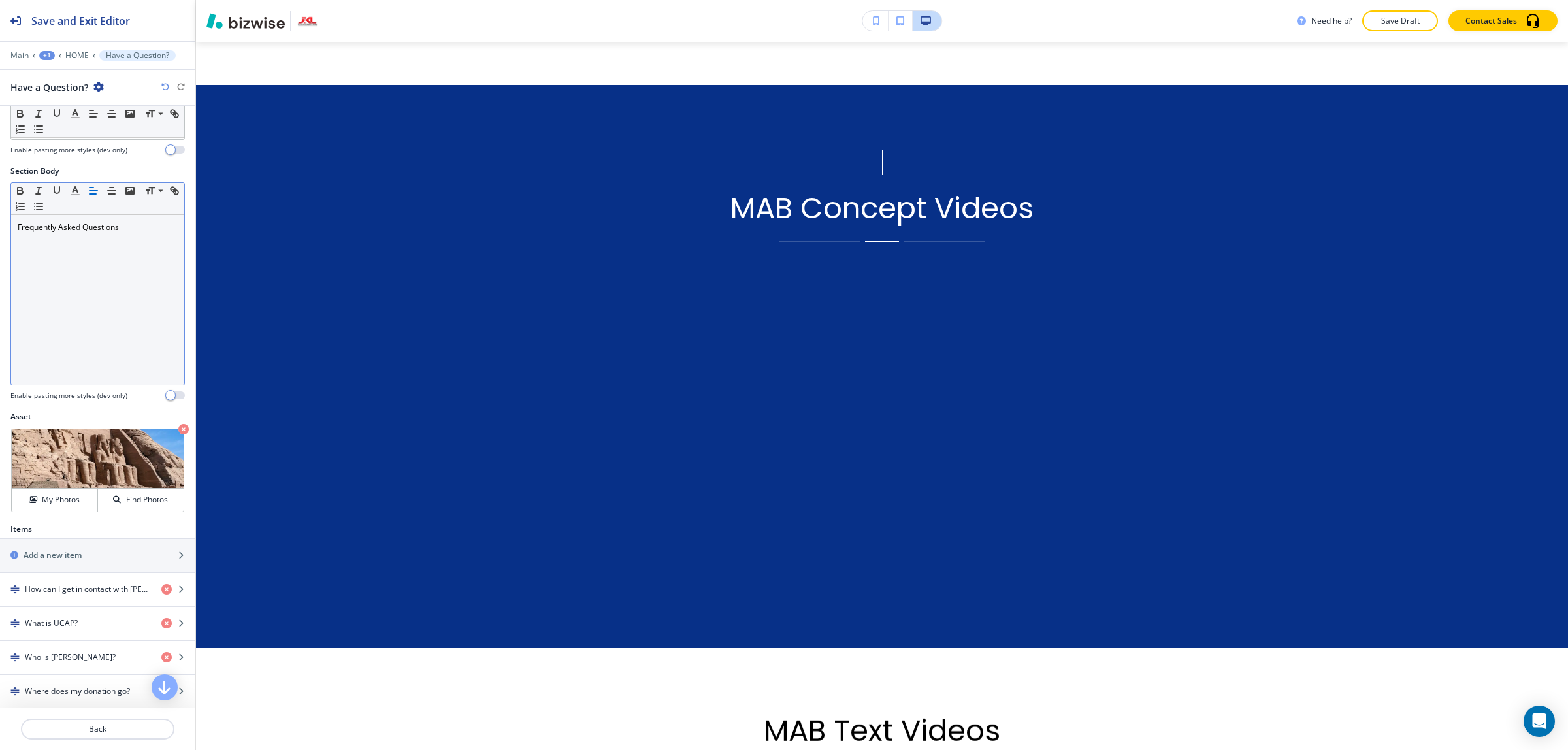
scroll to position [245, 0]
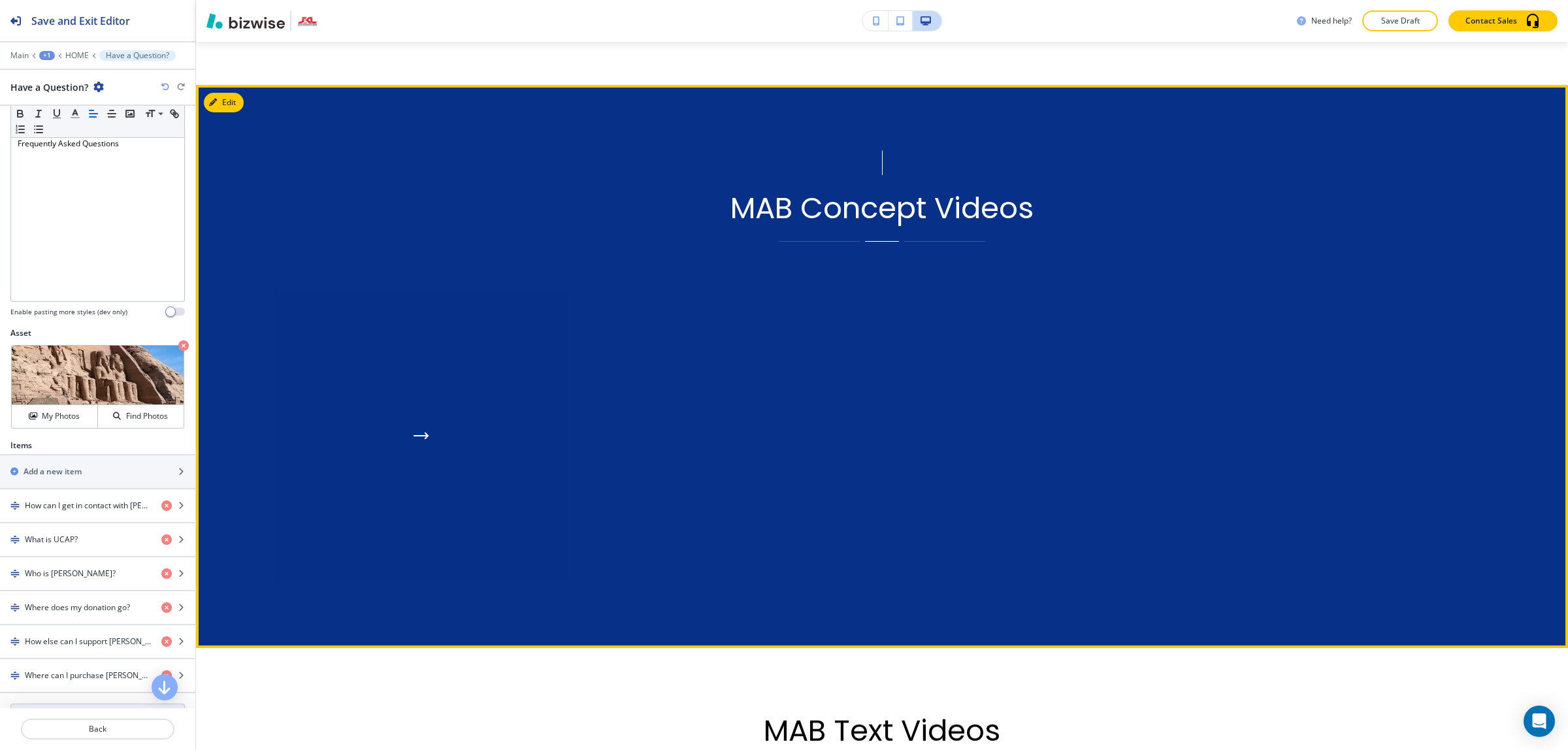
click at [516, 356] on div "button" at bounding box center [421, 435] width 294 height 294
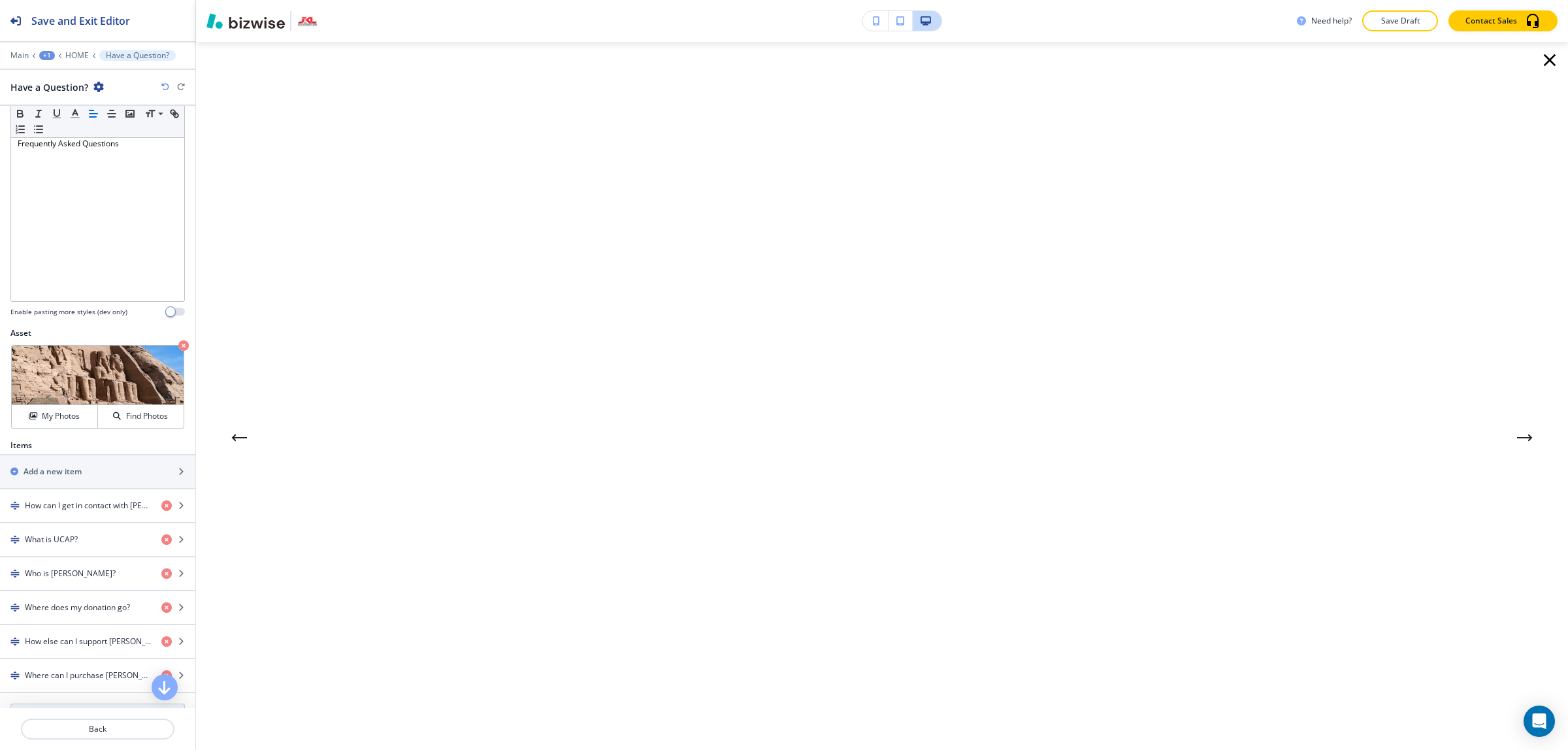
click at [233, 396] on div at bounding box center [882, 396] width 1372 height 709
click at [1529, 442] on div at bounding box center [882, 396] width 1372 height 709
click at [1517, 434] on icon "Next Gallery Image" at bounding box center [1525, 437] width 15 height 8
click at [1519, 440] on icon "Next Gallery Image" at bounding box center [1525, 437] width 15 height 8
click at [1517, 435] on icon "Next Gallery Image" at bounding box center [1525, 437] width 15 height 8
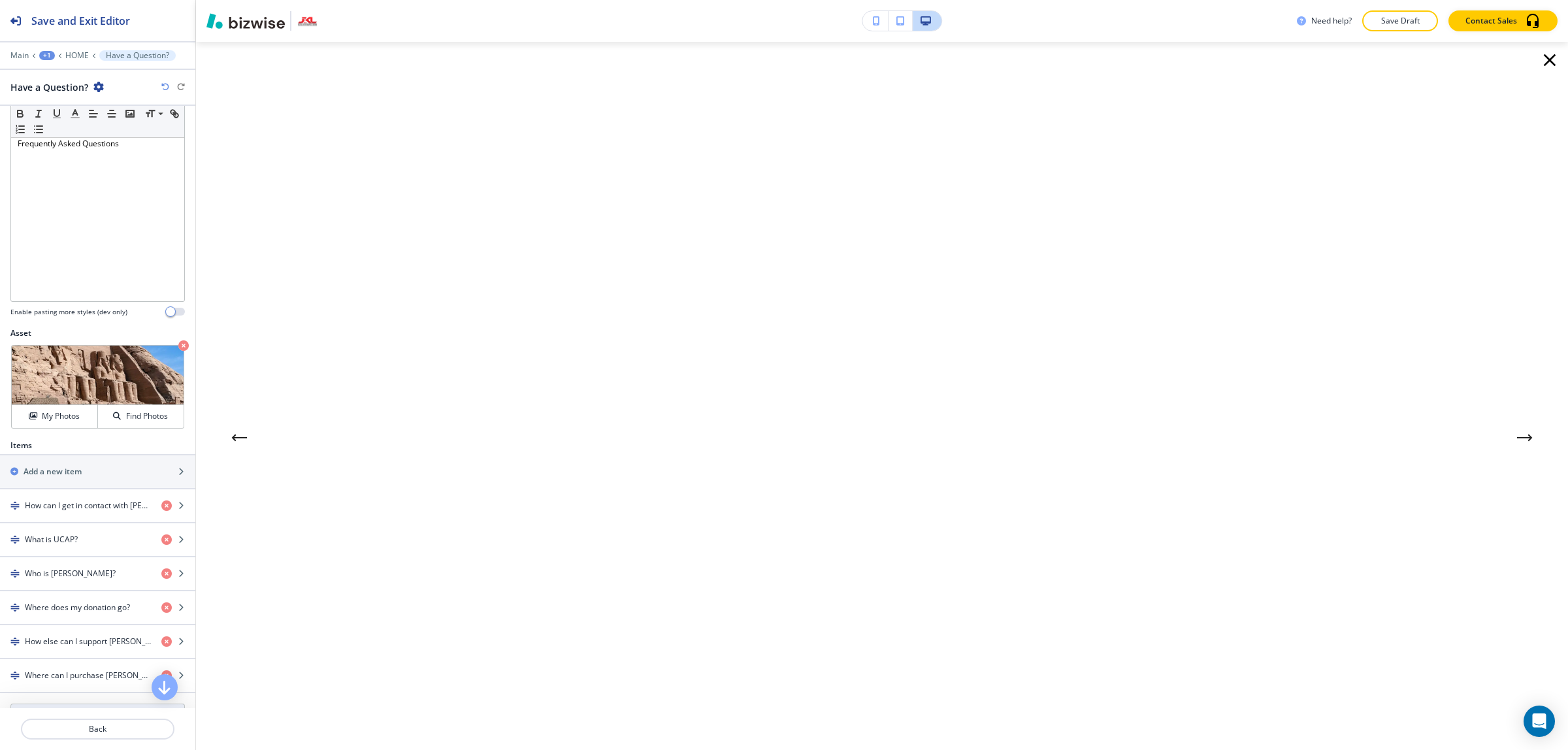
click at [1519, 442] on button "Next Gallery Image" at bounding box center [1524, 437] width 26 height 26
click at [1522, 439] on button "Next Gallery Image" at bounding box center [1524, 437] width 26 height 26
click at [1517, 439] on icon "Next Gallery Image" at bounding box center [1525, 437] width 15 height 8
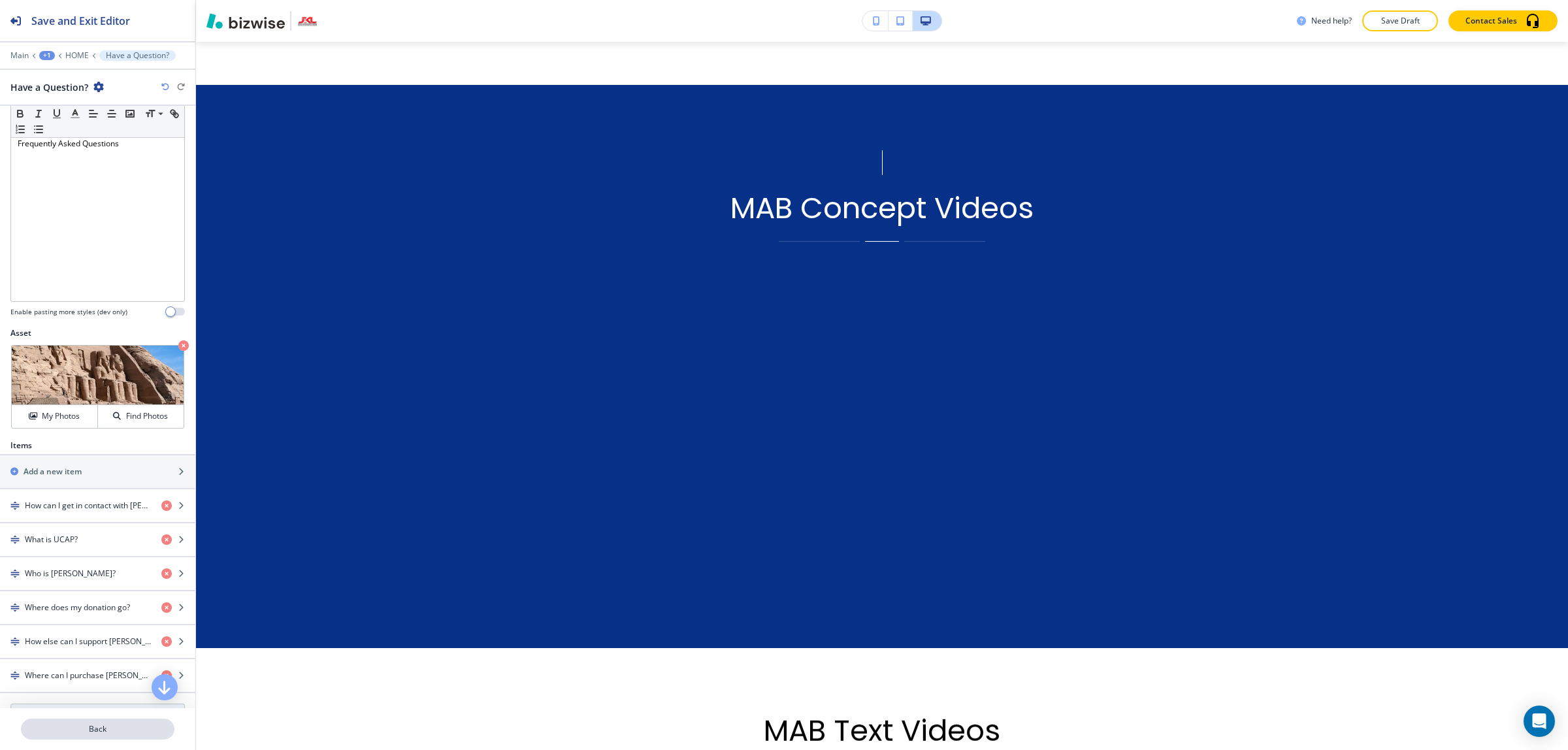
click at [99, 726] on p "Back" at bounding box center [98, 728] width 151 height 12
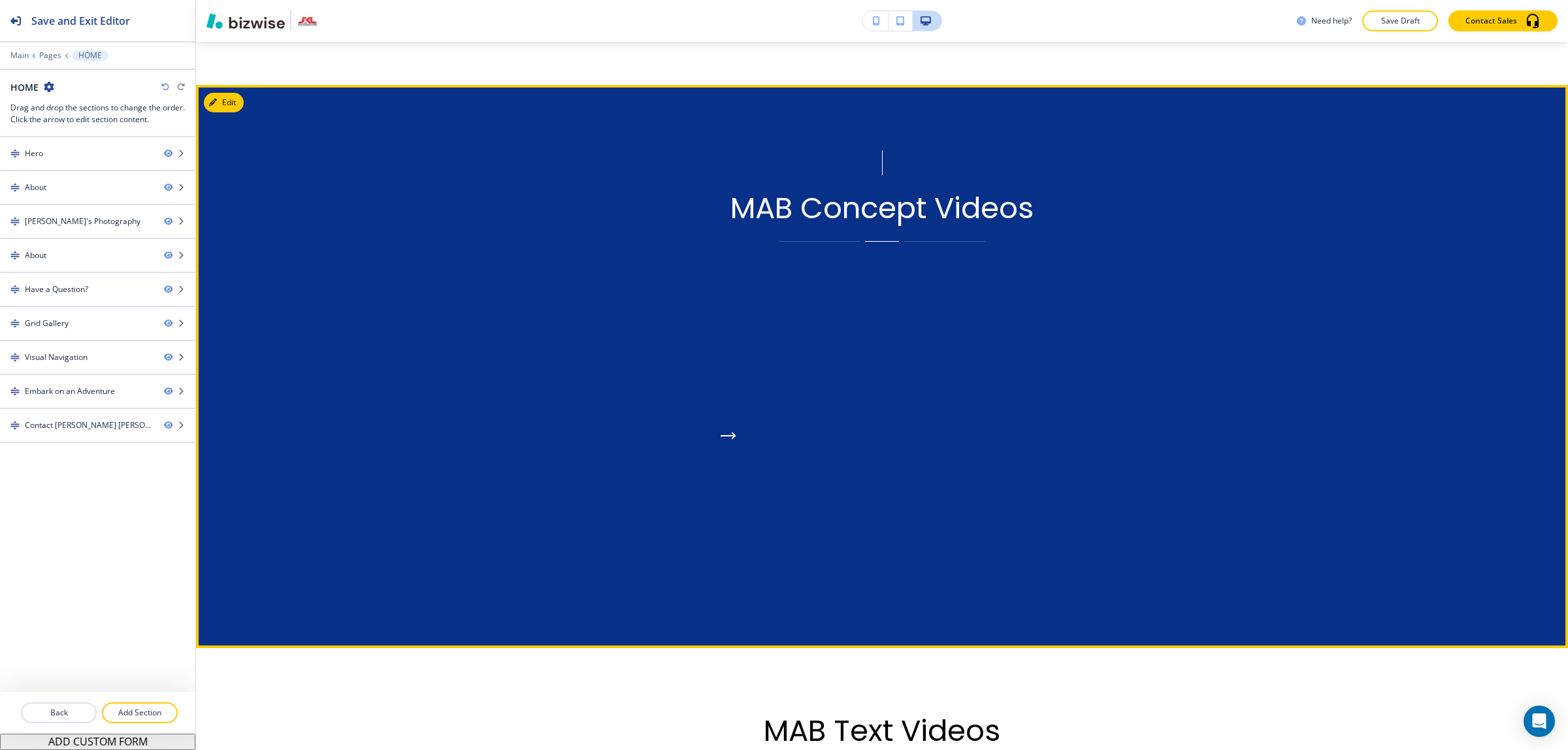
click at [648, 433] on div "button" at bounding box center [728, 435] width 294 height 294
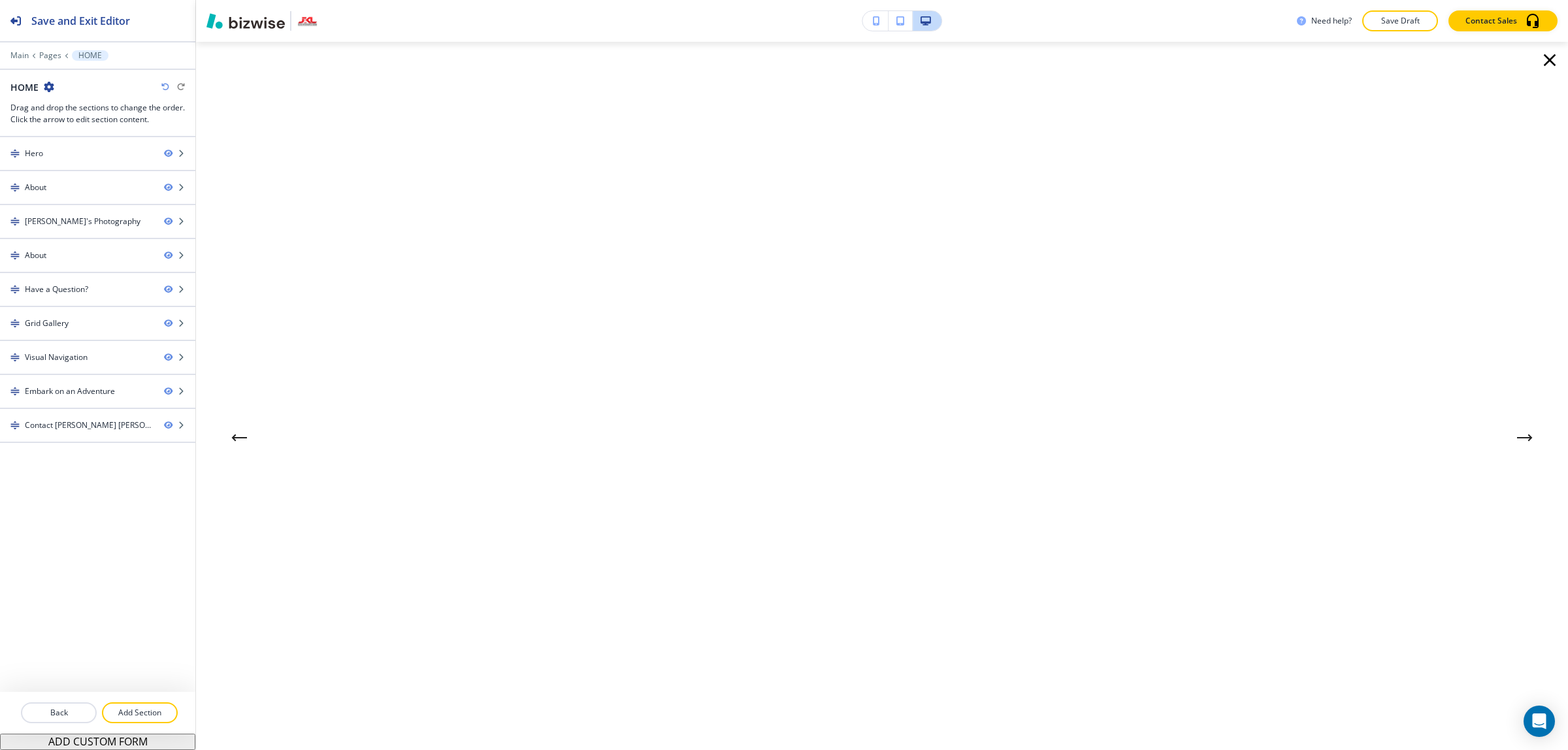
click at [1518, 438] on icon "Next Gallery Image" at bounding box center [1524, 438] width 13 height 0
click at [57, 709] on p "Back" at bounding box center [59, 712] width 73 height 12
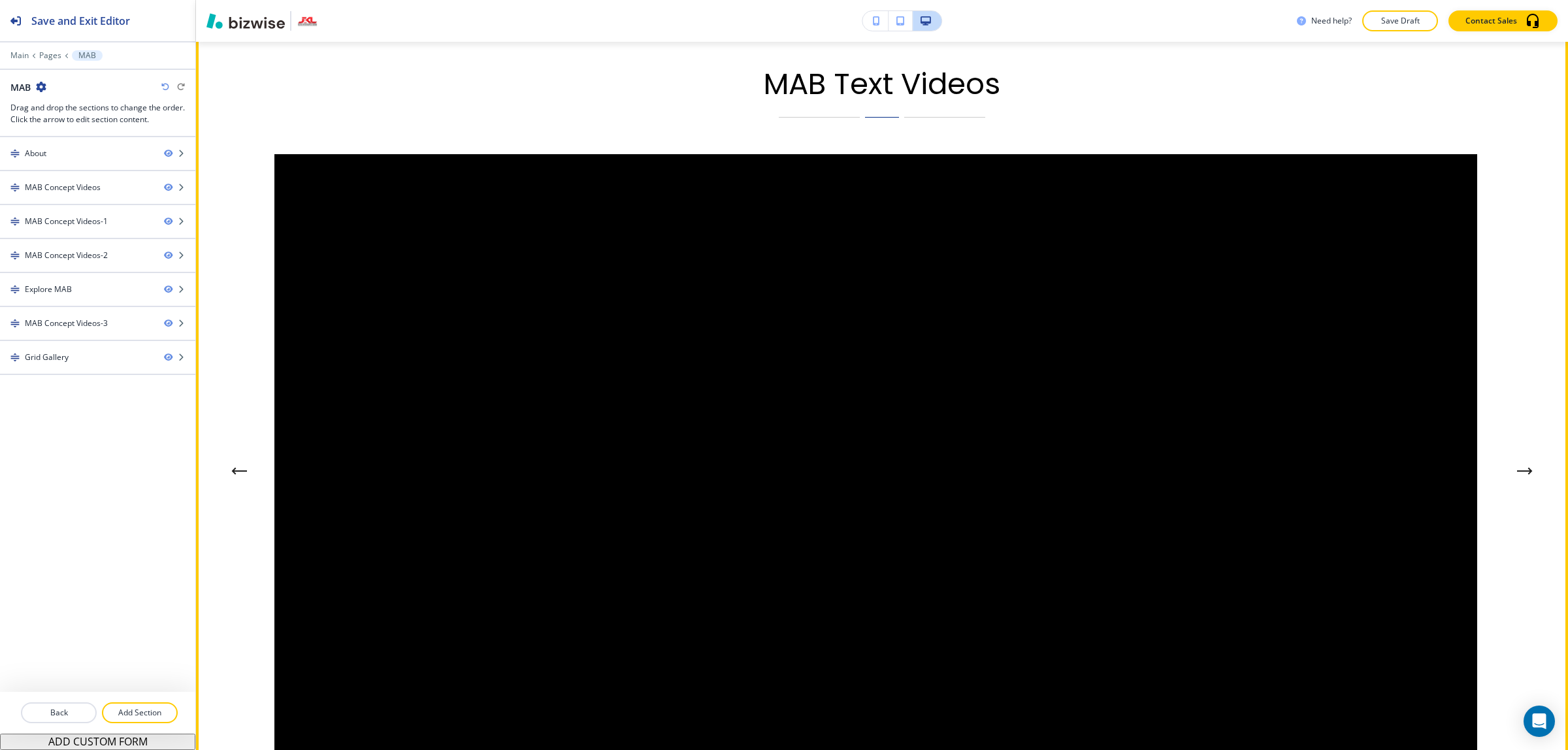
scroll to position [1877, 0]
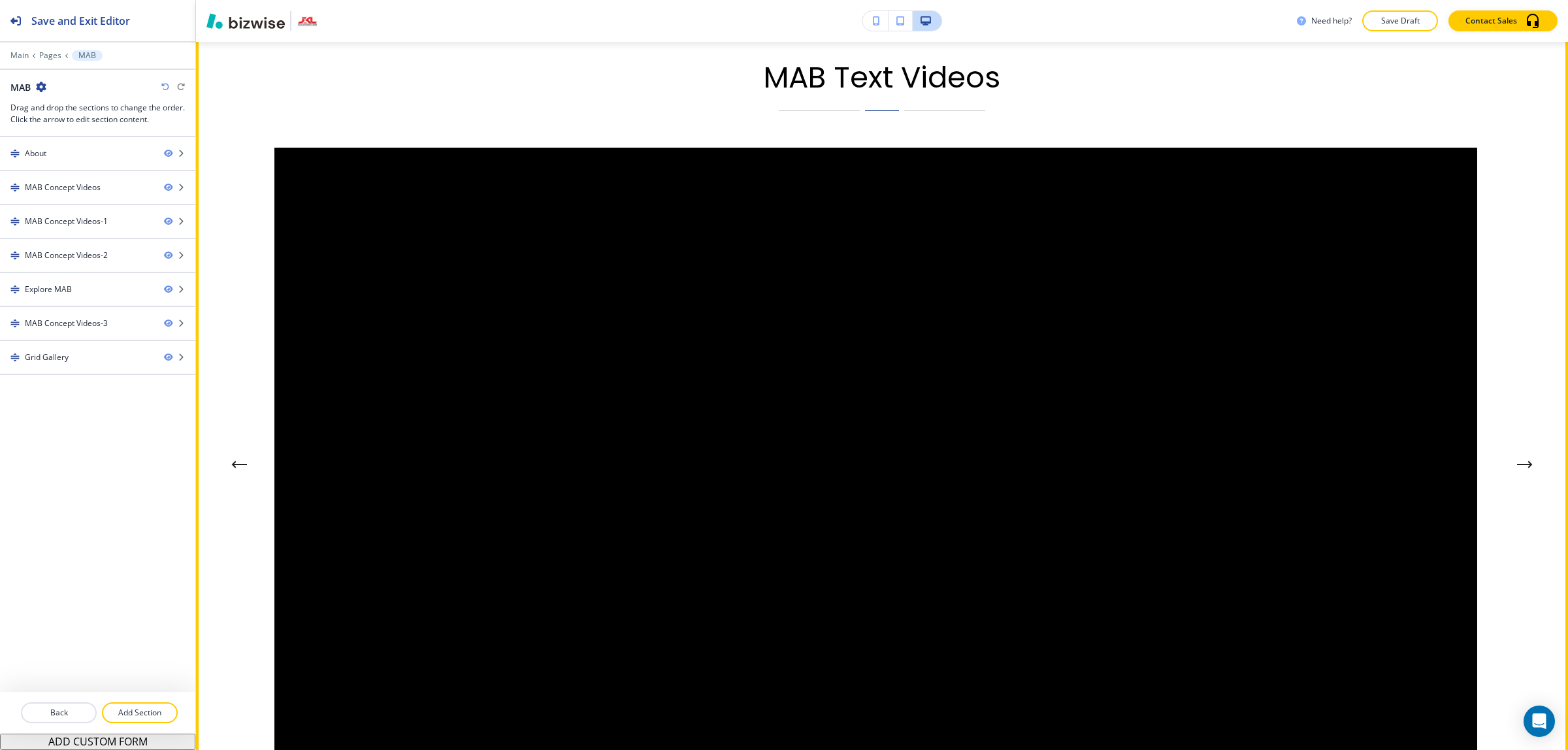
click at [1517, 461] on icon "Next Gallery Image" at bounding box center [1525, 464] width 15 height 8
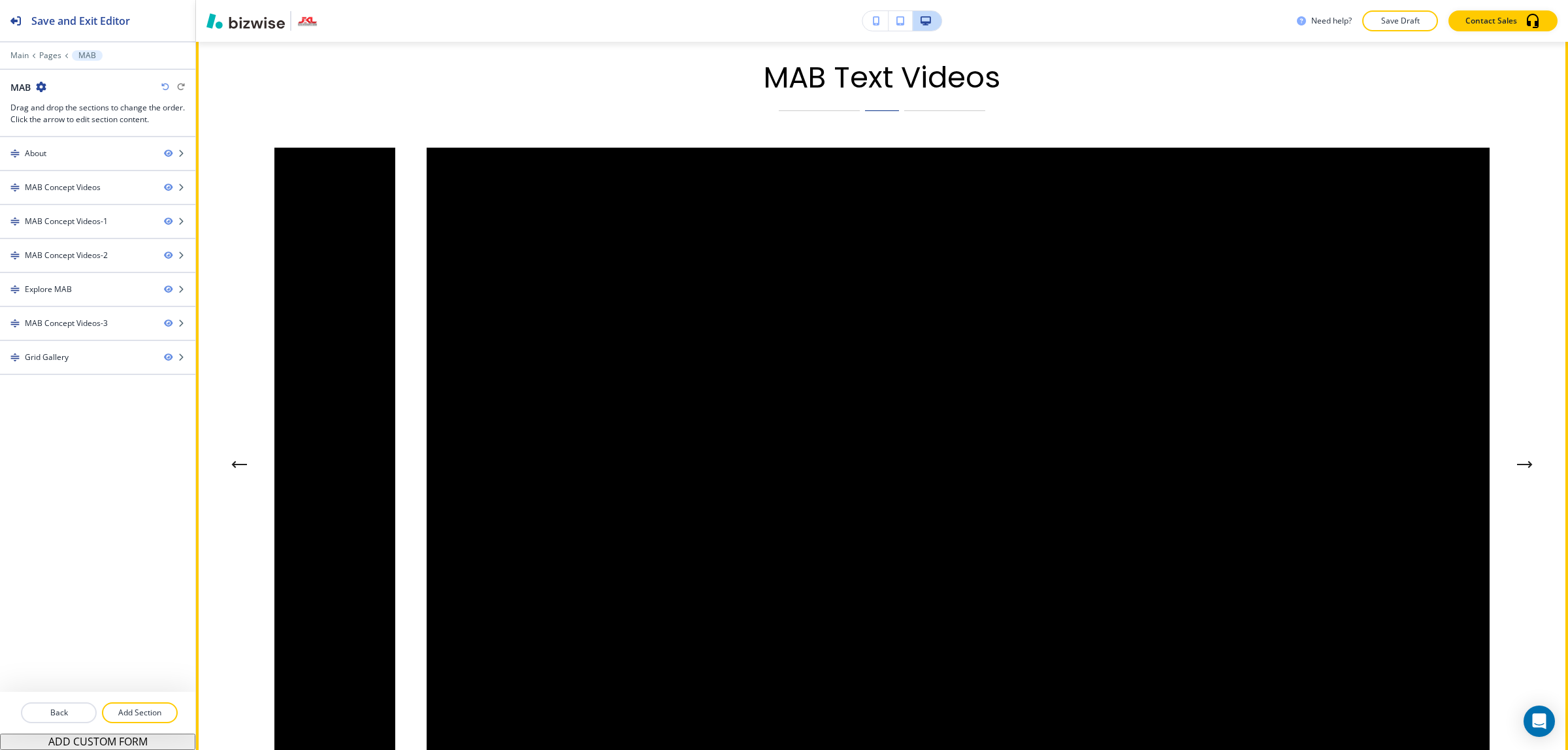
click at [1517, 461] on icon "Next Gallery Image" at bounding box center [1525, 464] width 15 height 8
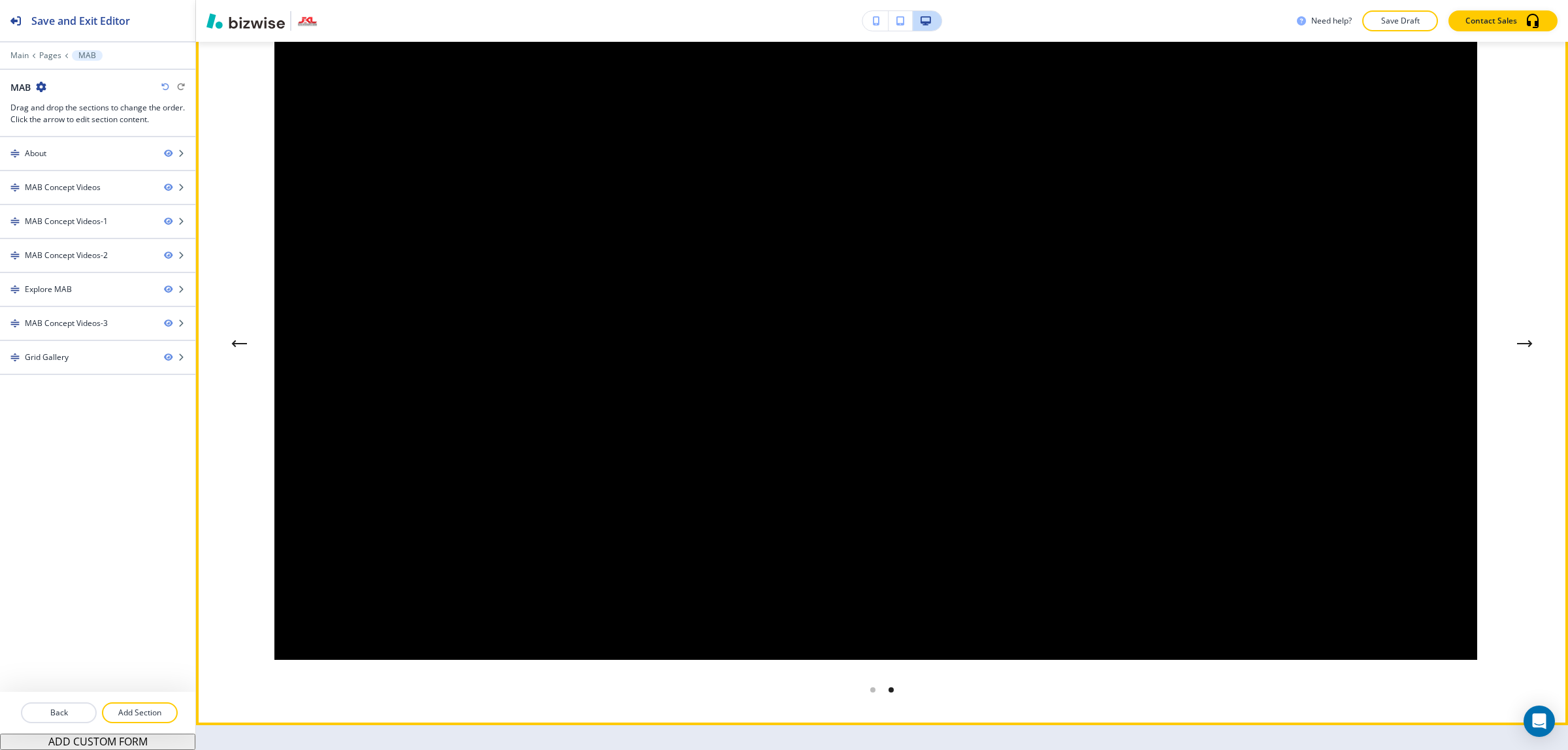
scroll to position [1959, 0]
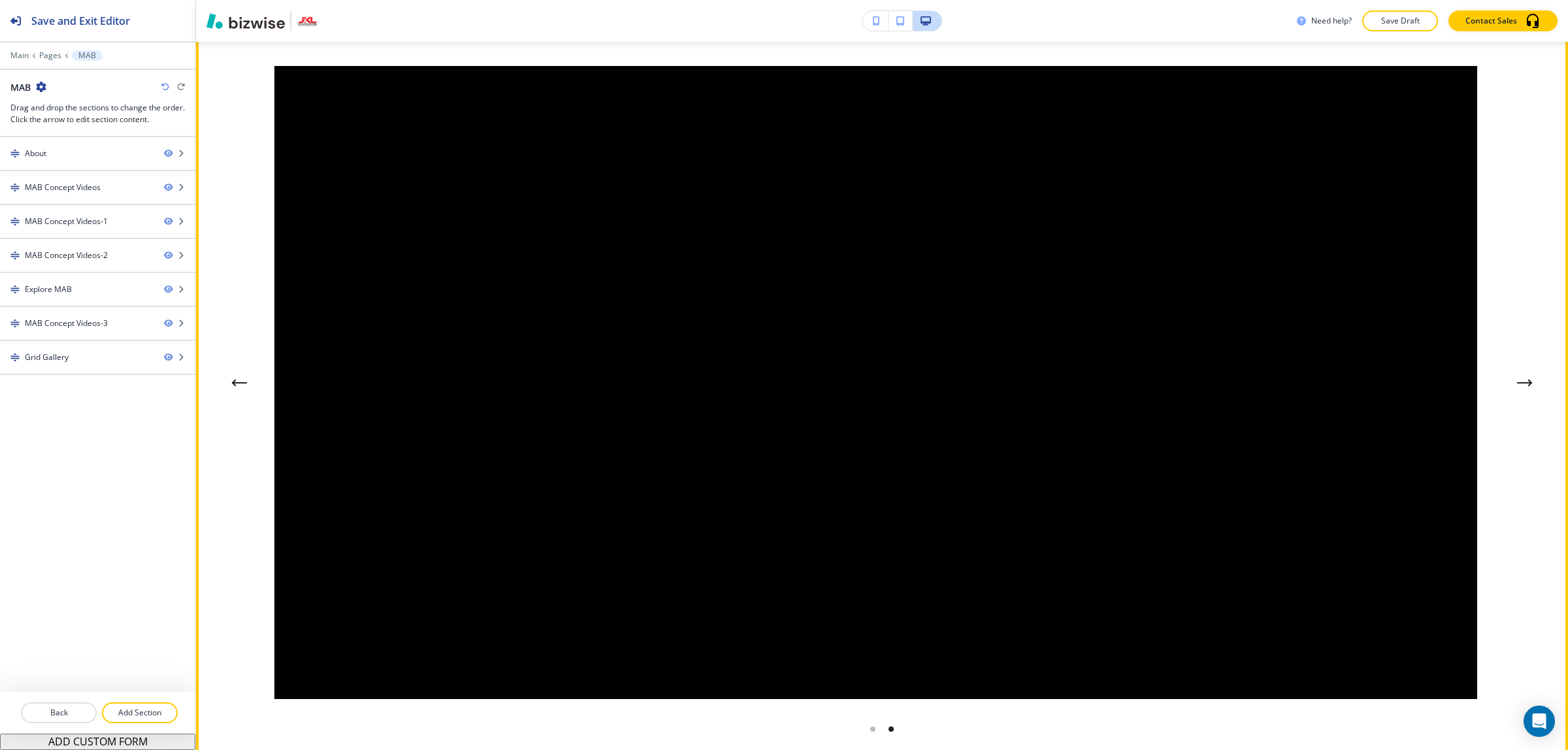
click at [1517, 379] on icon "Next Gallery Image" at bounding box center [1525, 382] width 15 height 8
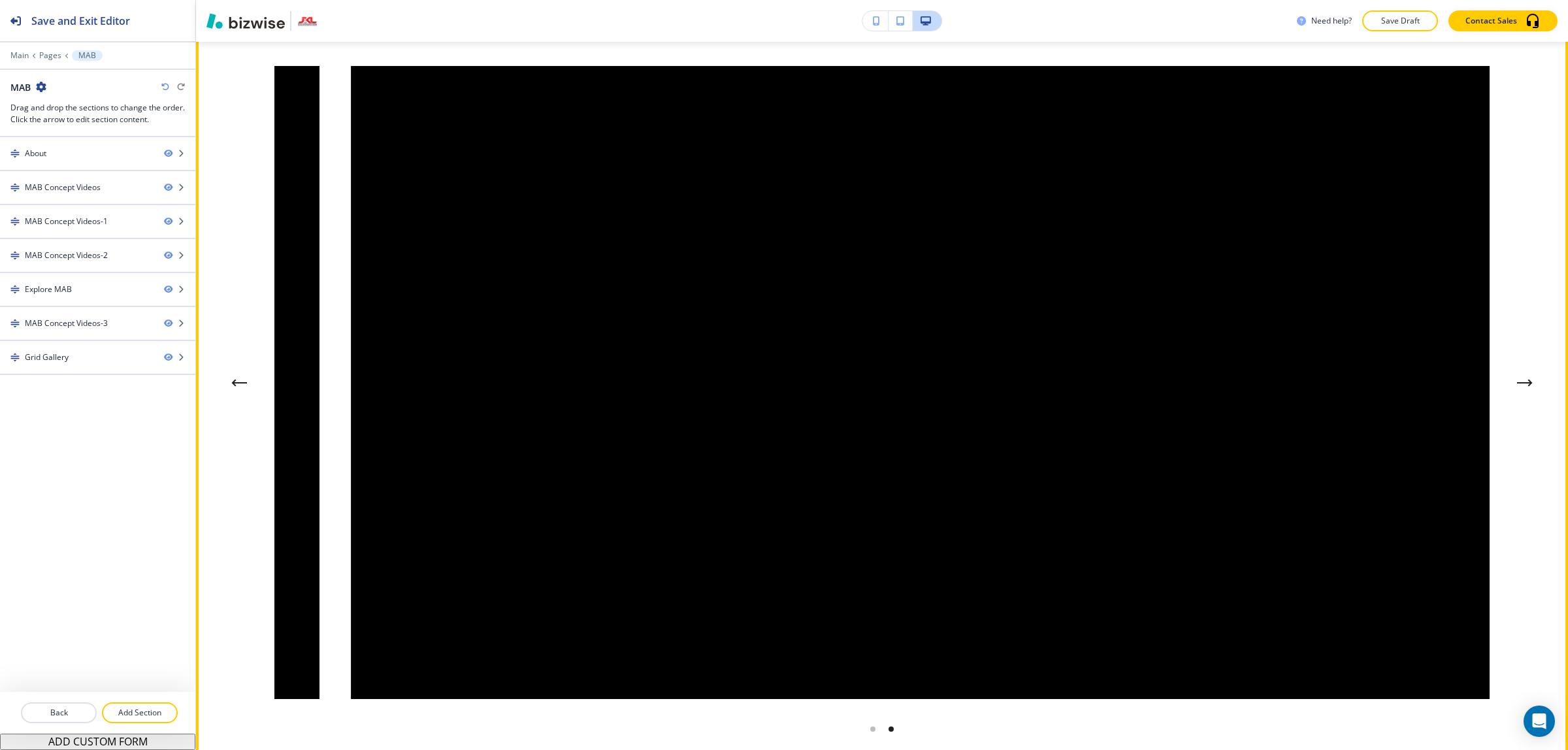
click at [1518, 383] on icon "Next Gallery Image" at bounding box center [1524, 383] width 13 height 0
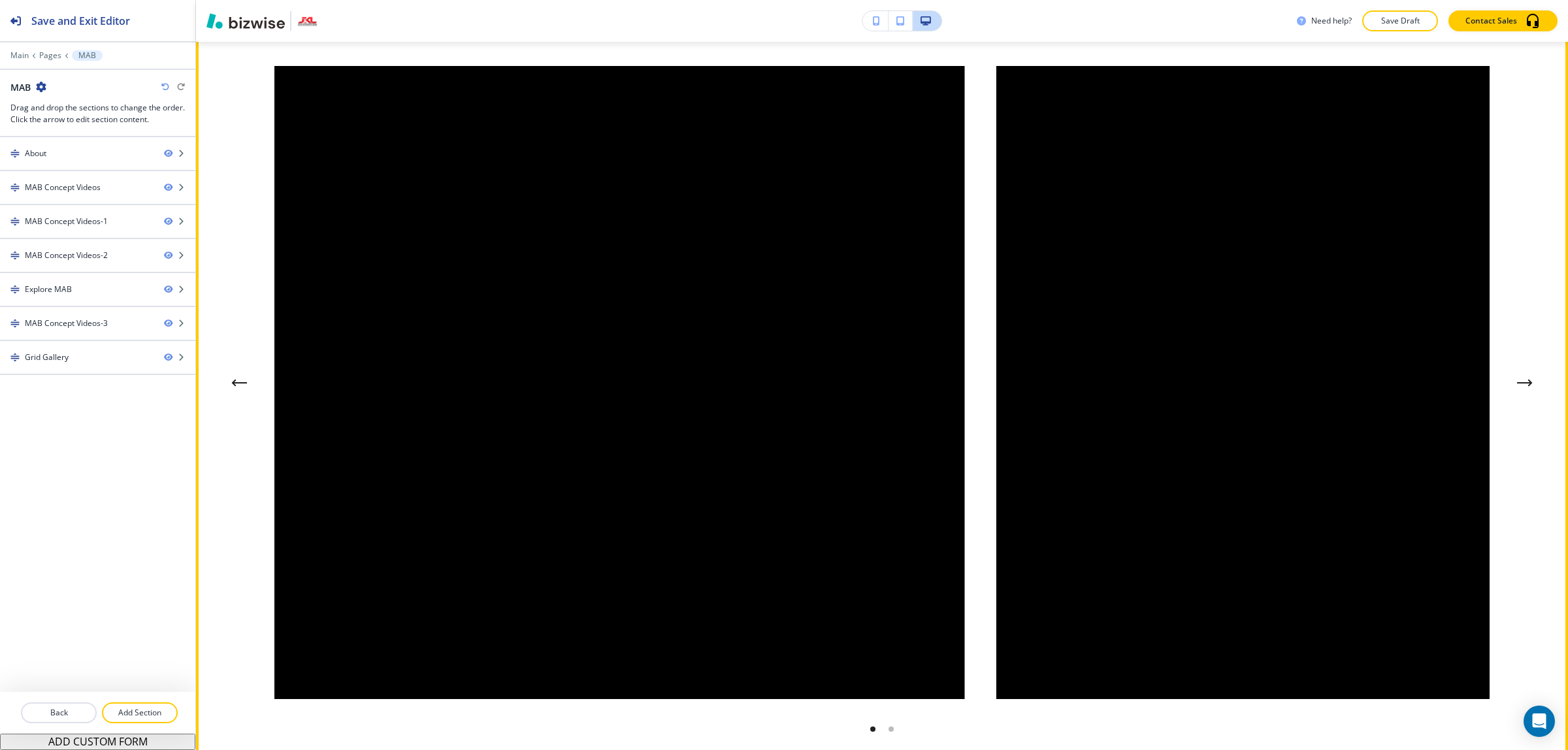
click at [1518, 383] on icon "Next Gallery Image" at bounding box center [1524, 383] width 13 height 0
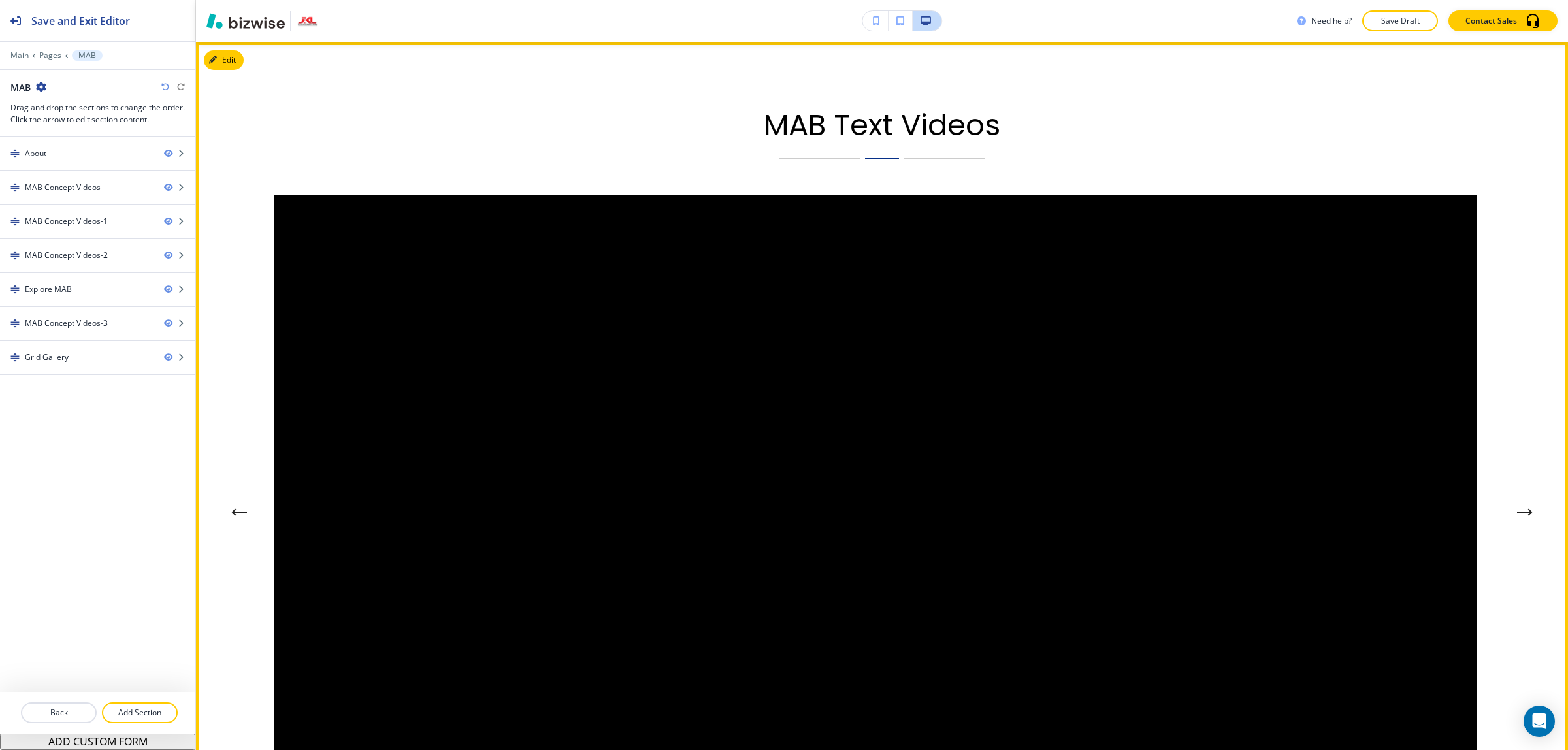
scroll to position [1715, 0]
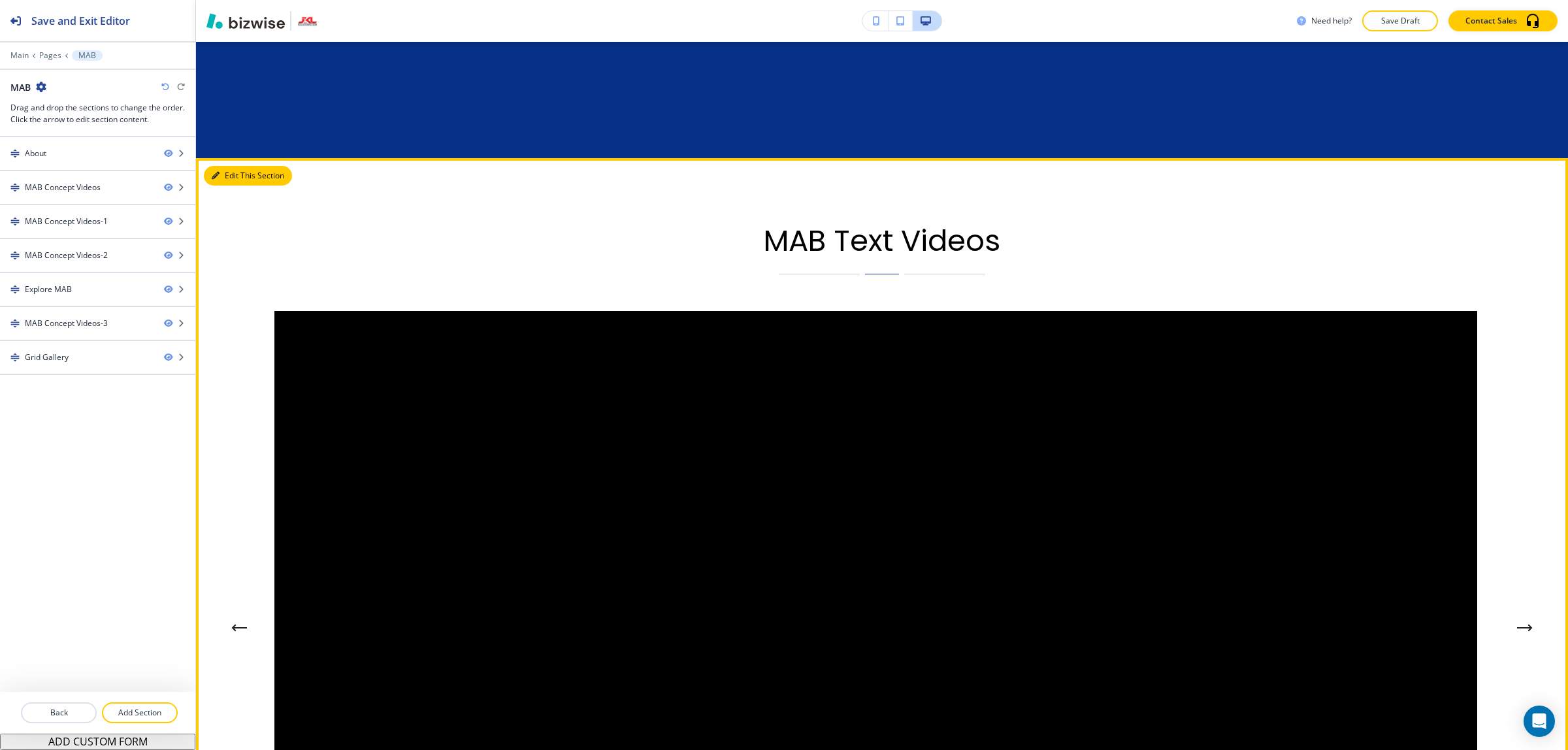
click at [222, 164] on div "Edit This Section MAB Text Videos" at bounding box center [882, 584] width 1372 height 851
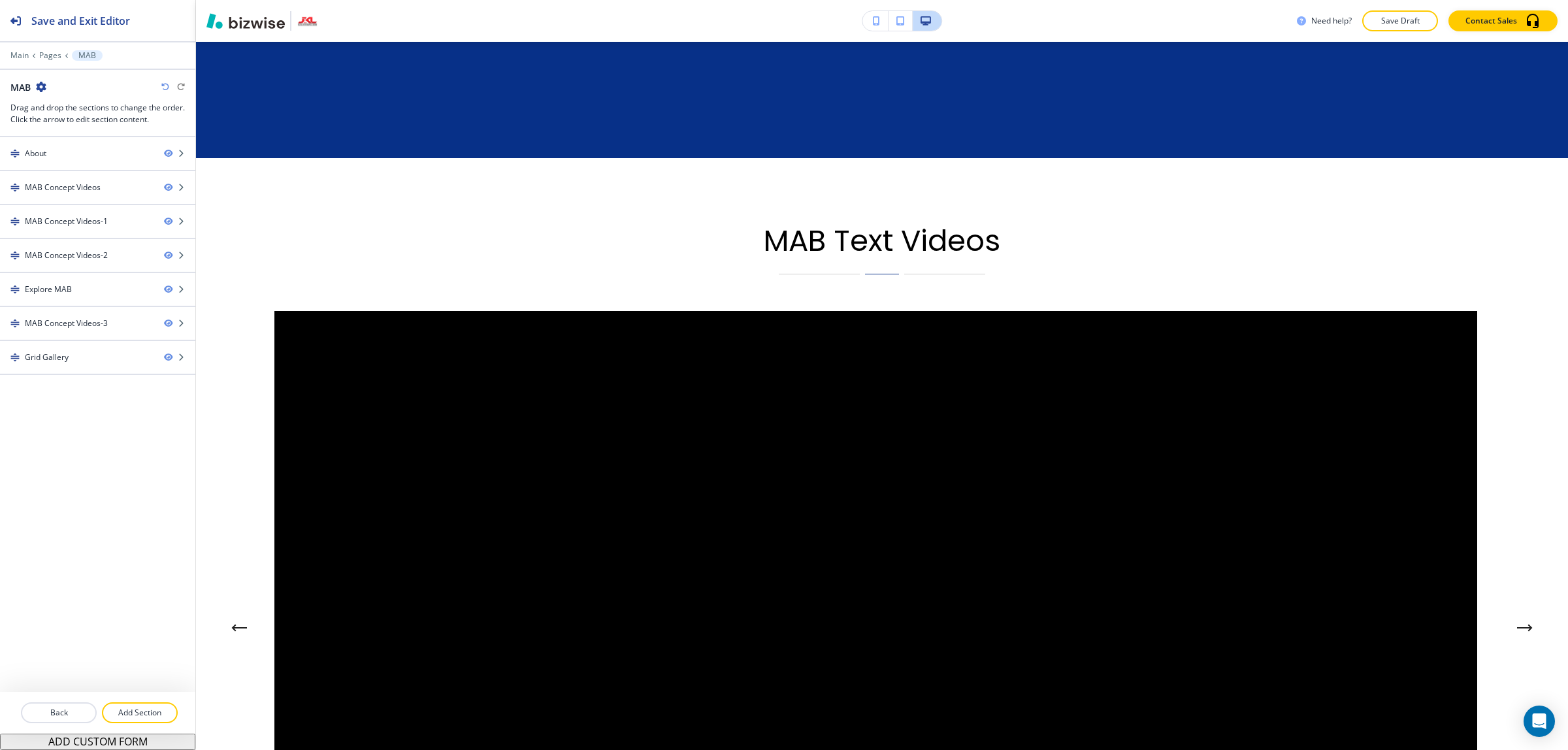
click at [239, 221] on div "MAB Text Videos" at bounding box center [882, 584] width 1372 height 851
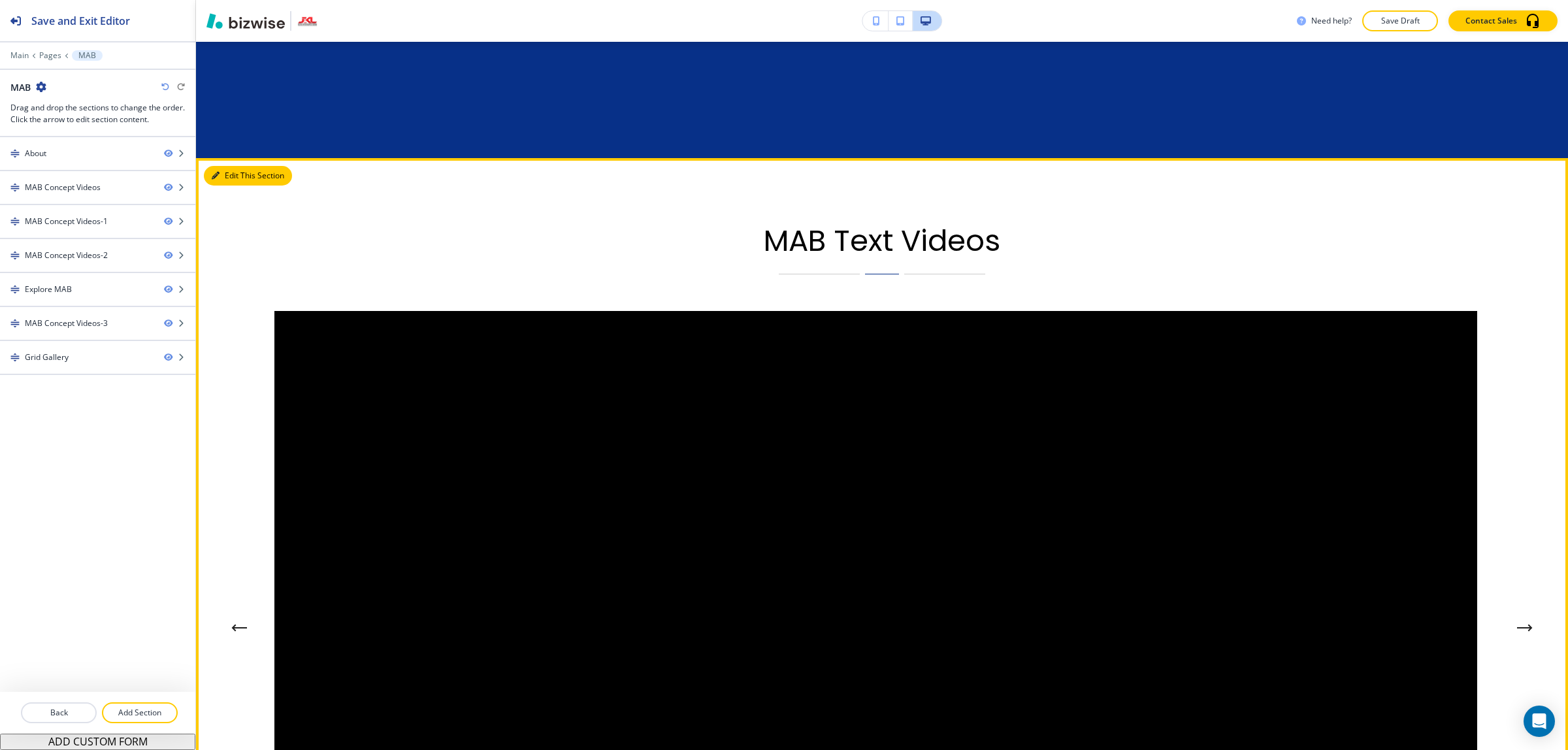
click at [221, 166] on button "Edit This Section" at bounding box center [248, 175] width 88 height 20
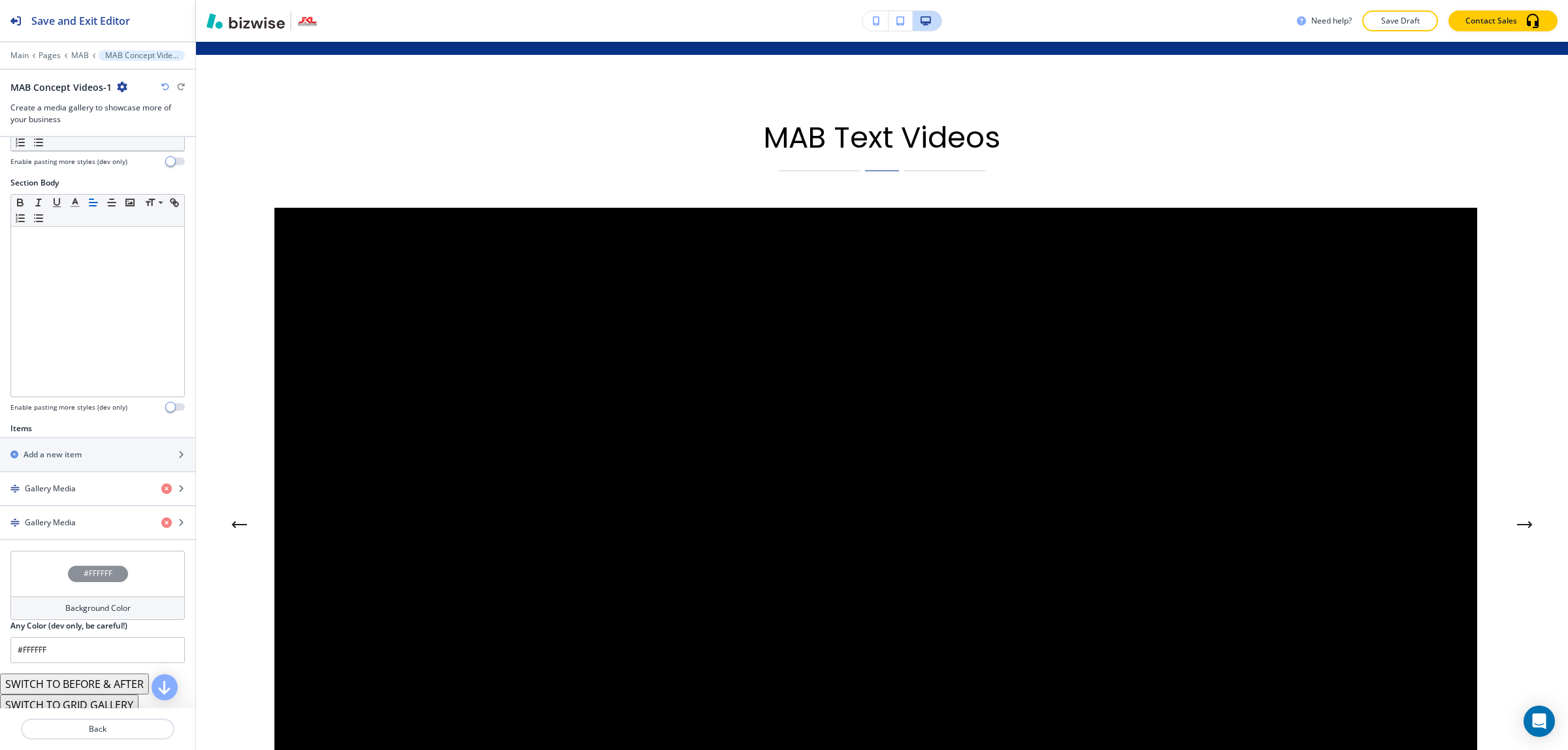
scroll to position [245, 0]
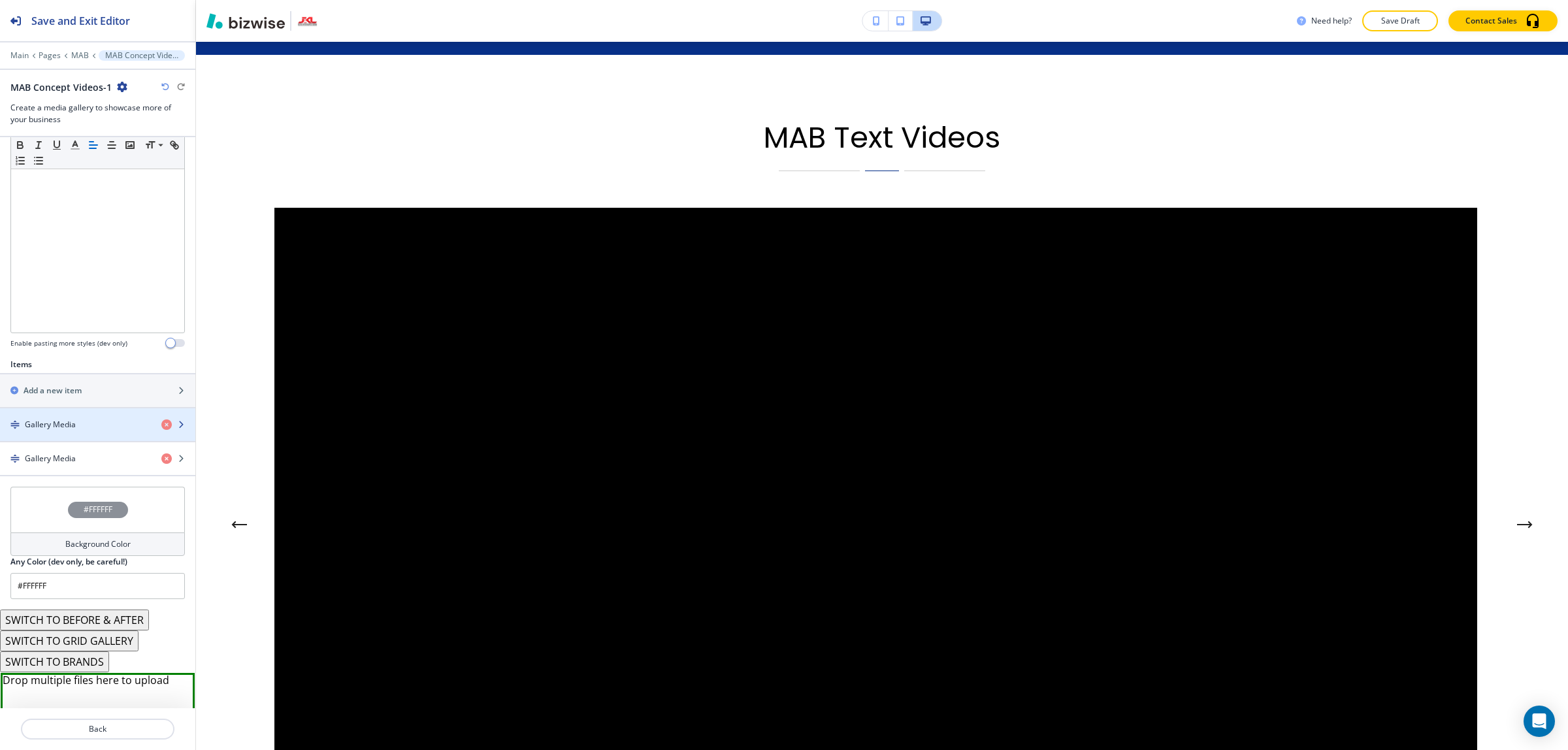
click at [66, 438] on div "button" at bounding box center [97, 435] width 195 height 10
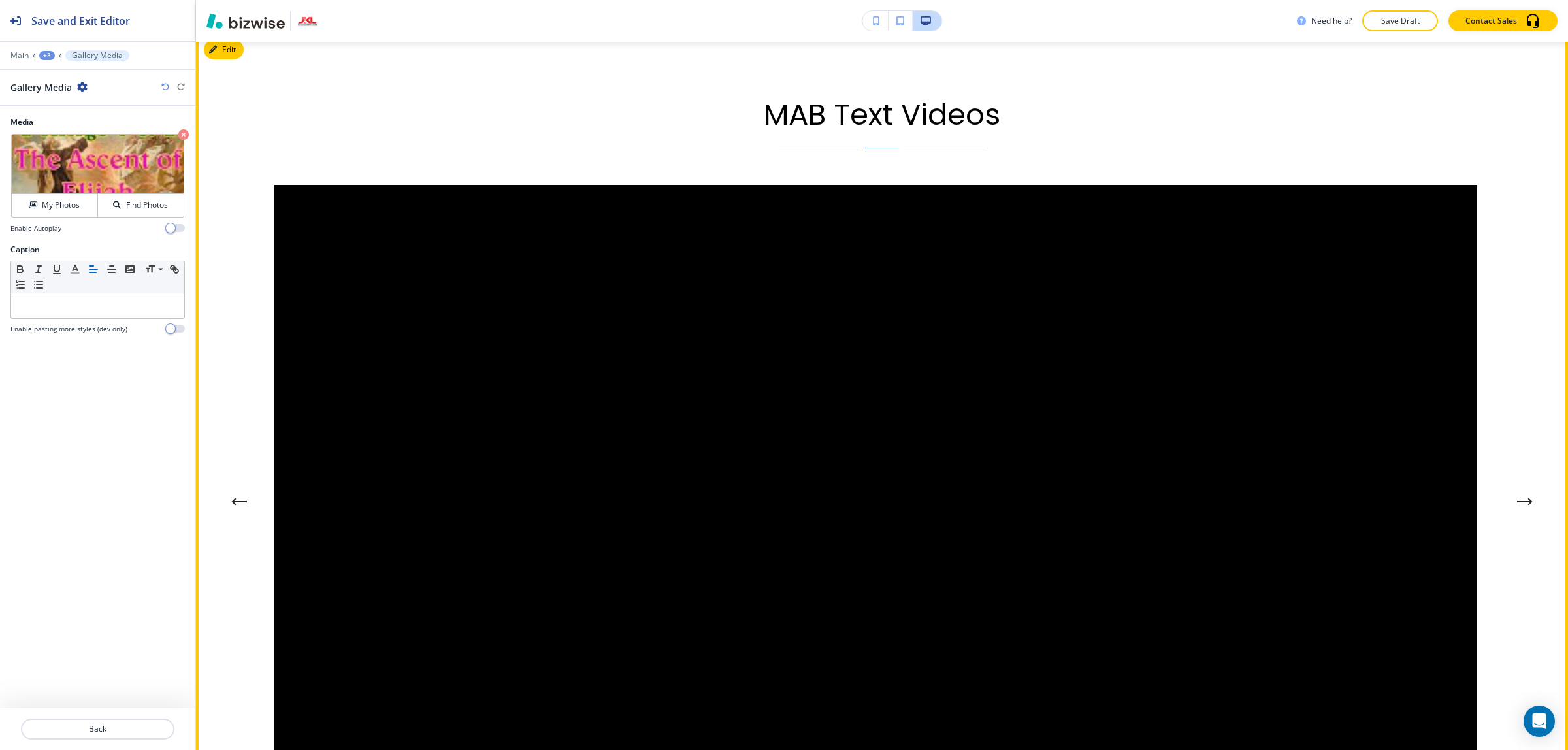
scroll to position [1807, 0]
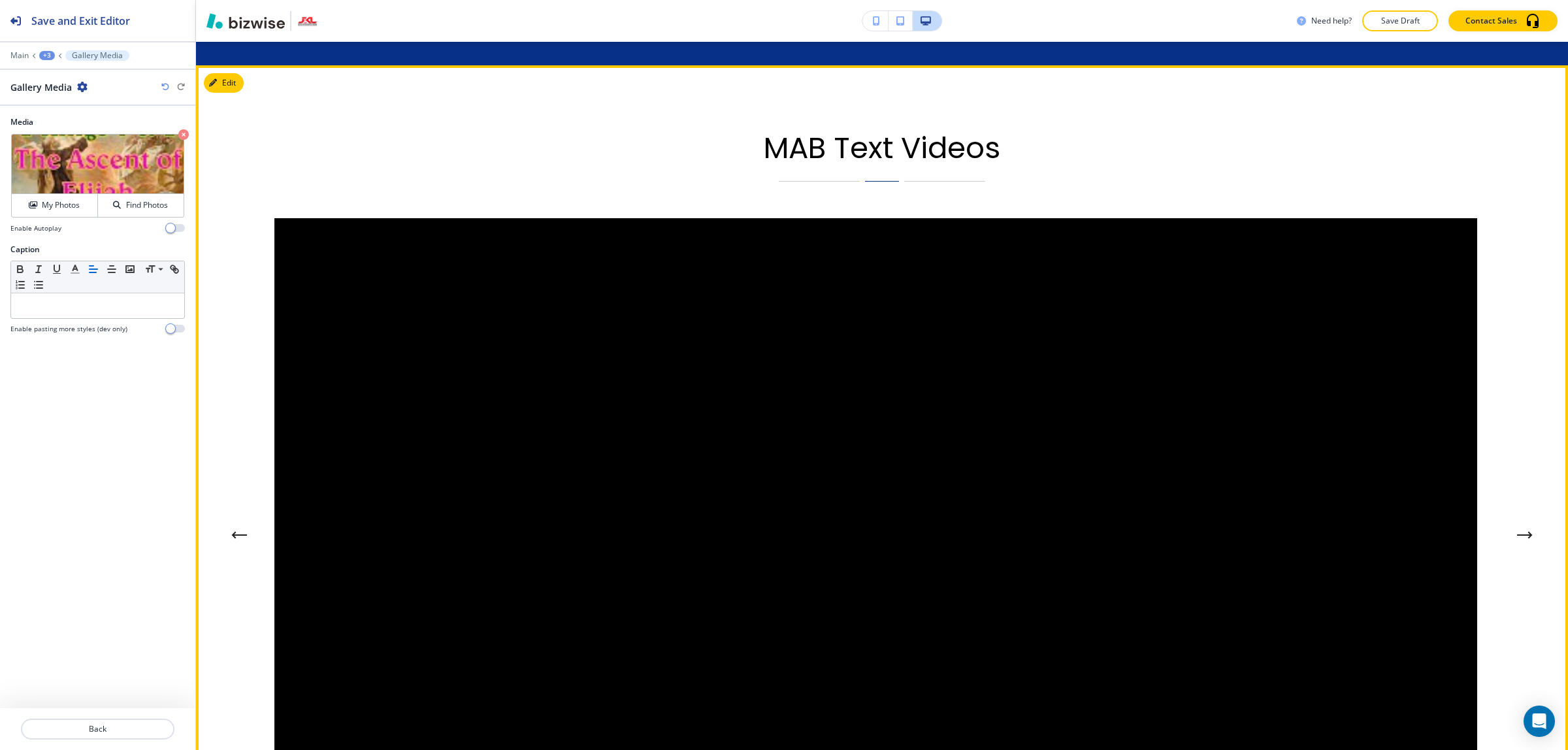
click at [1511, 528] on button "Next Gallery Image" at bounding box center [1524, 535] width 26 height 26
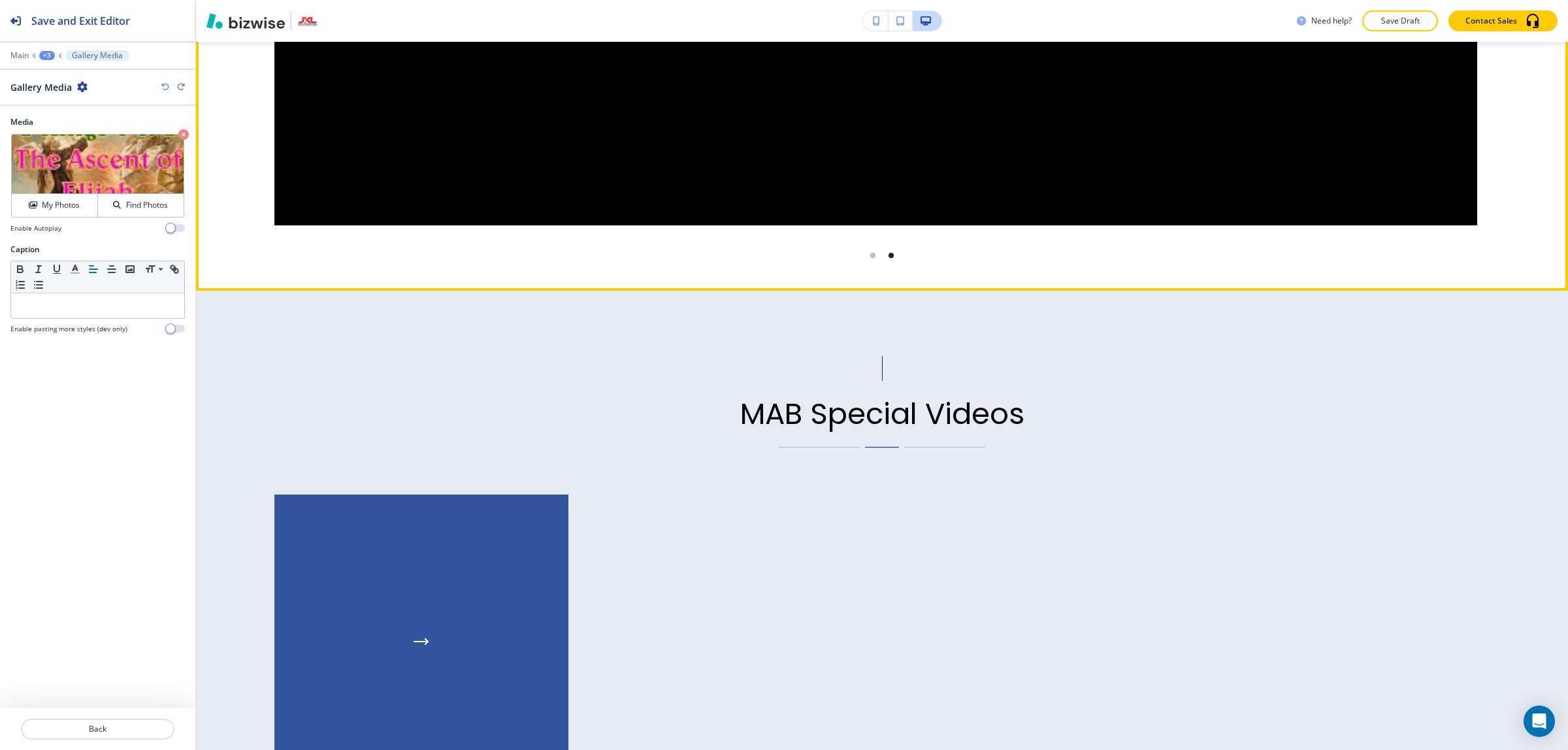
scroll to position [2542, 0]
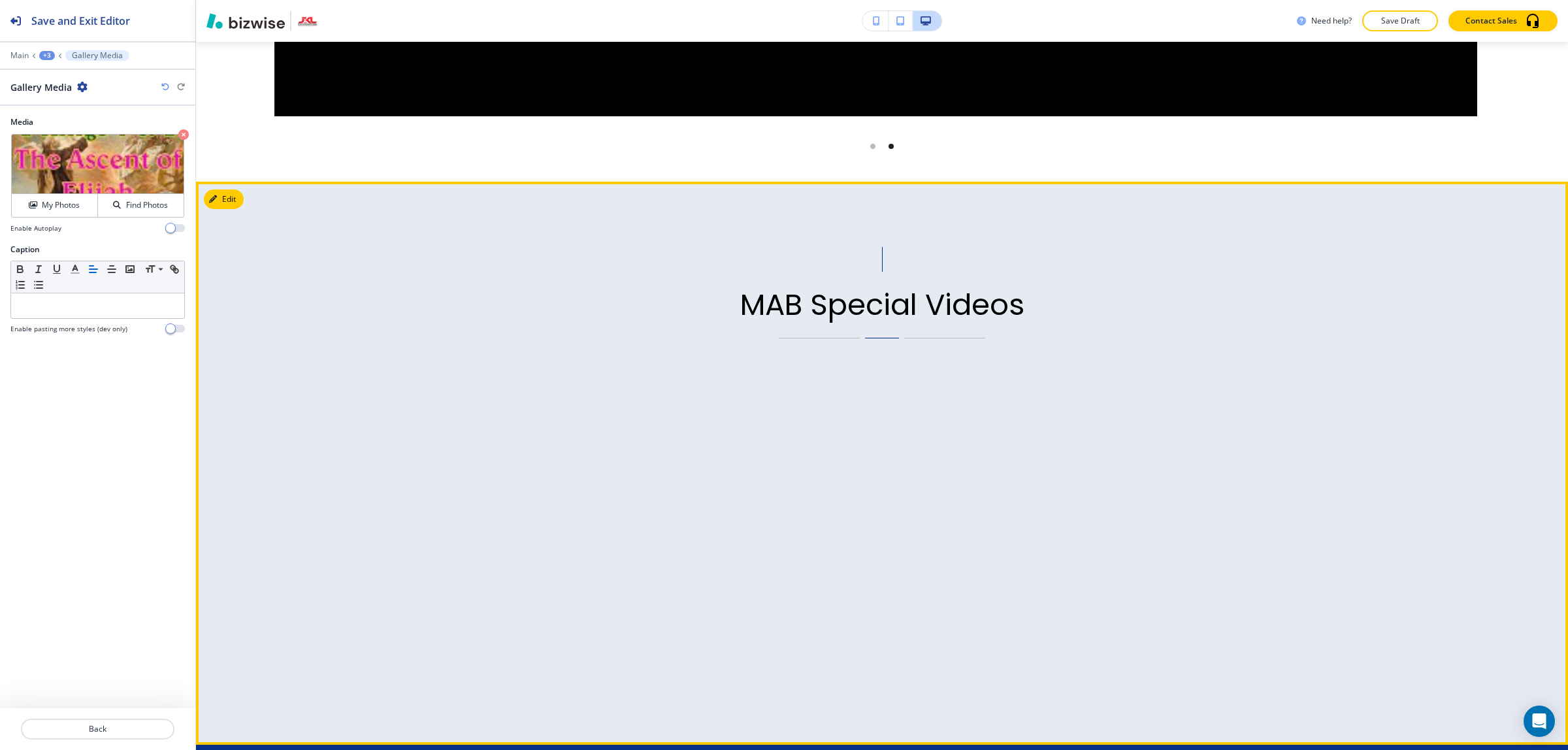
click at [454, 283] on div "MAB Special Videos" at bounding box center [882, 292] width 1215 height 92
click at [213, 195] on icon "button" at bounding box center [215, 199] width 8 height 8
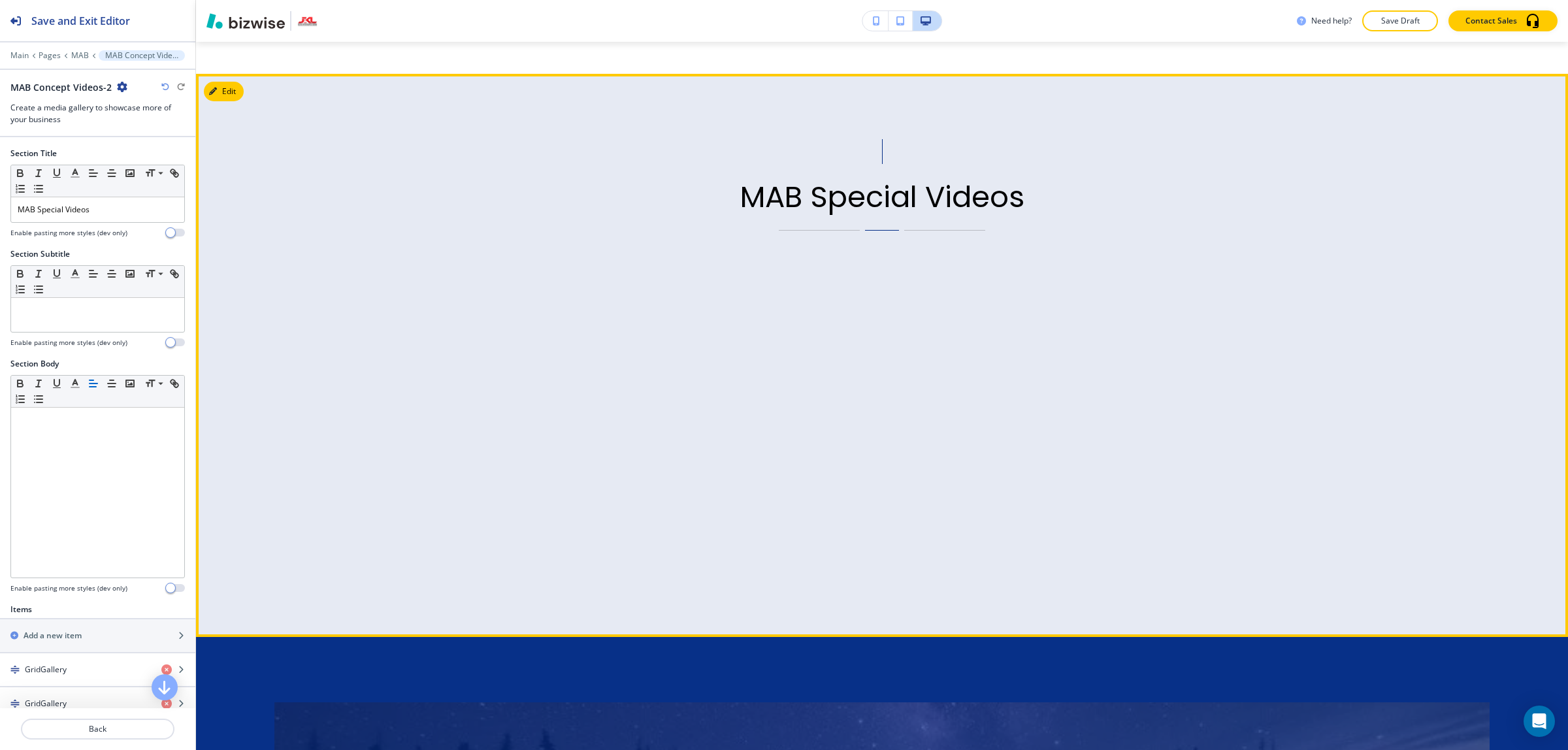
scroll to position [2669, 0]
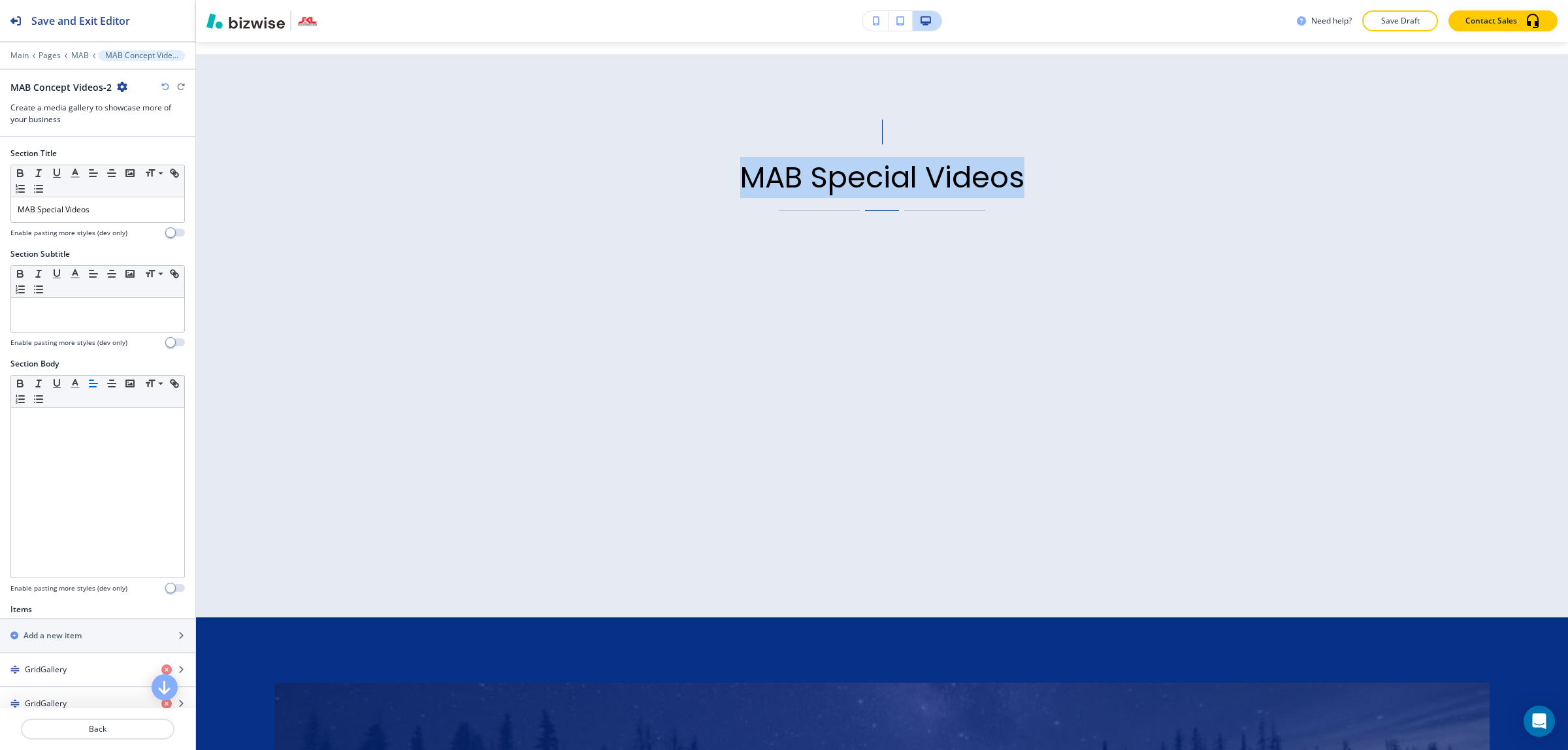
drag, startPoint x: 735, startPoint y: 162, endPoint x: 1044, endPoint y: 164, distance: 309.0
click at [1044, 164] on div "MAB Special Videos" at bounding box center [882, 165] width 1215 height 92
copy p "MAB Special Videos"
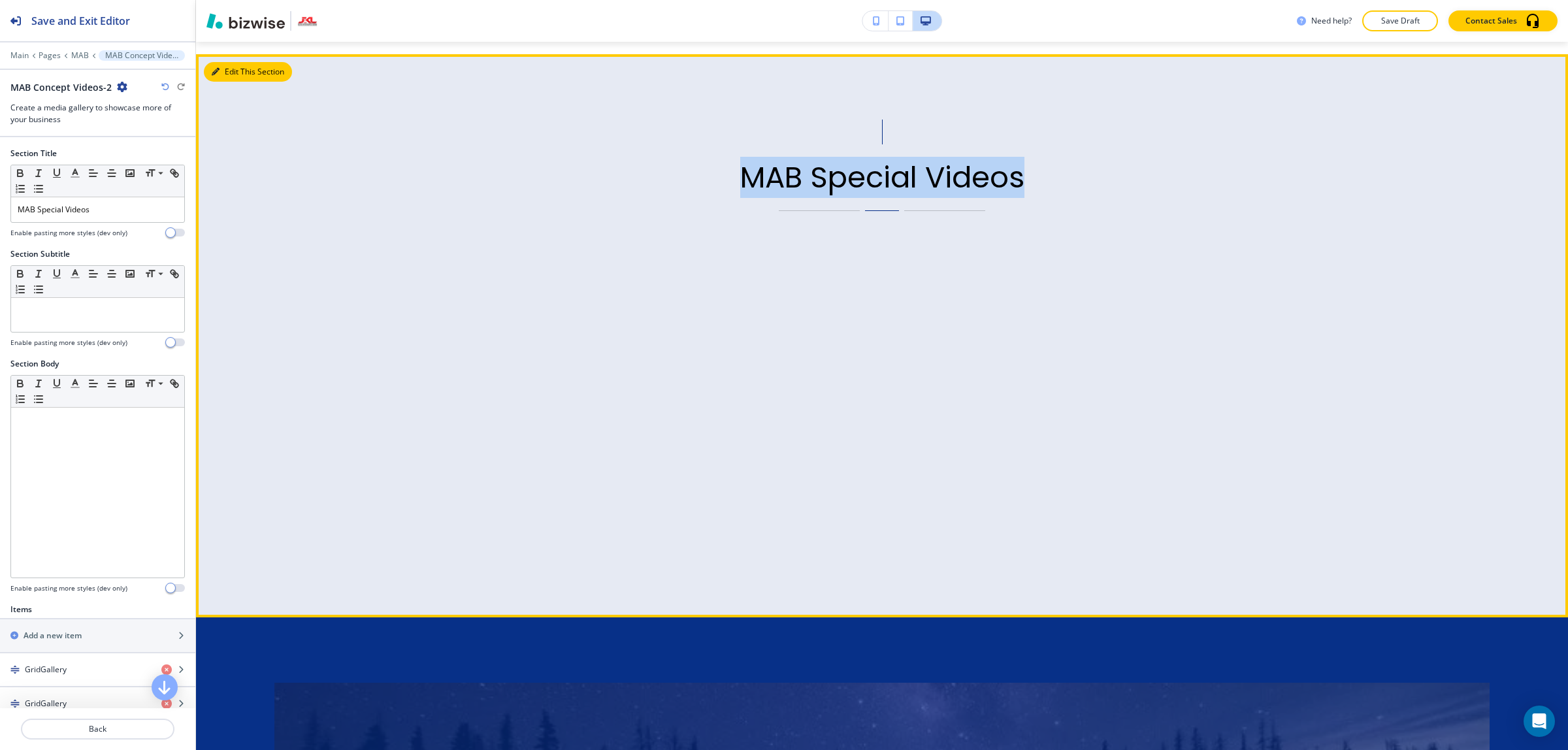
click at [237, 62] on button "Edit This Section" at bounding box center [248, 72] width 88 height 20
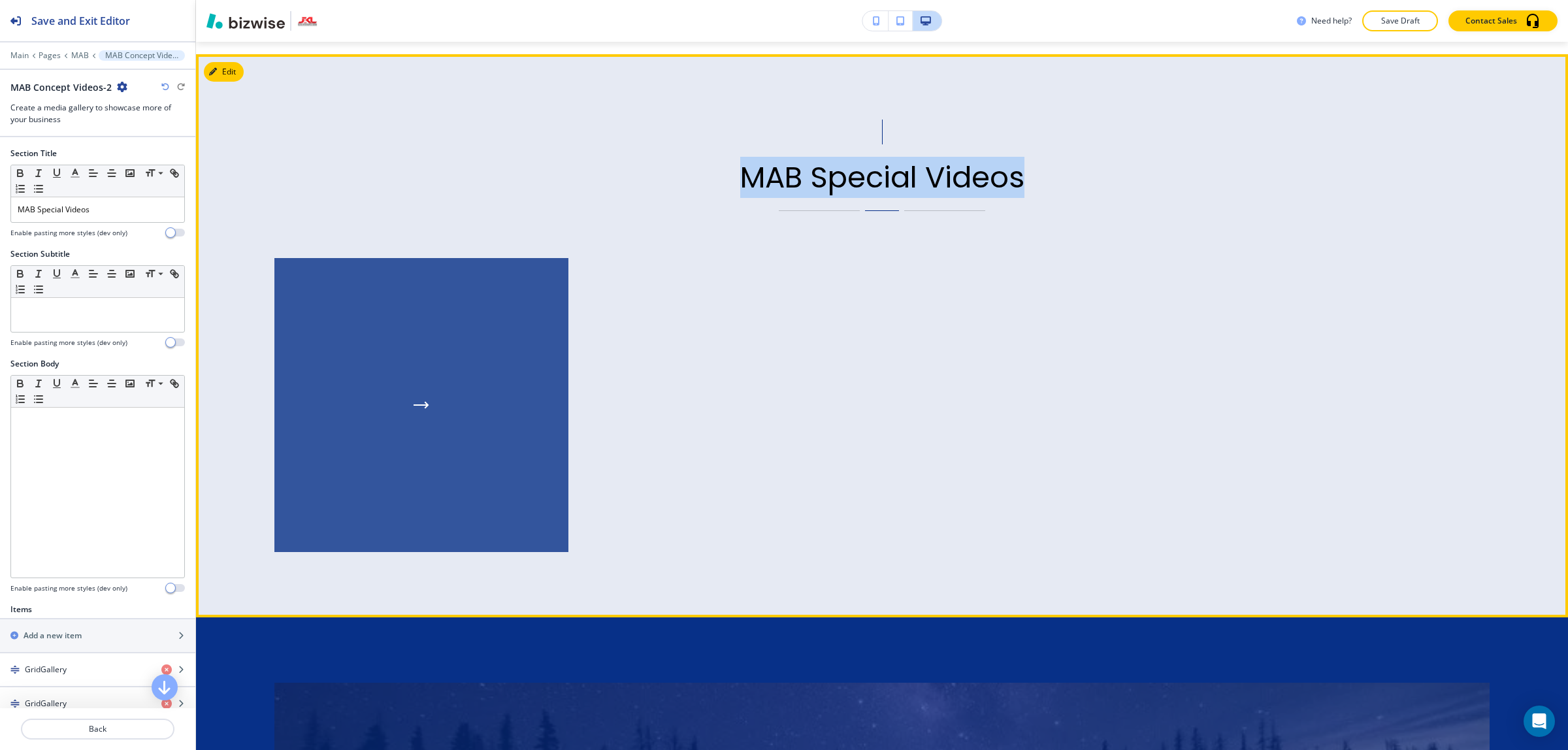
click at [492, 320] on div "button" at bounding box center [421, 405] width 294 height 294
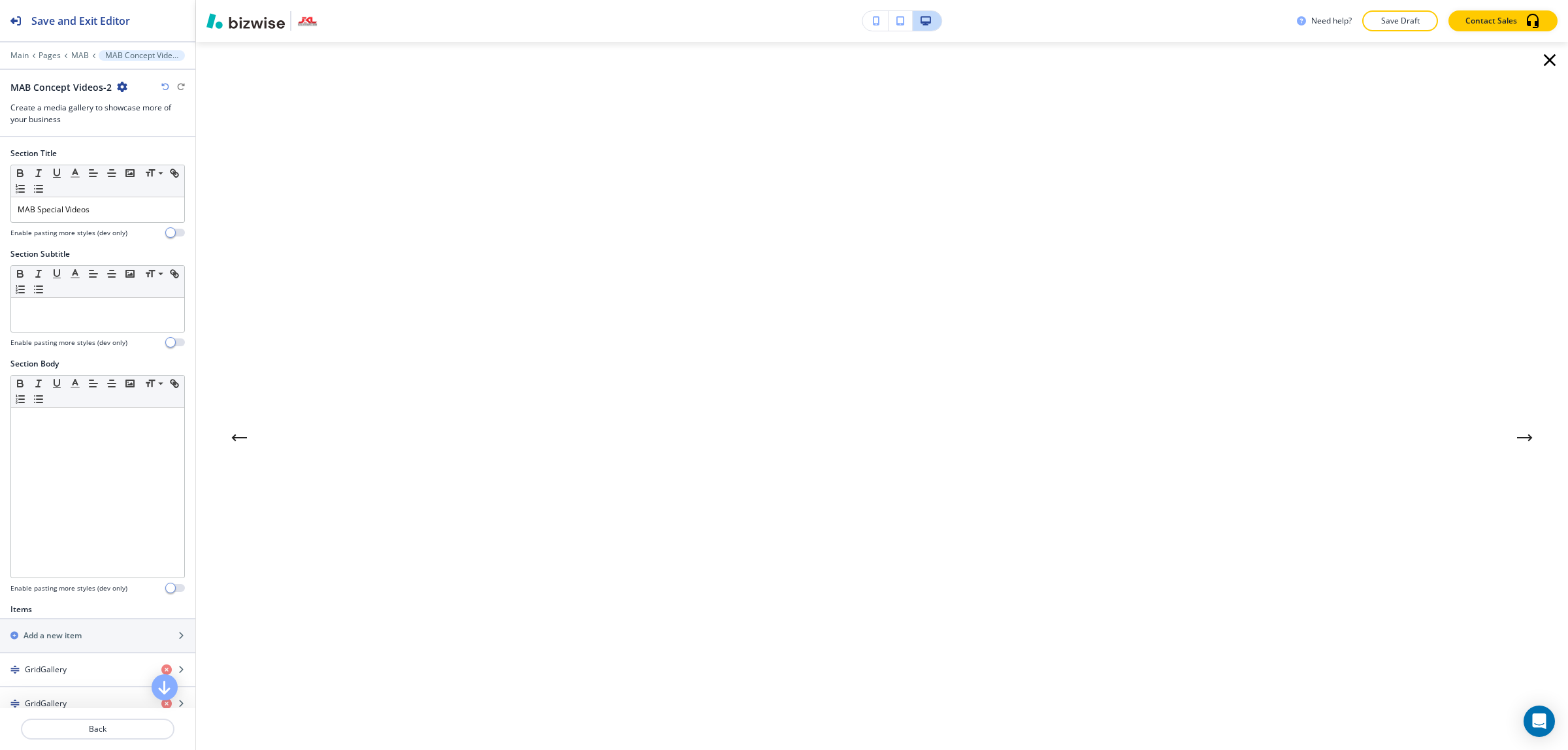
click at [1523, 443] on div "Next Slide" at bounding box center [1524, 437] width 26 height 26
click at [1517, 438] on icon "Next Gallery Image" at bounding box center [1525, 437] width 15 height 8
click at [1511, 444] on button "Next Gallery Image" at bounding box center [1524, 437] width 26 height 26
click at [1539, 51] on icon "button" at bounding box center [1549, 60] width 21 height 21
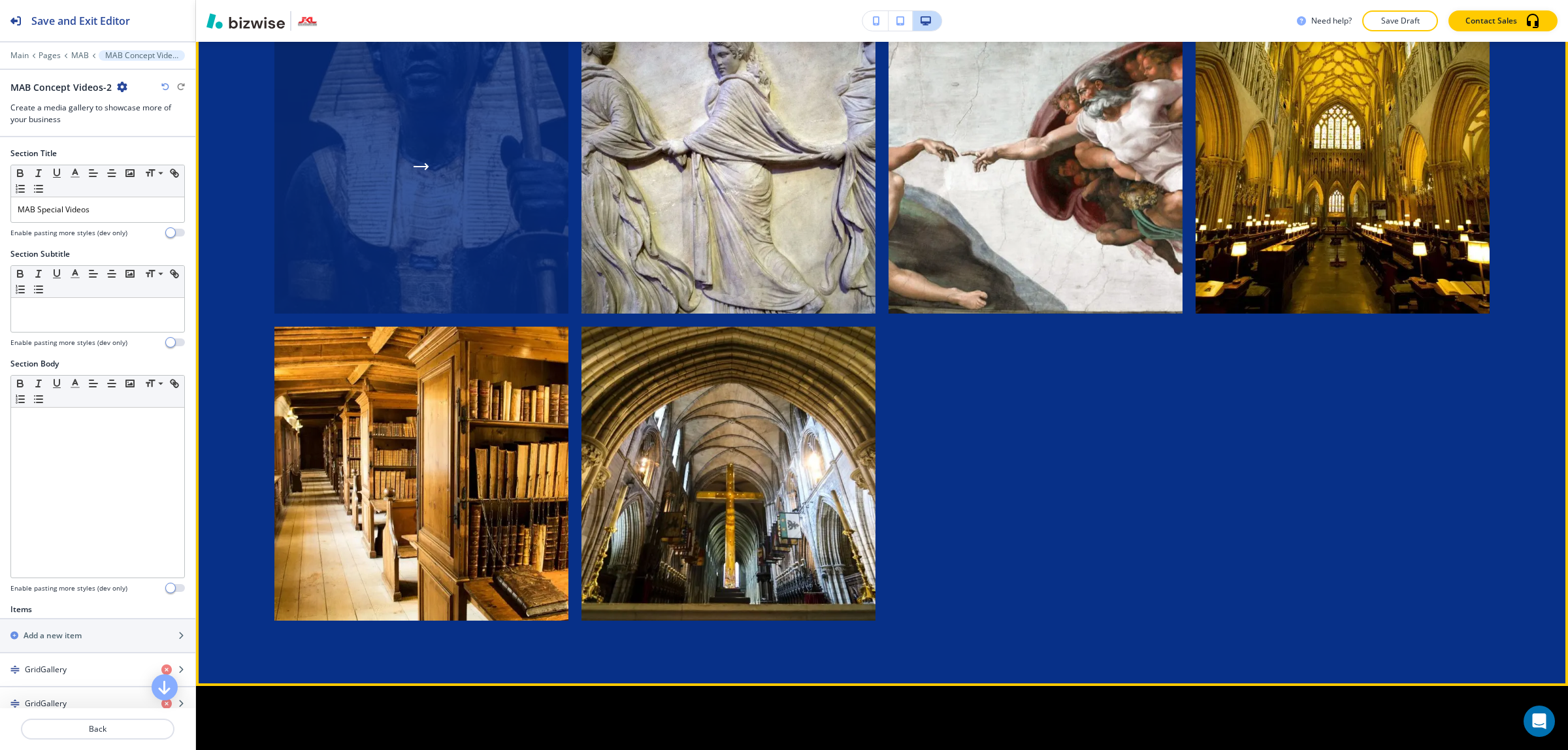
scroll to position [4710, 0]
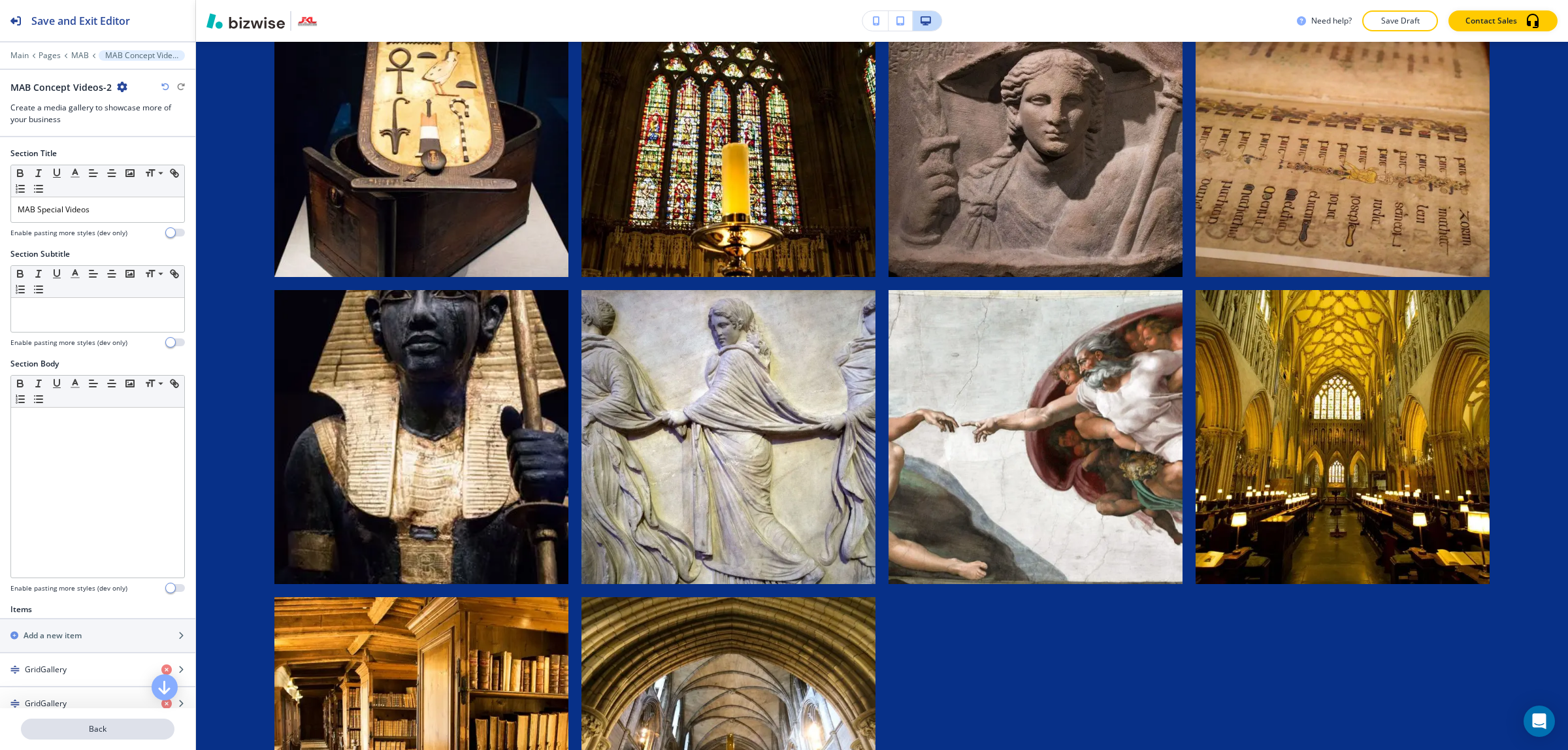
click at [102, 730] on p "Back" at bounding box center [98, 728] width 151 height 12
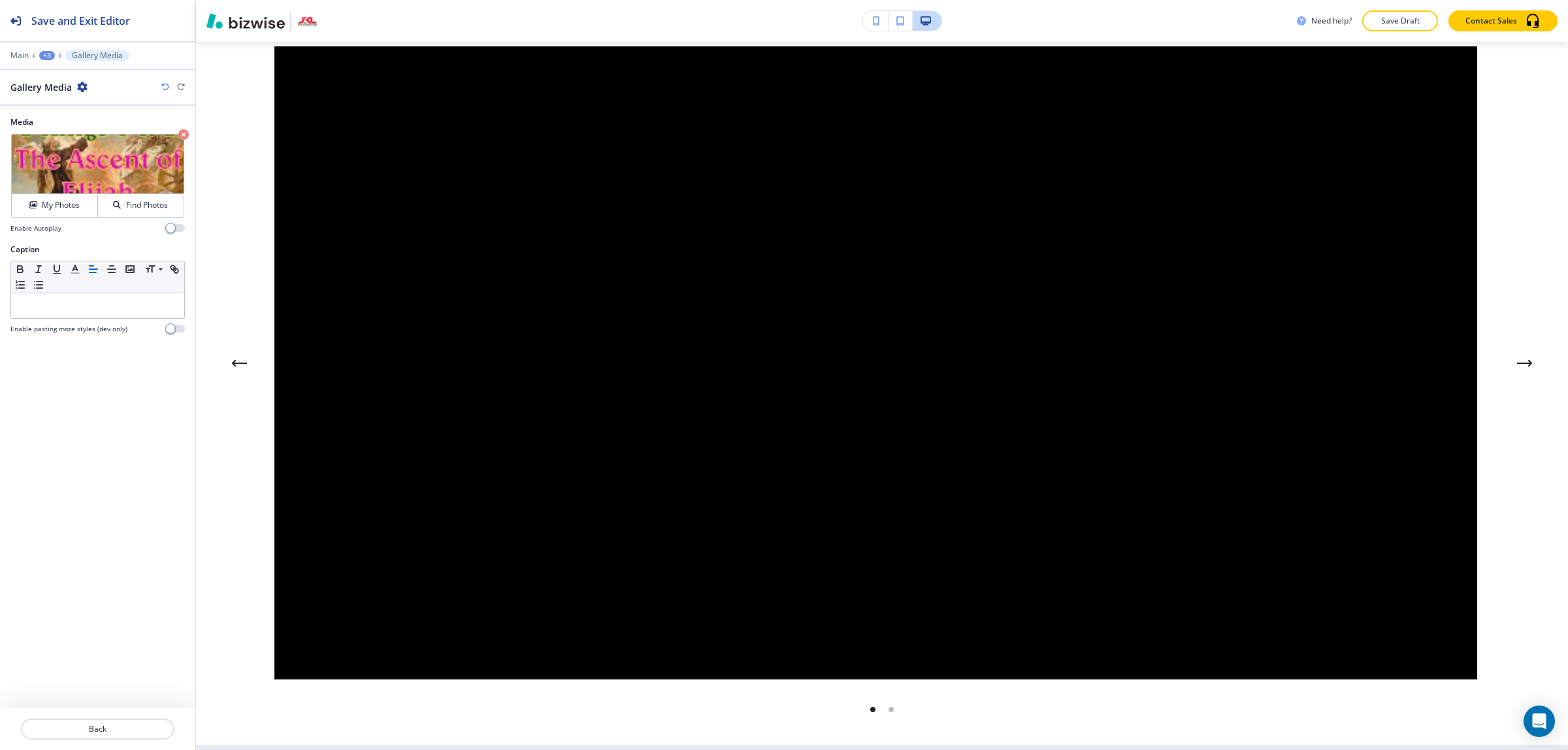
scroll to position [1970, 0]
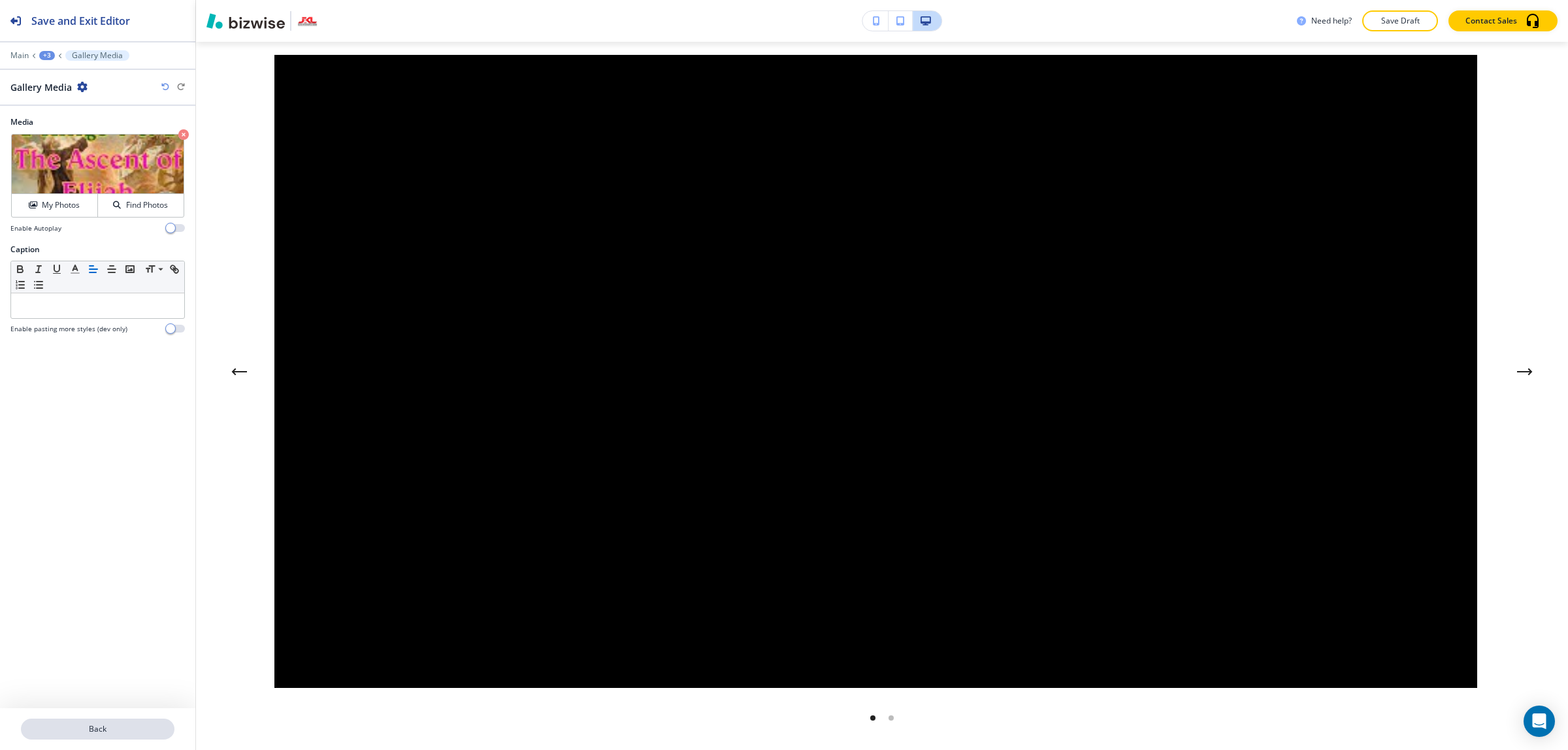
click at [131, 726] on p "Back" at bounding box center [98, 728] width 151 height 12
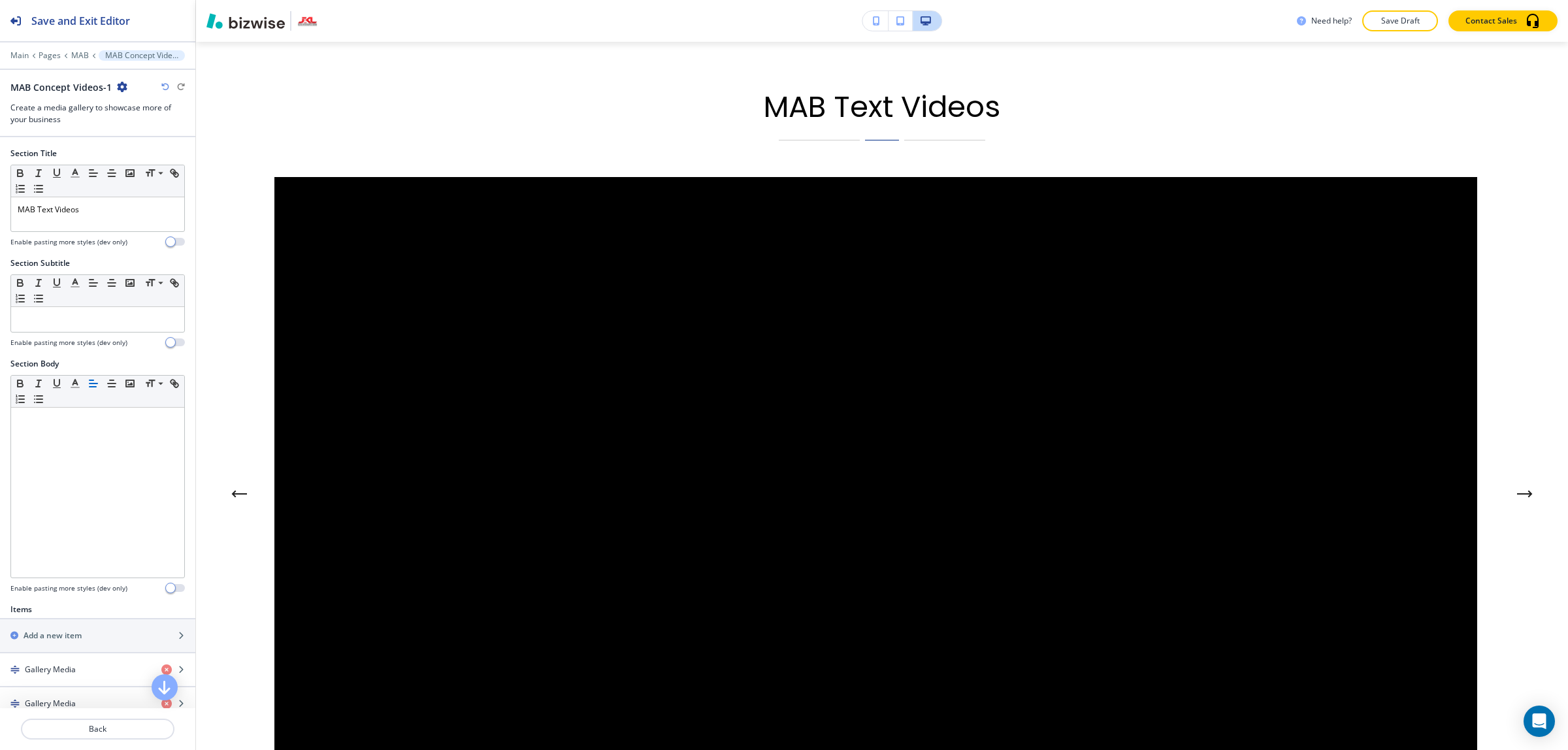
scroll to position [1817, 0]
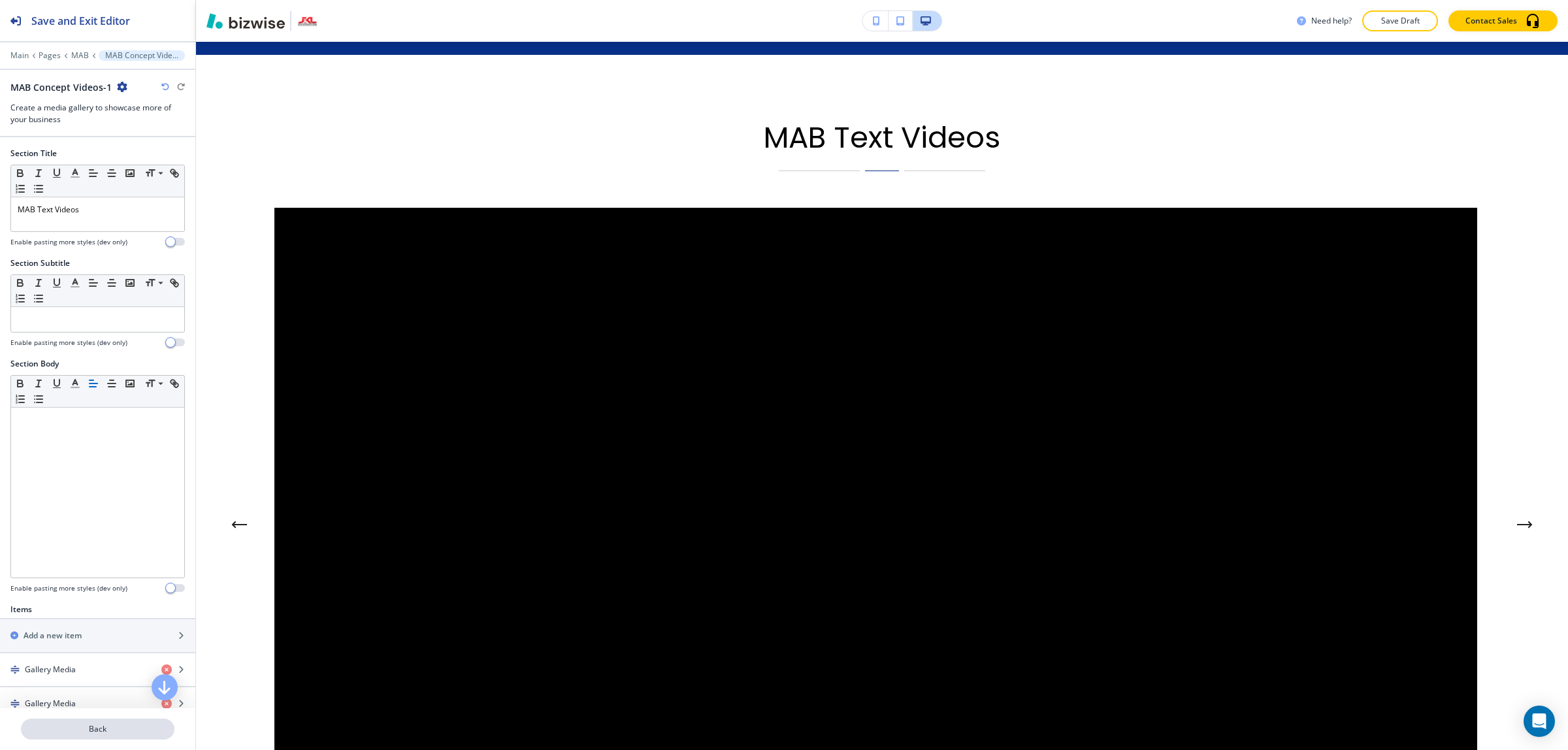
click at [119, 730] on p "Back" at bounding box center [98, 728] width 151 height 12
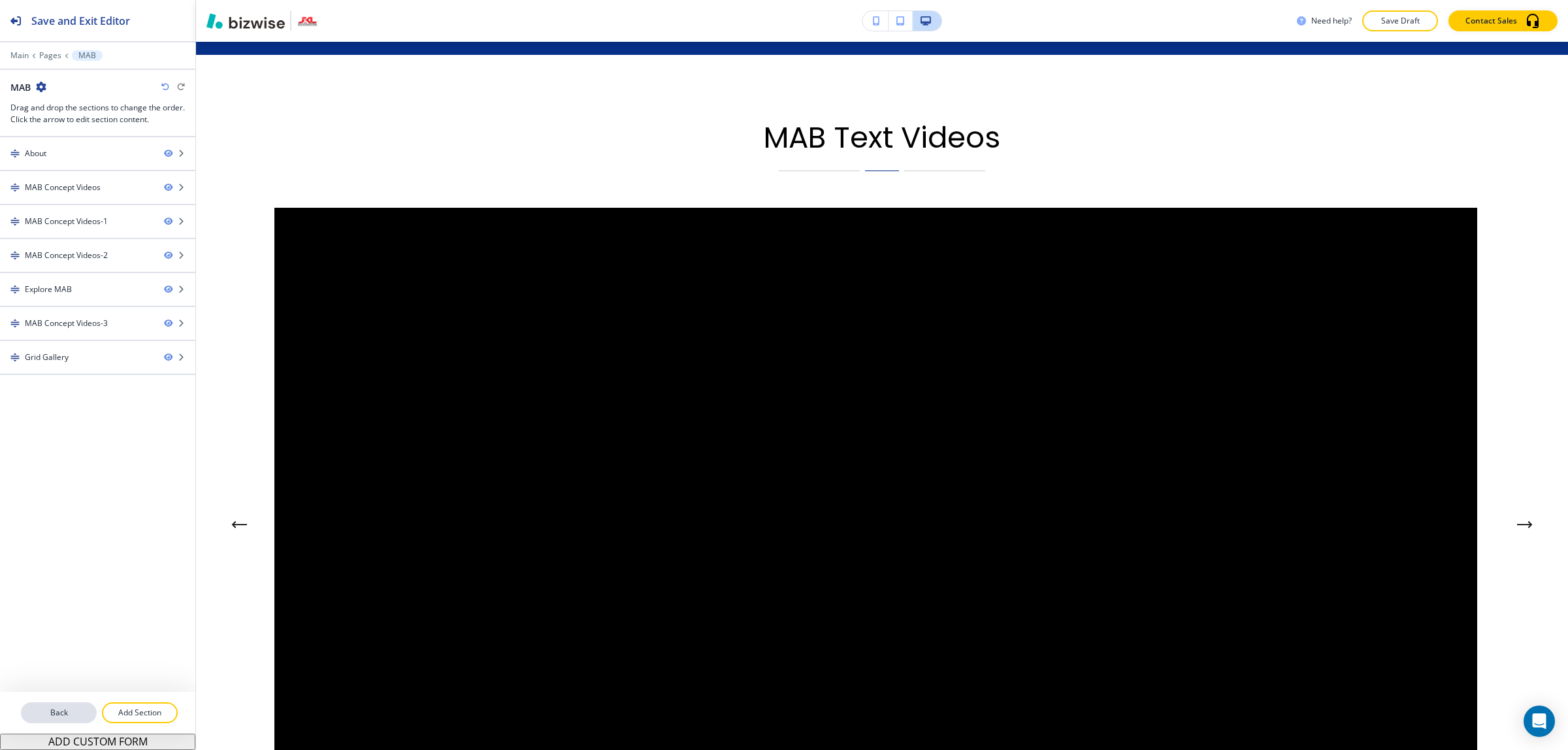
click at [60, 709] on p "Back" at bounding box center [59, 712] width 73 height 12
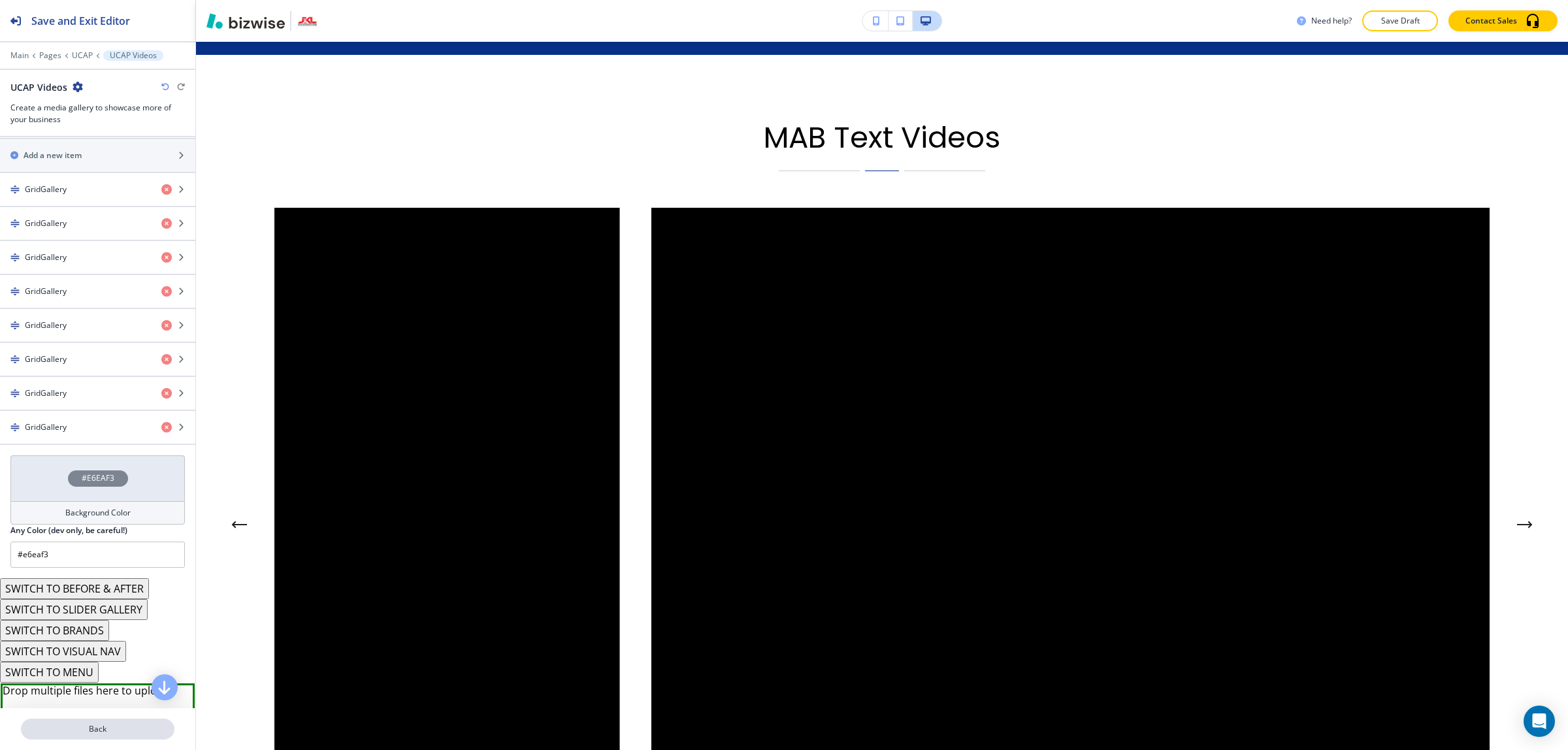
scroll to position [490, 0]
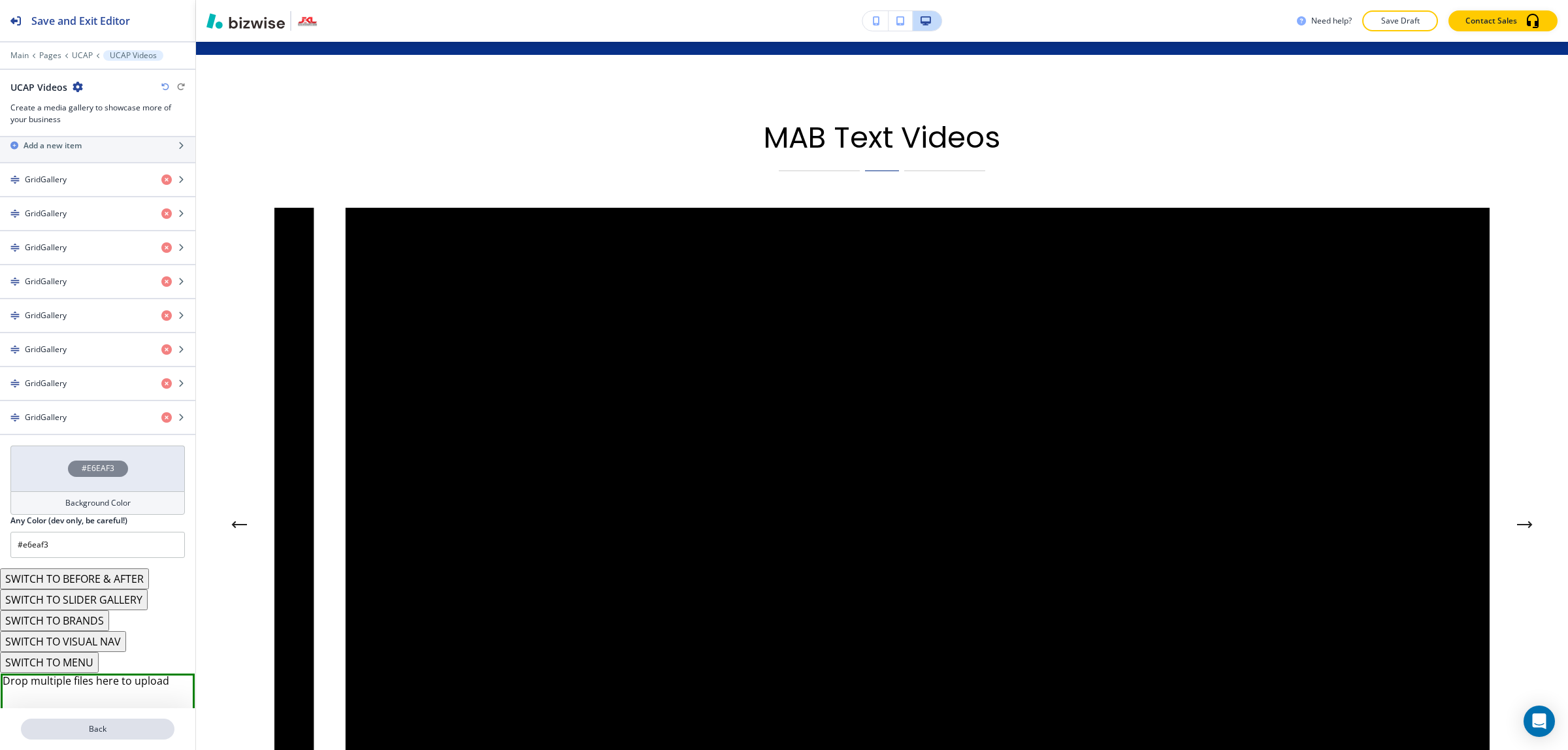
click at [72, 730] on p "Back" at bounding box center [98, 728] width 151 height 12
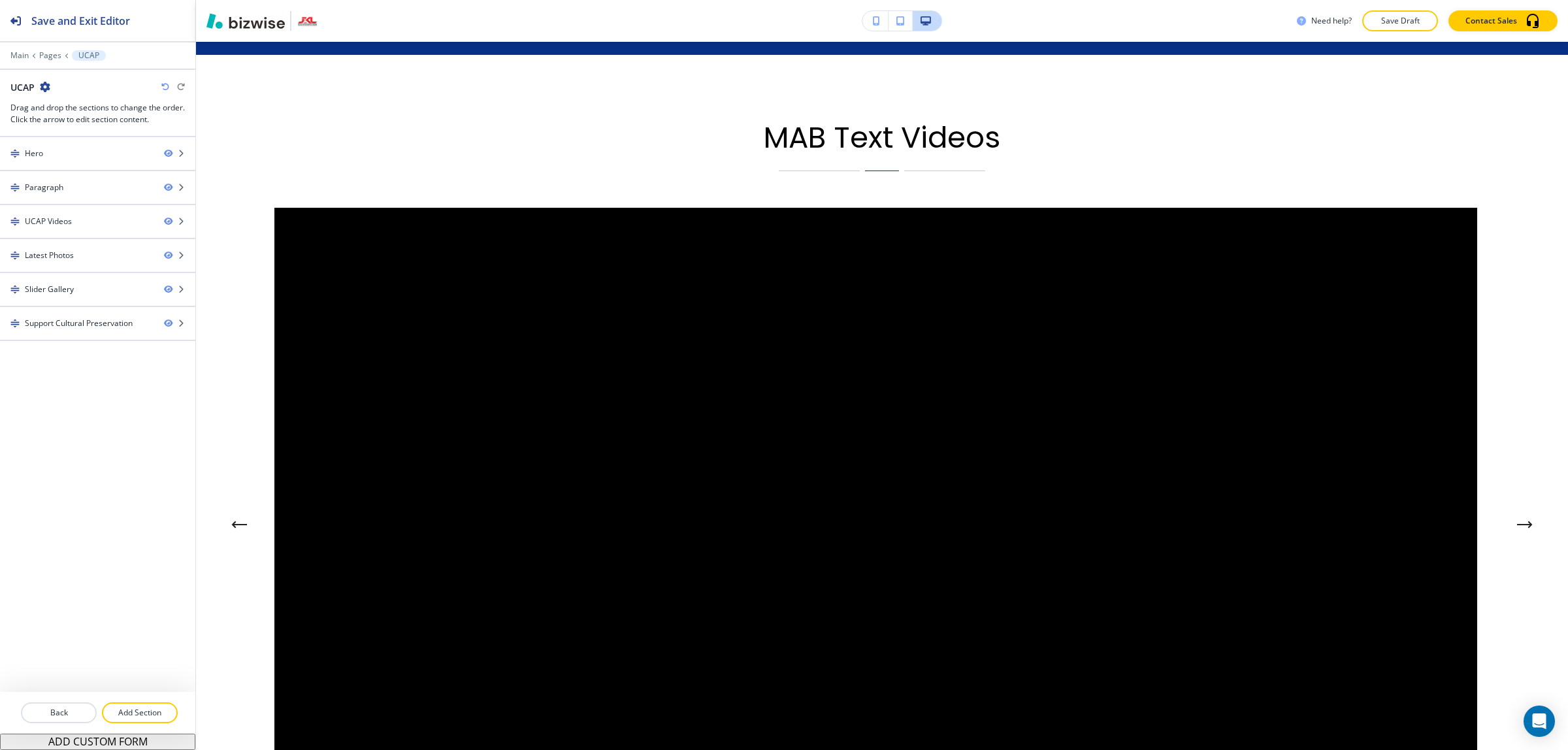
click at [66, 700] on div at bounding box center [97, 697] width 195 height 10
click at [66, 709] on p "Back" at bounding box center [59, 712] width 73 height 12
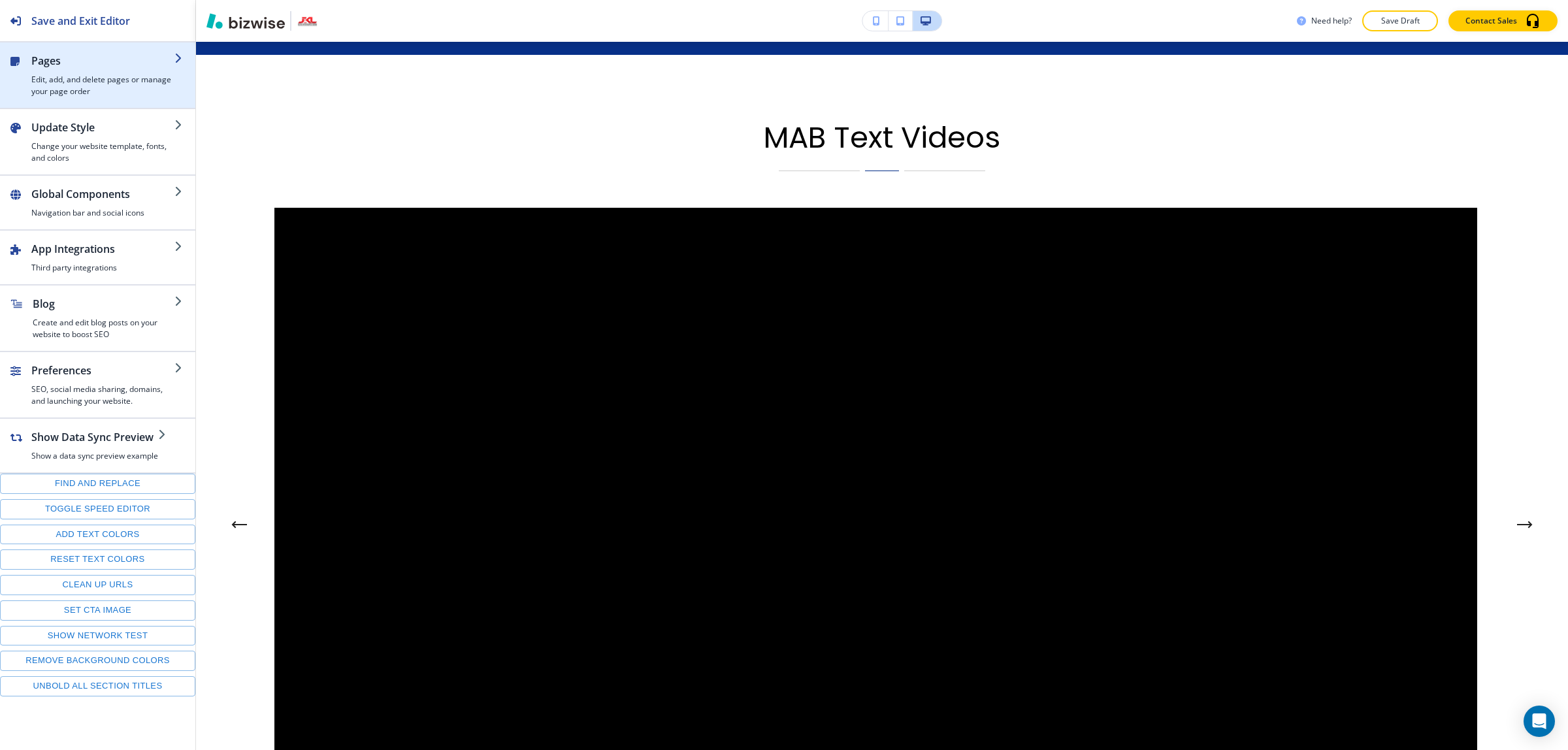
click at [88, 64] on h2 "Pages" at bounding box center [103, 61] width 143 height 15
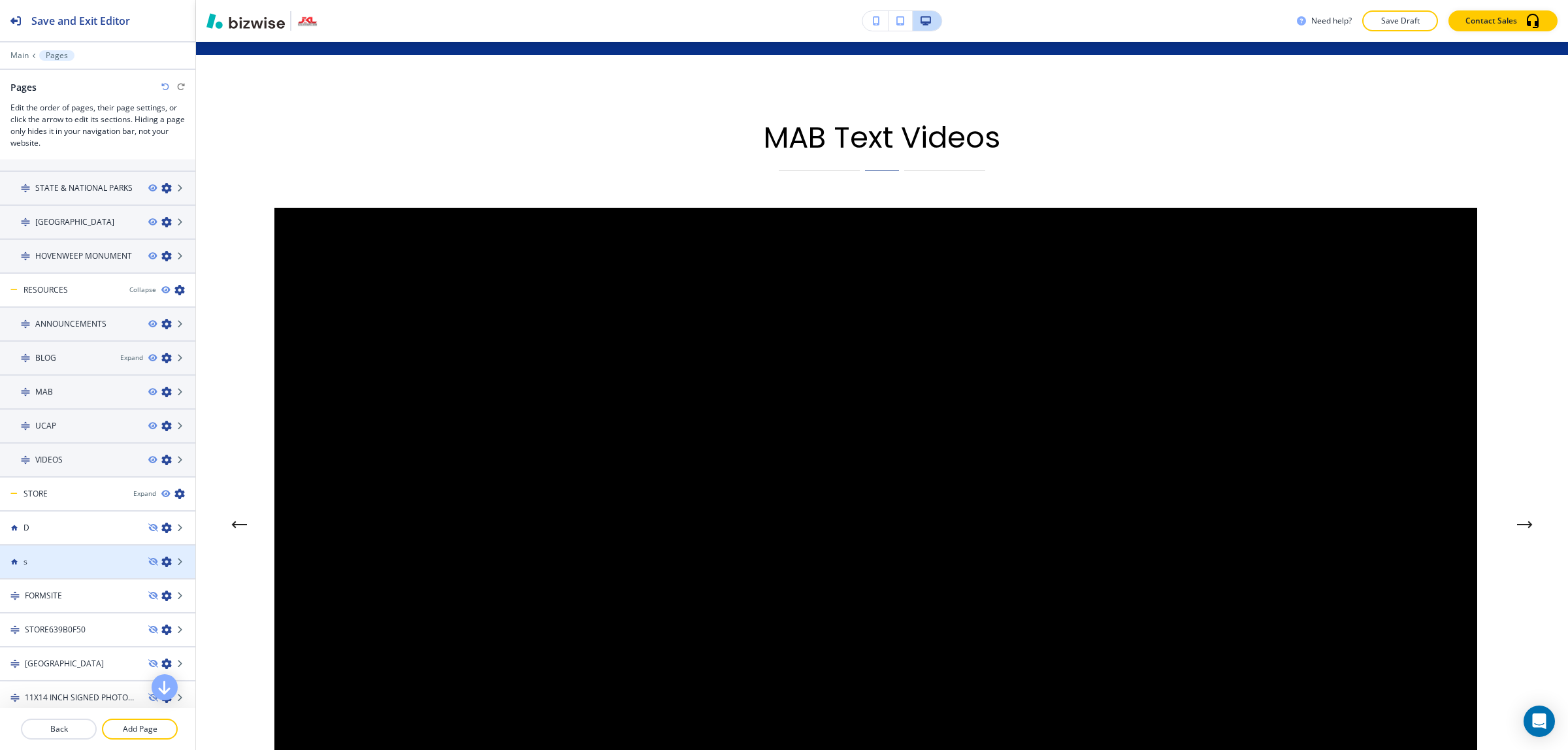
scroll to position [572, 0]
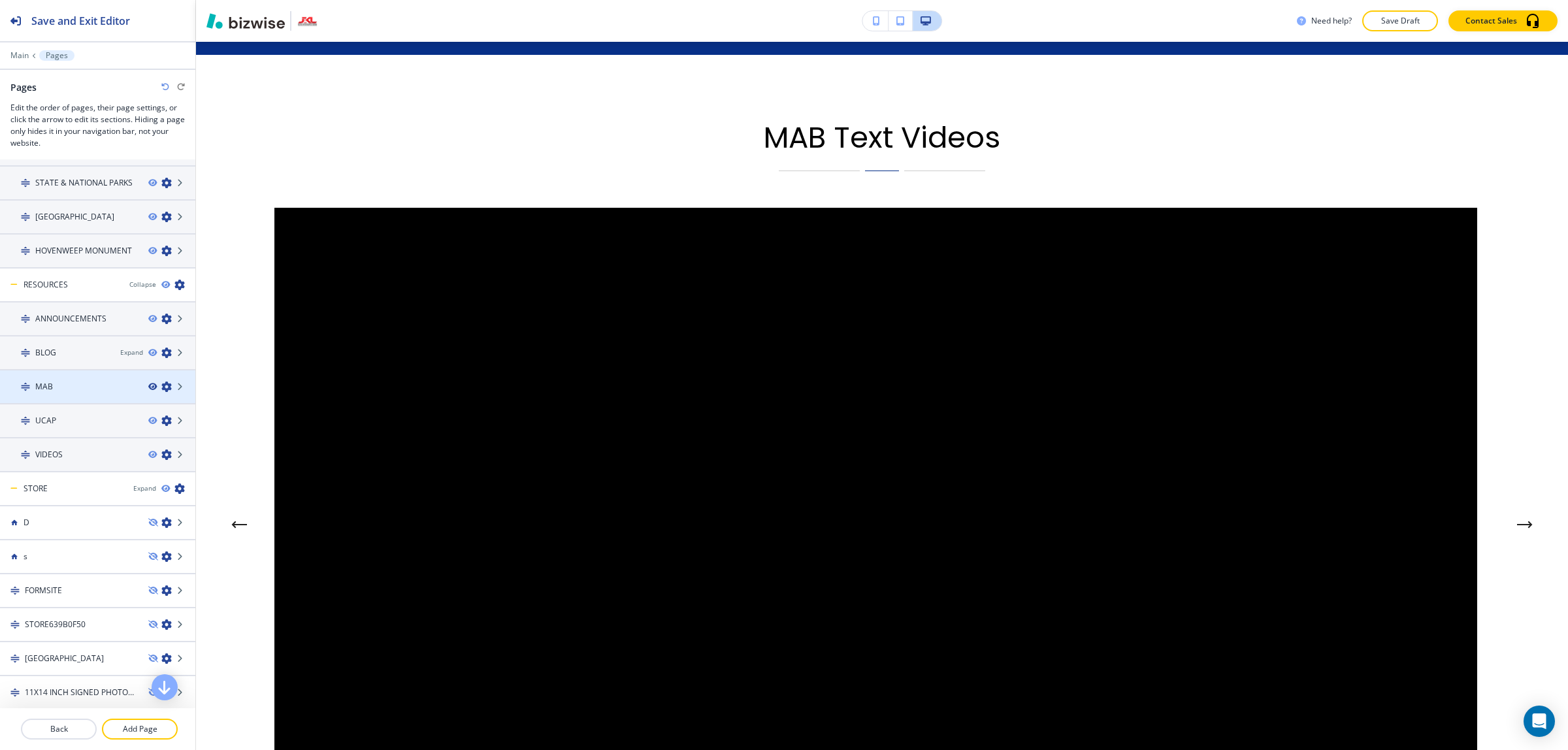
click at [148, 383] on icon "button" at bounding box center [152, 387] width 8 height 8
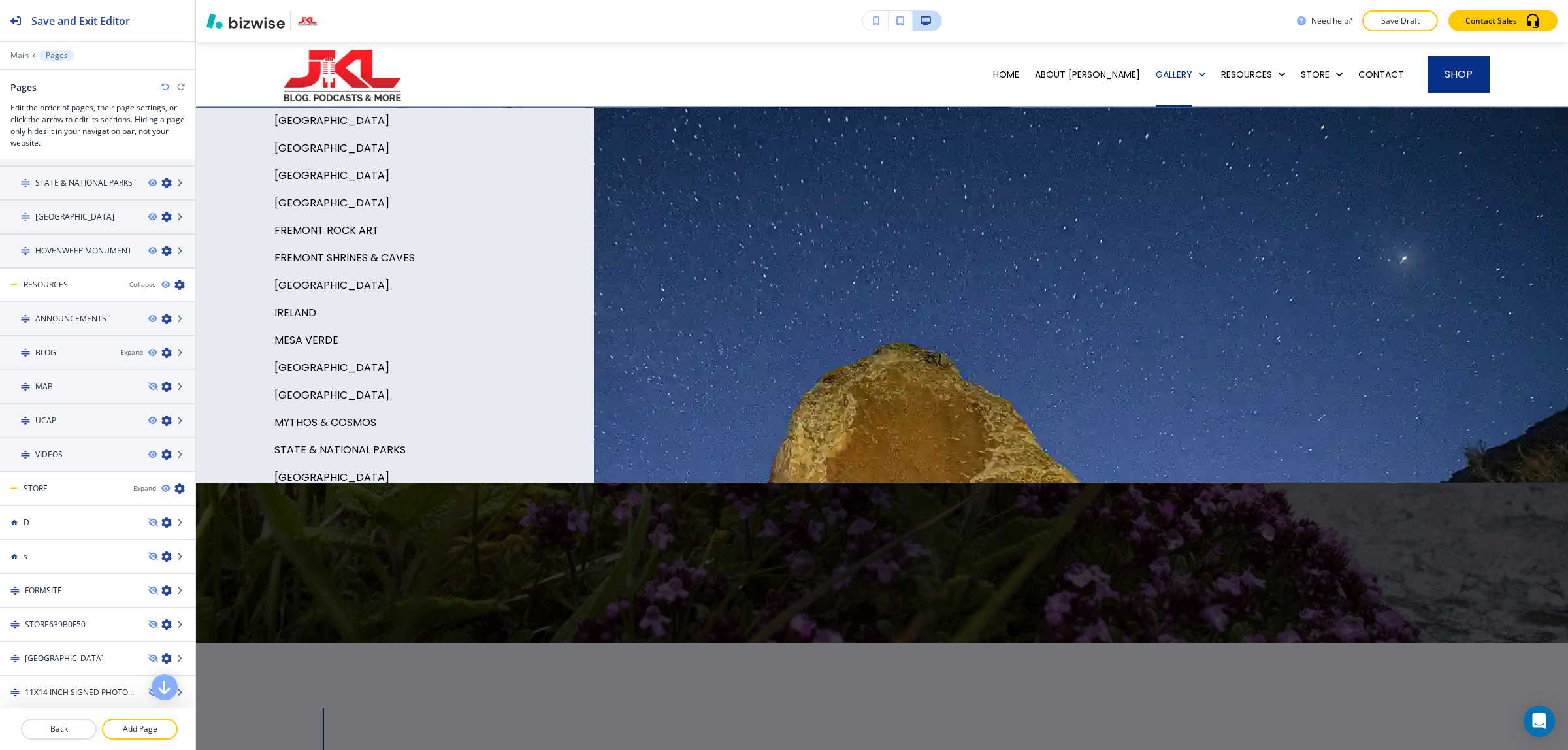
scroll to position [60, 0]
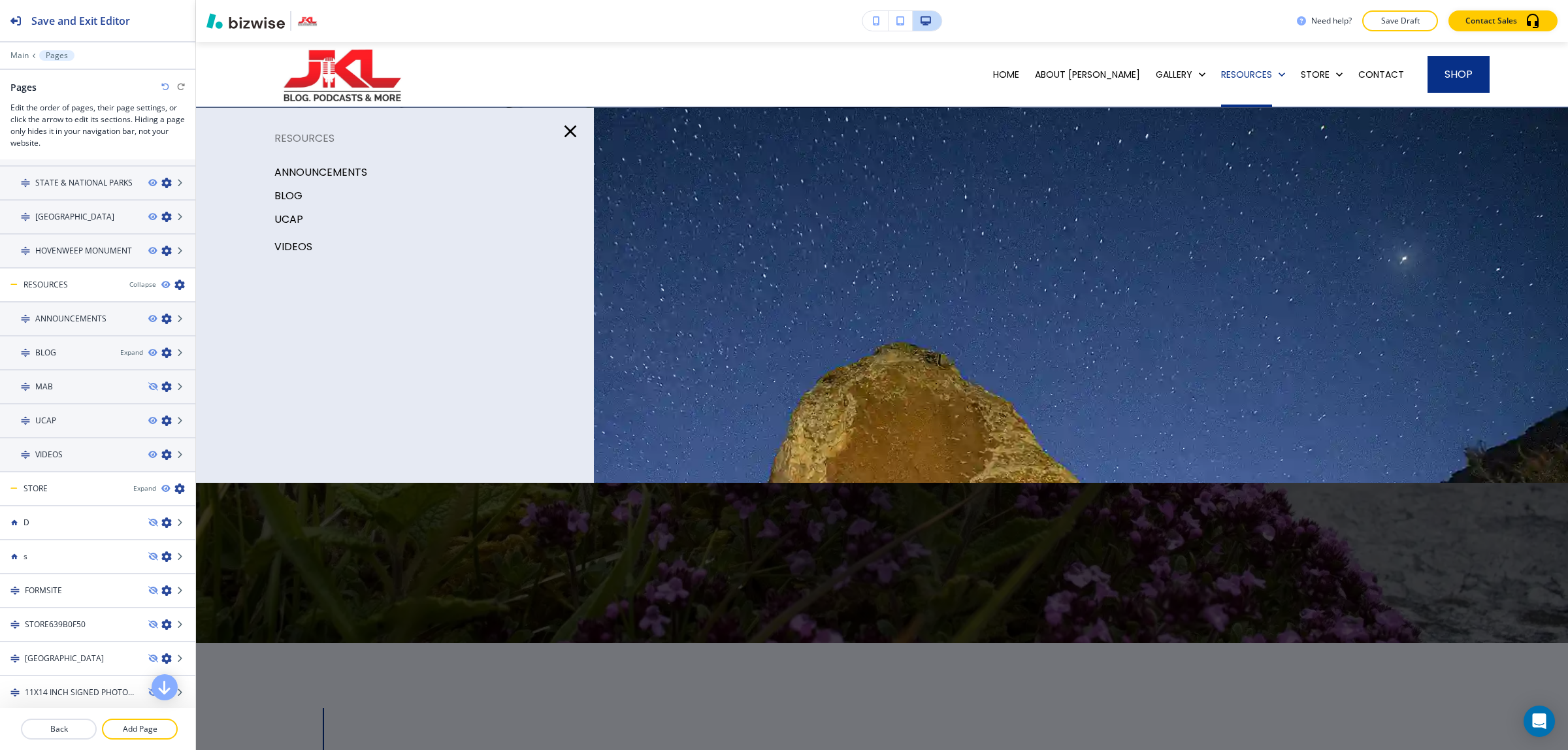
click at [303, 245] on p "VIDEOS" at bounding box center [293, 247] width 38 height 20
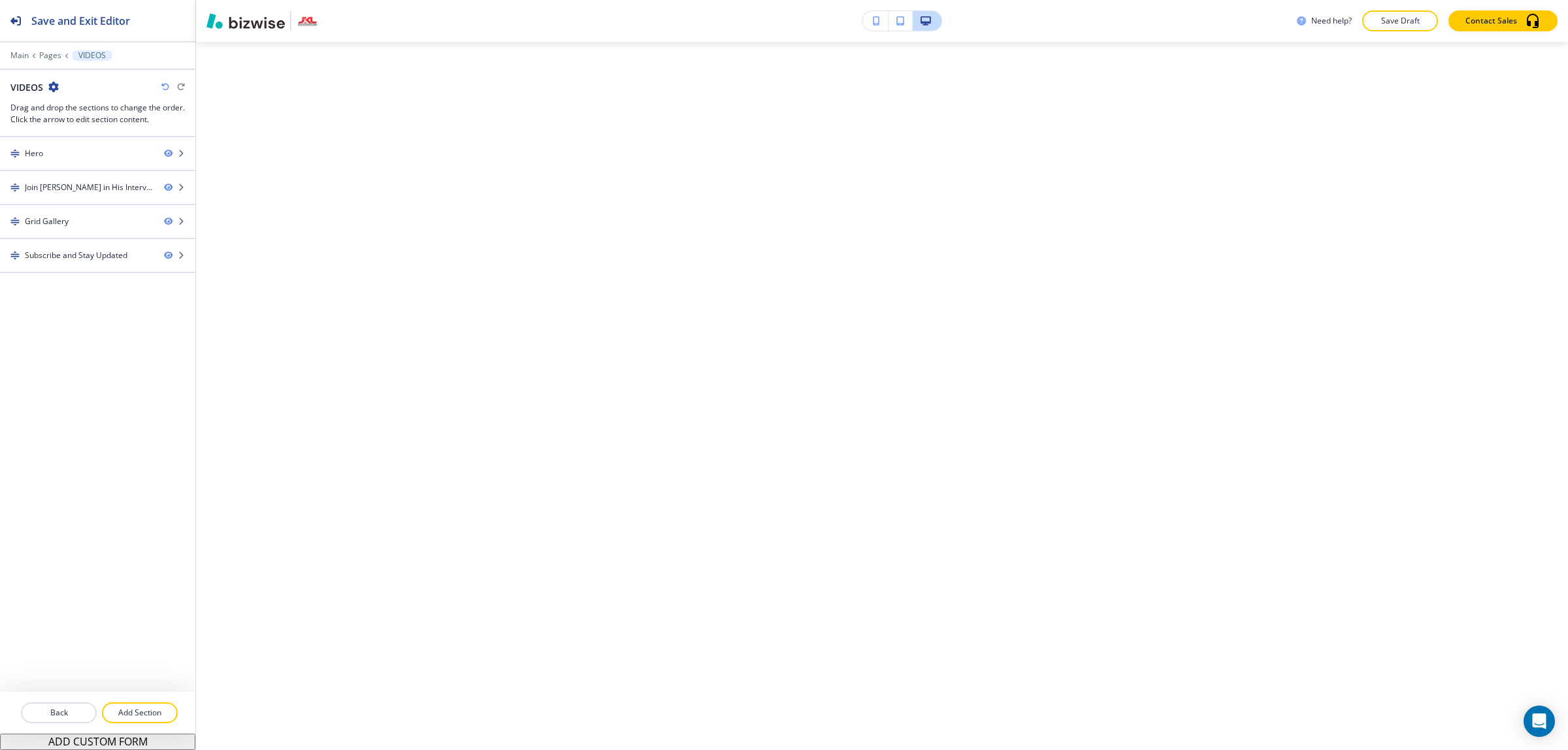
scroll to position [1053, 0]
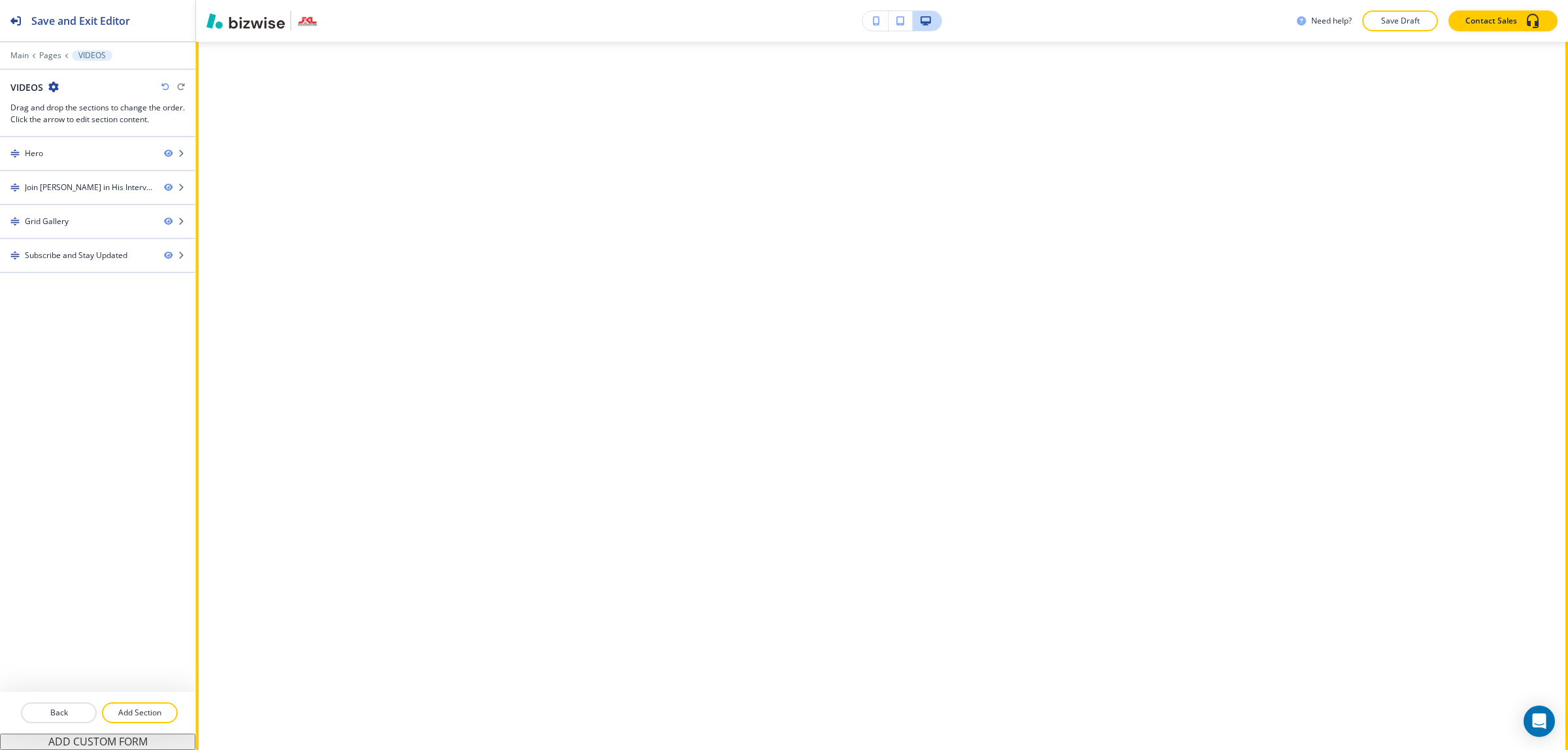
scroll to position [1225, 0]
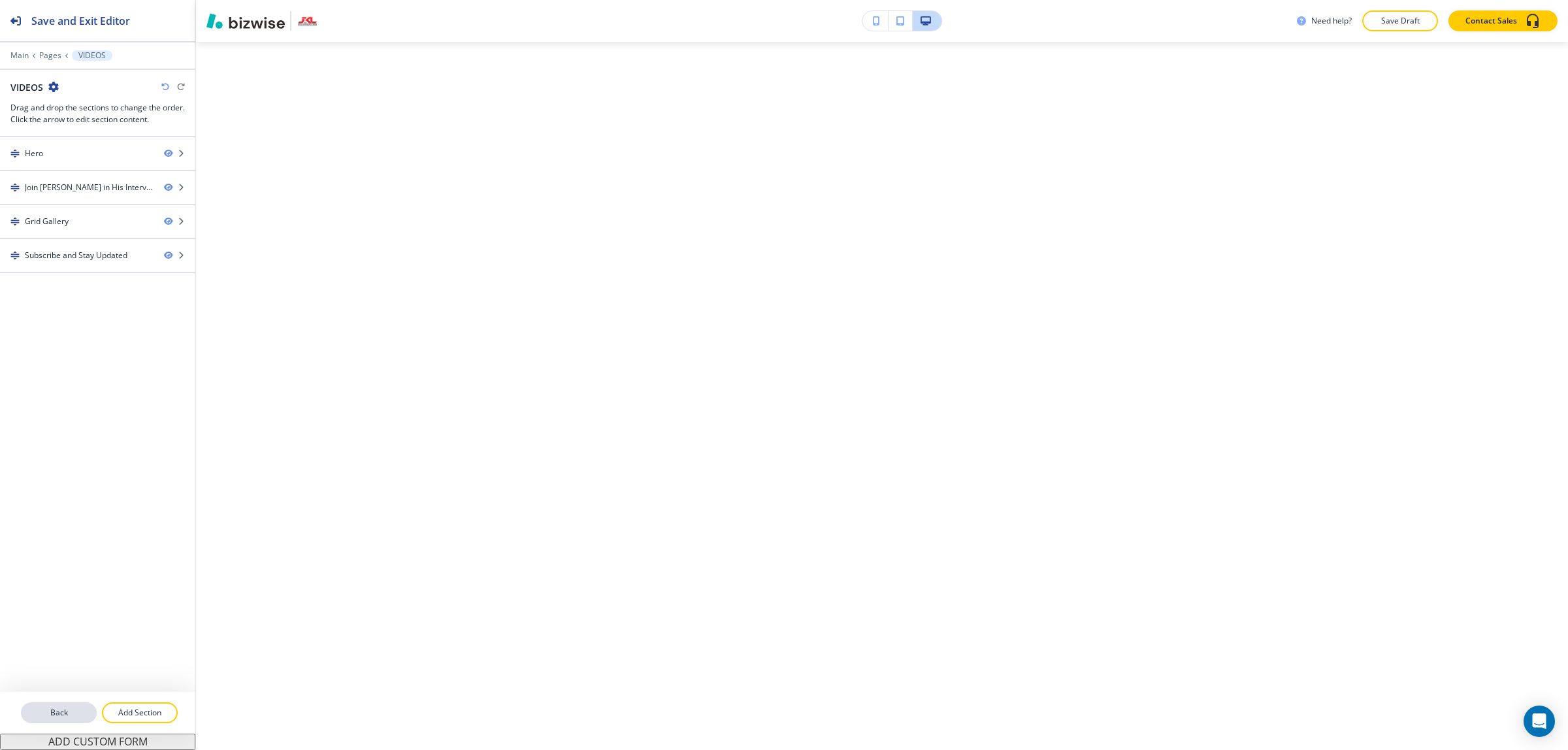
click at [37, 716] on p "Back" at bounding box center [59, 712] width 73 height 12
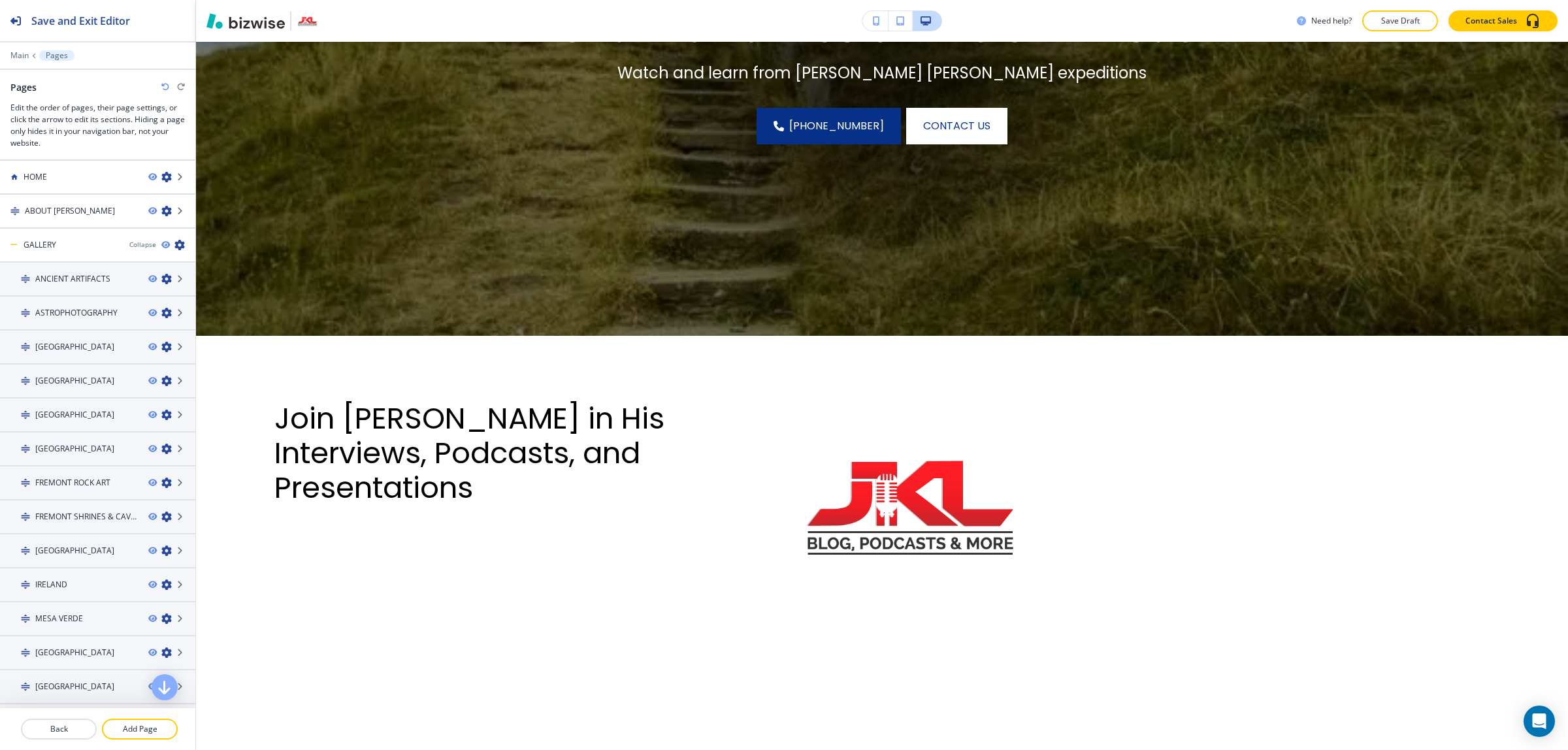
scroll to position [31, 0]
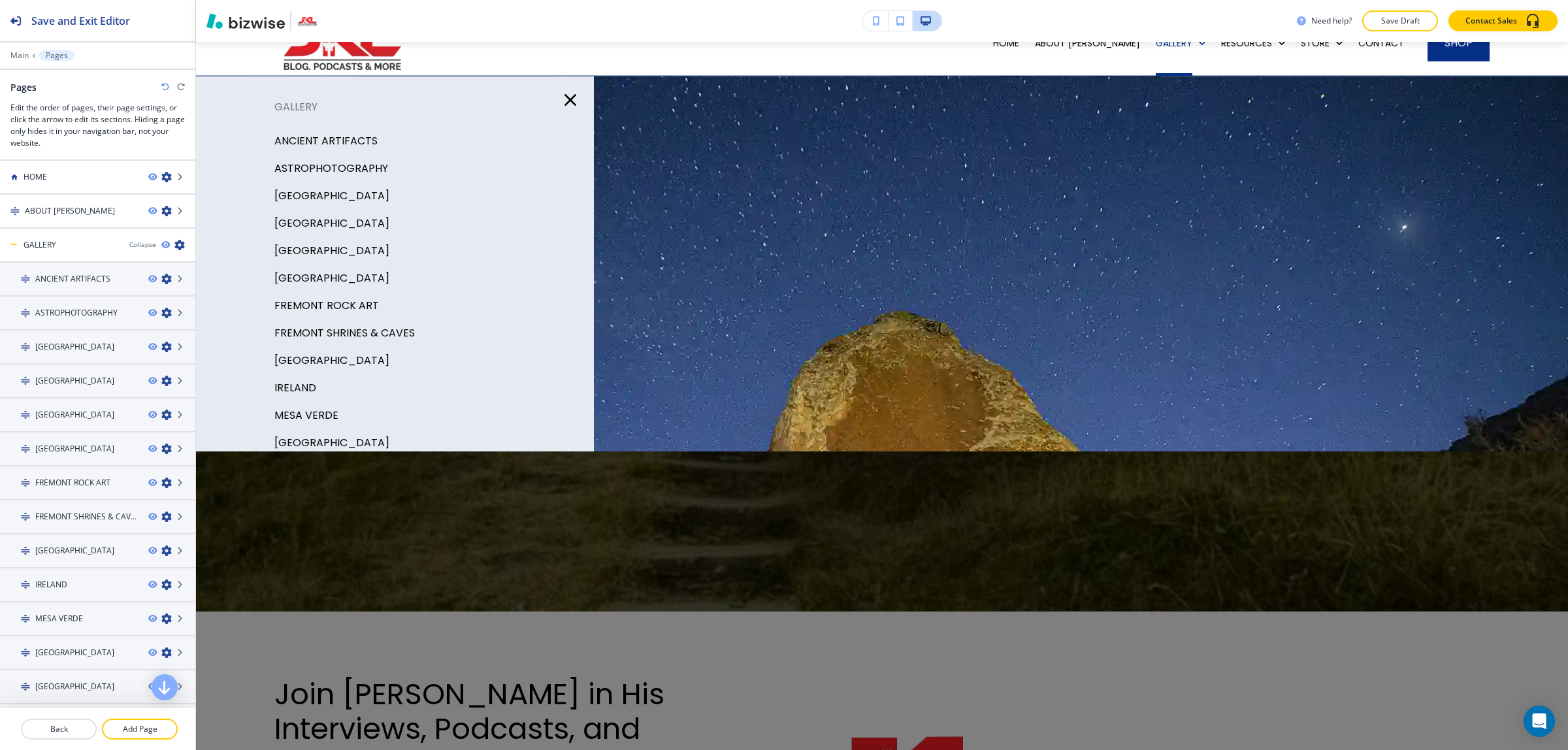
click at [292, 144] on p "ANCIENT ARTIFACTS" at bounding box center [326, 141] width 103 height 20
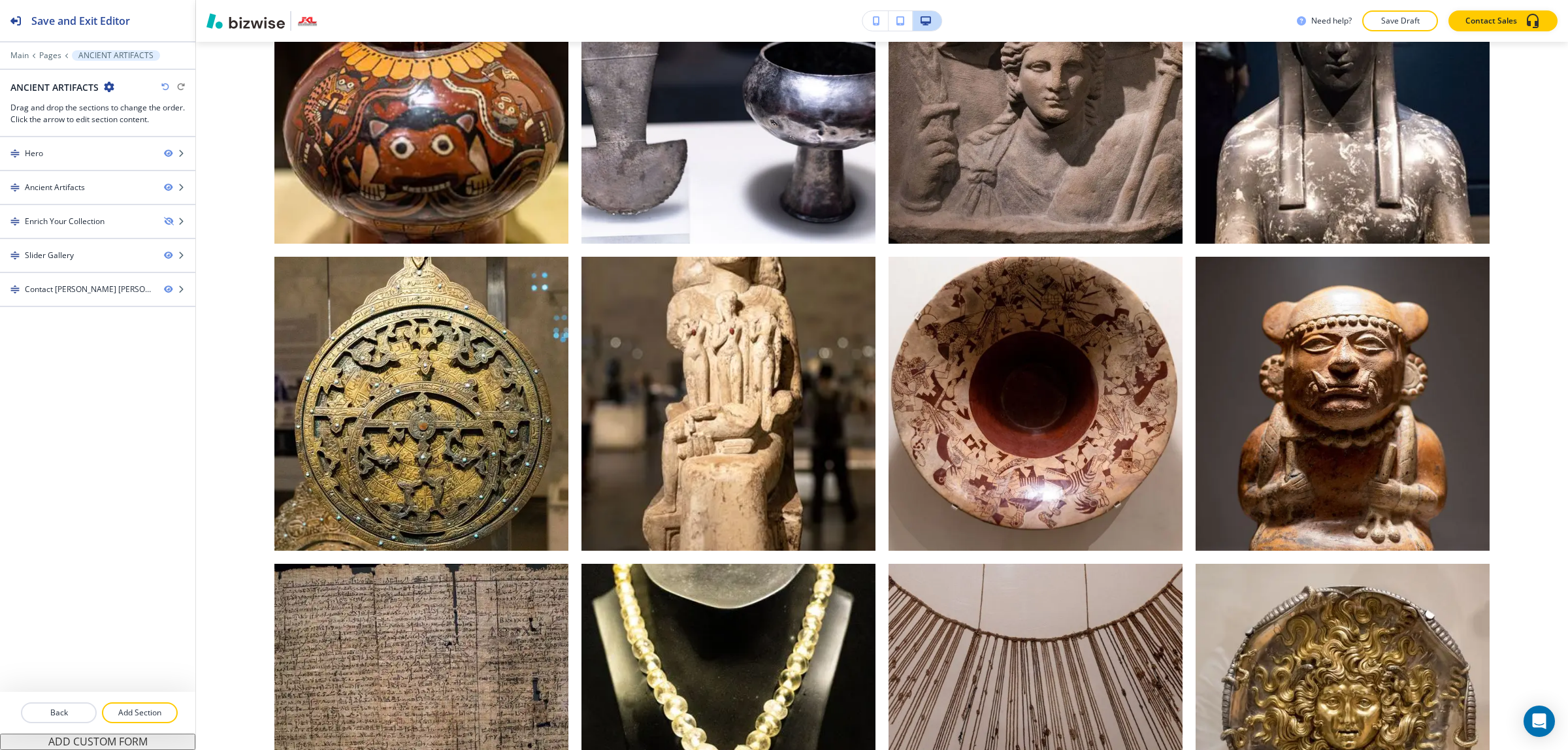
scroll to position [2186, 0]
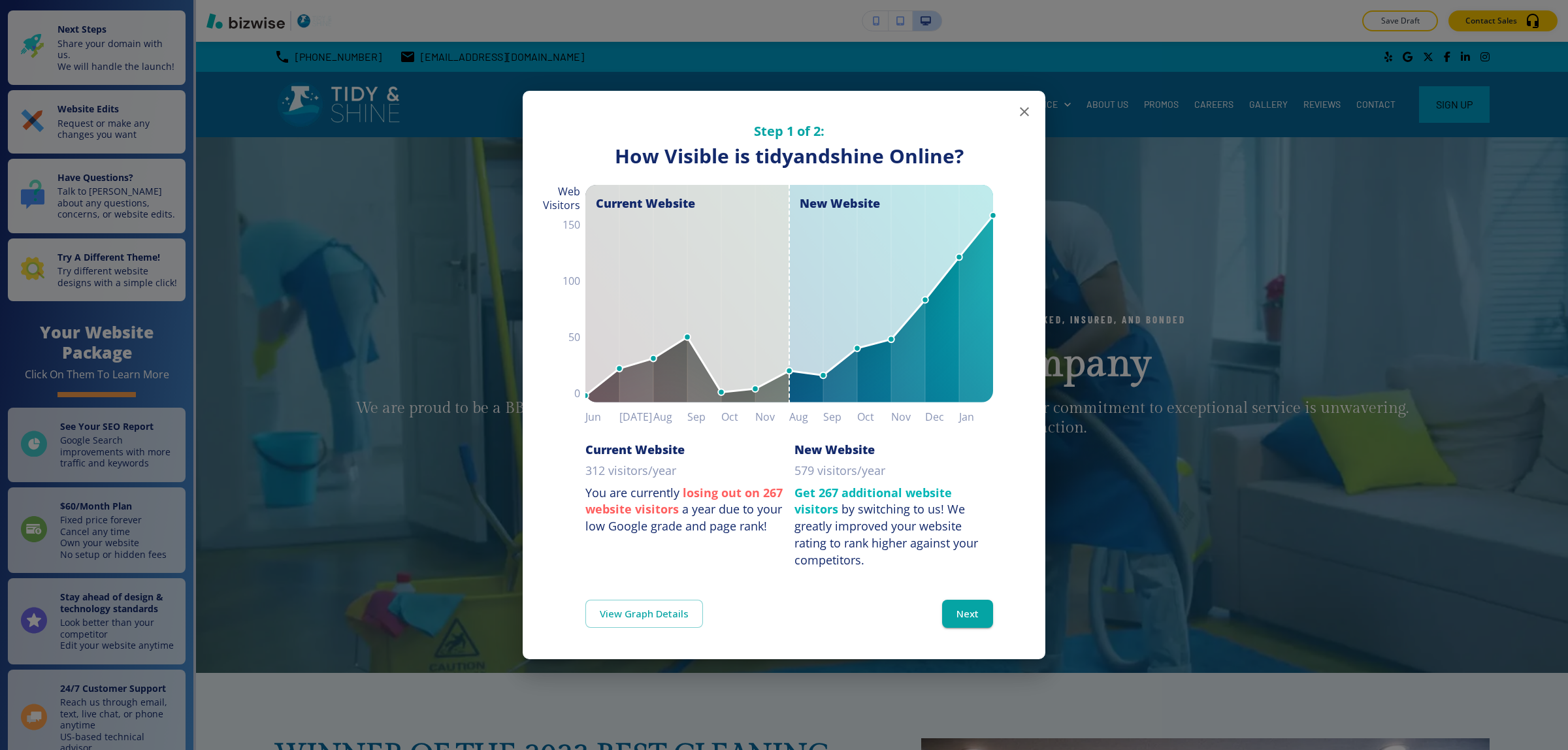
click at [1023, 106] on icon "button" at bounding box center [1024, 112] width 15 height 15
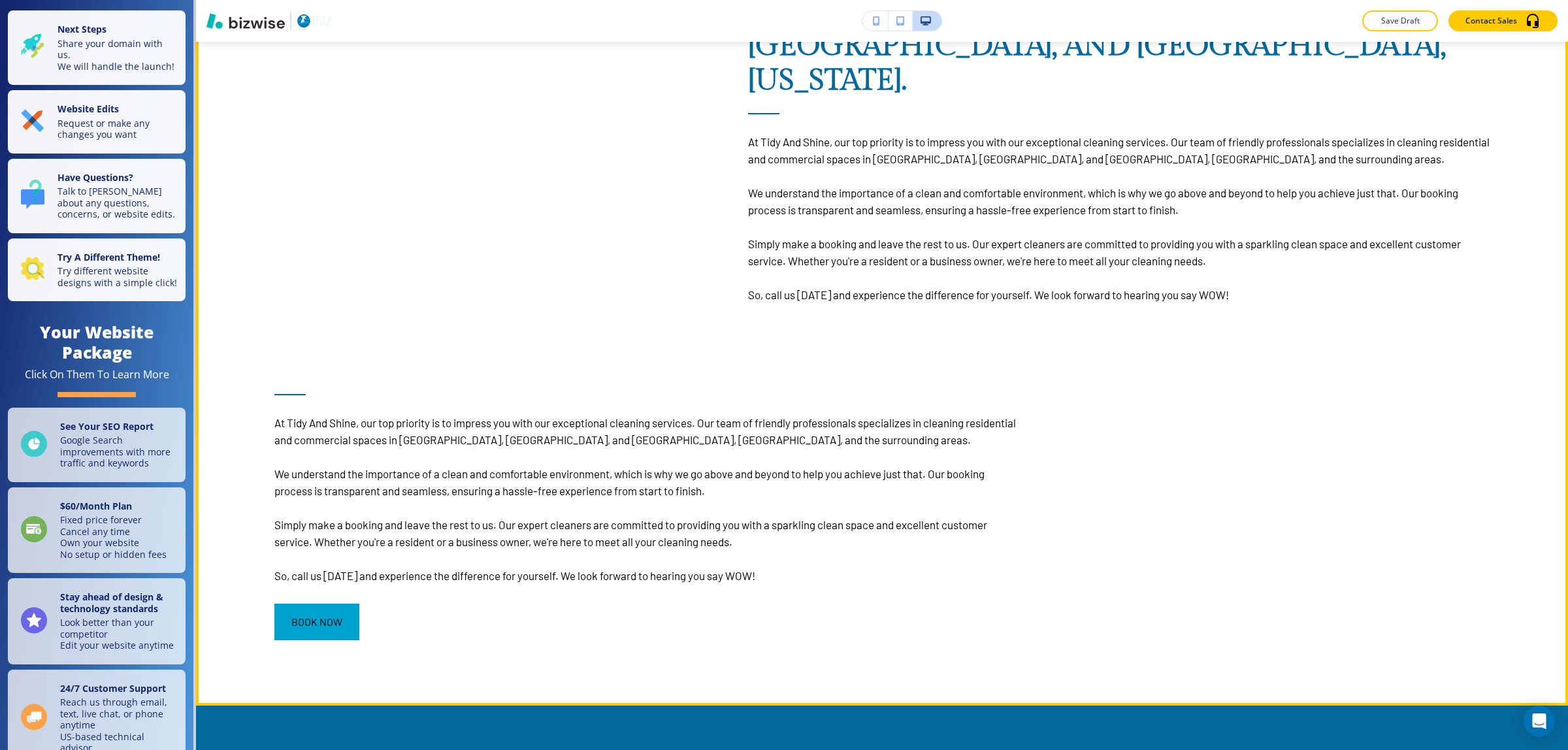
scroll to position [1633, 0]
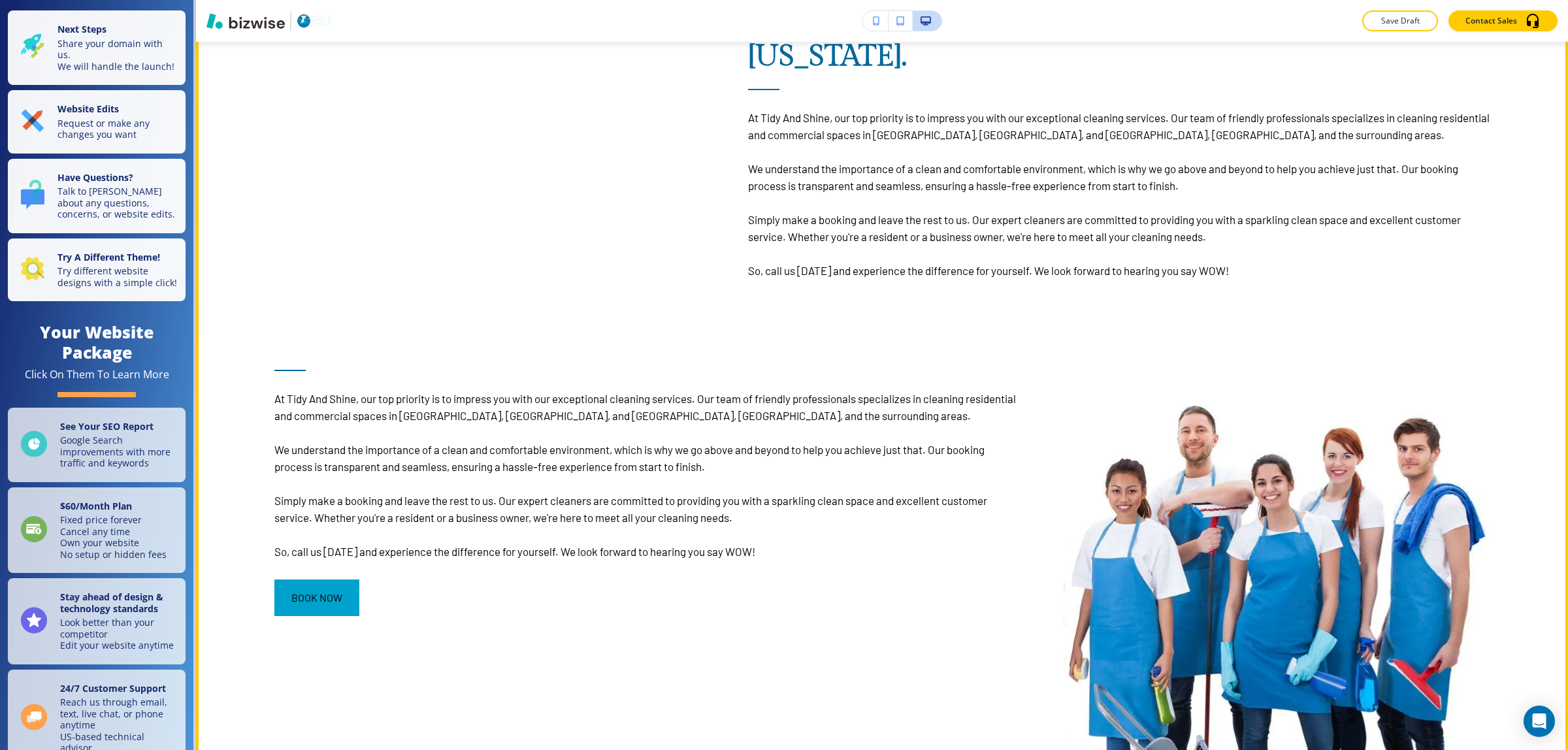
drag, startPoint x: 1376, startPoint y: 301, endPoint x: 1359, endPoint y: 295, distance: 18.0
click at [1376, 279] on div "Serving Dallas, Cedar Hill, Duncanville, Grand Prairie, Arlington, Desoto, Midl…" at bounding box center [1095, 52] width 789 height 453
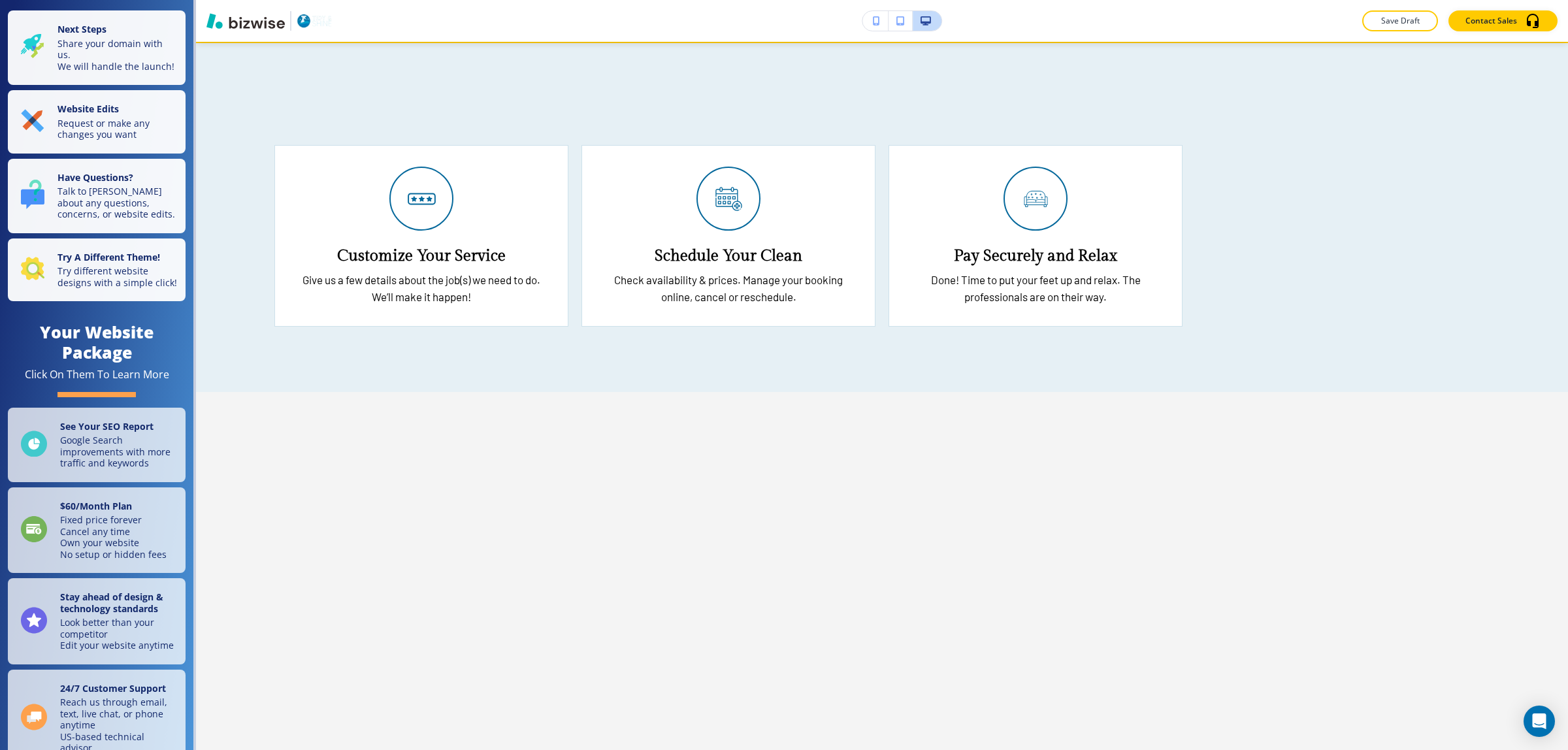
scroll to position [3870, 0]
